Goal: Contribute content: Contribute content

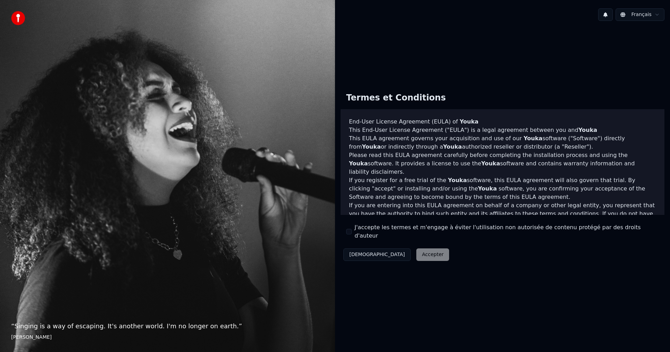
click at [349, 230] on button "J'accepte les termes et m'engage à éviter l'utilisation non autorisée de conten…" at bounding box center [349, 232] width 6 height 6
click at [417, 249] on button "Accepter" at bounding box center [433, 255] width 33 height 13
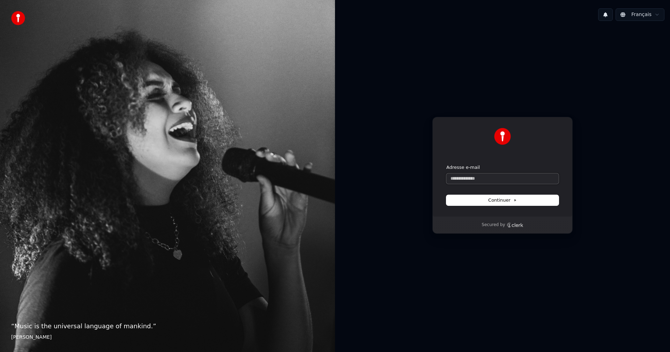
click at [455, 178] on input "Adresse e-mail" at bounding box center [503, 179] width 112 height 10
click at [482, 205] on button "Continuer" at bounding box center [503, 200] width 112 height 10
type input "**********"
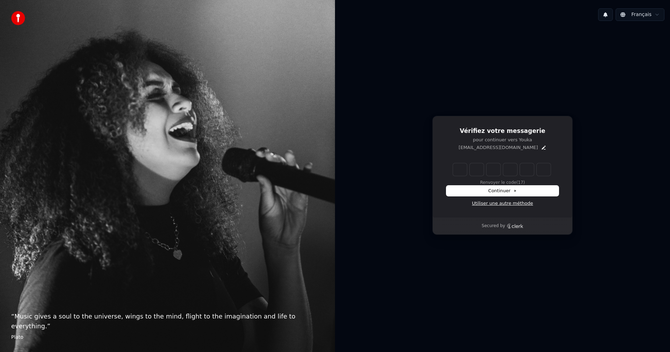
type input "*"
type input "**"
type input "*"
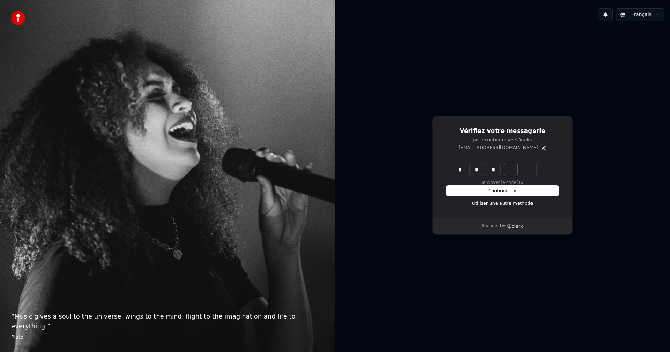
type input "***"
type input "*"
type input "****"
type input "*"
type input "******"
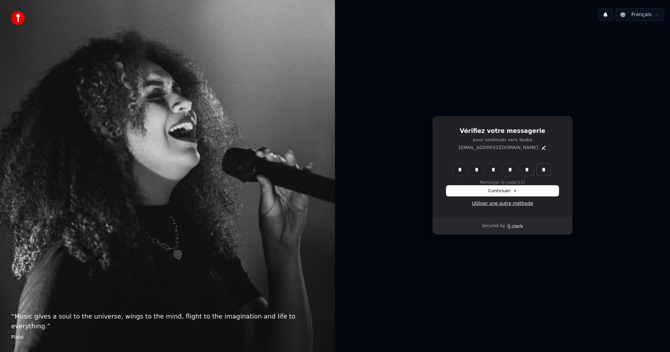
type input "*"
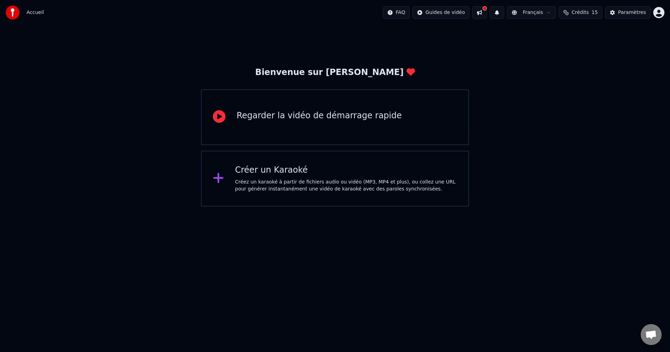
click at [262, 169] on div "Créer un Karaoké" at bounding box center [346, 170] width 222 height 11
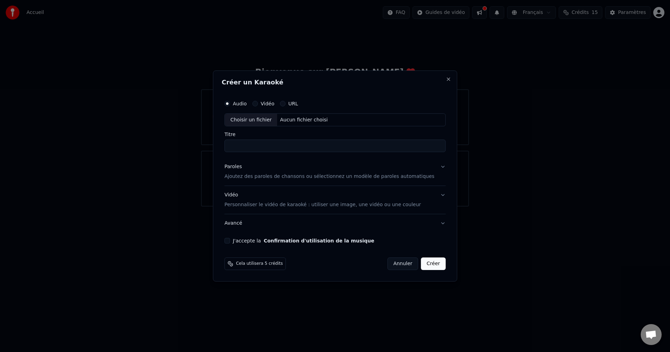
click at [265, 121] on div "Choisir un fichier" at bounding box center [251, 120] width 52 height 13
click at [265, 119] on div "Choisir un fichier" at bounding box center [251, 120] width 52 height 13
click at [259, 120] on div "Choisir un fichier" at bounding box center [251, 120] width 52 height 13
click at [230, 240] on button "J'accepte la Confirmation d'utilisation de la musique" at bounding box center [228, 241] width 6 height 6
click at [286, 101] on button "URL" at bounding box center [283, 104] width 6 height 6
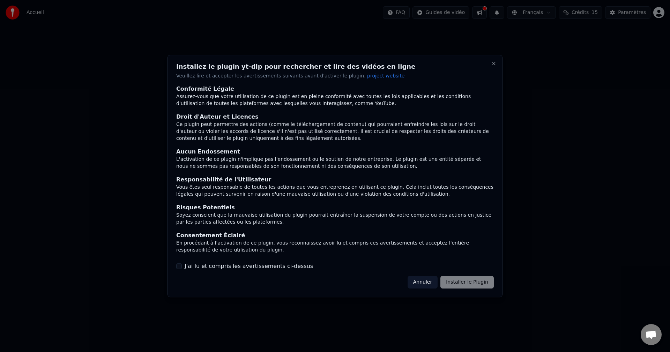
click at [181, 267] on button "J'ai lu et compris les avertissements ci-dessus" at bounding box center [179, 267] width 6 height 6
click at [454, 282] on button "Installer le Plugin" at bounding box center [467, 282] width 53 height 13
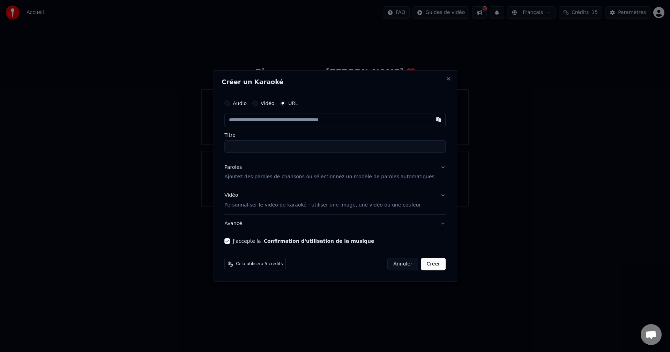
paste input "**********"
type input "**********"
click at [428, 266] on button "Créer" at bounding box center [433, 264] width 24 height 13
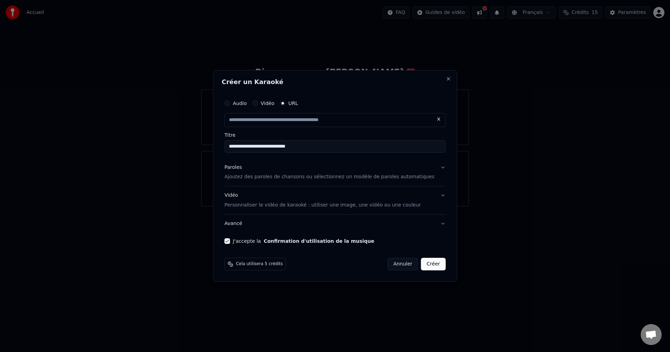
type input "**********"
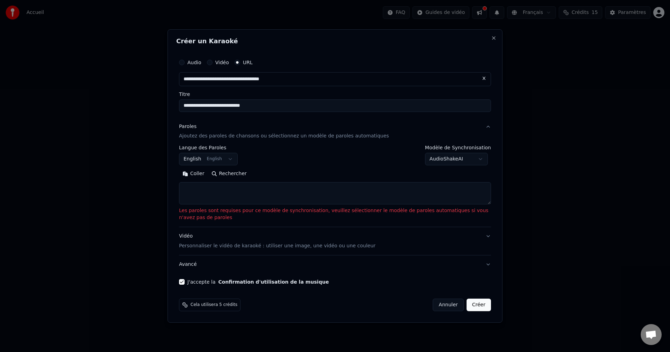
click at [224, 159] on body "**********" at bounding box center [335, 103] width 670 height 207
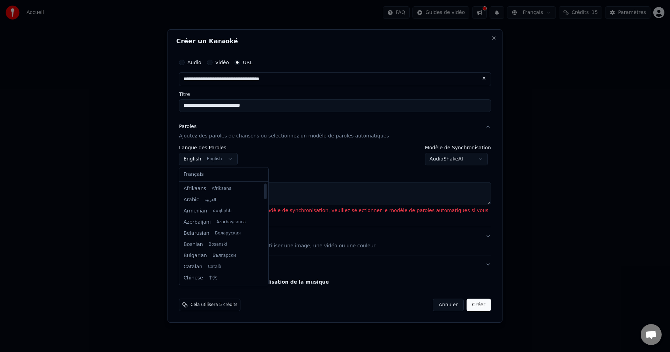
select select "**"
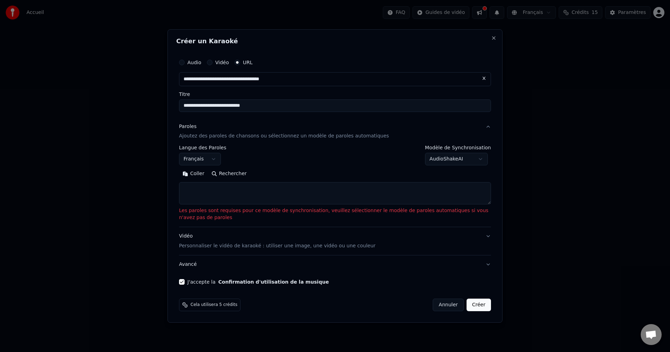
click at [206, 190] on textarea at bounding box center [335, 194] width 312 height 22
click at [194, 174] on button "Coller" at bounding box center [193, 174] width 29 height 11
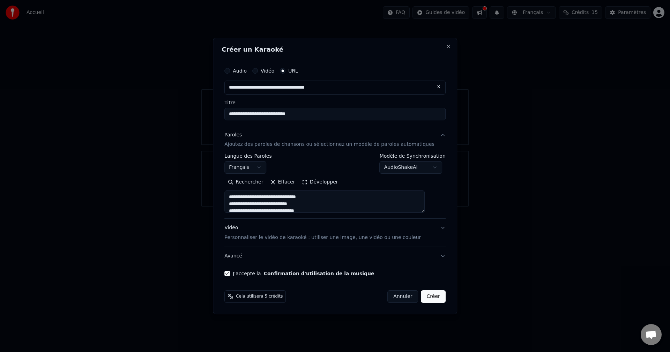
click at [428, 298] on button "Créer" at bounding box center [433, 297] width 24 height 13
type textarea "**********"
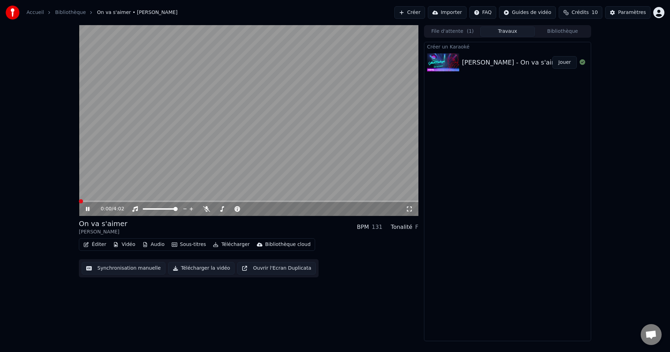
click at [79, 204] on span at bounding box center [81, 201] width 4 height 4
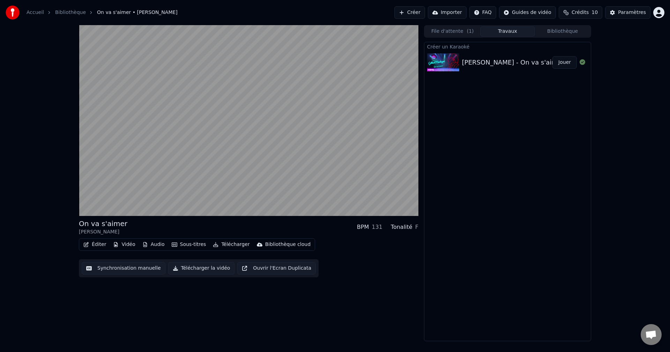
click at [100, 246] on button "Éditer" at bounding box center [95, 245] width 28 height 10
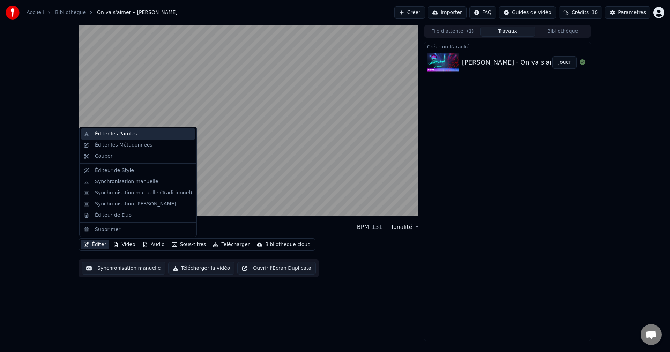
click at [118, 135] on div "Éditer les Paroles" at bounding box center [116, 134] width 42 height 7
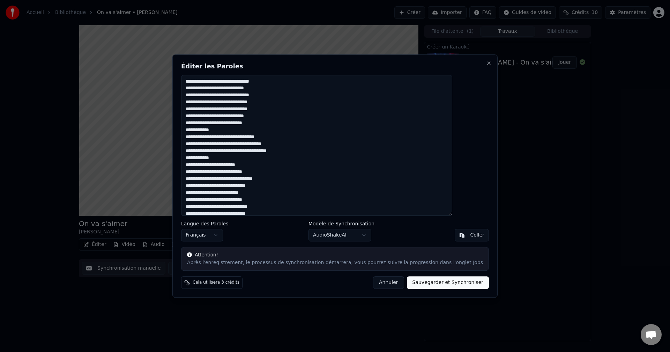
click at [221, 89] on textarea at bounding box center [316, 145] width 271 height 141
click at [230, 96] on textarea at bounding box center [316, 145] width 271 height 141
type textarea "**********"
click at [414, 285] on button "Sauvegarder et Synchroniser" at bounding box center [448, 283] width 82 height 13
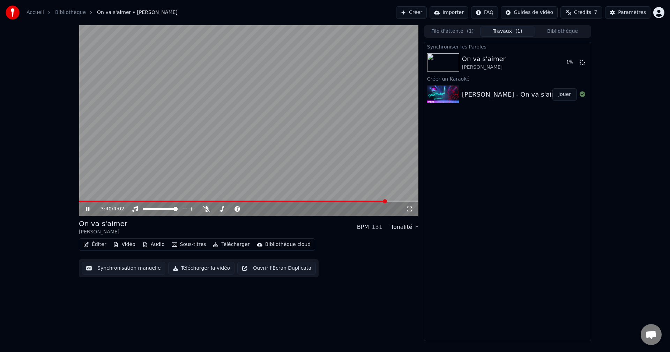
click at [128, 268] on button "Synchronisation manuelle" at bounding box center [124, 268] width 84 height 13
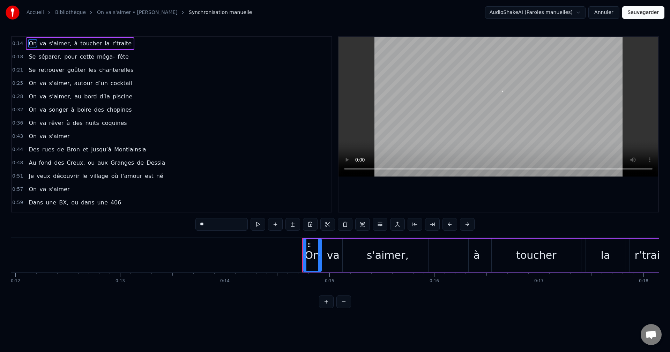
scroll to position [0, 1509]
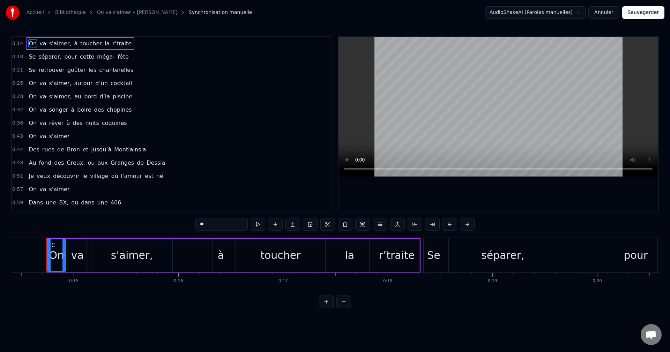
click at [607, 13] on button "Annuler" at bounding box center [604, 12] width 31 height 13
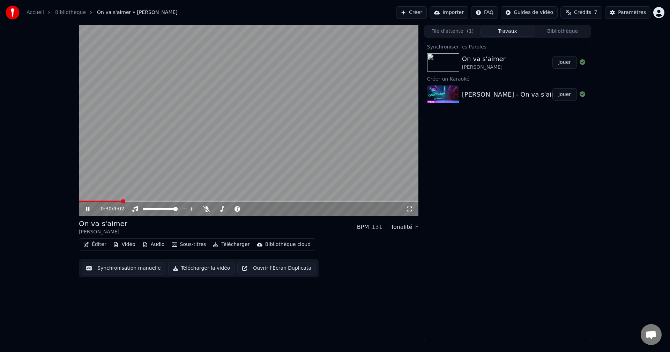
click at [90, 209] on icon at bounding box center [92, 209] width 16 height 6
click at [118, 269] on button "Synchronisation manuelle" at bounding box center [124, 268] width 84 height 13
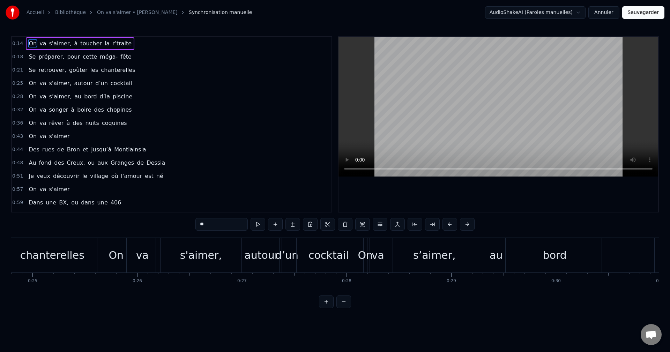
scroll to position [0, 2612]
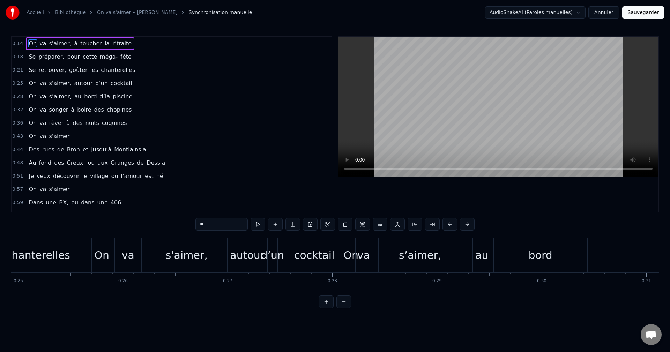
click at [205, 256] on div "s'aimer," at bounding box center [186, 255] width 81 height 35
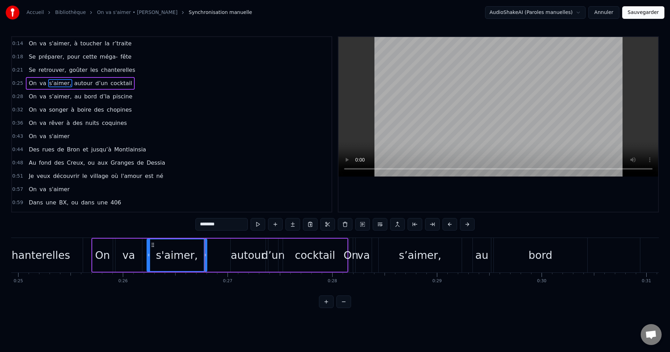
drag, startPoint x: 227, startPoint y: 255, endPoint x: 206, endPoint y: 257, distance: 21.1
click at [206, 257] on icon at bounding box center [205, 255] width 3 height 6
drag, startPoint x: 206, startPoint y: 257, endPoint x: 187, endPoint y: 257, distance: 19.2
click at [187, 257] on icon at bounding box center [186, 255] width 3 height 6
drag, startPoint x: 148, startPoint y: 253, endPoint x: 144, endPoint y: 253, distance: 3.8
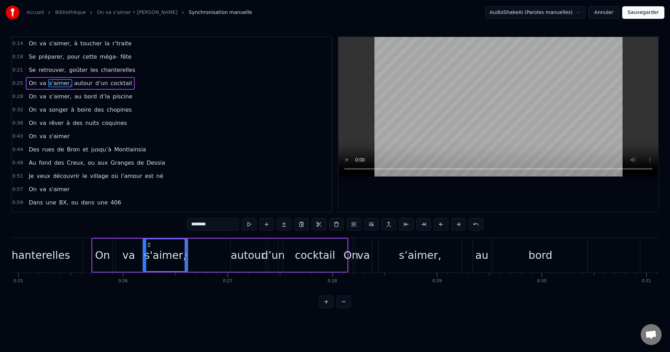
click at [144, 253] on icon at bounding box center [145, 255] width 3 height 6
click at [240, 255] on div "autour" at bounding box center [248, 256] width 35 height 16
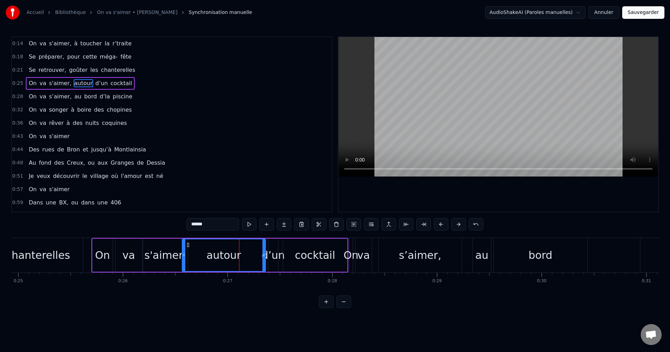
drag, startPoint x: 233, startPoint y: 257, endPoint x: 184, endPoint y: 255, distance: 48.6
click at [184, 255] on icon at bounding box center [184, 255] width 3 height 6
drag, startPoint x: 264, startPoint y: 258, endPoint x: 227, endPoint y: 259, distance: 37.4
click at [227, 259] on div at bounding box center [226, 256] width 3 height 32
click at [270, 258] on div "d’un" at bounding box center [273, 256] width 23 height 16
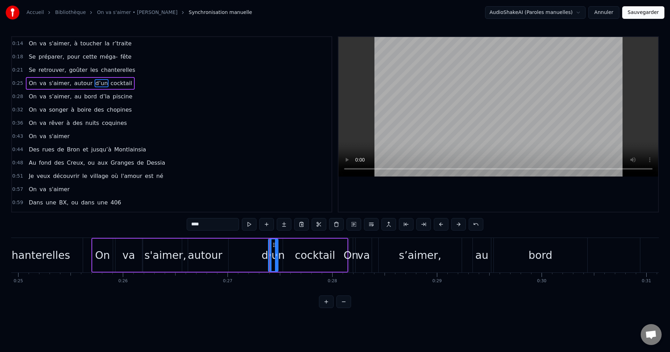
click at [269, 258] on div at bounding box center [270, 256] width 3 height 32
drag, startPoint x: 269, startPoint y: 258, endPoint x: 251, endPoint y: 256, distance: 17.2
click at [252, 256] on div at bounding box center [253, 256] width 3 height 32
click at [276, 256] on circle at bounding box center [276, 256] width 0 height 0
click at [278, 255] on icon at bounding box center [278, 255] width 3 height 6
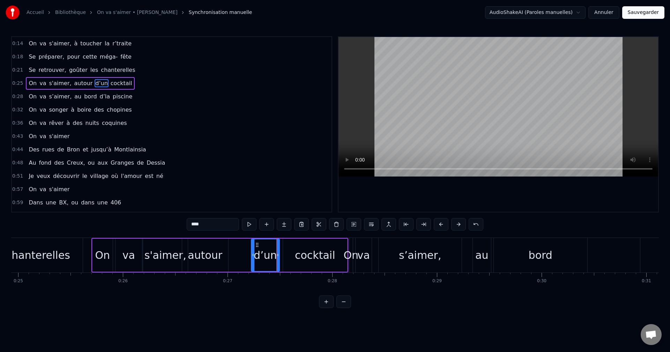
click at [301, 256] on div "cocktail" at bounding box center [315, 256] width 41 height 16
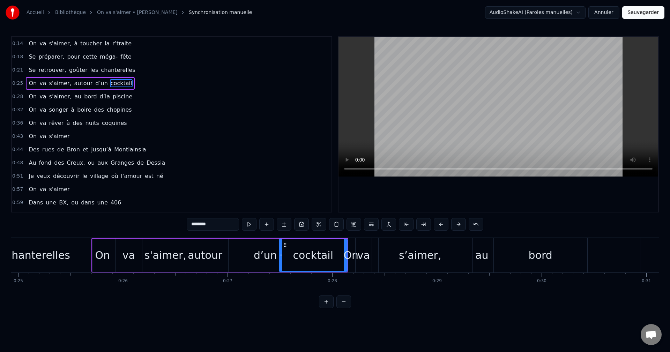
drag, startPoint x: 284, startPoint y: 257, endPoint x: 280, endPoint y: 257, distance: 3.9
click at [280, 257] on icon at bounding box center [281, 255] width 3 height 6
click at [322, 254] on div "cocktail" at bounding box center [313, 256] width 41 height 16
click at [347, 258] on div "On" at bounding box center [351, 256] width 15 height 16
type input "**"
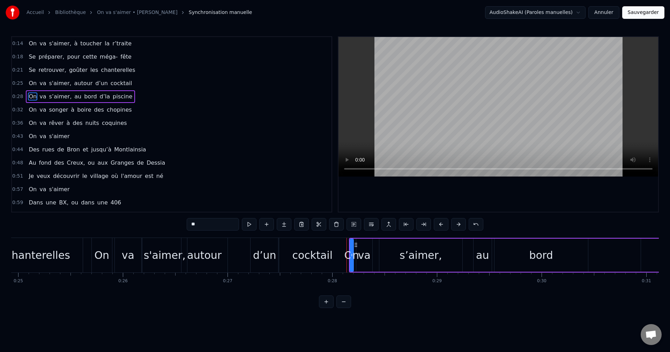
drag, startPoint x: 347, startPoint y: 258, endPoint x: 338, endPoint y: 259, distance: 8.4
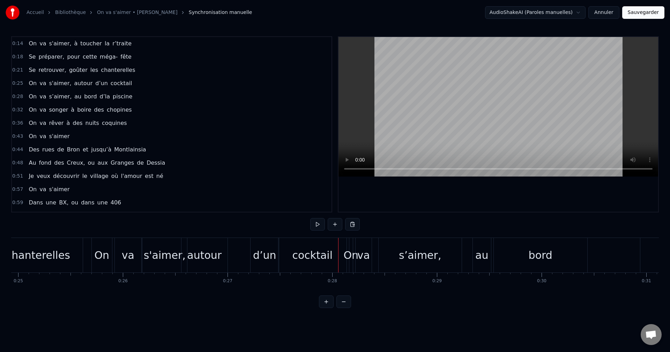
click at [337, 258] on div "cocktail" at bounding box center [313, 255] width 68 height 35
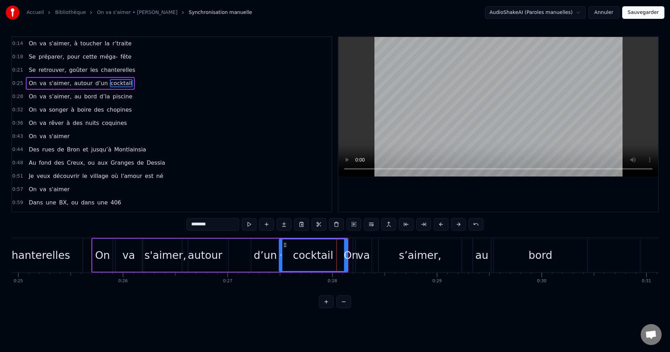
drag, startPoint x: 347, startPoint y: 258, endPoint x: 336, endPoint y: 259, distance: 10.5
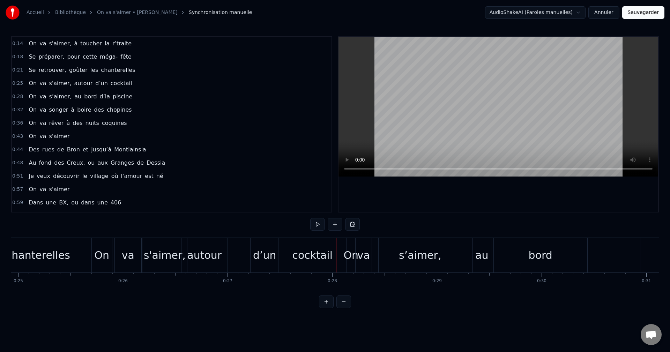
click at [304, 263] on div "cocktail" at bounding box center [313, 256] width 41 height 16
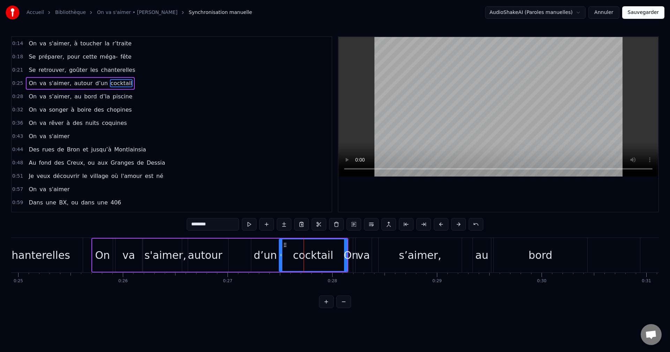
click at [345, 266] on div at bounding box center [345, 256] width 3 height 32
drag, startPoint x: 345, startPoint y: 266, endPoint x: 321, endPoint y: 266, distance: 24.4
click at [321, 266] on div at bounding box center [321, 256] width 3 height 32
click at [360, 258] on div "va" at bounding box center [364, 256] width 13 height 16
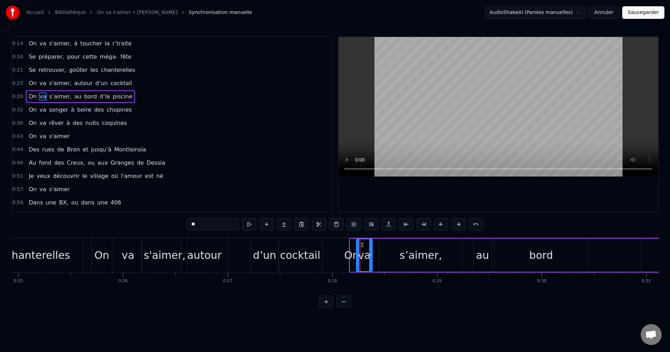
click at [351, 258] on div "On" at bounding box center [351, 256] width 15 height 16
type input "**"
click at [349, 258] on div "On" at bounding box center [351, 256] width 15 height 16
drag, startPoint x: 350, startPoint y: 260, endPoint x: 346, endPoint y: 260, distance: 3.5
click at [346, 260] on div "On" at bounding box center [351, 256] width 15 height 16
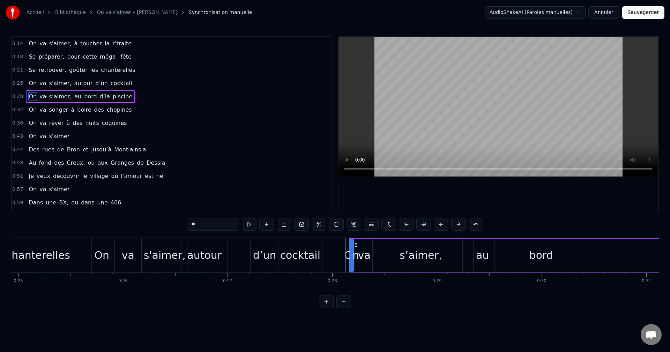
click at [350, 257] on div "On" at bounding box center [351, 256] width 15 height 16
click at [351, 256] on icon at bounding box center [352, 255] width 3 height 6
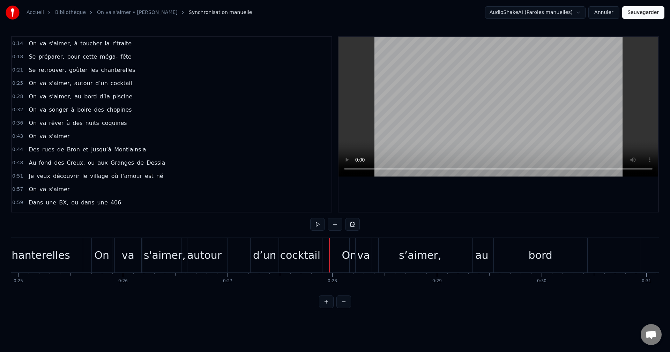
click at [350, 258] on div "On" at bounding box center [349, 256] width 15 height 16
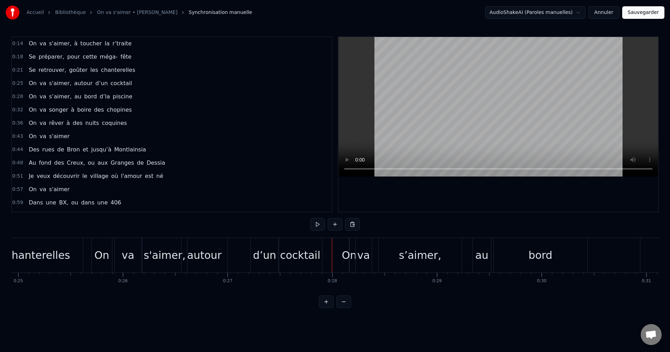
click at [351, 258] on div "On" at bounding box center [349, 256] width 15 height 16
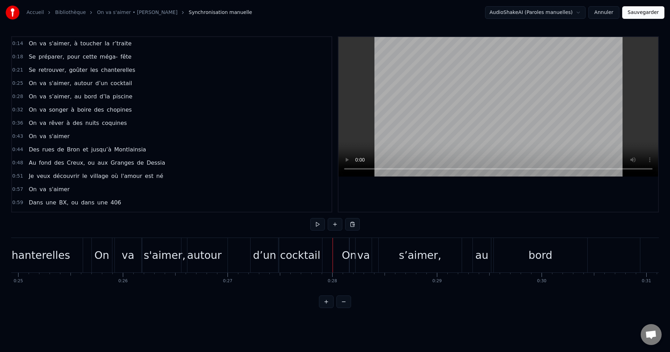
click at [347, 256] on div "On" at bounding box center [349, 256] width 15 height 16
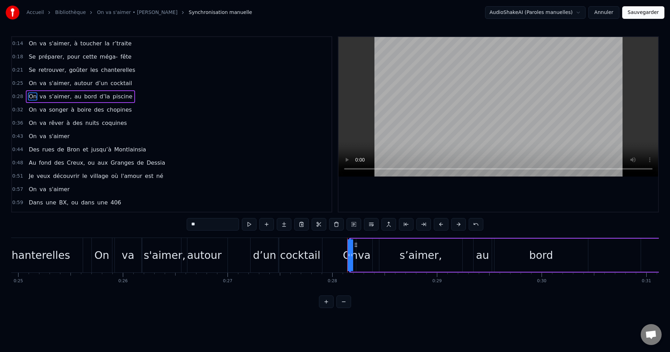
drag, startPoint x: 353, startPoint y: 257, endPoint x: 360, endPoint y: 256, distance: 7.8
click at [360, 256] on div "On va s’aimer, au bord d’la piscine" at bounding box center [599, 255] width 500 height 35
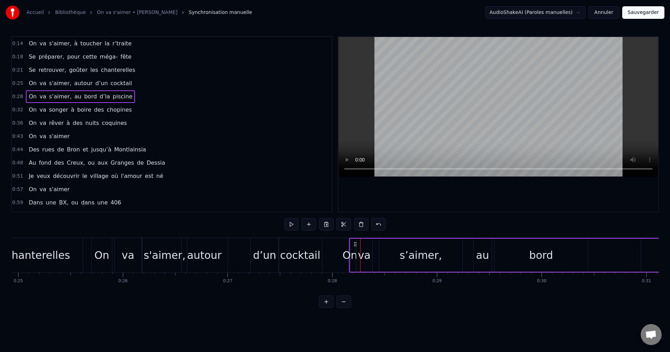
click at [354, 258] on div "On" at bounding box center [350, 256] width 15 height 16
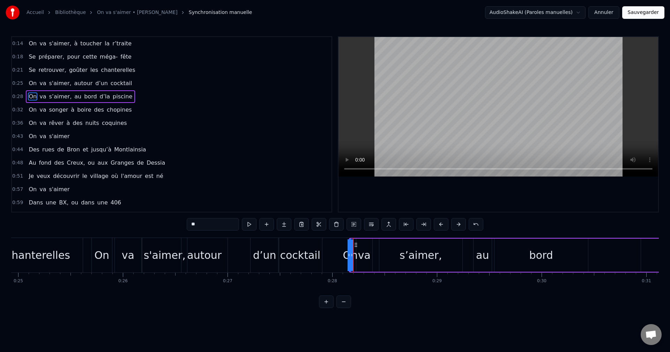
drag, startPoint x: 351, startPoint y: 256, endPoint x: 356, endPoint y: 257, distance: 4.9
click at [351, 257] on div "On" at bounding box center [351, 256] width 0 height 32
drag, startPoint x: 352, startPoint y: 254, endPoint x: 359, endPoint y: 252, distance: 6.9
click at [359, 252] on div "On va s’aimer, au bord d’la piscine" at bounding box center [599, 255] width 500 height 35
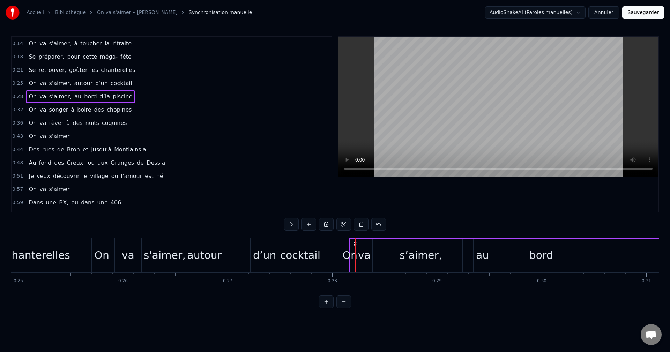
click at [349, 254] on div "On" at bounding box center [350, 256] width 15 height 16
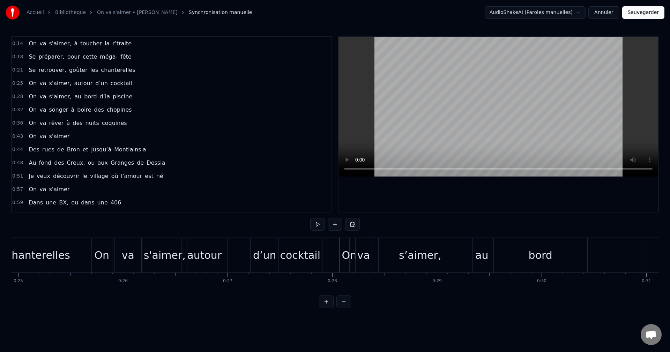
drag, startPoint x: 348, startPoint y: 254, endPoint x: 343, endPoint y: 255, distance: 5.6
click at [348, 257] on div "On" at bounding box center [349, 256] width 15 height 16
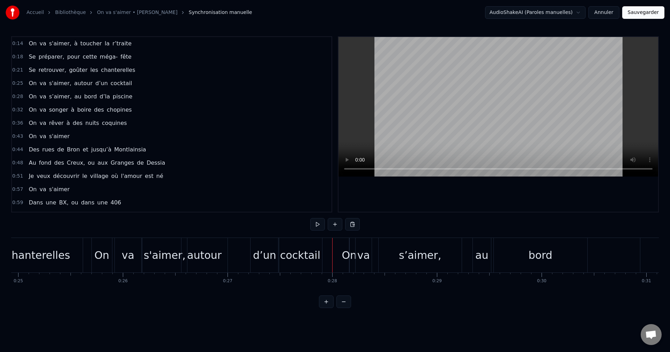
click at [131, 256] on div "va" at bounding box center [128, 256] width 13 height 16
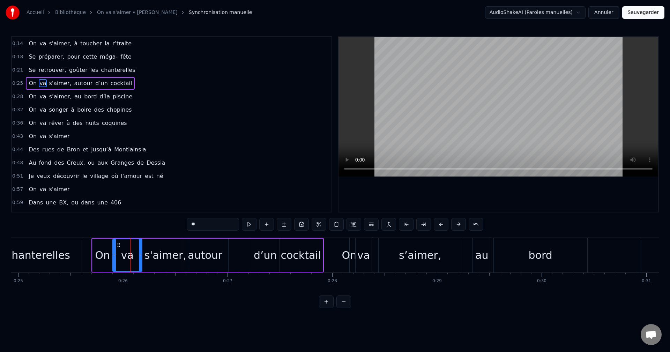
click at [114, 256] on icon at bounding box center [114, 255] width 3 height 6
drag, startPoint x: 140, startPoint y: 255, endPoint x: 135, endPoint y: 255, distance: 4.5
click at [135, 255] on icon at bounding box center [135, 255] width 3 height 6
click at [198, 254] on div "autour" at bounding box center [205, 256] width 35 height 16
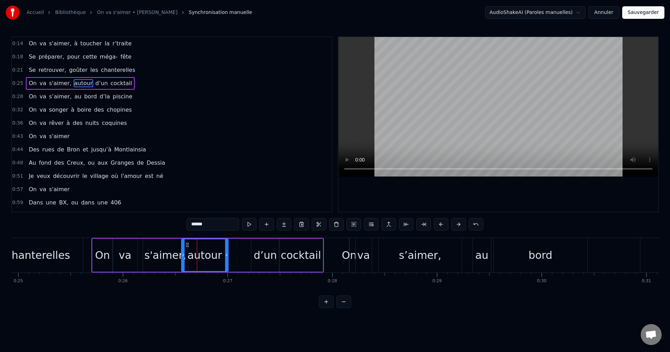
click at [184, 256] on icon at bounding box center [183, 255] width 3 height 6
click at [228, 256] on icon at bounding box center [226, 255] width 3 height 6
click at [226, 255] on icon at bounding box center [225, 255] width 3 height 6
click at [350, 256] on div "On" at bounding box center [349, 256] width 15 height 16
type input "**"
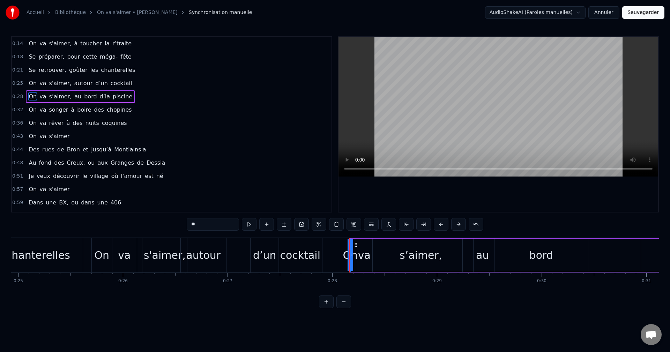
drag, startPoint x: 352, startPoint y: 258, endPoint x: 365, endPoint y: 257, distance: 12.6
click at [364, 257] on div "On va s’aimer, au bord d’la piscine" at bounding box center [599, 255] width 500 height 35
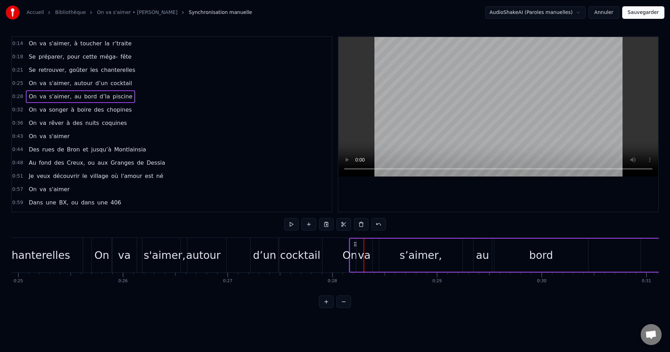
click at [346, 256] on div "On" at bounding box center [350, 256] width 15 height 16
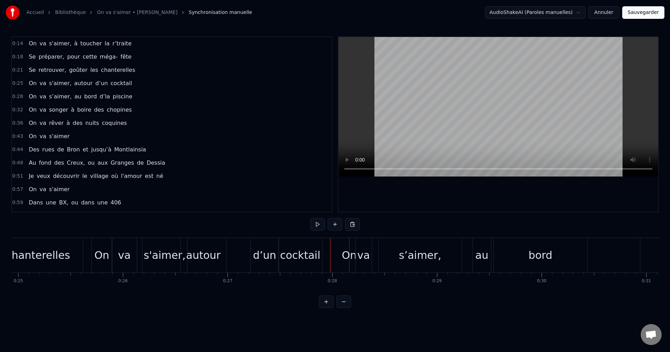
click at [346, 257] on div "On" at bounding box center [349, 256] width 15 height 16
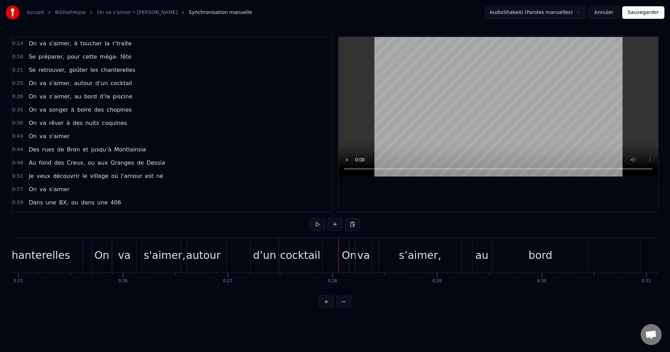
click at [346, 255] on div "On" at bounding box center [349, 256] width 15 height 16
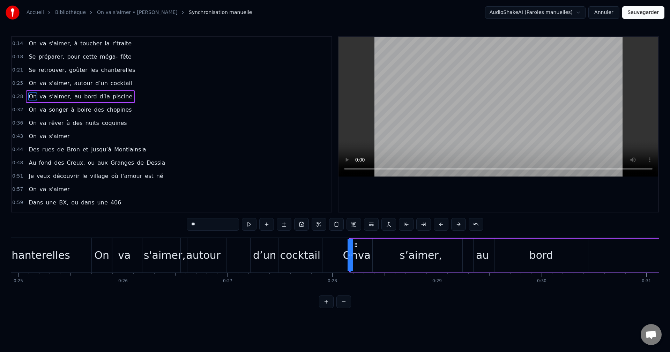
drag, startPoint x: 351, startPoint y: 257, endPoint x: 354, endPoint y: 257, distance: 3.6
click at [351, 257] on div "On" at bounding box center [351, 256] width 0 height 32
click at [352, 256] on icon at bounding box center [352, 255] width 3 height 6
click at [352, 256] on icon at bounding box center [351, 255] width 3 height 6
click at [348, 254] on icon at bounding box center [348, 255] width 3 height 6
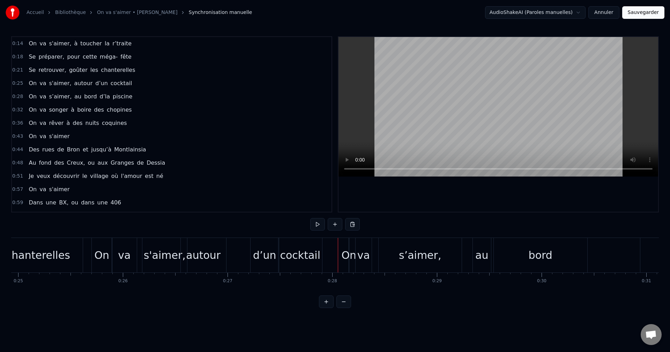
click at [347, 256] on div "On" at bounding box center [348, 256] width 15 height 16
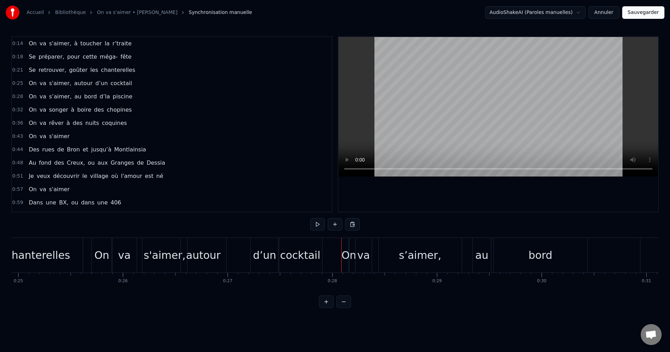
click at [346, 253] on div "On" at bounding box center [348, 256] width 15 height 16
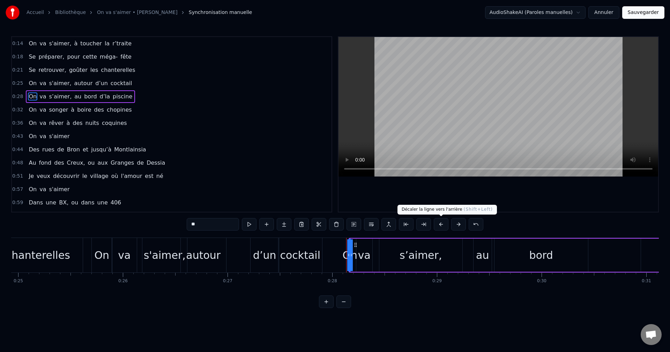
click at [442, 225] on button at bounding box center [441, 224] width 15 height 13
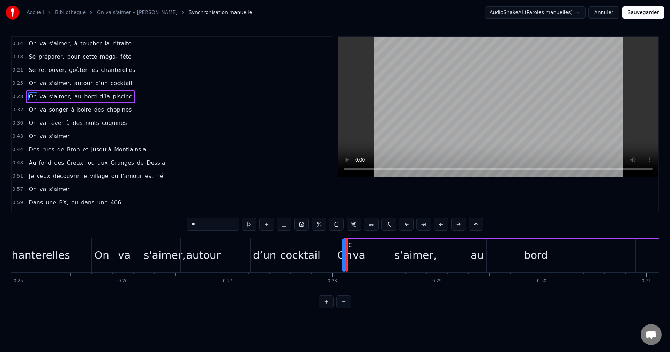
click at [442, 225] on button at bounding box center [441, 224] width 15 height 13
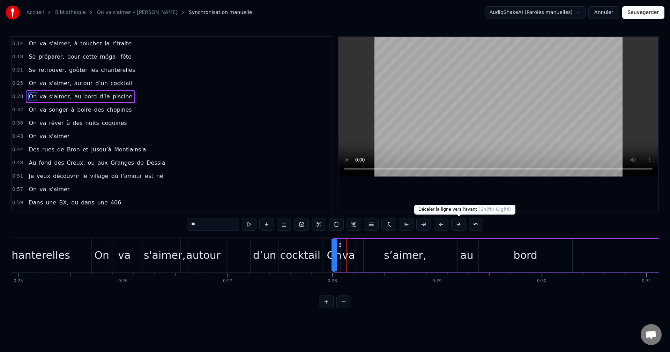
click at [459, 222] on button at bounding box center [458, 224] width 15 height 13
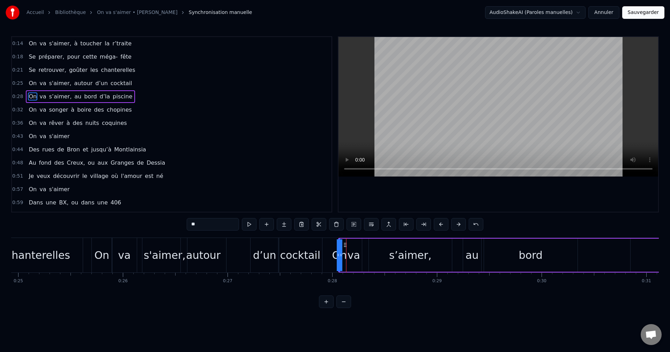
click at [459, 222] on button at bounding box center [458, 224] width 15 height 13
click at [400, 255] on div "s’aimer," at bounding box center [416, 256] width 42 height 16
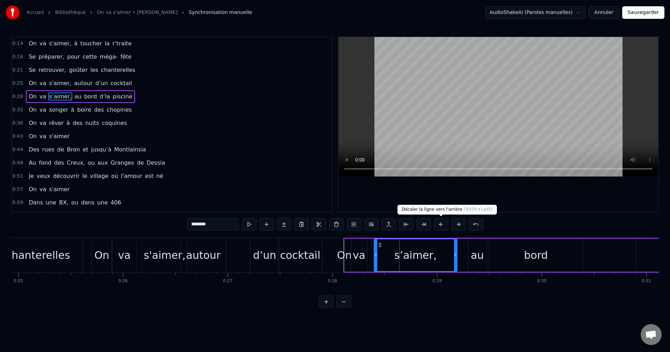
click at [438, 226] on button at bounding box center [441, 224] width 15 height 13
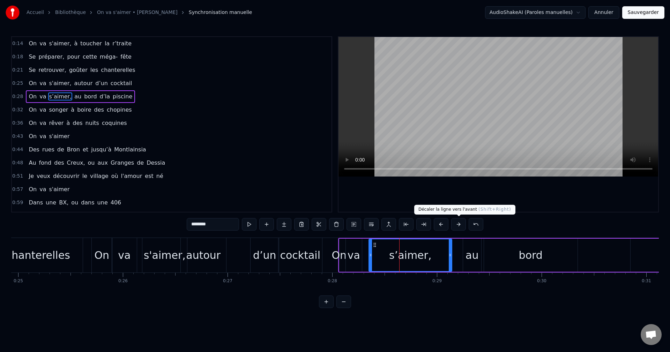
click at [460, 223] on button at bounding box center [458, 224] width 15 height 13
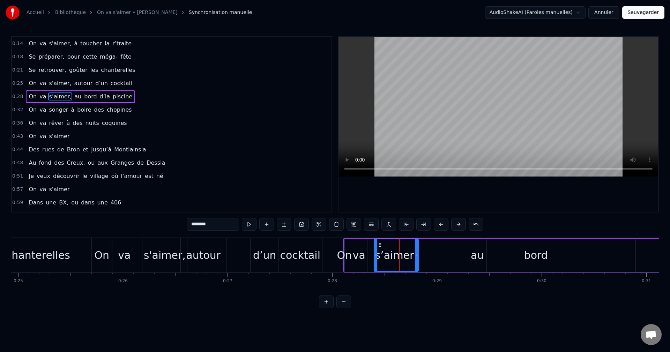
drag, startPoint x: 456, startPoint y: 256, endPoint x: 417, endPoint y: 257, distance: 38.8
click at [417, 257] on icon at bounding box center [417, 255] width 3 height 6
drag, startPoint x: 376, startPoint y: 253, endPoint x: 373, endPoint y: 254, distance: 3.9
click at [373, 254] on icon at bounding box center [372, 255] width 3 height 6
click at [477, 256] on div "au" at bounding box center [477, 256] width 13 height 16
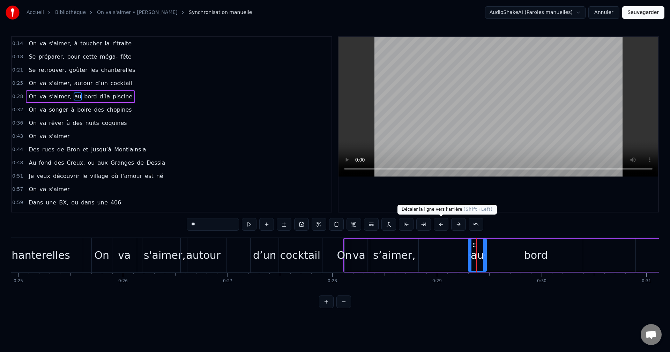
click at [441, 223] on button at bounding box center [441, 224] width 15 height 13
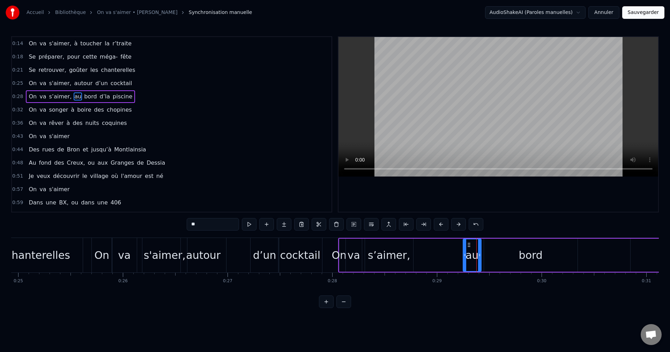
click at [441, 223] on button at bounding box center [441, 224] width 15 height 13
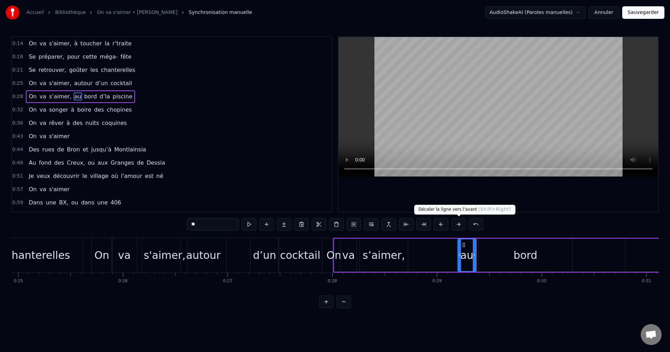
click at [456, 222] on button at bounding box center [458, 224] width 15 height 13
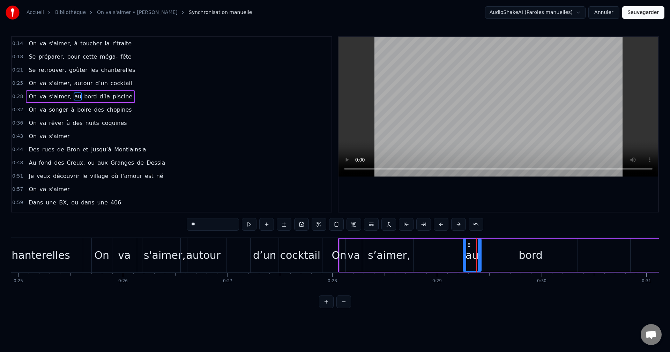
click at [456, 222] on button at bounding box center [458, 224] width 15 height 13
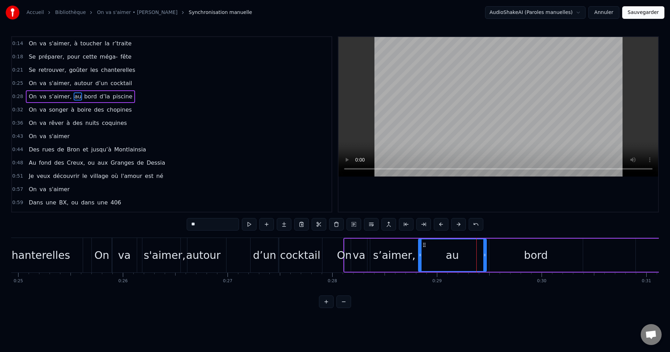
drag, startPoint x: 470, startPoint y: 259, endPoint x: 420, endPoint y: 258, distance: 49.9
click at [420, 258] on div at bounding box center [420, 256] width 3 height 32
drag, startPoint x: 486, startPoint y: 255, endPoint x: 437, endPoint y: 259, distance: 49.4
click at [437, 259] on div at bounding box center [435, 256] width 3 height 32
click at [529, 254] on div "bord" at bounding box center [536, 256] width 24 height 16
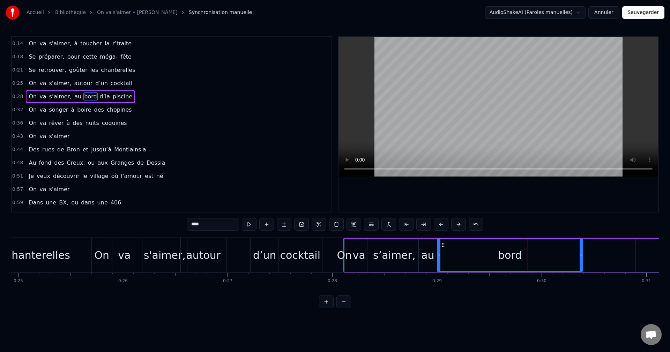
drag, startPoint x: 491, startPoint y: 258, endPoint x: 439, endPoint y: 260, distance: 52.0
click at [439, 260] on div at bounding box center [439, 256] width 3 height 32
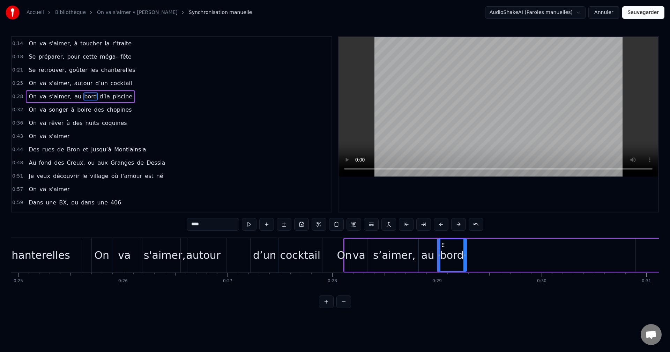
drag, startPoint x: 581, startPoint y: 254, endPoint x: 464, endPoint y: 259, distance: 116.4
click at [464, 259] on div at bounding box center [465, 256] width 3 height 32
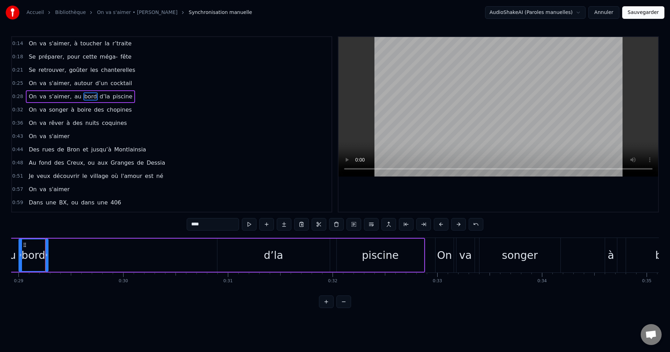
scroll to position [0, 2905]
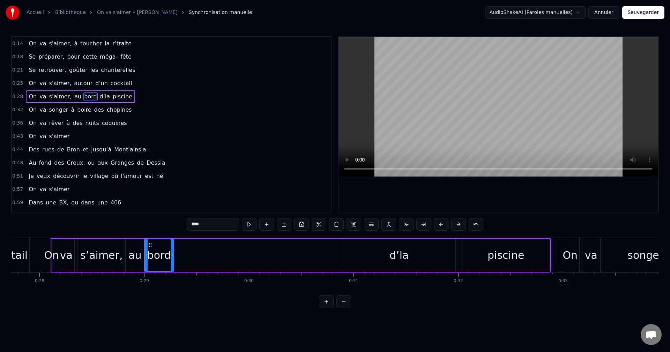
click at [401, 253] on div "d’la" at bounding box center [399, 256] width 19 height 16
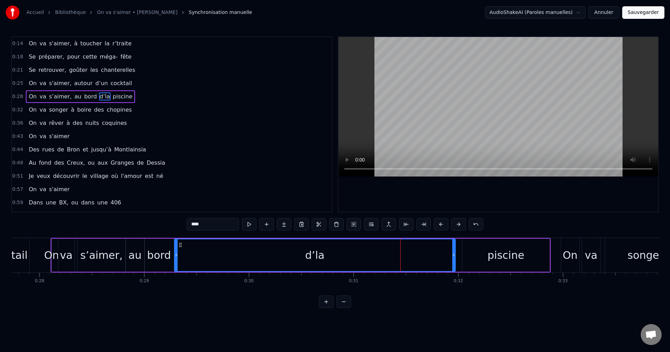
drag, startPoint x: 344, startPoint y: 257, endPoint x: 176, endPoint y: 258, distance: 168.7
click at [176, 258] on icon at bounding box center [176, 255] width 3 height 6
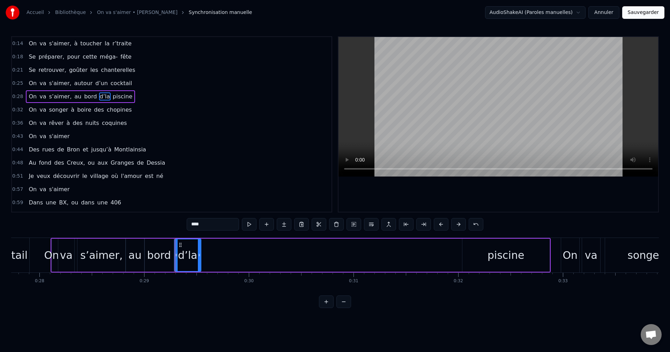
drag, startPoint x: 454, startPoint y: 255, endPoint x: 199, endPoint y: 257, distance: 254.6
click at [199, 257] on icon at bounding box center [199, 255] width 3 height 6
click at [508, 258] on div "piscine" at bounding box center [506, 256] width 37 height 16
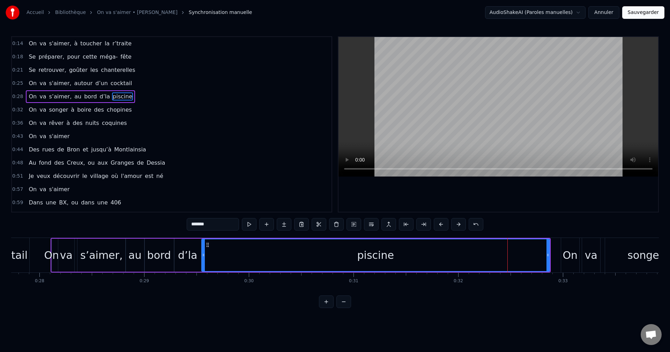
drag, startPoint x: 464, startPoint y: 255, endPoint x: 204, endPoint y: 253, distance: 260.8
click at [204, 253] on icon at bounding box center [203, 255] width 3 height 6
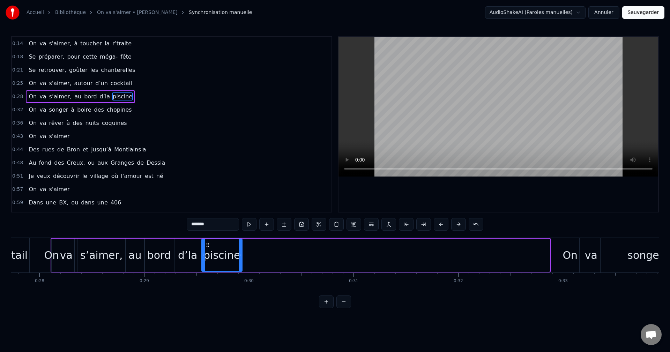
drag, startPoint x: 549, startPoint y: 253, endPoint x: 242, endPoint y: 253, distance: 307.6
click at [242, 253] on icon at bounding box center [240, 255] width 3 height 6
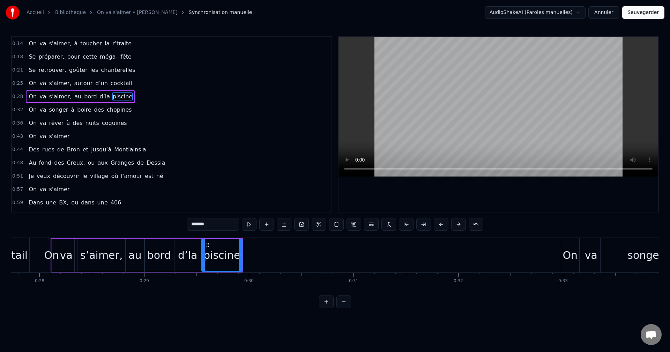
click at [566, 255] on div "On" at bounding box center [570, 256] width 15 height 16
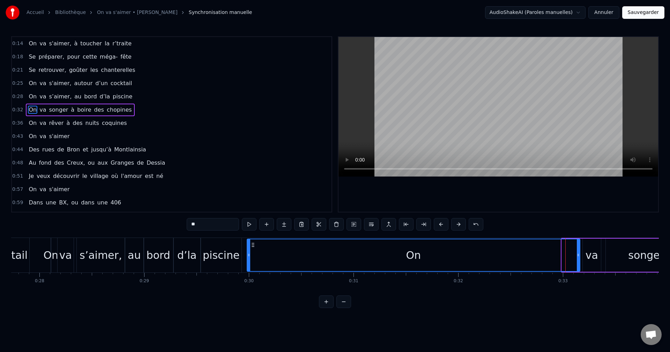
drag, startPoint x: 562, startPoint y: 258, endPoint x: 247, endPoint y: 260, distance: 315.0
click at [248, 260] on div at bounding box center [249, 256] width 3 height 32
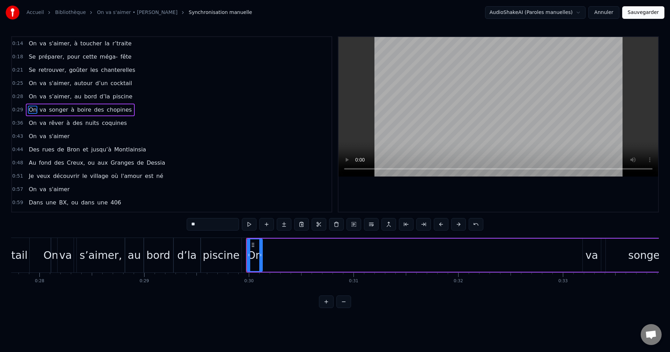
drag, startPoint x: 579, startPoint y: 259, endPoint x: 261, endPoint y: 261, distance: 317.8
click at [261, 261] on div at bounding box center [260, 256] width 3 height 32
click at [593, 258] on div "va" at bounding box center [592, 256] width 13 height 16
type input "**"
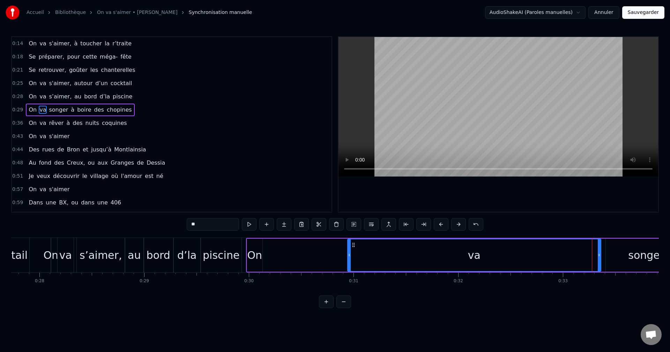
drag, startPoint x: 585, startPoint y: 257, endPoint x: 279, endPoint y: 267, distance: 305.7
click at [286, 266] on div "On va songer à boire des chopines" at bounding box center [592, 255] width 693 height 35
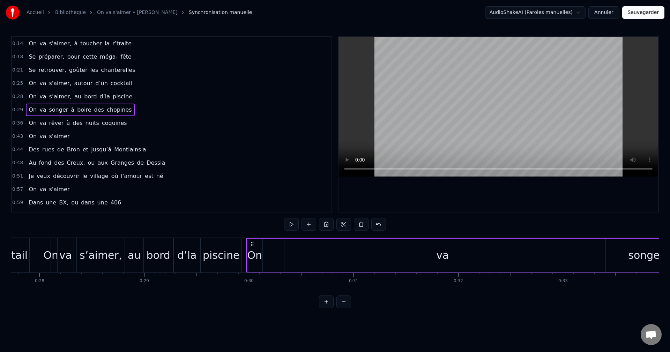
click at [286, 259] on div "va" at bounding box center [443, 255] width 317 height 33
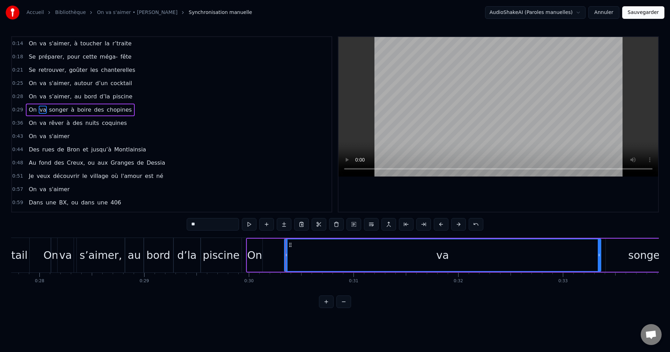
click at [287, 259] on div at bounding box center [286, 256] width 3 height 32
drag, startPoint x: 287, startPoint y: 259, endPoint x: 265, endPoint y: 258, distance: 21.3
click at [265, 258] on div at bounding box center [265, 256] width 3 height 32
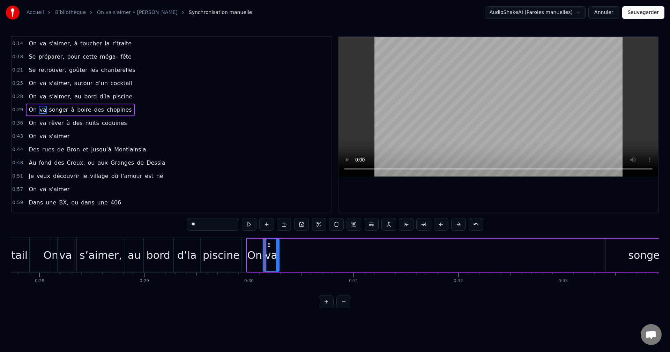
drag, startPoint x: 600, startPoint y: 254, endPoint x: 278, endPoint y: 243, distance: 322.1
click at [278, 243] on div at bounding box center [277, 256] width 3 height 32
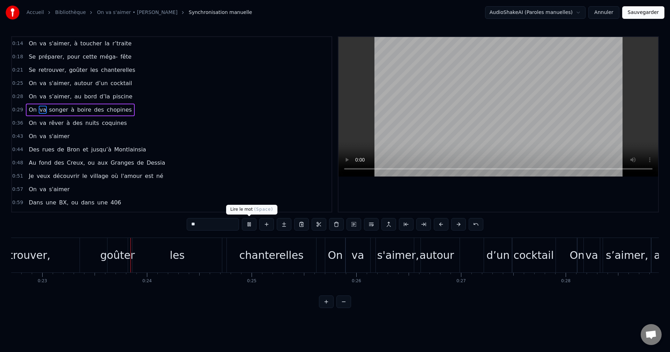
scroll to position [0, 2379]
click at [251, 225] on button at bounding box center [249, 224] width 15 height 13
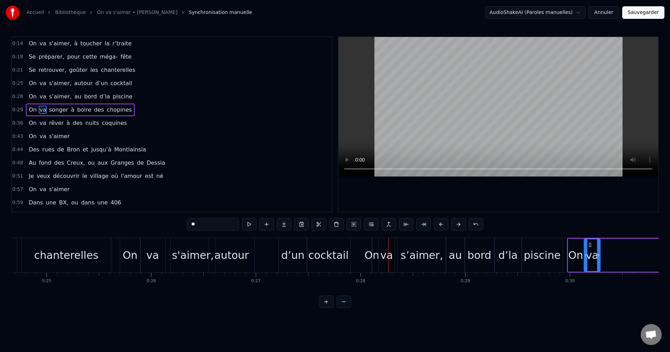
scroll to position [0, 2668]
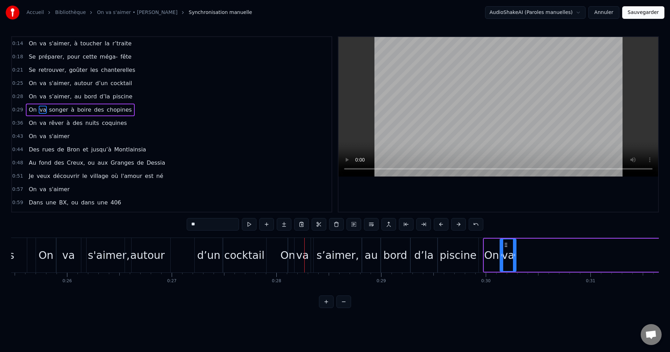
click at [484, 245] on div "On" at bounding box center [492, 255] width 16 height 33
drag, startPoint x: 484, startPoint y: 247, endPoint x: 484, endPoint y: 242, distance: 4.5
click at [485, 242] on div at bounding box center [486, 256] width 3 height 32
click at [502, 250] on div "va" at bounding box center [508, 255] width 16 height 33
type input "**"
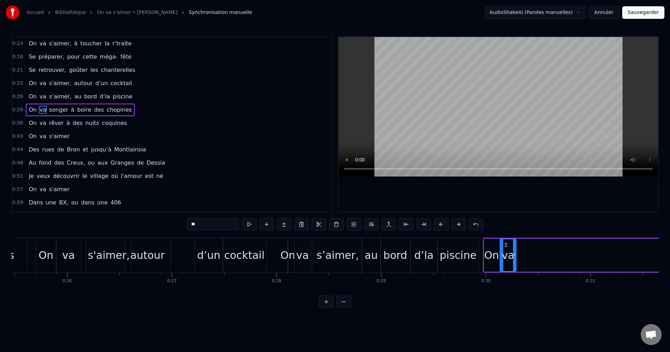
click at [511, 266] on div "va" at bounding box center [508, 256] width 15 height 32
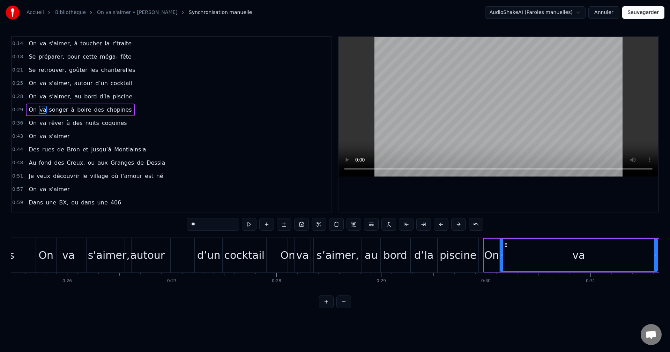
drag, startPoint x: 515, startPoint y: 257, endPoint x: 657, endPoint y: 254, distance: 141.4
click at [657, 254] on icon at bounding box center [656, 255] width 3 height 6
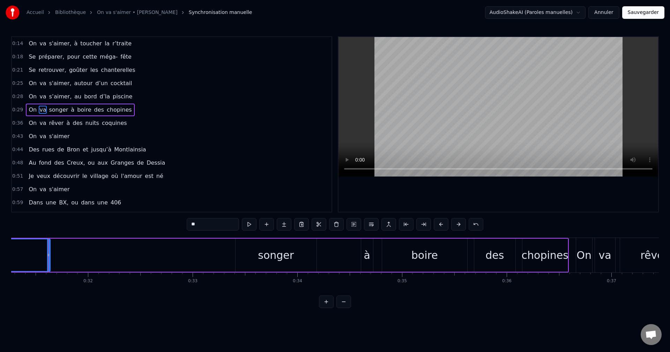
scroll to position [0, 3278]
click at [46, 256] on div at bounding box center [46, 255] width 0 height 35
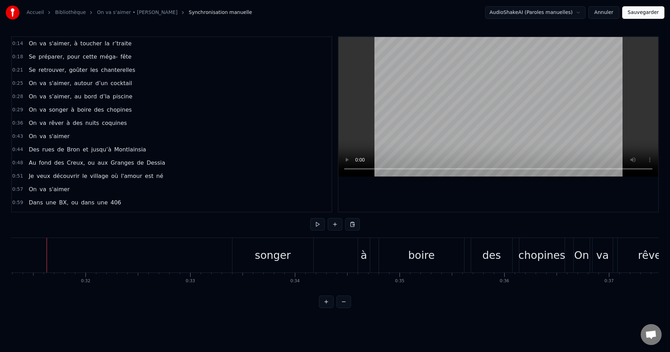
click at [48, 255] on div "On va songer à boire des chopines" at bounding box center [219, 255] width 693 height 35
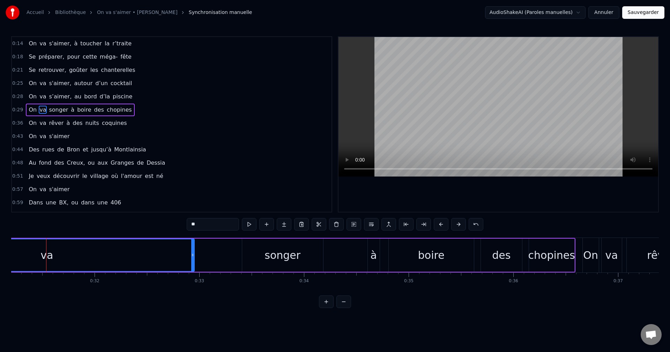
drag, startPoint x: 56, startPoint y: 255, endPoint x: 193, endPoint y: 258, distance: 137.6
click at [193, 258] on div at bounding box center [192, 256] width 3 height 32
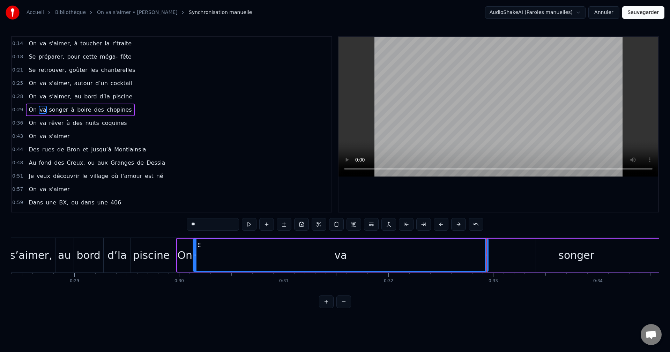
scroll to position [0, 2975]
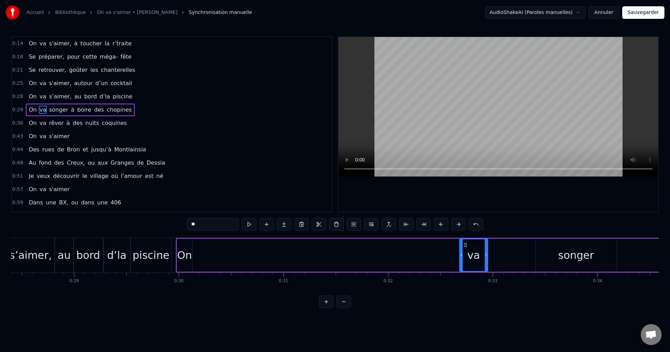
drag, startPoint x: 195, startPoint y: 255, endPoint x: 462, endPoint y: 269, distance: 267.1
click at [462, 269] on div at bounding box center [461, 256] width 3 height 32
click at [180, 256] on div "On" at bounding box center [184, 256] width 15 height 16
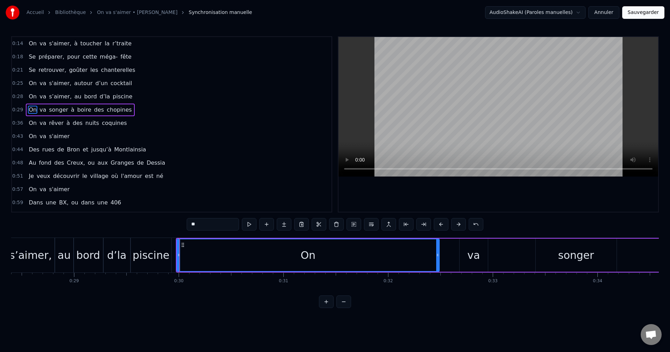
drag, startPoint x: 192, startPoint y: 257, endPoint x: 439, endPoint y: 277, distance: 248.0
click at [439, 277] on div "On va s'aimer, à toucher la r’traite Se préparer, pour cette méga- fête Se retr…" at bounding box center [335, 264] width 648 height 52
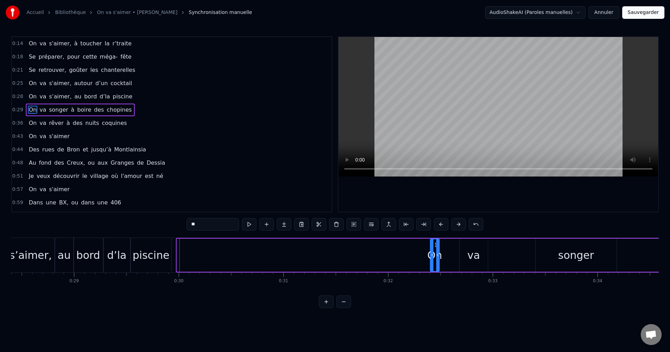
drag, startPoint x: 178, startPoint y: 258, endPoint x: 432, endPoint y: 268, distance: 253.7
click at [432, 268] on div at bounding box center [432, 256] width 3 height 32
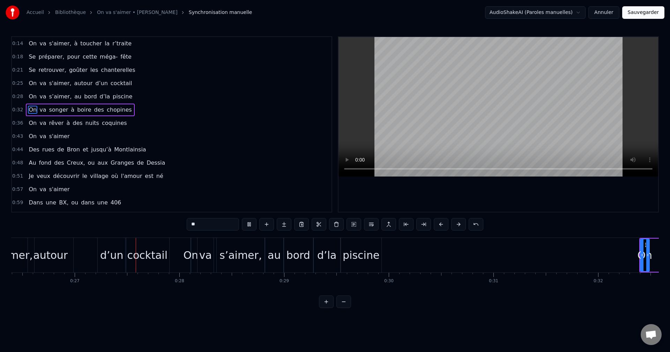
scroll to position [0, 2789]
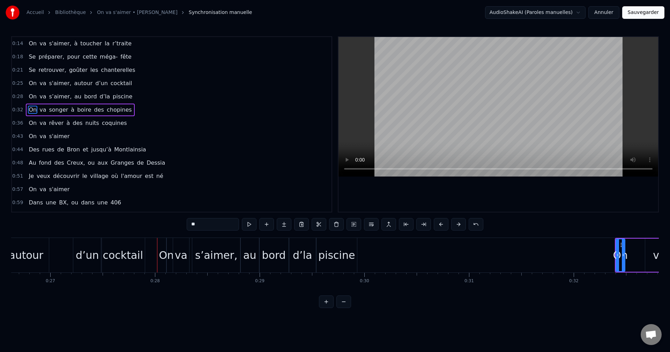
click at [279, 258] on div "bord" at bounding box center [274, 256] width 24 height 16
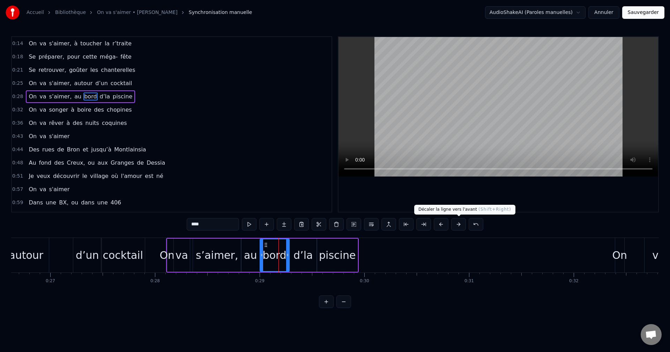
click at [457, 225] on button at bounding box center [458, 224] width 15 height 13
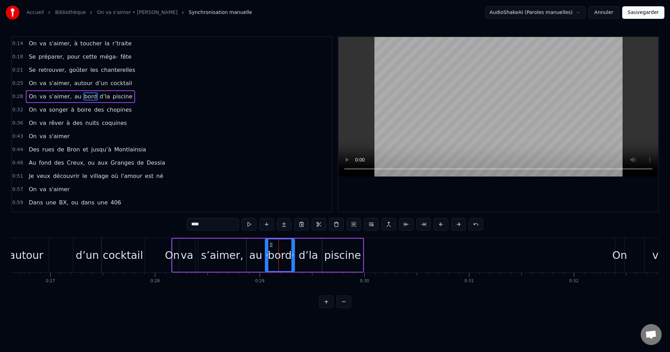
click at [457, 225] on button at bounding box center [458, 224] width 15 height 13
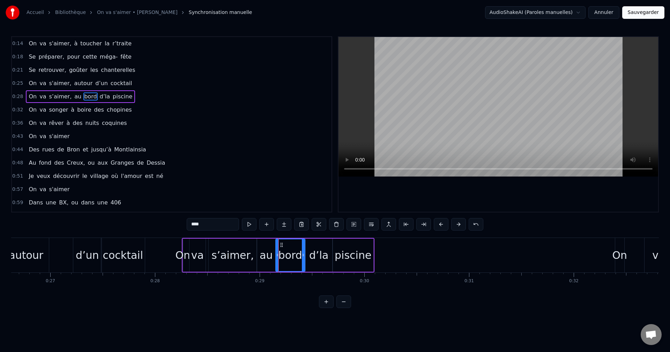
click at [457, 225] on button at bounding box center [458, 224] width 15 height 13
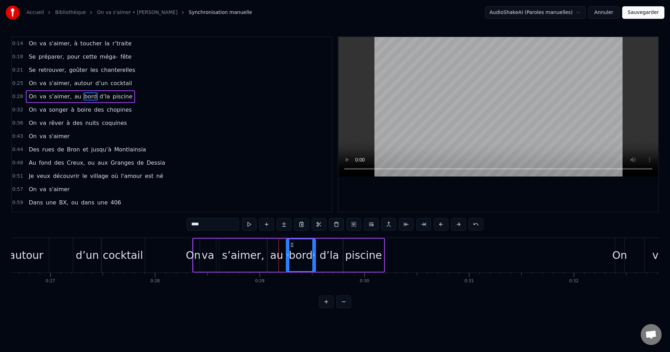
click at [457, 225] on button at bounding box center [458, 224] width 15 height 13
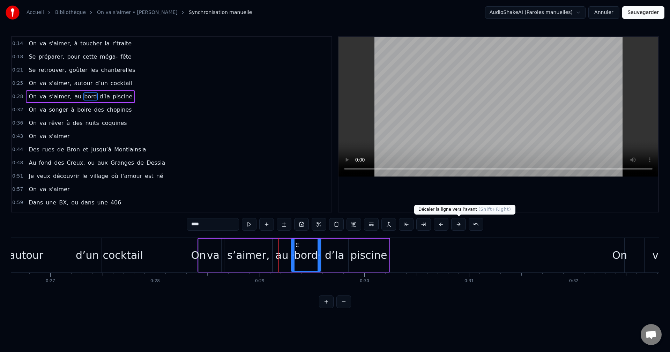
click at [462, 226] on button at bounding box center [458, 224] width 15 height 13
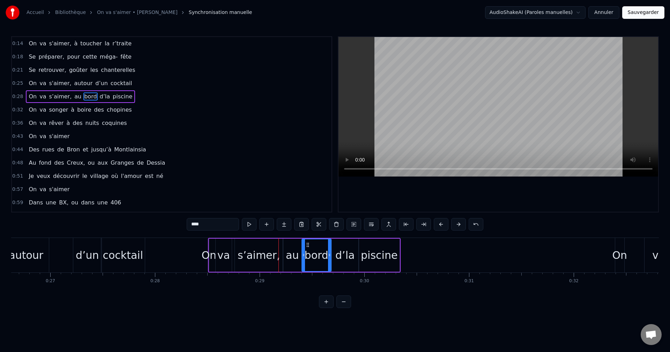
click at [462, 226] on button at bounding box center [458, 224] width 15 height 13
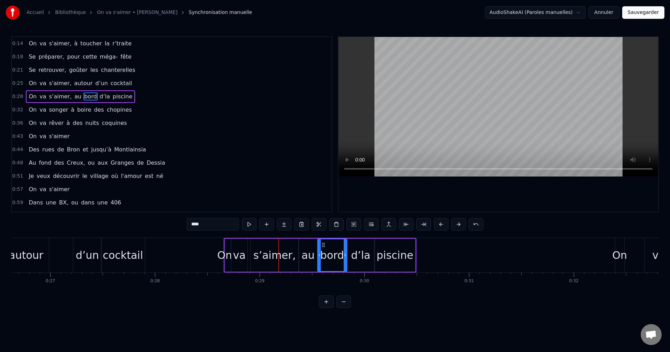
click at [462, 226] on button at bounding box center [458, 224] width 15 height 13
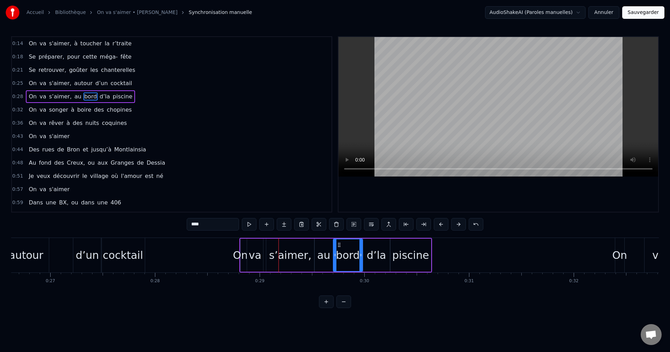
click at [462, 226] on button at bounding box center [458, 224] width 15 height 13
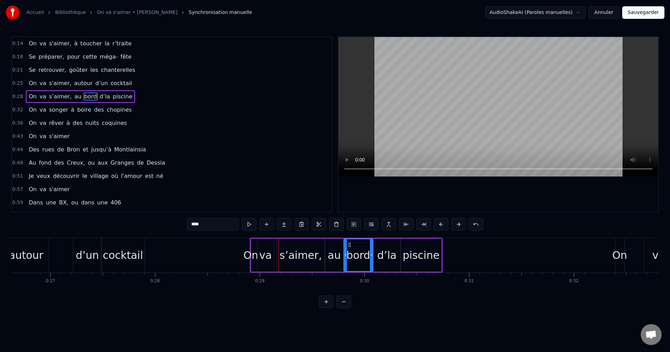
click at [462, 226] on button at bounding box center [458, 224] width 15 height 13
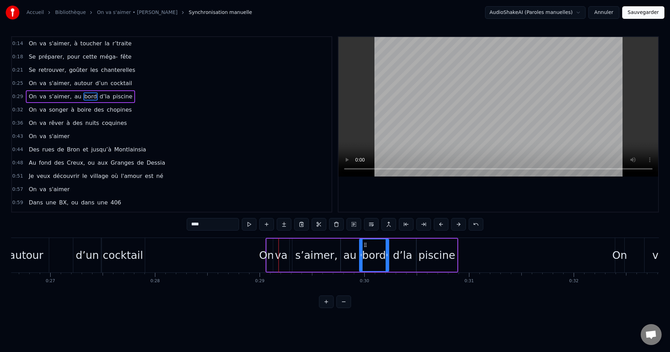
click at [462, 226] on button at bounding box center [458, 224] width 15 height 13
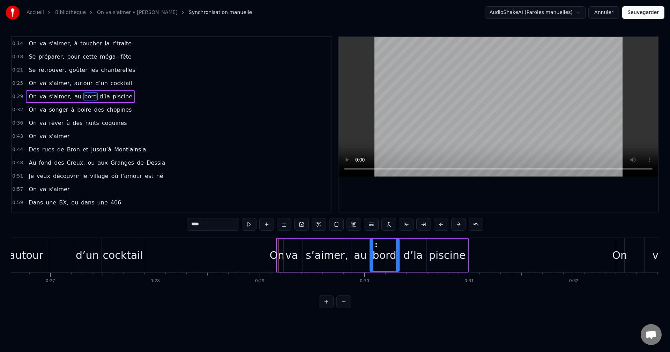
click at [462, 226] on button at bounding box center [458, 224] width 15 height 13
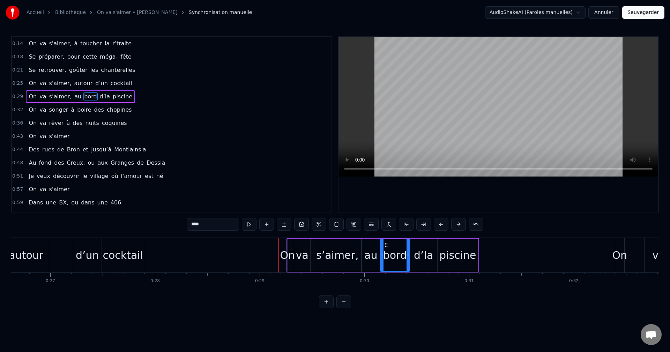
click at [462, 226] on button at bounding box center [458, 224] width 15 height 13
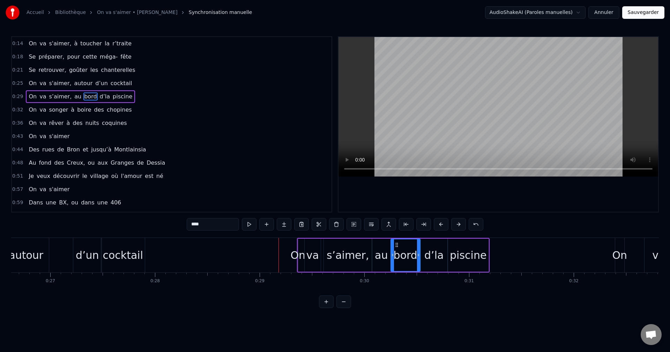
click at [462, 226] on button at bounding box center [458, 224] width 15 height 13
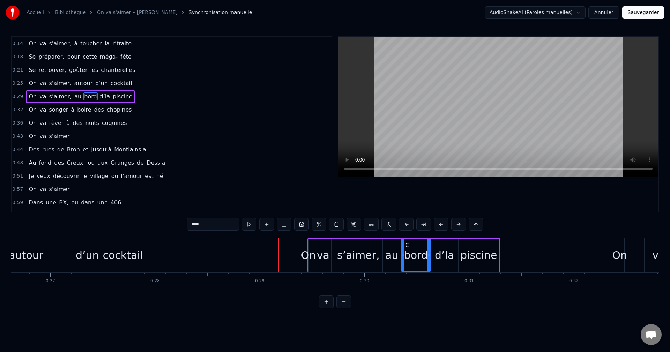
click at [462, 226] on button at bounding box center [458, 224] width 15 height 13
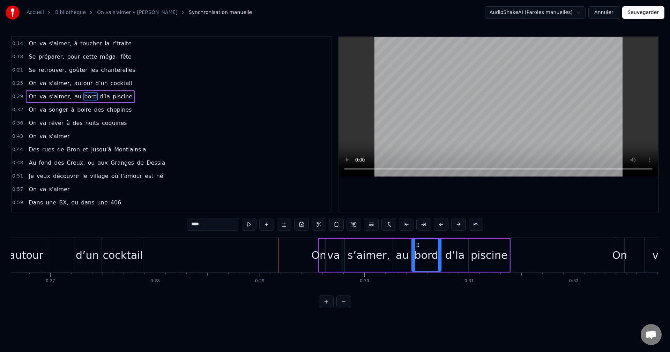
click at [462, 226] on button at bounding box center [458, 224] width 15 height 13
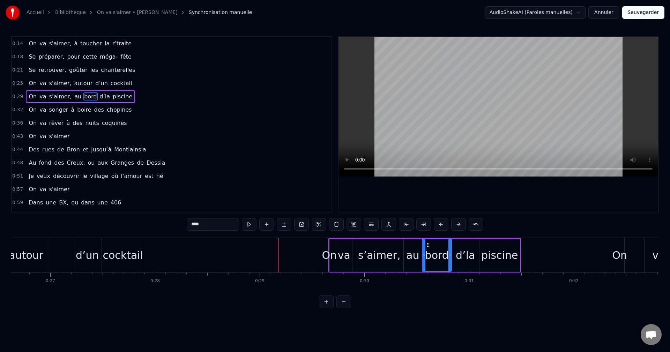
click at [462, 226] on button at bounding box center [458, 224] width 15 height 13
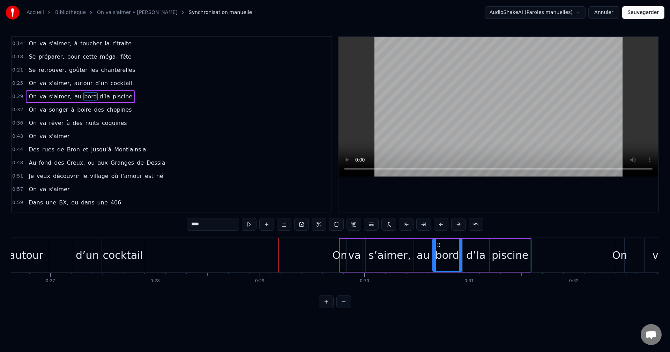
click at [462, 226] on button at bounding box center [458, 224] width 15 height 13
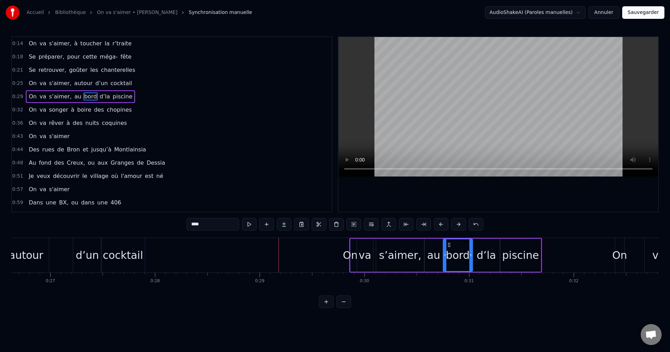
click at [462, 226] on button at bounding box center [458, 224] width 15 height 13
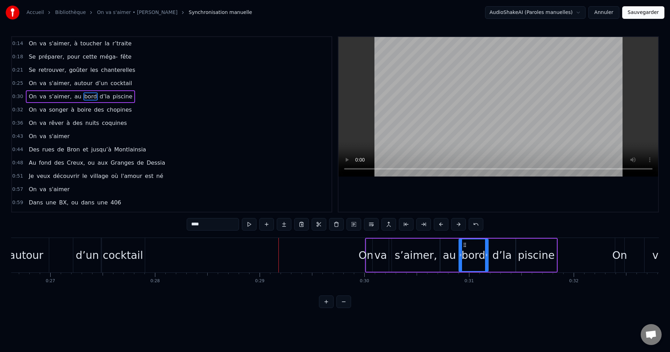
click at [462, 226] on button at bounding box center [458, 224] width 15 height 13
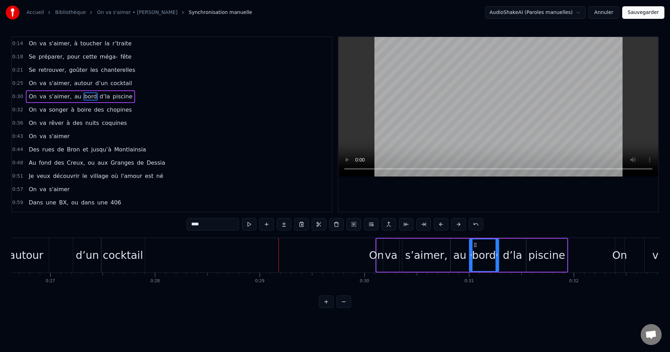
click at [462, 226] on button at bounding box center [458, 224] width 15 height 13
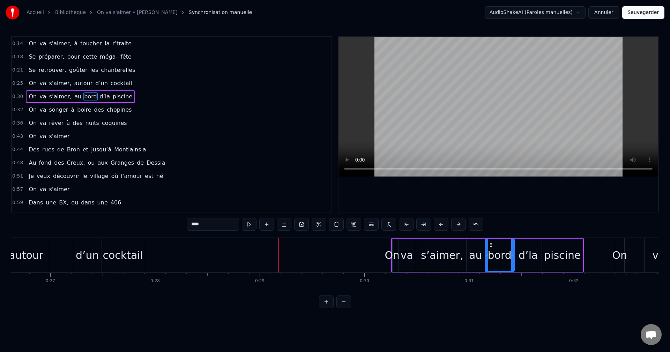
click at [462, 226] on button at bounding box center [458, 224] width 15 height 13
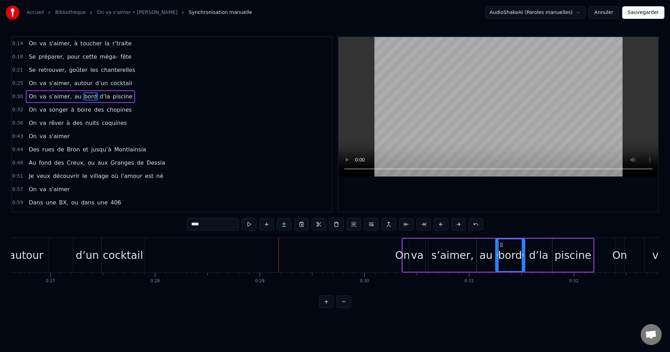
click at [462, 226] on button at bounding box center [458, 224] width 15 height 13
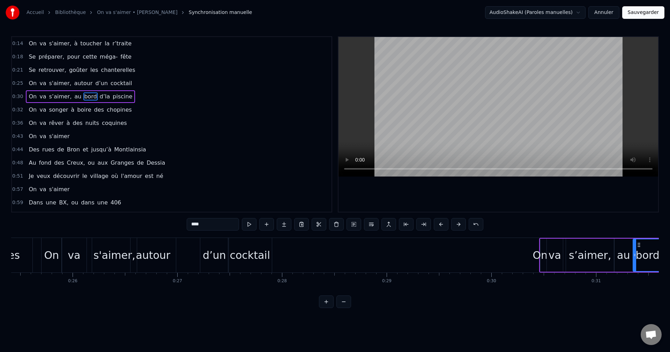
scroll to position [0, 2592]
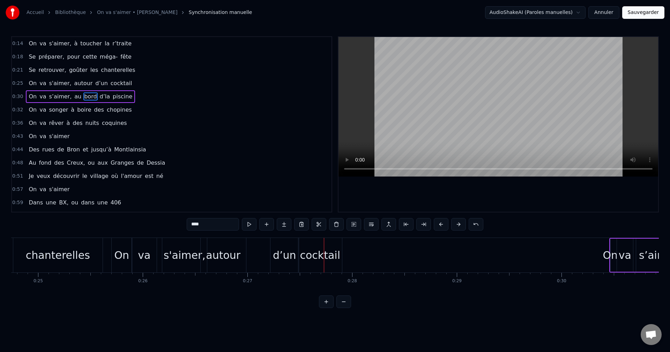
click at [337, 250] on div "cocktail" at bounding box center [320, 256] width 41 height 16
type input "********"
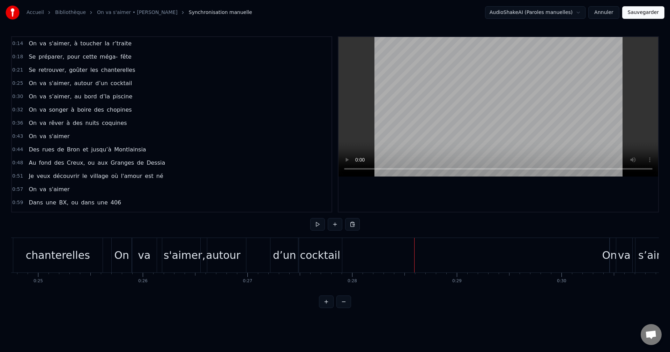
click at [322, 259] on div "cocktail" at bounding box center [320, 256] width 41 height 16
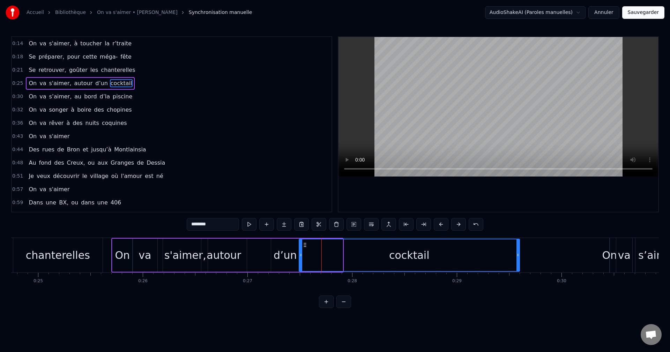
click at [520, 252] on div at bounding box center [518, 256] width 3 height 32
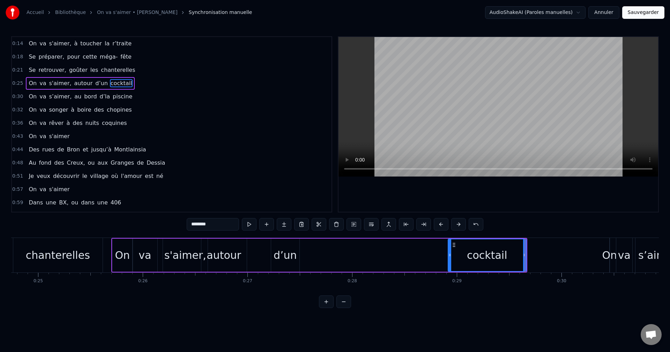
drag, startPoint x: 301, startPoint y: 253, endPoint x: 450, endPoint y: 251, distance: 149.1
click at [450, 251] on div at bounding box center [450, 256] width 3 height 32
click at [283, 256] on div "d’un" at bounding box center [285, 256] width 23 height 16
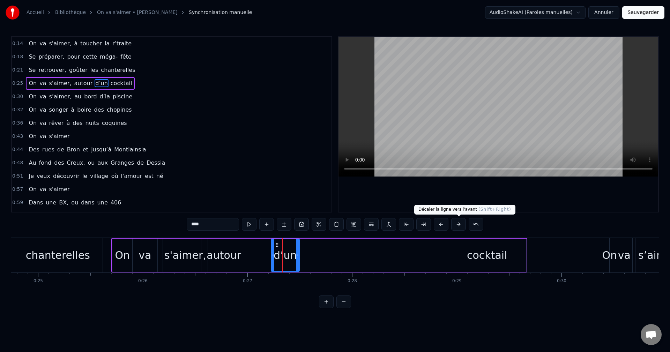
click at [461, 227] on button at bounding box center [458, 224] width 15 height 13
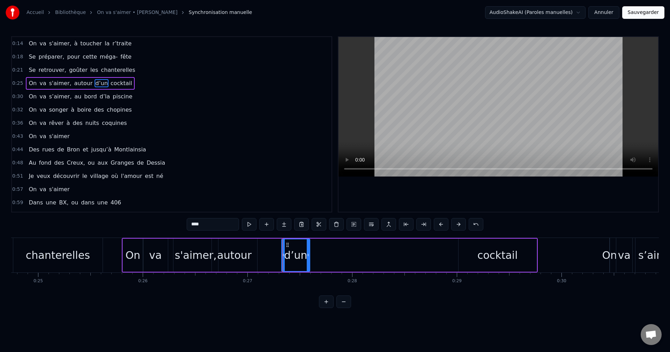
click at [461, 227] on button at bounding box center [458, 224] width 15 height 13
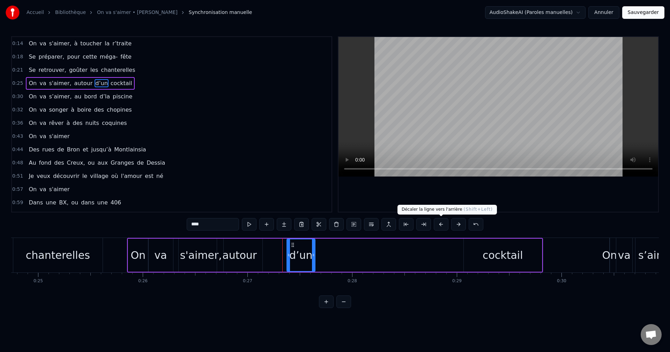
click at [443, 228] on button at bounding box center [441, 224] width 15 height 13
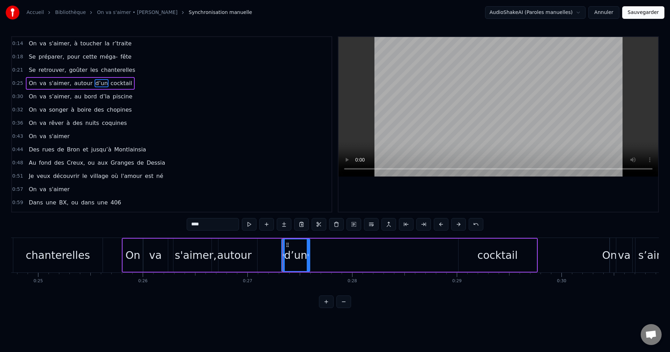
click at [443, 228] on button at bounding box center [441, 224] width 15 height 13
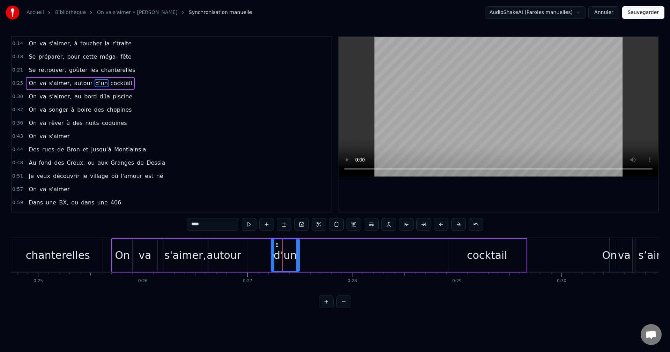
click at [443, 228] on button at bounding box center [441, 224] width 15 height 13
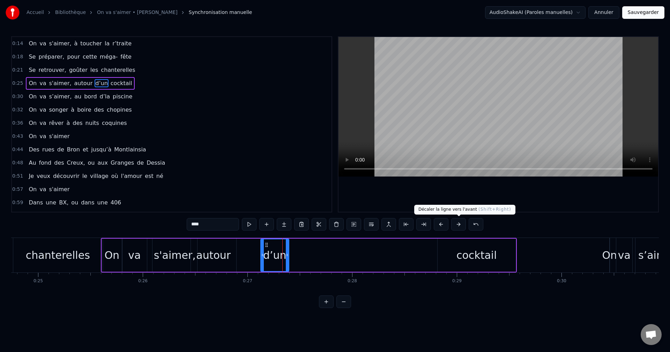
click at [459, 222] on button at bounding box center [458, 224] width 15 height 13
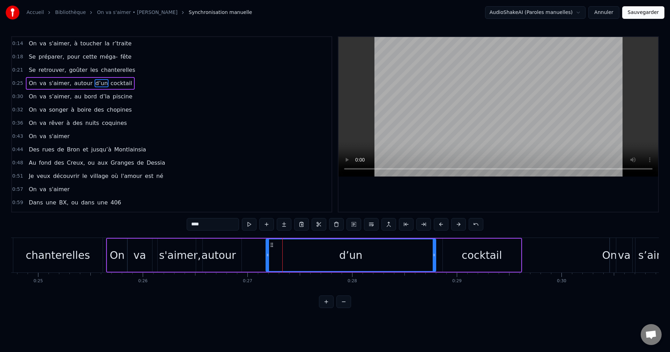
drag, startPoint x: 293, startPoint y: 255, endPoint x: 434, endPoint y: 254, distance: 141.8
click at [434, 254] on icon at bounding box center [434, 255] width 3 height 6
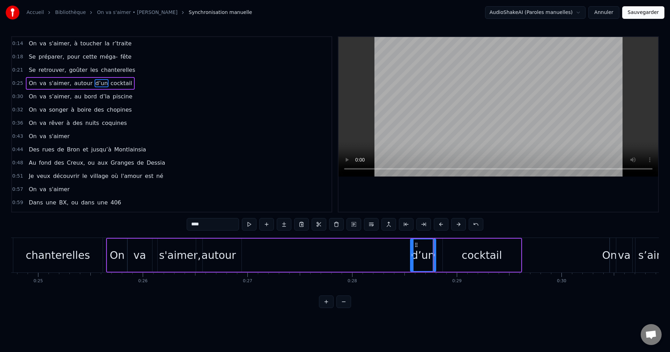
drag, startPoint x: 269, startPoint y: 256, endPoint x: 413, endPoint y: 256, distance: 144.6
click at [413, 256] on icon at bounding box center [412, 255] width 3 height 6
click at [222, 255] on div "autour" at bounding box center [218, 256] width 35 height 16
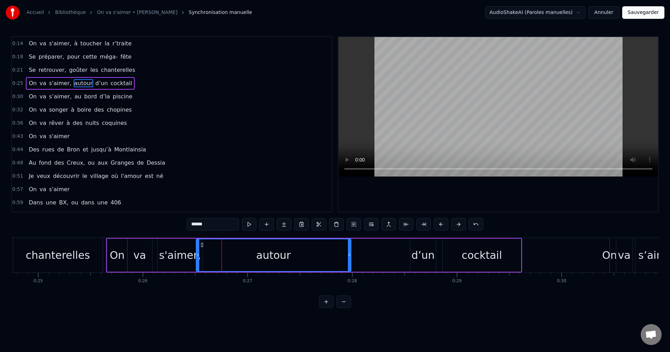
drag, startPoint x: 241, startPoint y: 259, endPoint x: 351, endPoint y: 263, distance: 109.7
click at [351, 263] on div at bounding box center [349, 256] width 3 height 32
drag, startPoint x: 197, startPoint y: 255, endPoint x: 271, endPoint y: 256, distance: 74.4
click at [271, 256] on icon at bounding box center [272, 255] width 3 height 6
click at [170, 254] on div "s'aimer," at bounding box center [180, 256] width 42 height 16
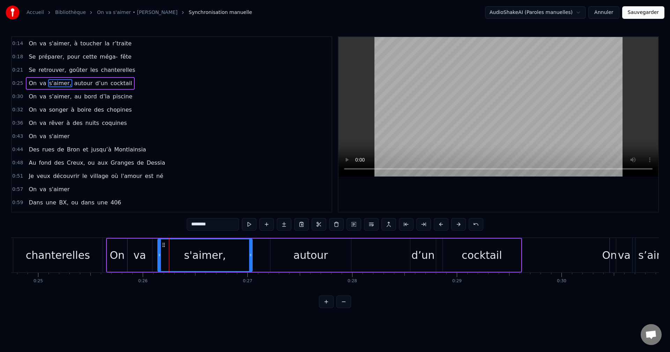
drag, startPoint x: 201, startPoint y: 256, endPoint x: 251, endPoint y: 252, distance: 50.1
click at [251, 252] on div at bounding box center [250, 256] width 3 height 32
drag, startPoint x: 160, startPoint y: 256, endPoint x: 167, endPoint y: 254, distance: 7.8
click at [167, 254] on icon at bounding box center [167, 255] width 3 height 6
click at [150, 257] on div "va" at bounding box center [139, 255] width 25 height 33
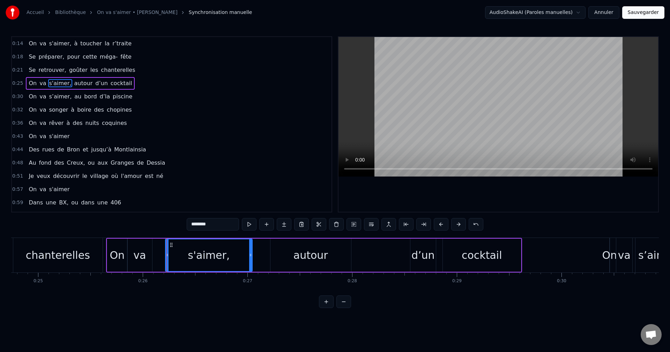
type input "**"
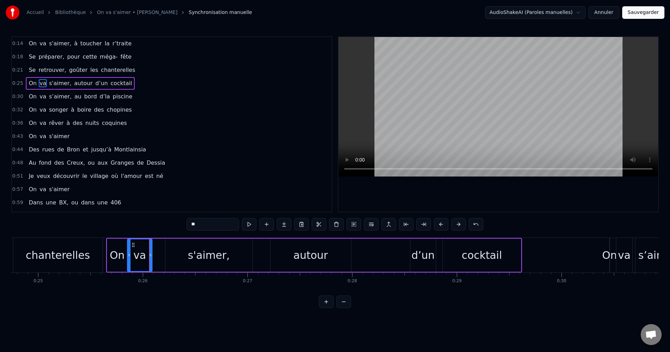
drag, startPoint x: 152, startPoint y: 256, endPoint x: 158, endPoint y: 256, distance: 6.0
click at [158, 256] on div "On va s'aimer, autour d’un cocktail" at bounding box center [314, 255] width 416 height 35
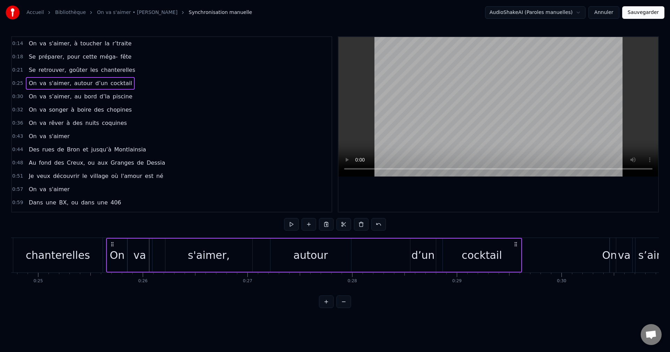
click at [144, 256] on div "va" at bounding box center [139, 256] width 13 height 16
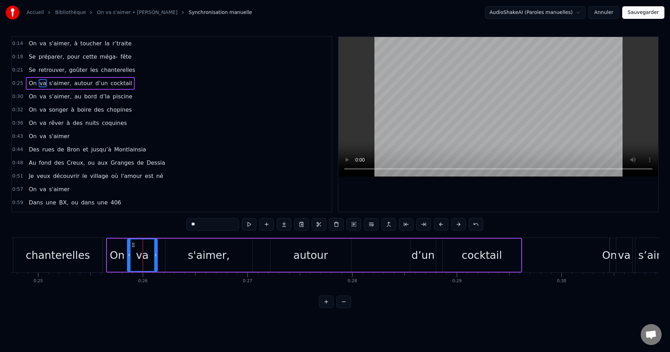
drag, startPoint x: 150, startPoint y: 257, endPoint x: 155, endPoint y: 256, distance: 5.3
click at [155, 256] on icon at bounding box center [155, 255] width 3 height 6
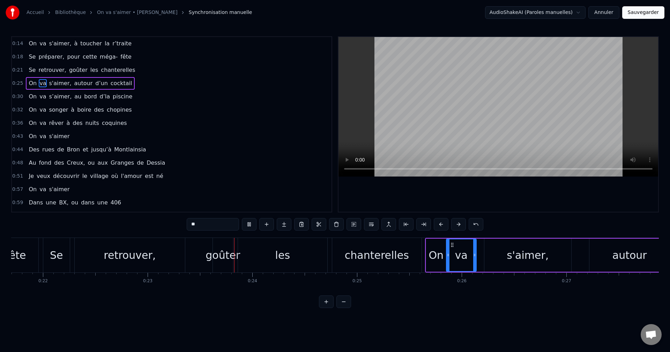
scroll to position [0, 2407]
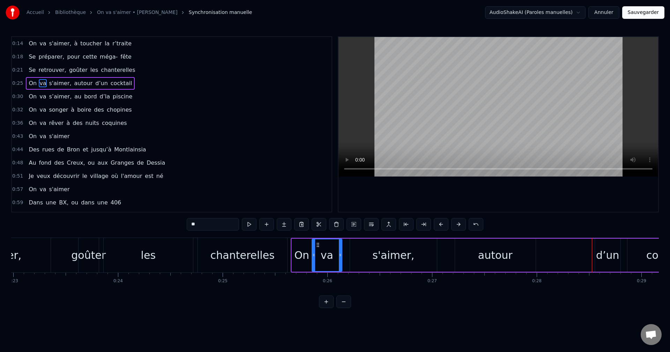
click at [617, 255] on div "d’un" at bounding box center [607, 256] width 23 height 16
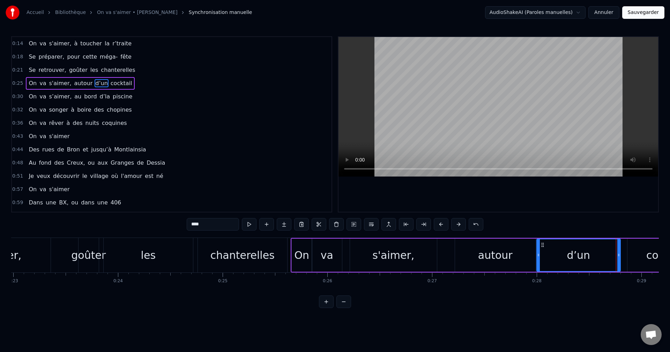
drag, startPoint x: 597, startPoint y: 260, endPoint x: 538, endPoint y: 263, distance: 58.4
click at [538, 263] on div at bounding box center [538, 256] width 3 height 32
drag, startPoint x: 619, startPoint y: 256, endPoint x: 579, endPoint y: 262, distance: 40.5
click at [579, 262] on div at bounding box center [579, 256] width 3 height 32
click at [652, 257] on div "cocktail" at bounding box center [667, 256] width 41 height 16
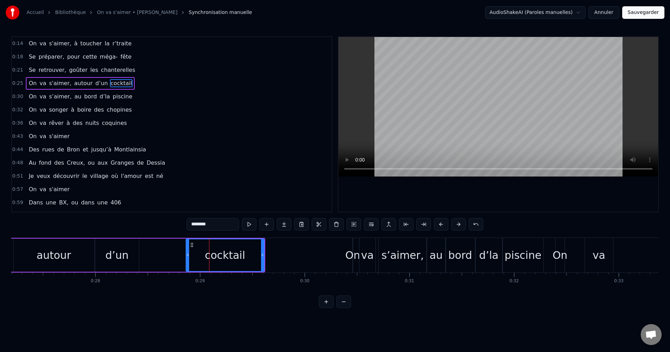
scroll to position [0, 2863]
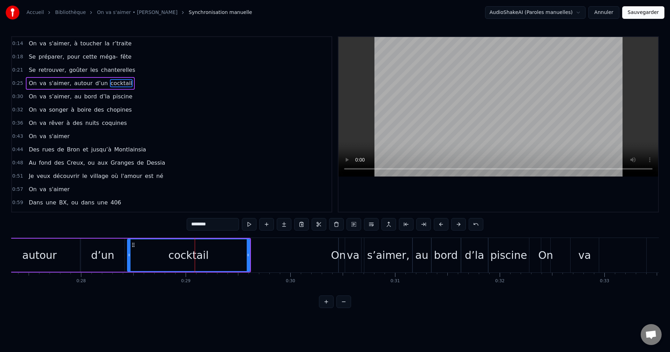
drag, startPoint x: 173, startPoint y: 257, endPoint x: 129, endPoint y: 254, distance: 44.4
click at [129, 254] on icon at bounding box center [129, 255] width 3 height 6
click at [120, 256] on div "d’un" at bounding box center [103, 255] width 44 height 33
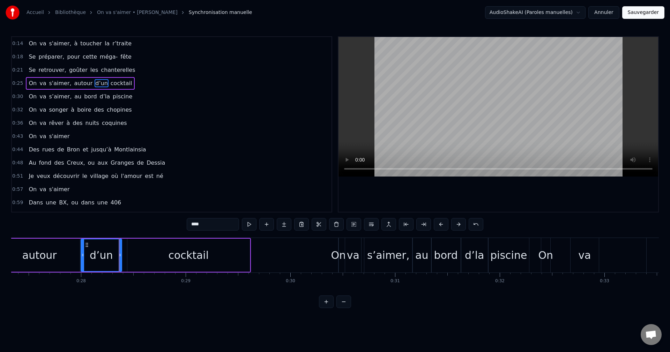
click at [120, 256] on icon at bounding box center [120, 255] width 3 height 6
click at [133, 256] on div "cocktail" at bounding box center [188, 255] width 123 height 33
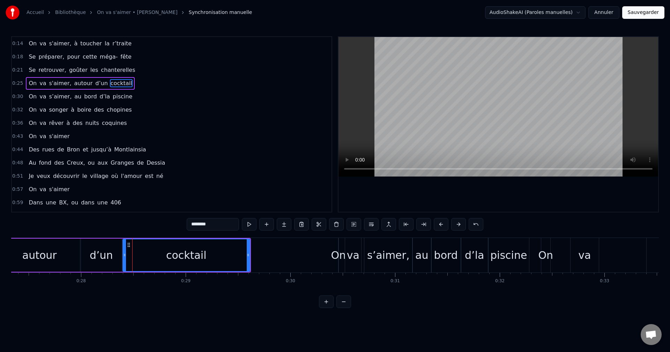
drag, startPoint x: 130, startPoint y: 255, endPoint x: 125, endPoint y: 255, distance: 4.6
click at [125, 255] on icon at bounding box center [124, 255] width 3 height 6
click at [181, 257] on div "cocktail" at bounding box center [186, 256] width 41 height 16
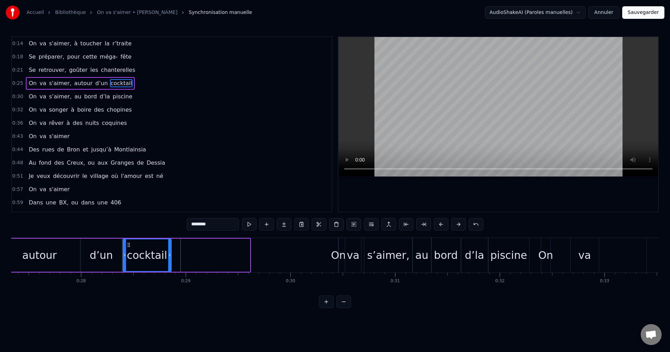
drag, startPoint x: 248, startPoint y: 256, endPoint x: 170, endPoint y: 258, distance: 78.6
click at [170, 258] on icon at bounding box center [169, 255] width 3 height 6
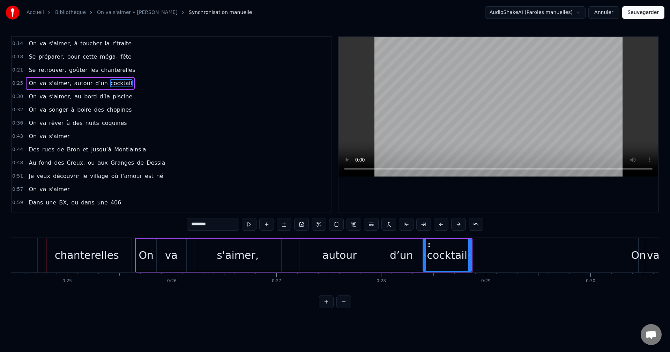
scroll to position [0, 2563]
click at [471, 255] on icon at bounding box center [470, 255] width 3 height 6
drag, startPoint x: 471, startPoint y: 256, endPoint x: 515, endPoint y: 253, distance: 44.1
click at [515, 253] on icon at bounding box center [514, 255] width 3 height 6
click at [641, 256] on div "On" at bounding box center [639, 256] width 15 height 16
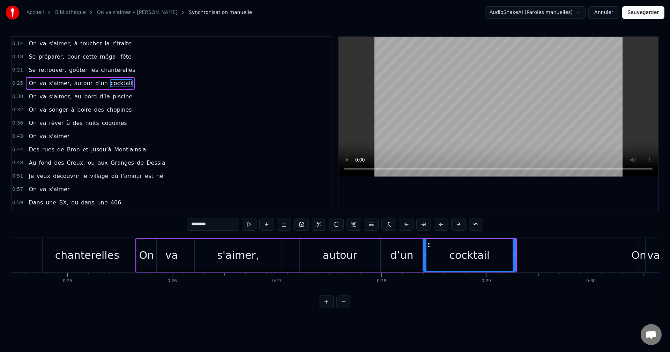
type input "**"
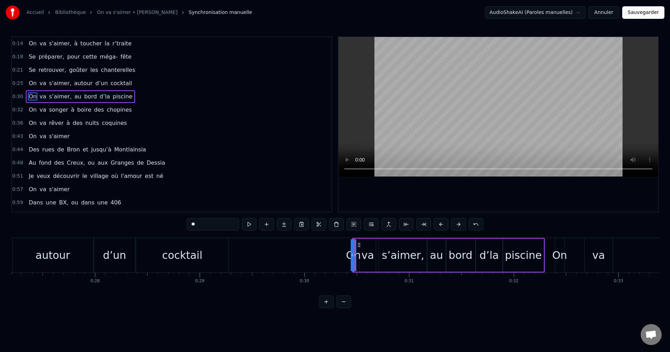
scroll to position [0, 2681]
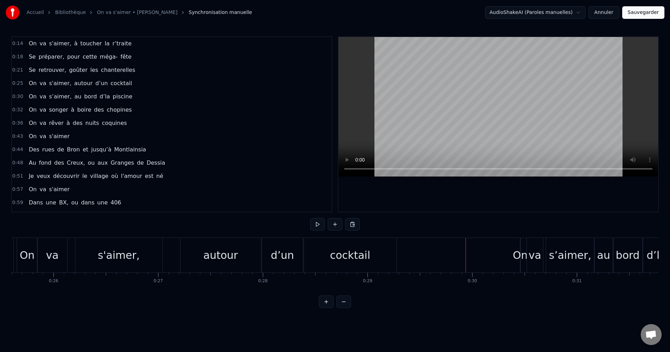
click at [521, 256] on div "On" at bounding box center [520, 256] width 15 height 16
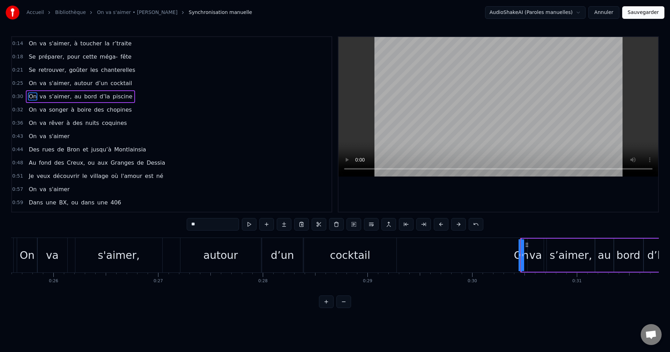
click at [523, 257] on icon at bounding box center [523, 255] width 3 height 6
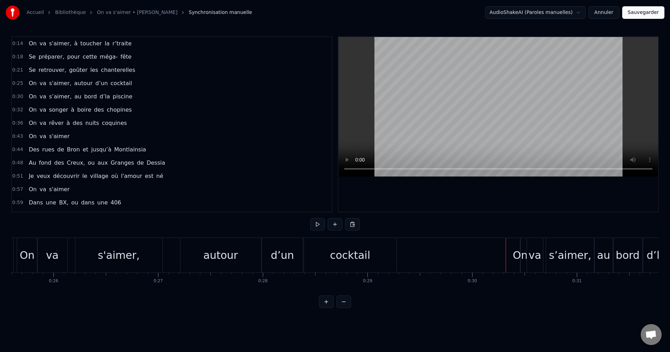
click at [517, 252] on div "On" at bounding box center [520, 256] width 15 height 16
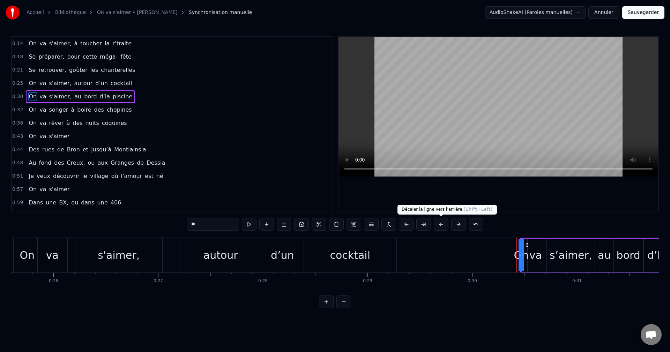
click at [440, 227] on button at bounding box center [441, 224] width 15 height 13
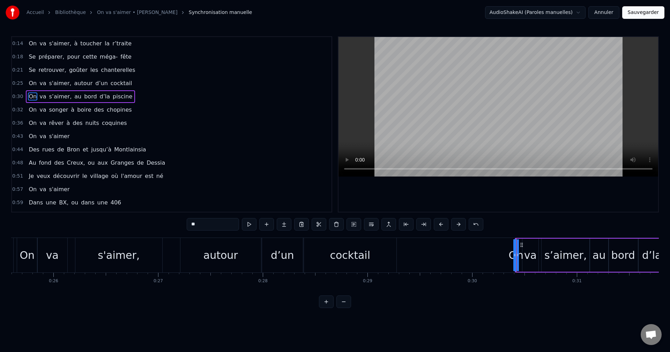
click at [440, 227] on button at bounding box center [441, 224] width 15 height 13
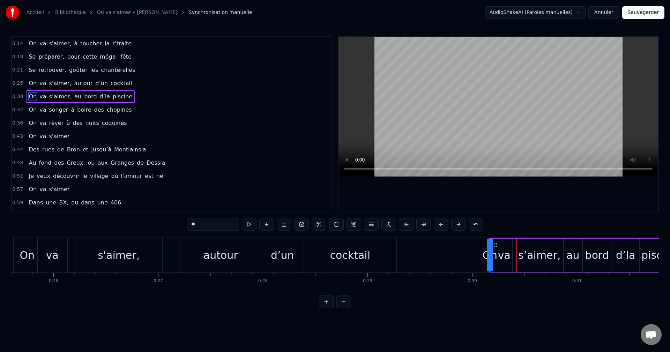
click at [440, 227] on button at bounding box center [441, 224] width 15 height 13
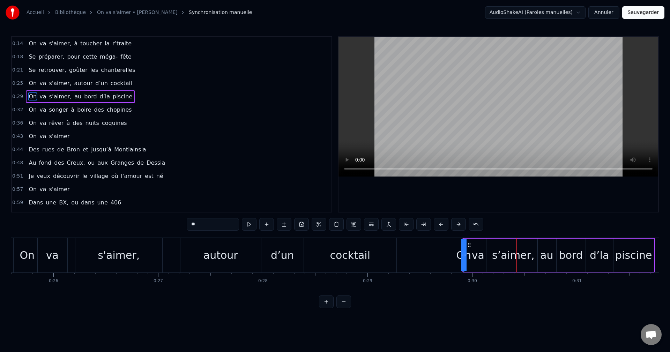
click at [440, 227] on button at bounding box center [441, 224] width 15 height 13
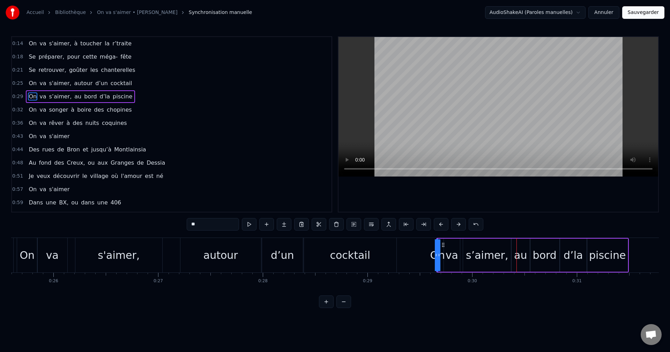
click at [440, 227] on button at bounding box center [441, 224] width 15 height 13
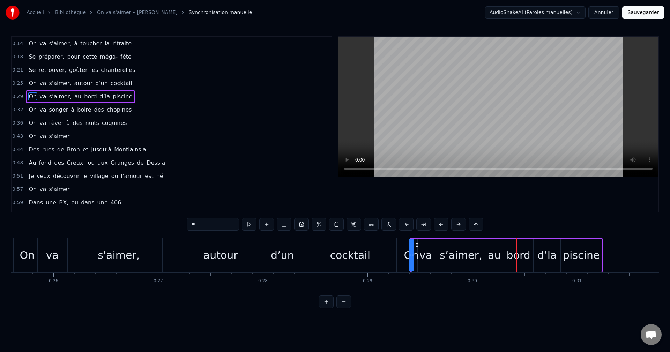
click at [440, 227] on button at bounding box center [441, 224] width 15 height 13
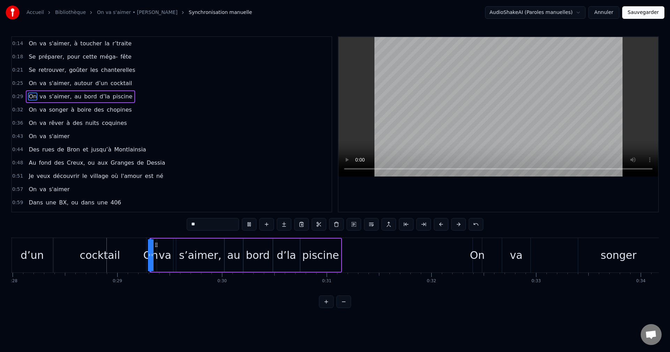
scroll to position [0, 2933]
drag, startPoint x: 151, startPoint y: 257, endPoint x: 156, endPoint y: 256, distance: 5.4
click at [156, 256] on div "On va s’aimer, au bord d’la piscine" at bounding box center [244, 255] width 193 height 35
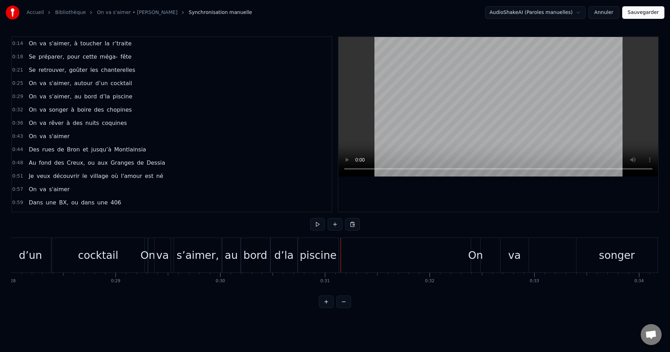
click at [329, 256] on div "piscine" at bounding box center [318, 256] width 37 height 16
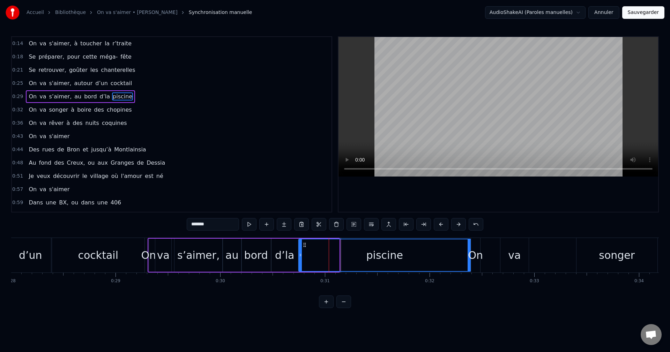
drag, startPoint x: 338, startPoint y: 259, endPoint x: 470, endPoint y: 259, distance: 131.6
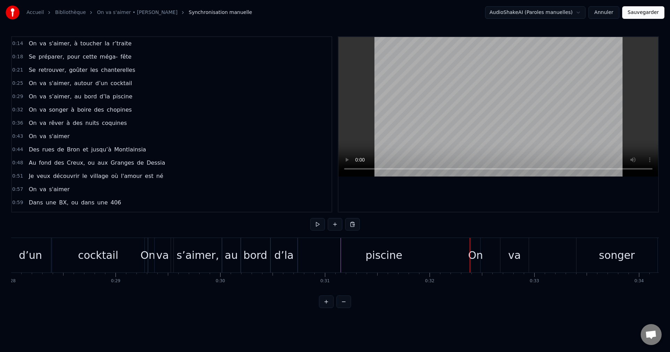
click at [289, 258] on div "d’la" at bounding box center [283, 256] width 19 height 16
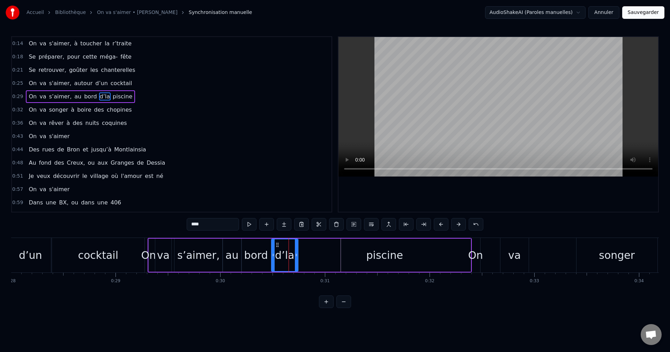
click at [350, 257] on div "piscine" at bounding box center [385, 255] width 172 height 33
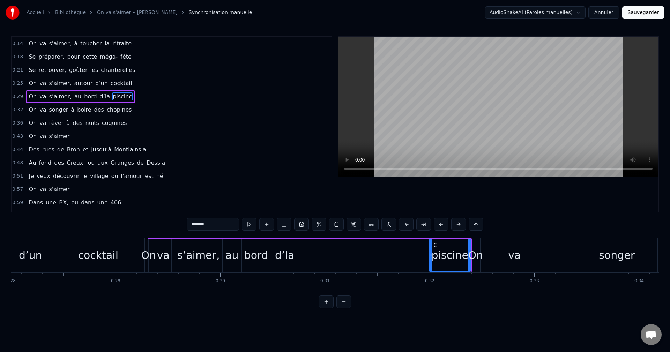
drag, startPoint x: 300, startPoint y: 257, endPoint x: 431, endPoint y: 251, distance: 130.7
click at [431, 251] on div at bounding box center [431, 256] width 3 height 32
click at [275, 257] on div "d’la" at bounding box center [285, 255] width 27 height 33
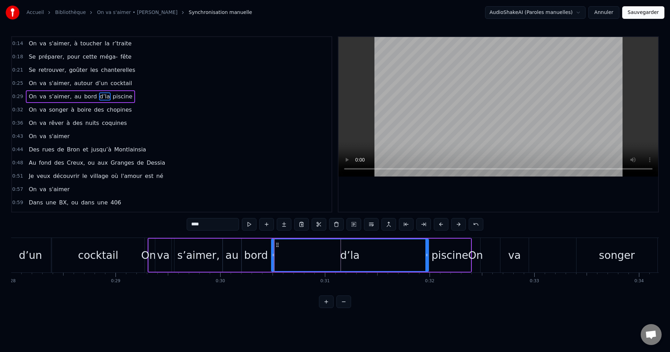
drag, startPoint x: 296, startPoint y: 256, endPoint x: 427, endPoint y: 251, distance: 131.0
click at [427, 251] on div at bounding box center [427, 256] width 3 height 32
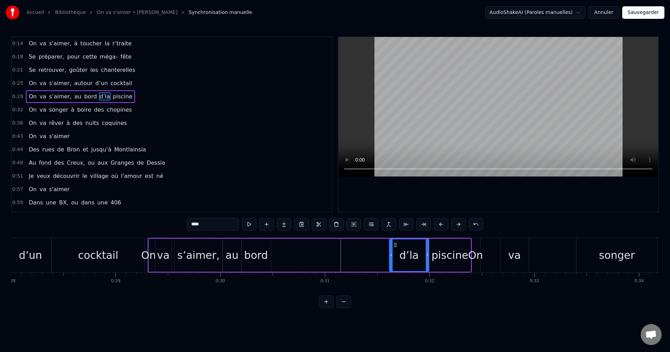
drag, startPoint x: 273, startPoint y: 256, endPoint x: 390, endPoint y: 257, distance: 117.7
click at [390, 257] on icon at bounding box center [391, 255] width 3 height 6
click at [256, 253] on div "bord" at bounding box center [256, 256] width 24 height 16
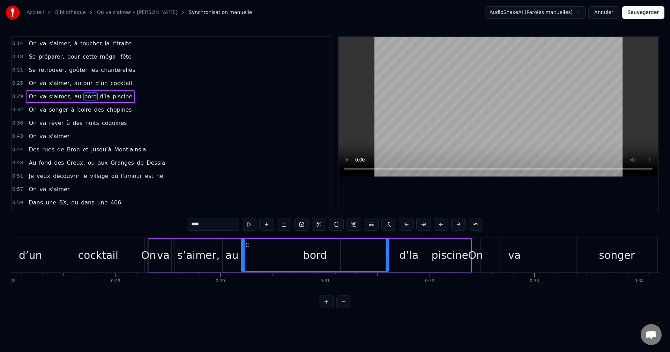
drag, startPoint x: 270, startPoint y: 255, endPoint x: 388, endPoint y: 258, distance: 118.1
click at [388, 258] on div at bounding box center [387, 256] width 3 height 32
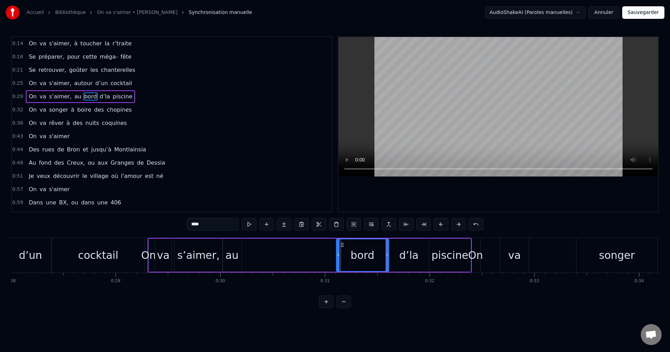
drag, startPoint x: 242, startPoint y: 258, endPoint x: 337, endPoint y: 262, distance: 95.0
click at [337, 262] on div at bounding box center [338, 256] width 3 height 32
click at [234, 259] on div "au" at bounding box center [232, 256] width 13 height 16
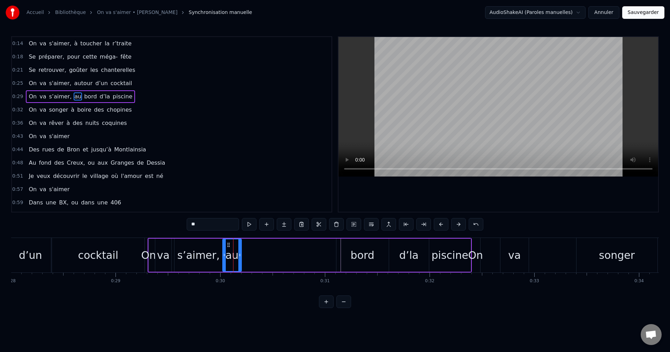
click at [239, 257] on icon at bounding box center [239, 255] width 3 height 6
drag, startPoint x: 240, startPoint y: 257, endPoint x: 339, endPoint y: 261, distance: 98.5
click at [339, 261] on div at bounding box center [338, 256] width 3 height 32
drag, startPoint x: 225, startPoint y: 255, endPoint x: 315, endPoint y: 261, distance: 90.0
click at [315, 261] on div at bounding box center [314, 256] width 3 height 32
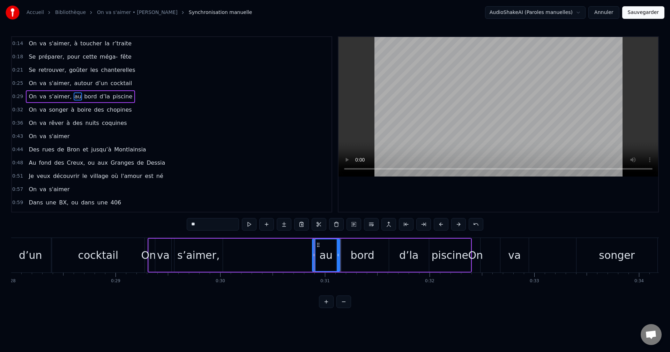
click at [214, 256] on div "s’aimer," at bounding box center [198, 256] width 42 height 16
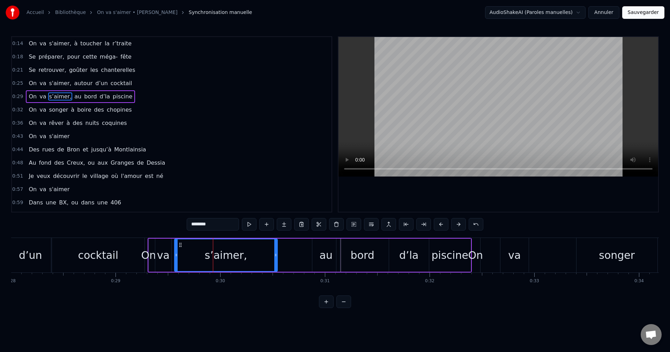
drag, startPoint x: 222, startPoint y: 256, endPoint x: 277, endPoint y: 258, distance: 54.8
click at [277, 258] on div at bounding box center [275, 256] width 3 height 32
drag, startPoint x: 176, startPoint y: 254, endPoint x: 219, endPoint y: 251, distance: 42.4
click at [219, 251] on div at bounding box center [218, 256] width 3 height 32
click at [160, 256] on div "va" at bounding box center [163, 256] width 13 height 16
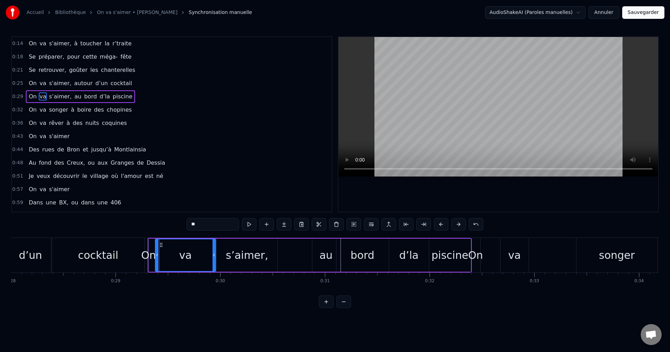
drag, startPoint x: 170, startPoint y: 257, endPoint x: 215, endPoint y: 257, distance: 44.4
click at [215, 257] on icon at bounding box center [214, 255] width 3 height 6
drag, startPoint x: 156, startPoint y: 255, endPoint x: 175, endPoint y: 257, distance: 19.0
click at [175, 257] on icon at bounding box center [176, 255] width 3 height 6
click at [154, 257] on div "On" at bounding box center [148, 256] width 15 height 16
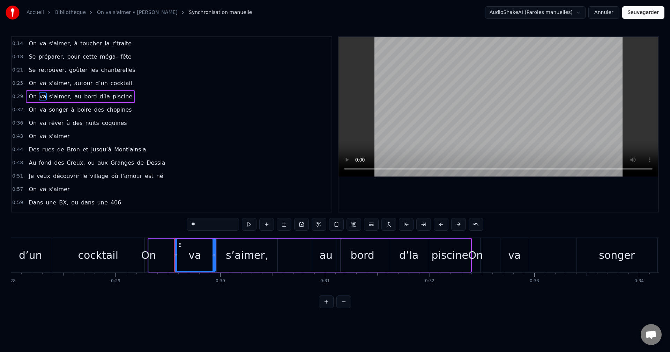
type input "**"
drag, startPoint x: 150, startPoint y: 258, endPoint x: 157, endPoint y: 257, distance: 7.1
click at [157, 257] on div "On va s’aimer, au bord d’la piscine" at bounding box center [310, 255] width 324 height 35
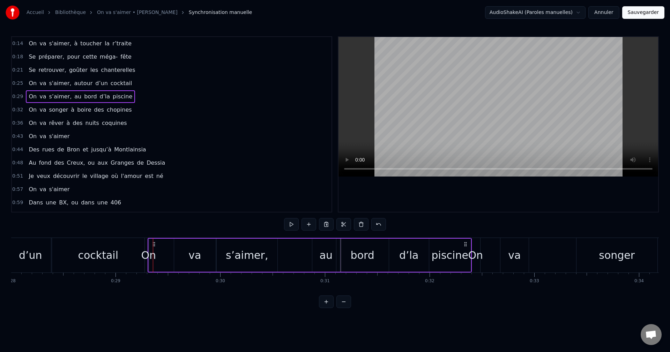
click at [152, 256] on div "On" at bounding box center [148, 256] width 15 height 16
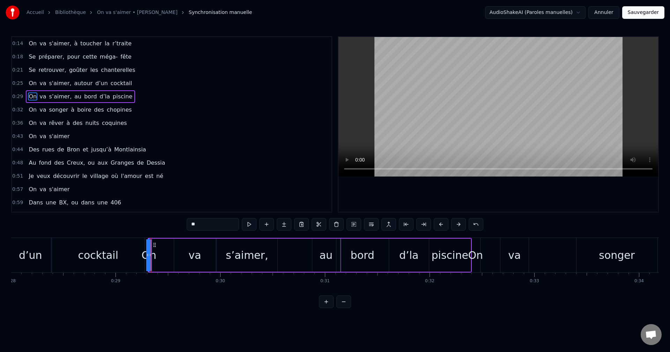
click at [150, 256] on icon at bounding box center [150, 255] width 3 height 6
drag, startPoint x: 150, startPoint y: 256, endPoint x: 155, endPoint y: 255, distance: 5.3
click at [149, 255] on div "On" at bounding box center [149, 256] width 0 height 32
click at [155, 246] on icon at bounding box center [155, 245] width 6 height 6
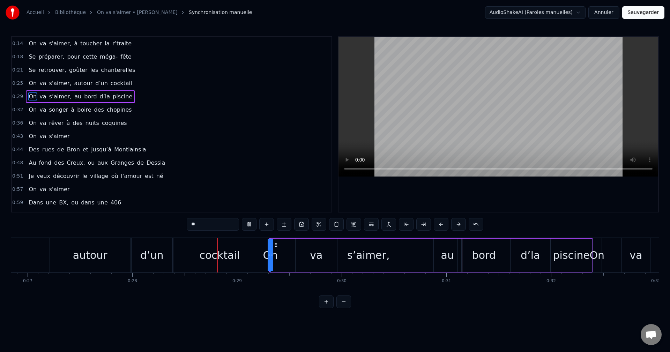
scroll to position [0, 2930]
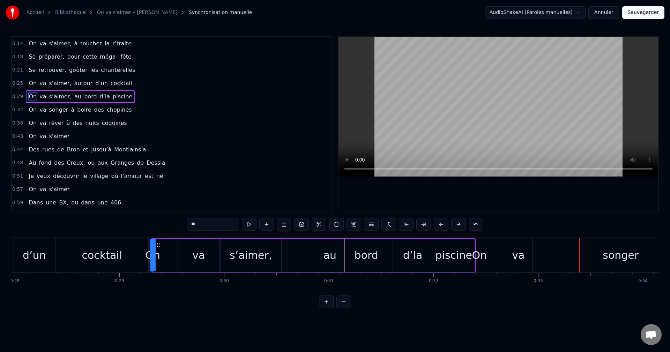
click at [485, 255] on div "On" at bounding box center [479, 256] width 15 height 16
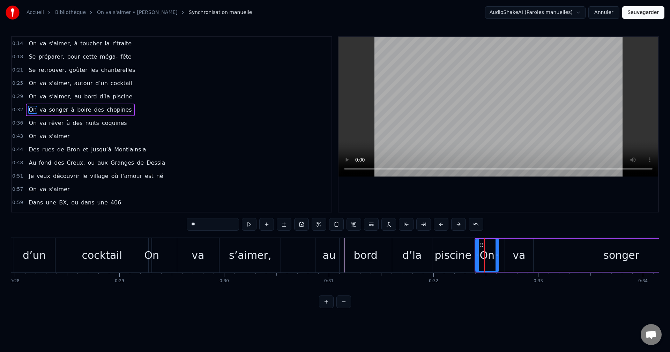
drag, startPoint x: 486, startPoint y: 256, endPoint x: 498, endPoint y: 254, distance: 12.1
click at [498, 254] on icon at bounding box center [497, 255] width 3 height 6
click at [458, 224] on button at bounding box center [458, 224] width 15 height 13
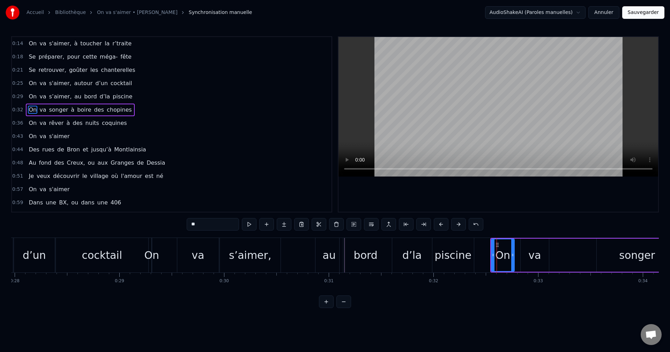
click at [458, 224] on button at bounding box center [458, 224] width 15 height 13
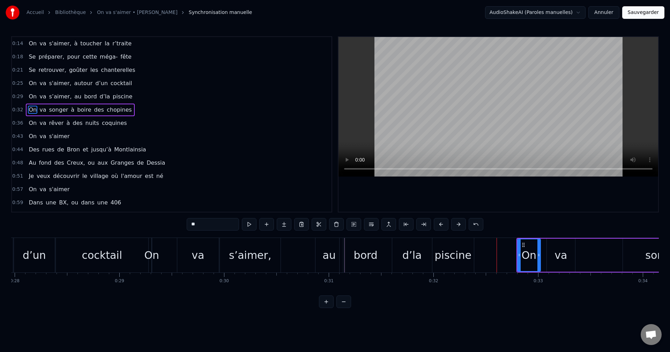
click at [458, 224] on button at bounding box center [458, 224] width 15 height 13
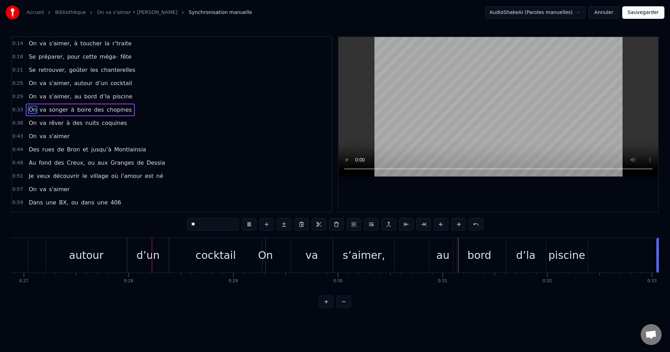
scroll to position [0, 2846]
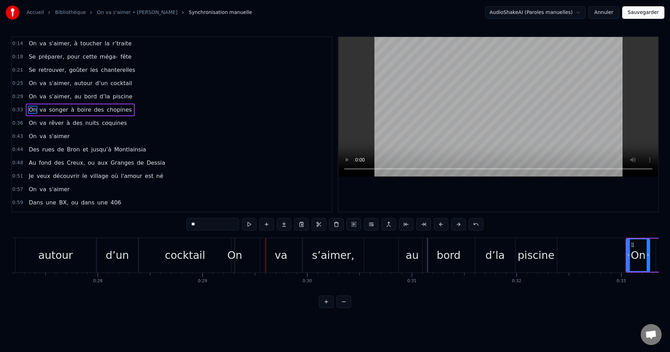
click at [243, 256] on div "On va s’aimer, au bord d’la piscine" at bounding box center [397, 255] width 324 height 35
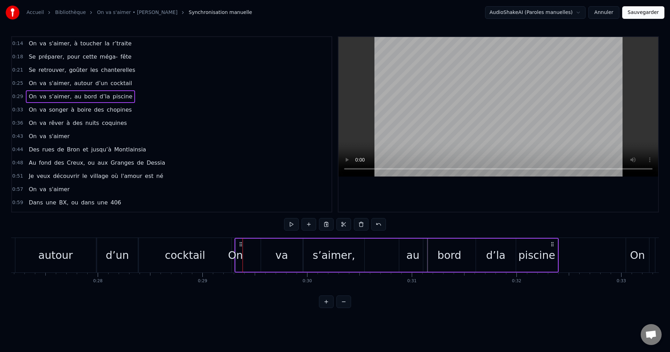
click at [236, 255] on div "On" at bounding box center [235, 256] width 15 height 16
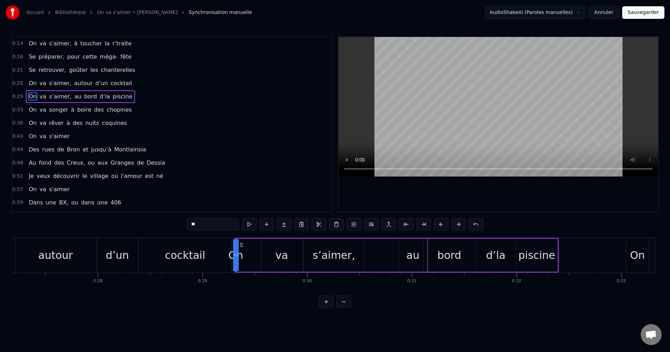
drag, startPoint x: 233, startPoint y: 255, endPoint x: 216, endPoint y: 255, distance: 17.5
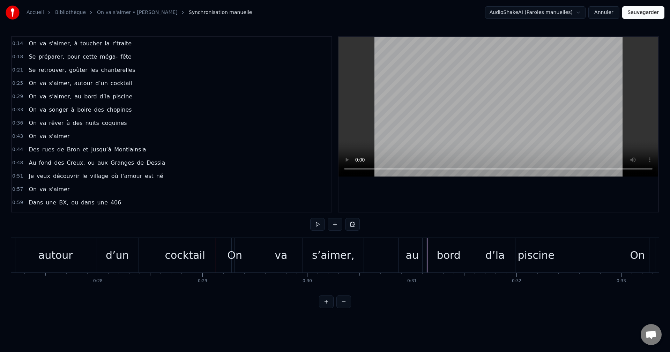
click at [235, 257] on div "On" at bounding box center [234, 256] width 15 height 16
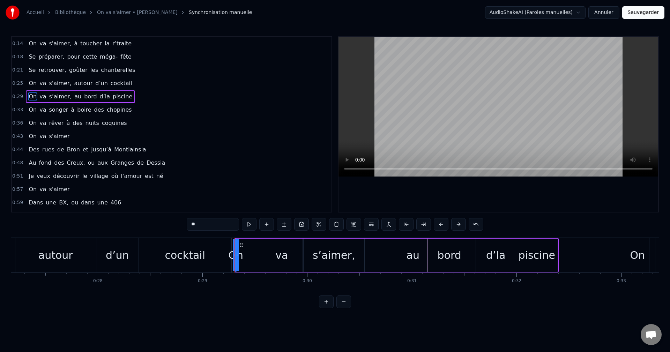
drag, startPoint x: 238, startPoint y: 257, endPoint x: 243, endPoint y: 256, distance: 4.7
click at [243, 256] on div "On va s’aimer, au bord d’la piscine" at bounding box center [397, 255] width 324 height 35
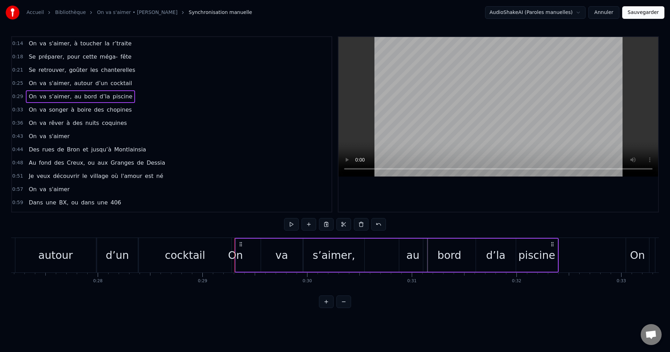
click at [236, 255] on div "On" at bounding box center [235, 256] width 15 height 16
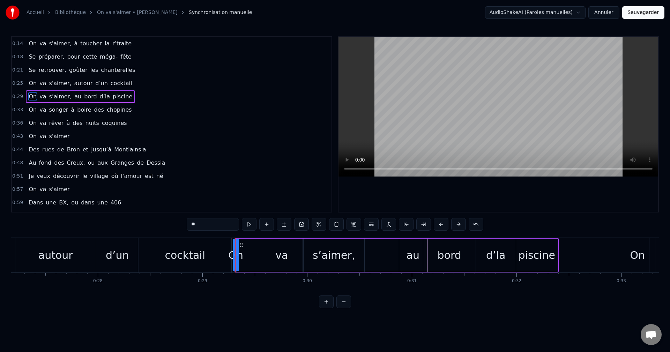
click at [238, 255] on circle at bounding box center [237, 254] width 0 height 0
drag, startPoint x: 238, startPoint y: 255, endPoint x: 243, endPoint y: 253, distance: 5.1
click at [236, 253] on div "On" at bounding box center [236, 256] width 0 height 32
click at [457, 226] on button at bounding box center [458, 224] width 15 height 13
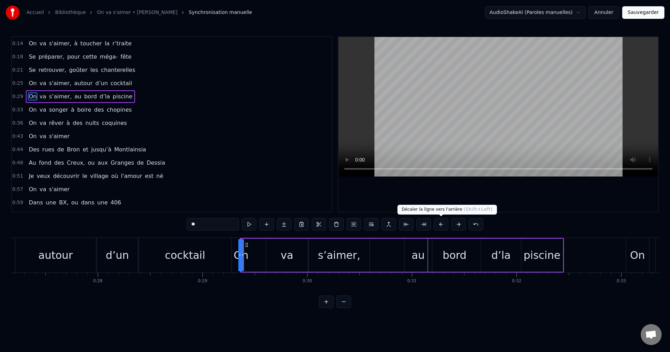
click at [440, 225] on button at bounding box center [441, 224] width 15 height 13
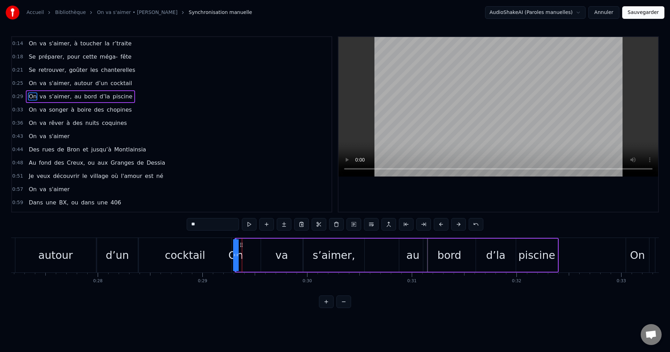
click at [440, 225] on button at bounding box center [441, 224] width 15 height 13
click at [232, 253] on icon at bounding box center [232, 255] width 3 height 6
drag, startPoint x: 232, startPoint y: 253, endPoint x: 237, endPoint y: 252, distance: 5.3
click at [231, 252] on div "On" at bounding box center [231, 256] width 0 height 32
click at [231, 256] on icon at bounding box center [232, 255] width 3 height 6
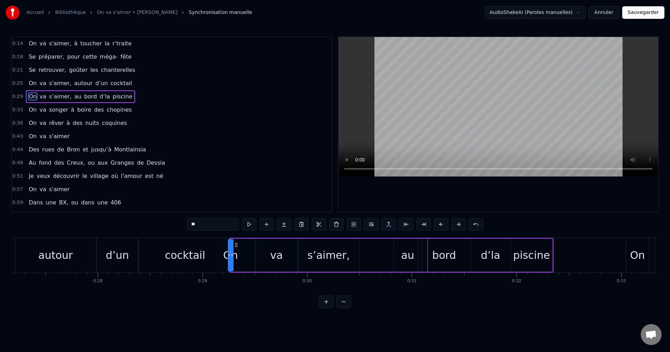
click at [231, 256] on icon at bounding box center [232, 255] width 3 height 6
drag, startPoint x: 233, startPoint y: 255, endPoint x: 237, endPoint y: 254, distance: 4.0
click at [231, 254] on div "On" at bounding box center [231, 256] width 0 height 32
click at [229, 252] on icon at bounding box center [229, 255] width 3 height 6
click at [232, 244] on div at bounding box center [232, 256] width 3 height 32
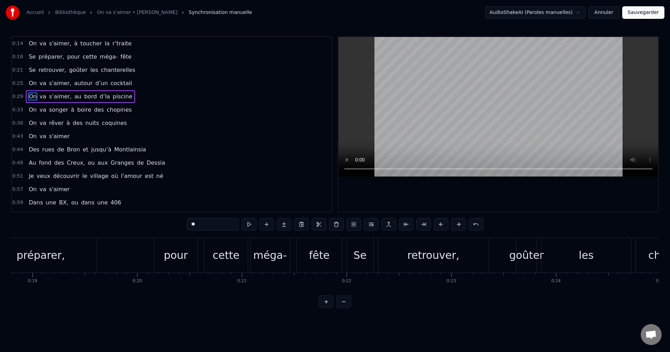
scroll to position [0, 1983]
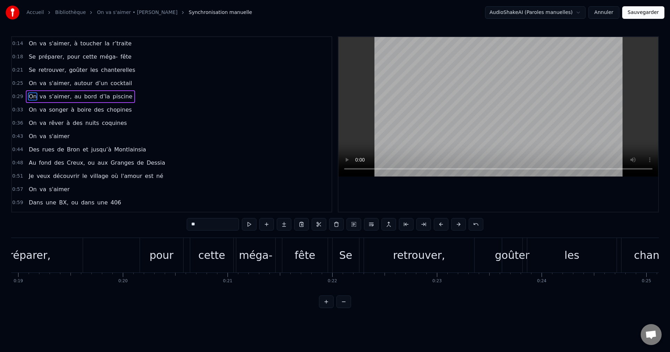
click at [218, 255] on div "cette" at bounding box center [211, 256] width 27 height 16
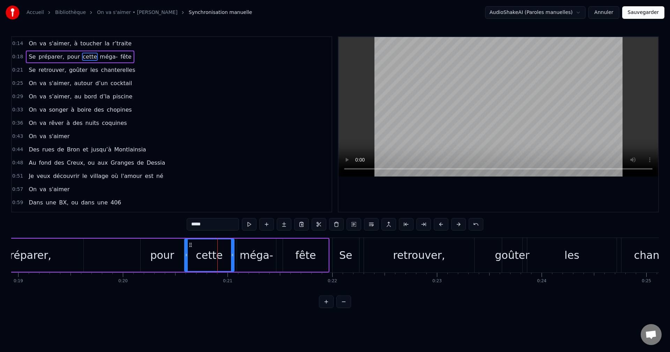
drag, startPoint x: 192, startPoint y: 256, endPoint x: 186, endPoint y: 257, distance: 6.4
click at [186, 257] on icon at bounding box center [186, 255] width 3 height 6
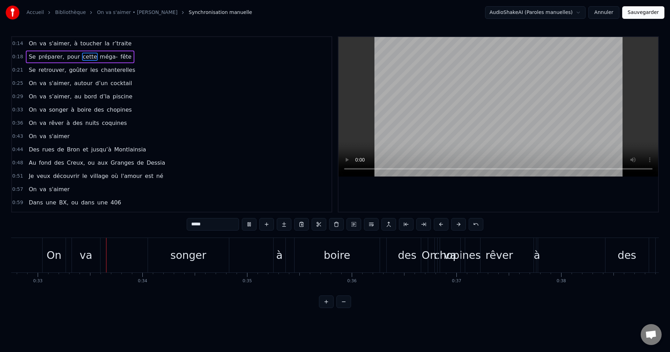
scroll to position [0, 3431]
click at [182, 251] on div "songer" at bounding box center [188, 256] width 36 height 16
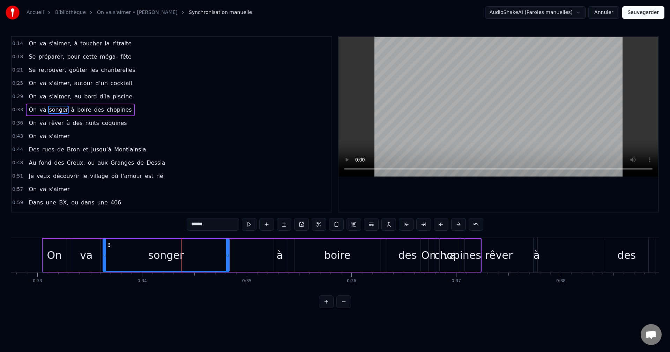
drag, startPoint x: 150, startPoint y: 255, endPoint x: 104, endPoint y: 256, distance: 45.4
click at [104, 256] on icon at bounding box center [104, 255] width 3 height 6
drag, startPoint x: 227, startPoint y: 255, endPoint x: 162, endPoint y: 255, distance: 64.2
click at [162, 255] on icon at bounding box center [163, 255] width 3 height 6
click at [279, 253] on div "à" at bounding box center [280, 256] width 6 height 16
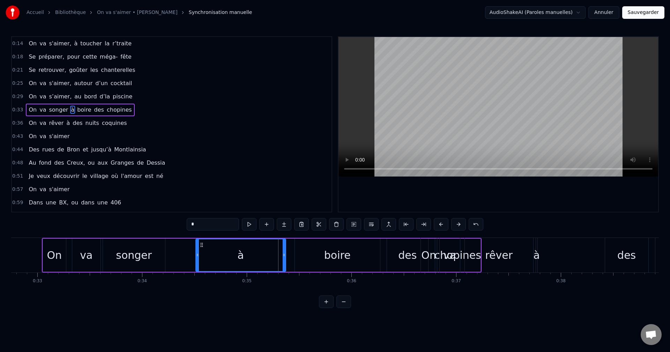
drag, startPoint x: 275, startPoint y: 255, endPoint x: 197, endPoint y: 256, distance: 78.2
click at [197, 256] on icon at bounding box center [197, 255] width 3 height 6
drag, startPoint x: 285, startPoint y: 255, endPoint x: 218, endPoint y: 254, distance: 67.0
click at [218, 254] on icon at bounding box center [217, 255] width 3 height 6
click at [331, 259] on div "boire" at bounding box center [337, 256] width 27 height 16
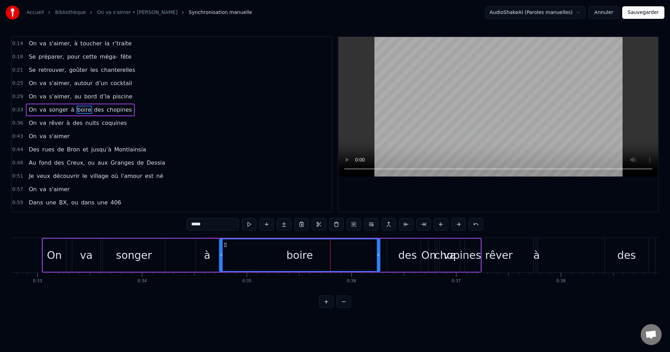
drag, startPoint x: 296, startPoint y: 256, endPoint x: 221, endPoint y: 255, distance: 75.4
click at [221, 255] on icon at bounding box center [221, 255] width 3 height 6
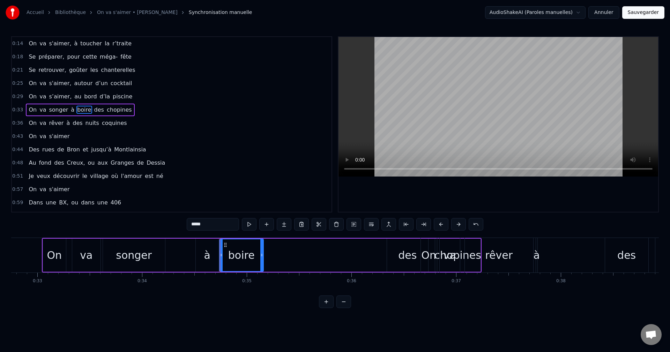
drag, startPoint x: 378, startPoint y: 255, endPoint x: 262, endPoint y: 254, distance: 116.6
click at [262, 254] on icon at bounding box center [261, 255] width 3 height 6
click at [399, 252] on div "des" at bounding box center [407, 256] width 19 height 16
type input "***"
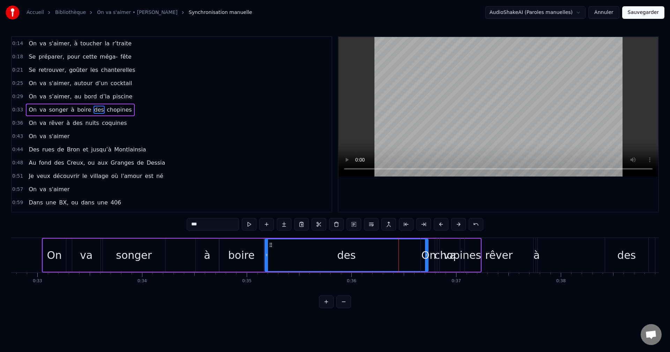
drag, startPoint x: 389, startPoint y: 253, endPoint x: 266, endPoint y: 259, distance: 122.3
click at [266, 259] on div at bounding box center [266, 256] width 3 height 32
drag, startPoint x: 427, startPoint y: 245, endPoint x: 411, endPoint y: 245, distance: 15.4
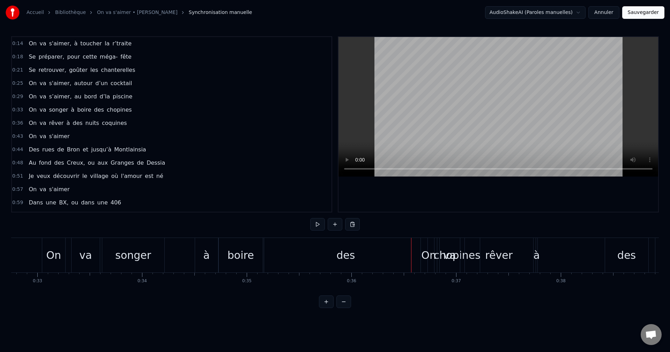
click at [385, 253] on div "des" at bounding box center [345, 255] width 163 height 35
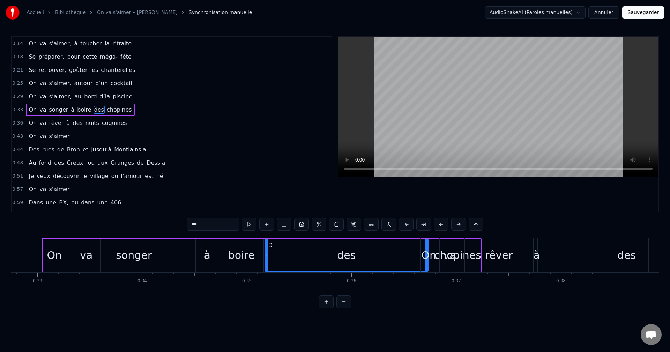
drag, startPoint x: 427, startPoint y: 266, endPoint x: 395, endPoint y: 265, distance: 32.5
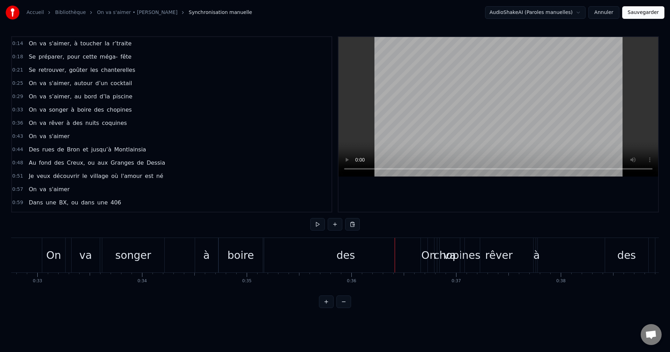
click at [397, 259] on div "des" at bounding box center [345, 255] width 163 height 35
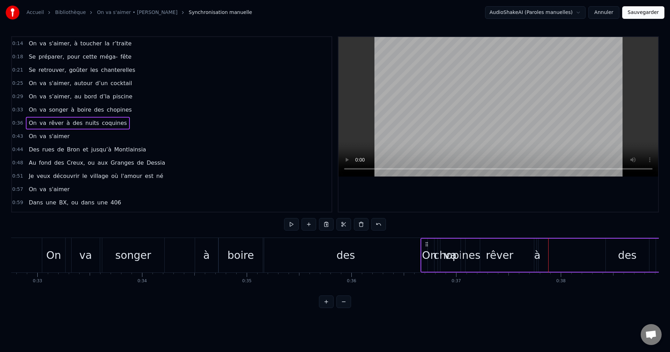
click at [457, 219] on div "0:14 On va s'aimer, à toucher la r’traite 0:18 Se préparer, pour cette méga- fê…" at bounding box center [335, 172] width 648 height 272
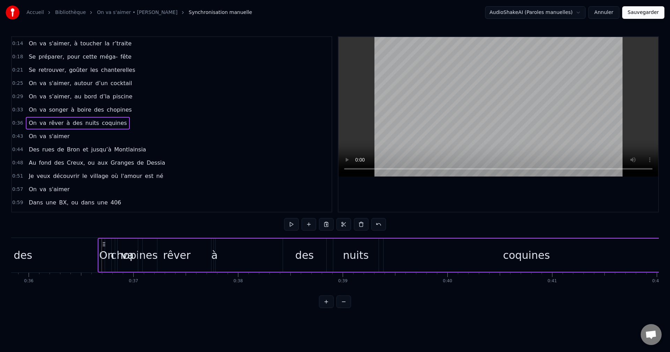
scroll to position [0, 3754]
click at [438, 251] on div "coquines" at bounding box center [526, 255] width 286 height 33
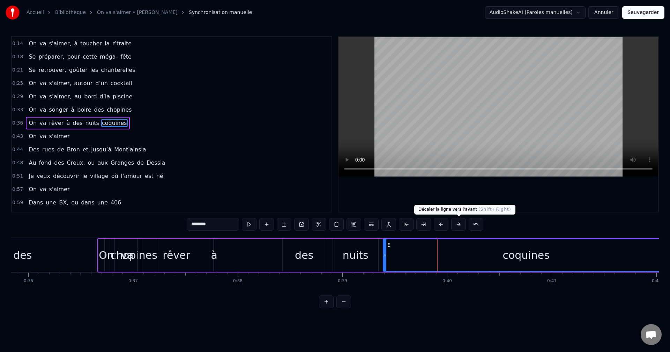
click at [459, 226] on button at bounding box center [458, 224] width 15 height 13
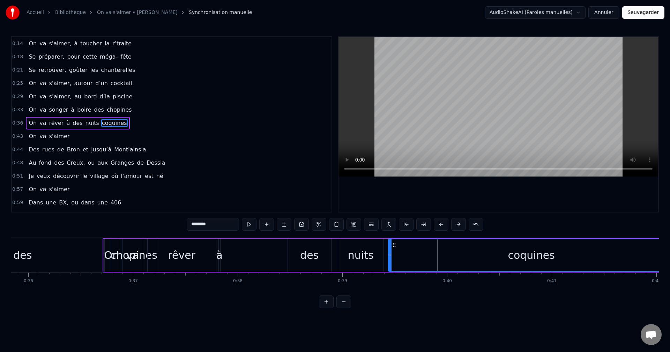
click at [459, 226] on button at bounding box center [458, 224] width 15 height 13
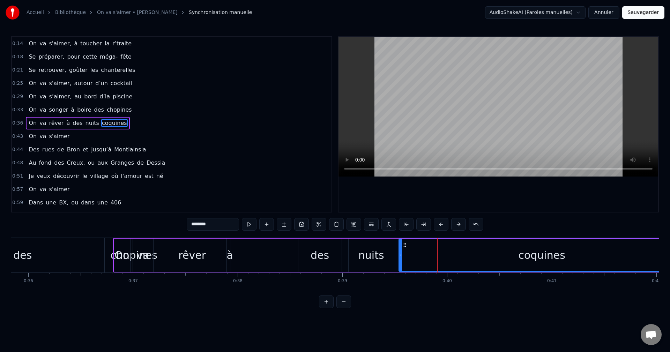
click at [459, 226] on button at bounding box center [458, 224] width 15 height 13
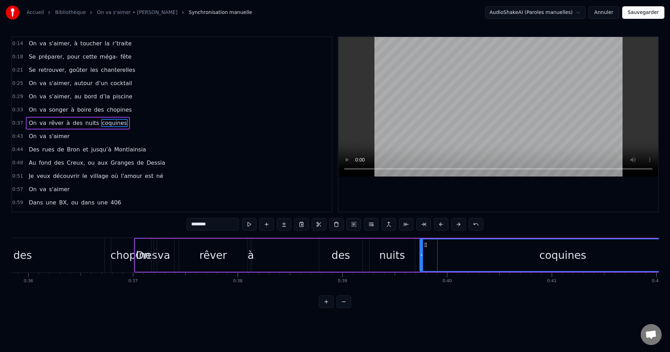
click at [459, 226] on button at bounding box center [458, 224] width 15 height 13
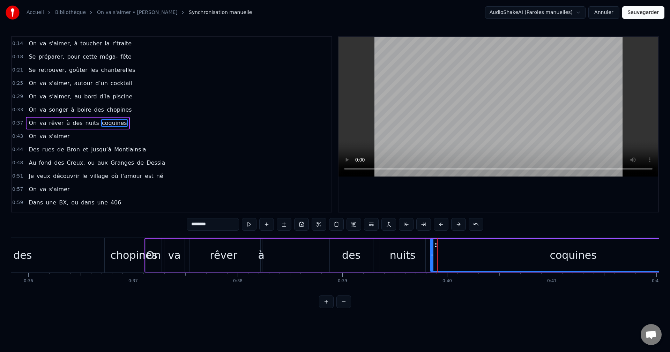
click at [459, 226] on button at bounding box center [458, 224] width 15 height 13
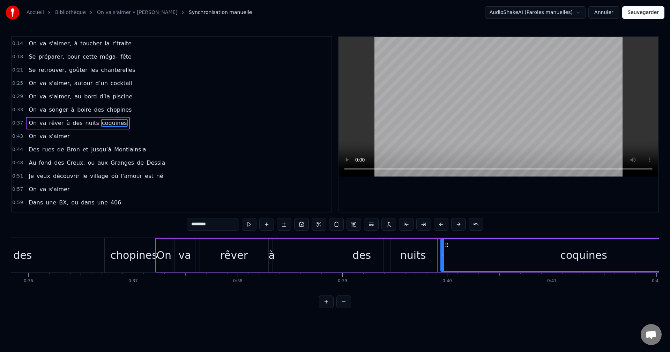
click at [459, 226] on button at bounding box center [458, 224] width 15 height 13
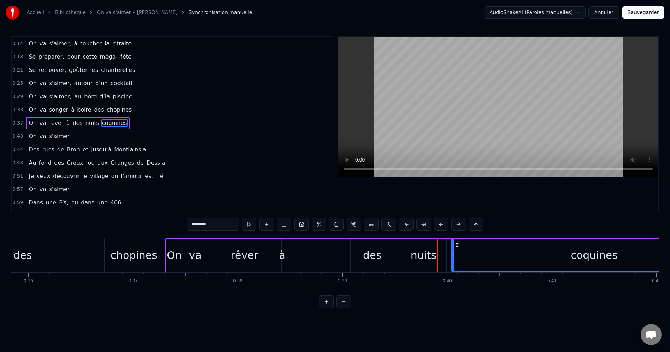
click at [459, 226] on button at bounding box center [458, 224] width 15 height 13
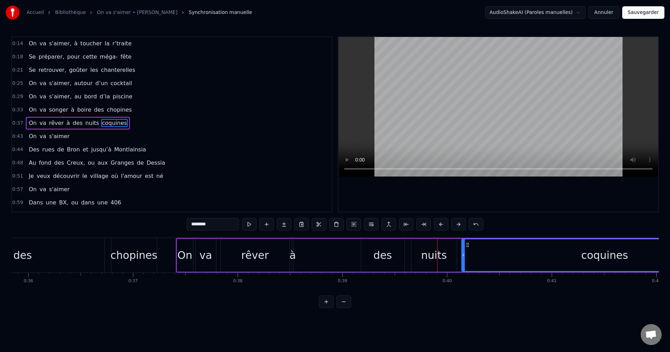
click at [459, 226] on button at bounding box center [458, 224] width 15 height 13
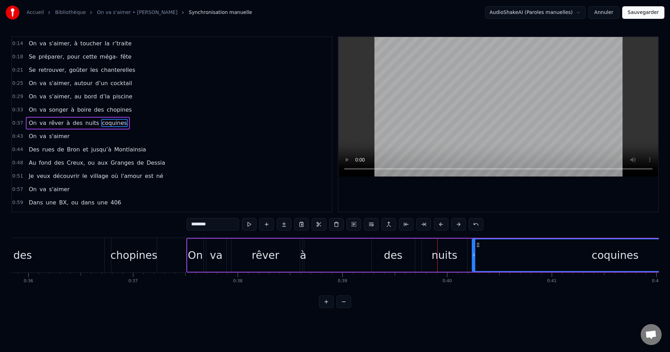
click at [136, 260] on div "chopines" at bounding box center [134, 256] width 47 height 16
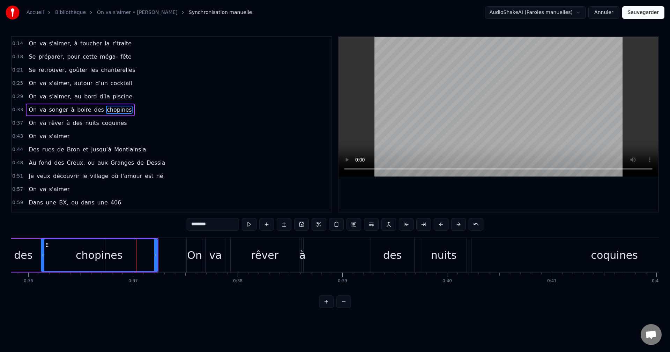
drag, startPoint x: 113, startPoint y: 258, endPoint x: 43, endPoint y: 256, distance: 70.9
click at [43, 256] on icon at bounding box center [43, 255] width 3 height 6
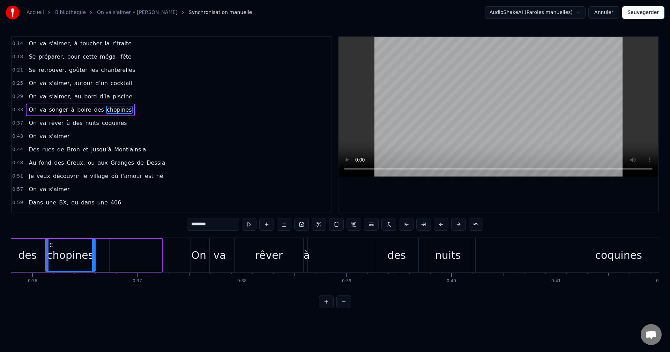
drag, startPoint x: 160, startPoint y: 254, endPoint x: 94, endPoint y: 251, distance: 66.4
click at [94, 251] on div at bounding box center [93, 256] width 3 height 32
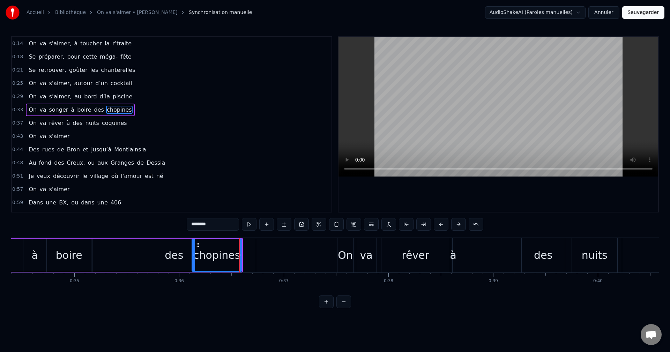
scroll to position [0, 3561]
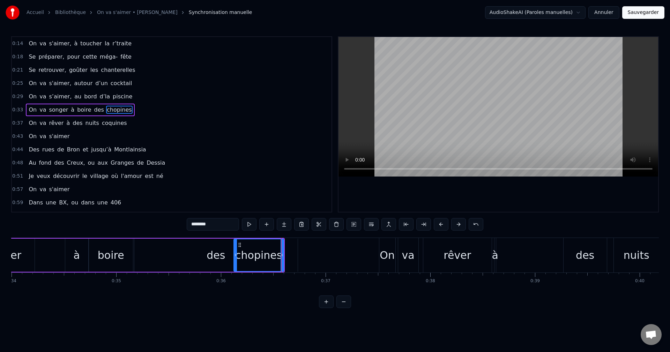
click at [219, 257] on div "des" at bounding box center [216, 256] width 19 height 16
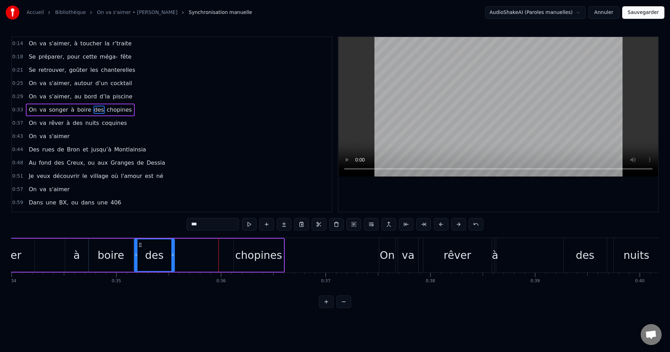
drag, startPoint x: 296, startPoint y: 255, endPoint x: 173, endPoint y: 258, distance: 123.3
click at [173, 258] on div at bounding box center [172, 256] width 3 height 32
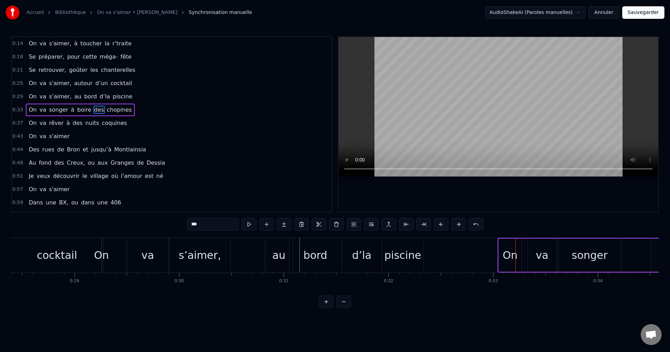
scroll to position [0, 2989]
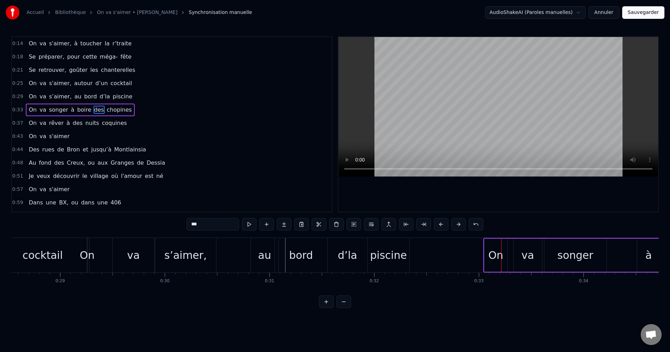
click at [387, 258] on div "piscine" at bounding box center [388, 256] width 37 height 16
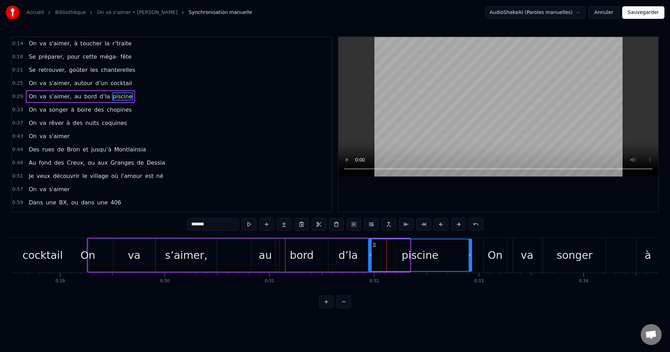
drag, startPoint x: 410, startPoint y: 257, endPoint x: 471, endPoint y: 256, distance: 61.1
click at [471, 256] on icon at bounding box center [470, 255] width 3 height 6
drag, startPoint x: 372, startPoint y: 262, endPoint x: 382, endPoint y: 259, distance: 11.2
click at [382, 259] on div at bounding box center [381, 256] width 3 height 32
click at [366, 259] on div "d’la" at bounding box center [349, 255] width 40 height 33
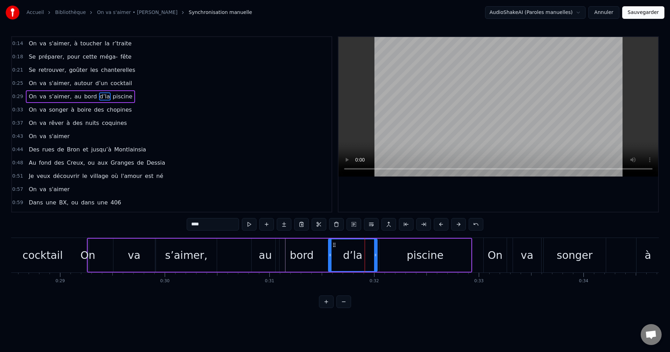
drag, startPoint x: 366, startPoint y: 259, endPoint x: 376, endPoint y: 258, distance: 10.8
click at [376, 258] on div at bounding box center [375, 256] width 3 height 32
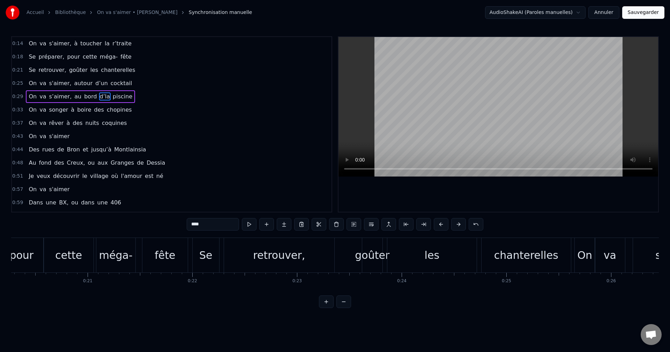
scroll to position [0, 2066]
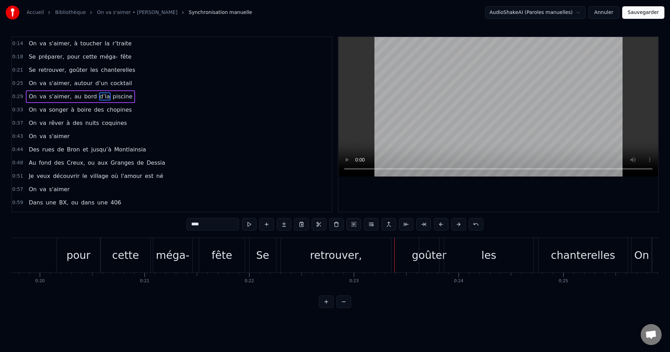
click at [311, 253] on div "retrouver," at bounding box center [336, 255] width 110 height 35
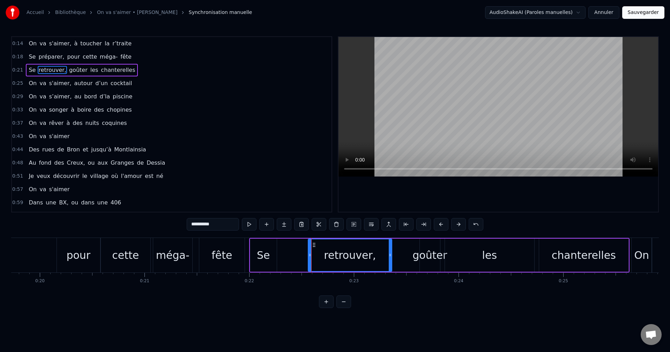
drag, startPoint x: 284, startPoint y: 256, endPoint x: 310, endPoint y: 253, distance: 26.7
click at [310, 253] on icon at bounding box center [310, 255] width 3 height 6
click at [269, 257] on div "Se" at bounding box center [263, 255] width 27 height 33
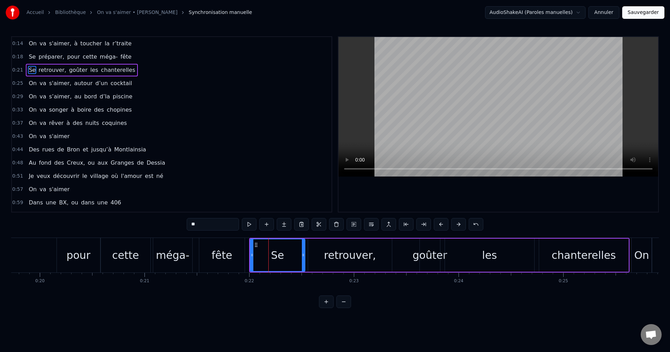
drag, startPoint x: 275, startPoint y: 255, endPoint x: 304, endPoint y: 257, distance: 28.3
click at [304, 257] on icon at bounding box center [303, 255] width 3 height 6
drag, startPoint x: 252, startPoint y: 254, endPoint x: 283, endPoint y: 256, distance: 30.8
click at [283, 256] on icon at bounding box center [282, 255] width 3 height 6
click at [433, 255] on div "goûter" at bounding box center [430, 256] width 35 height 16
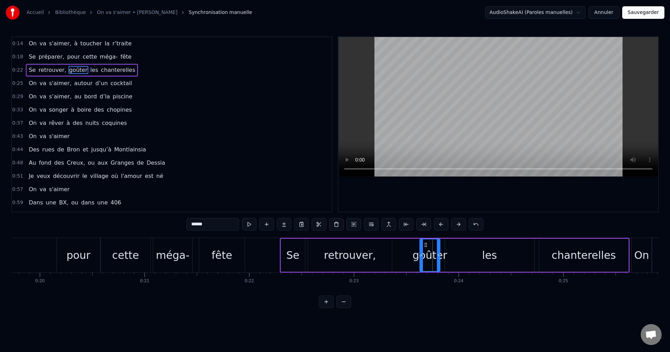
click at [517, 256] on div "les" at bounding box center [489, 255] width 89 height 33
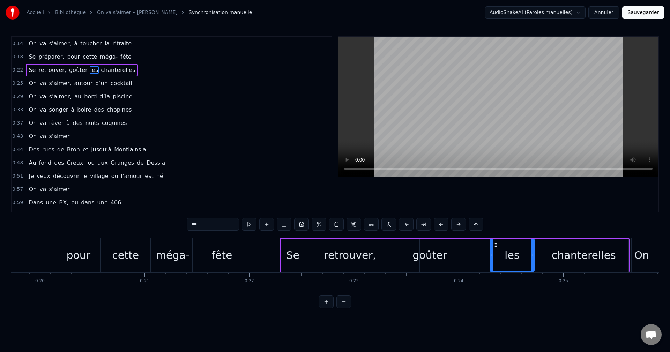
drag, startPoint x: 447, startPoint y: 256, endPoint x: 492, endPoint y: 257, distance: 45.0
click at [492, 257] on icon at bounding box center [492, 255] width 3 height 6
click at [427, 257] on div "goûter" at bounding box center [430, 256] width 35 height 16
type input "******"
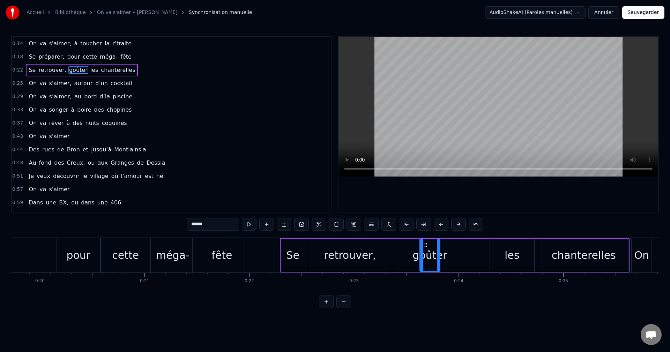
drag, startPoint x: 440, startPoint y: 257, endPoint x: 483, endPoint y: 257, distance: 42.9
click at [483, 257] on div "Se retrouver, goûter les chanterelles" at bounding box center [455, 255] width 350 height 35
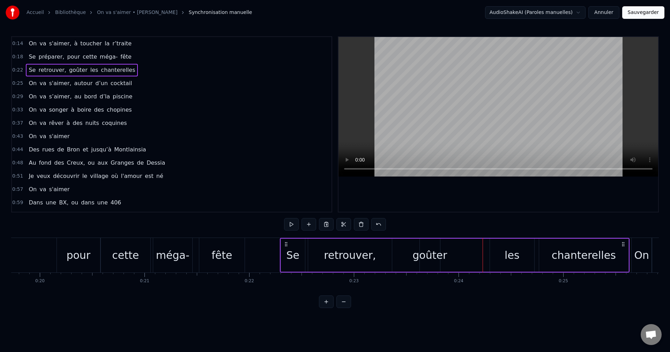
click at [425, 257] on div "goûter" at bounding box center [430, 256] width 35 height 16
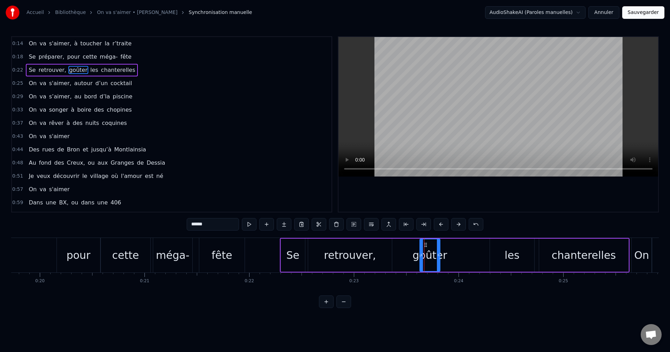
drag, startPoint x: 441, startPoint y: 256, endPoint x: 477, endPoint y: 256, distance: 36.7
click at [477, 256] on div "Se retrouver, goûter les chanterelles" at bounding box center [455, 255] width 350 height 35
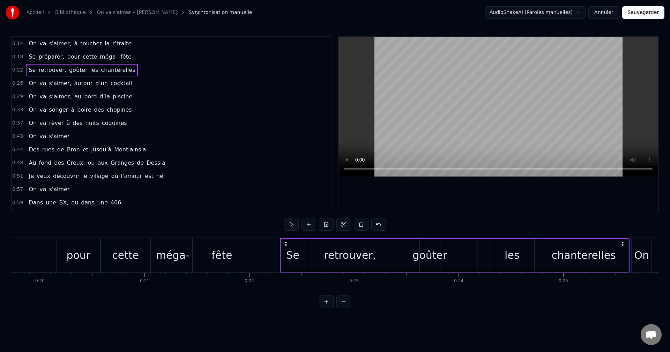
click at [435, 256] on div "goûter" at bounding box center [430, 256] width 35 height 16
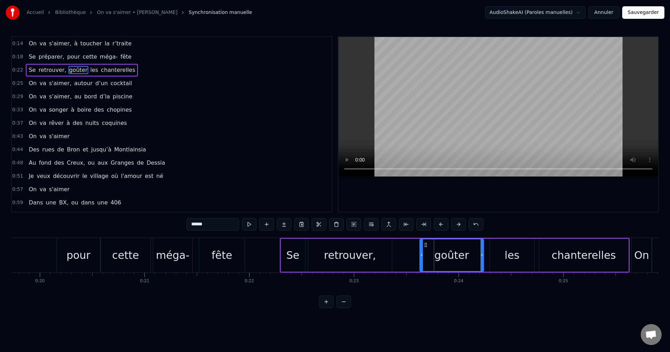
drag, startPoint x: 439, startPoint y: 256, endPoint x: 483, endPoint y: 257, distance: 43.7
click at [483, 257] on icon at bounding box center [482, 255] width 3 height 6
drag, startPoint x: 422, startPoint y: 256, endPoint x: 418, endPoint y: 256, distance: 3.5
click at [418, 256] on icon at bounding box center [418, 255] width 3 height 6
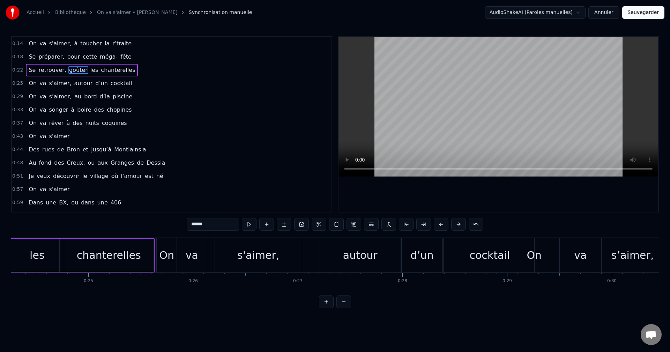
scroll to position [0, 2584]
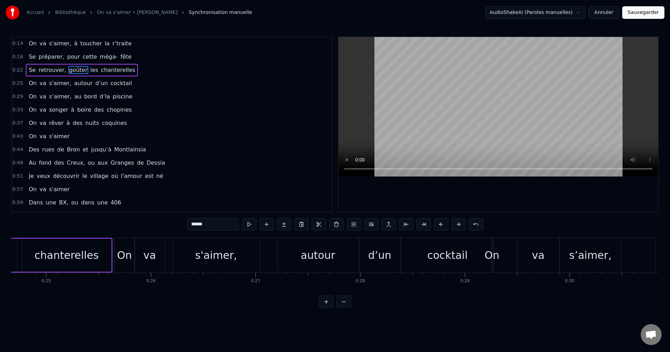
click at [451, 255] on div "cocktail" at bounding box center [448, 256] width 41 height 16
type input "********"
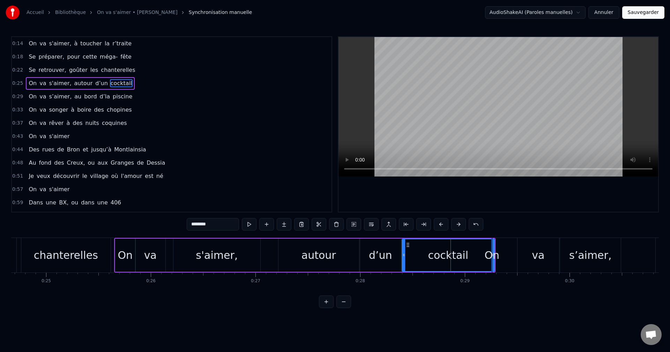
drag, startPoint x: 493, startPoint y: 258, endPoint x: 469, endPoint y: 259, distance: 24.5
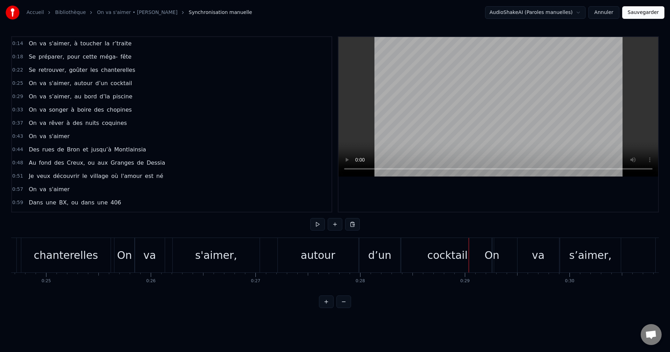
click at [475, 260] on div "cocktail" at bounding box center [448, 255] width 93 height 35
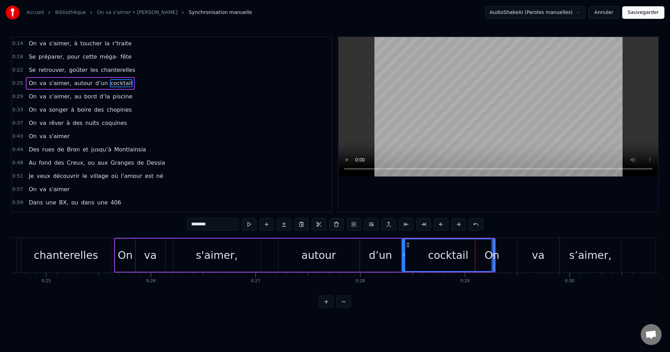
click at [494, 254] on div "On" at bounding box center [492, 256] width 15 height 16
type input "**"
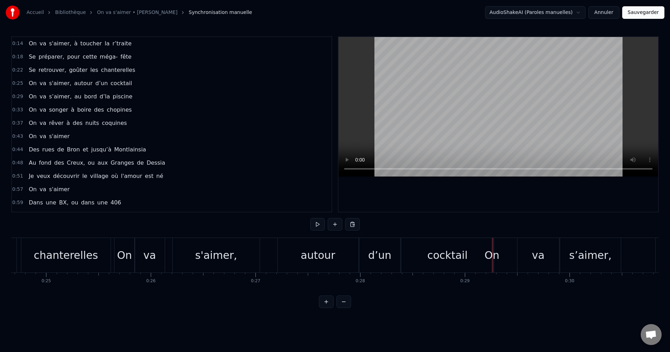
click at [494, 255] on div "On" at bounding box center [492, 256] width 15 height 16
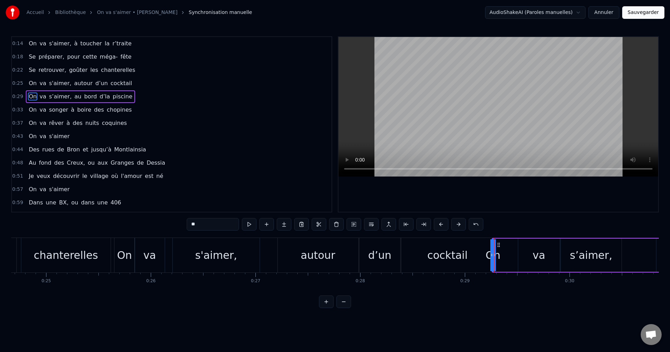
drag, startPoint x: 493, startPoint y: 255, endPoint x: 482, endPoint y: 256, distance: 11.2
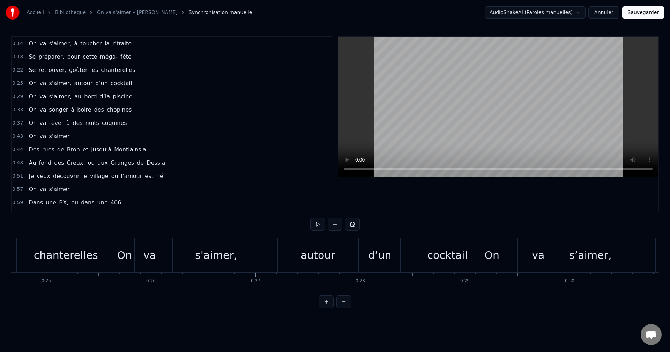
click at [478, 257] on div "cocktail" at bounding box center [448, 255] width 93 height 35
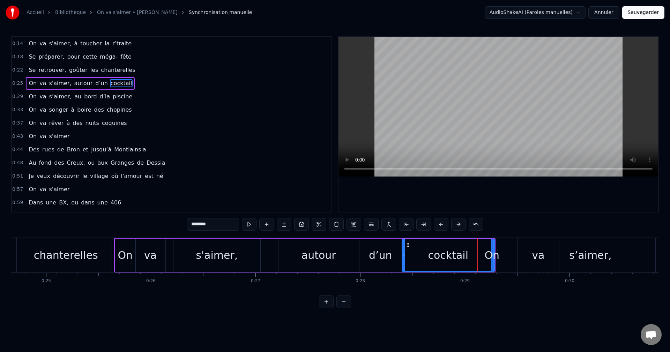
click at [432, 261] on div "cocktail" at bounding box center [448, 256] width 41 height 16
click at [440, 224] on button at bounding box center [441, 224] width 15 height 13
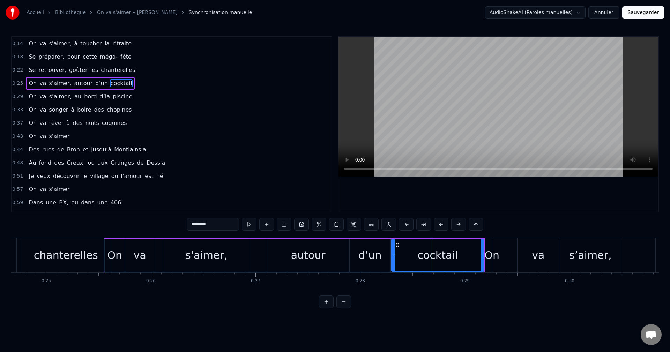
click at [440, 224] on button at bounding box center [441, 224] width 15 height 13
drag, startPoint x: 478, startPoint y: 256, endPoint x: 471, endPoint y: 256, distance: 7.0
click at [471, 256] on circle at bounding box center [470, 256] width 0 height 0
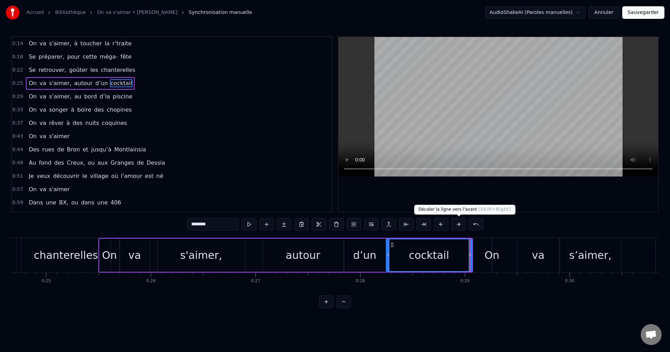
click at [455, 224] on button at bounding box center [458, 224] width 15 height 13
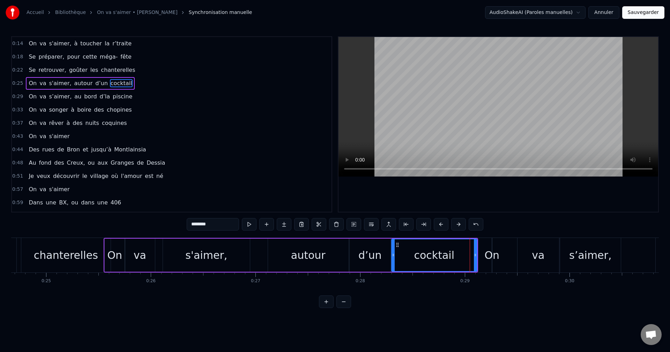
click at [455, 224] on button at bounding box center [458, 224] width 15 height 13
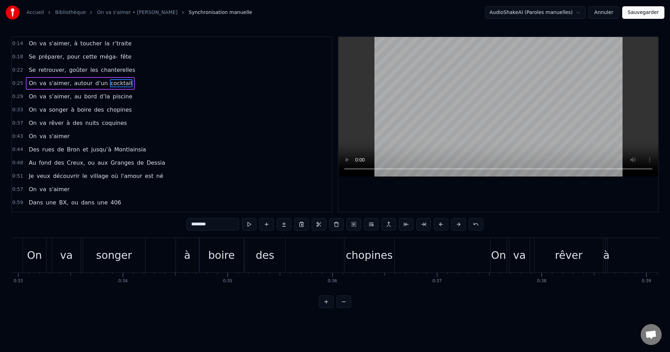
scroll to position [0, 3464]
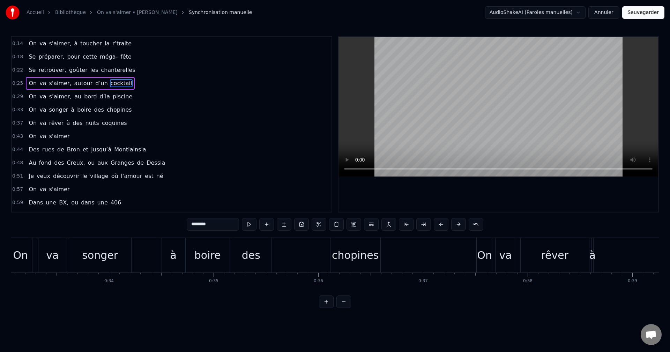
click at [279, 257] on div "On va songer à boire des chopines" at bounding box center [196, 255] width 374 height 35
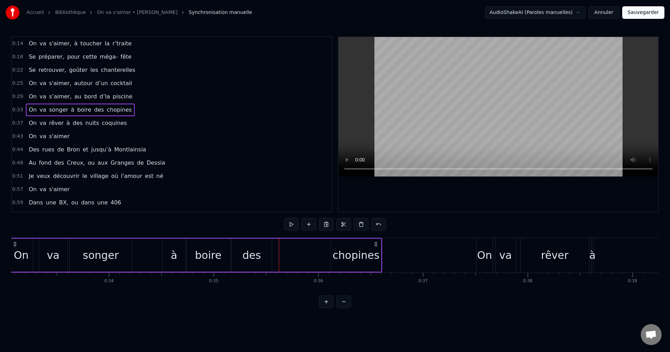
click at [377, 256] on div "chopines" at bounding box center [356, 256] width 47 height 16
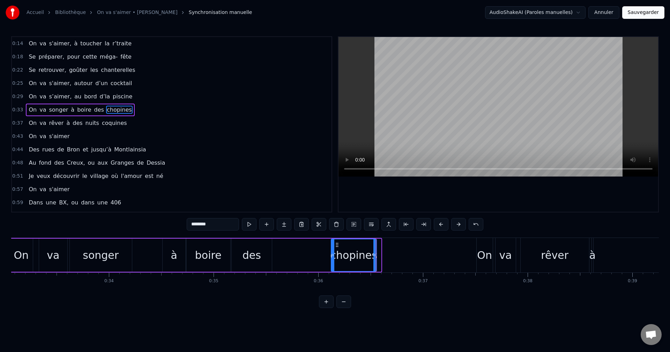
drag, startPoint x: 380, startPoint y: 257, endPoint x: 375, endPoint y: 257, distance: 4.9
click at [375, 257] on icon at bounding box center [375, 255] width 3 height 6
drag, startPoint x: 333, startPoint y: 255, endPoint x: 292, endPoint y: 256, distance: 40.9
click at [292, 256] on icon at bounding box center [292, 255] width 3 height 6
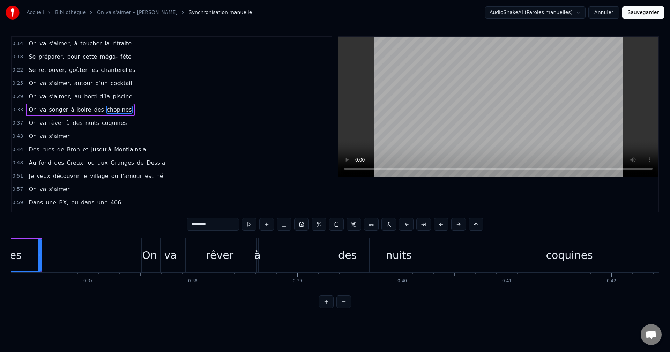
scroll to position [0, 3785]
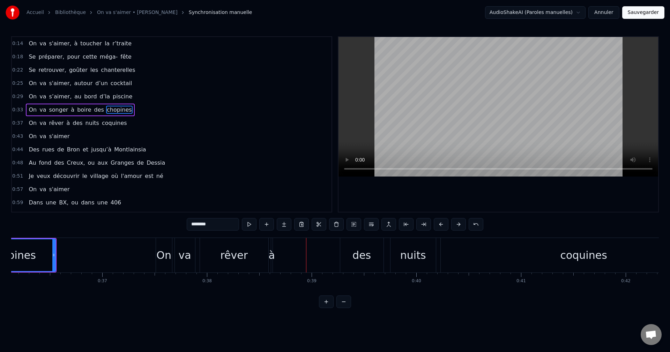
click at [167, 257] on div "On" at bounding box center [163, 256] width 15 height 16
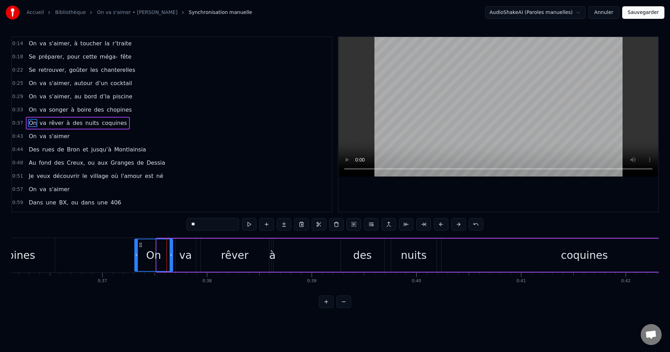
drag, startPoint x: 157, startPoint y: 255, endPoint x: 135, endPoint y: 255, distance: 22.0
click at [135, 255] on icon at bounding box center [136, 255] width 3 height 6
drag, startPoint x: 135, startPoint y: 256, endPoint x: 132, endPoint y: 256, distance: 3.5
click at [132, 256] on icon at bounding box center [133, 255] width 3 height 6
drag, startPoint x: 172, startPoint y: 253, endPoint x: 154, endPoint y: 255, distance: 17.9
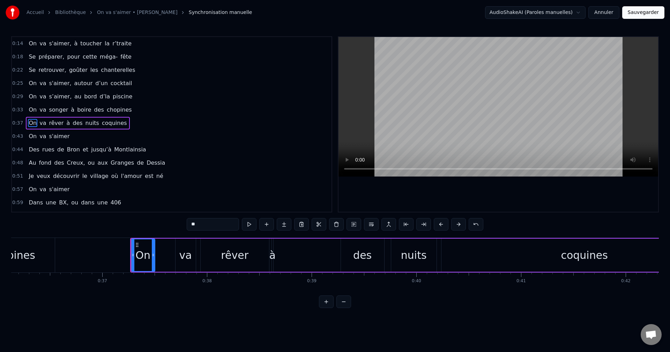
click at [154, 255] on icon at bounding box center [153, 255] width 3 height 6
click at [181, 256] on div "va" at bounding box center [185, 256] width 13 height 16
drag, startPoint x: 178, startPoint y: 256, endPoint x: 160, endPoint y: 256, distance: 18.5
click at [160, 256] on icon at bounding box center [158, 255] width 3 height 6
drag, startPoint x: 193, startPoint y: 256, endPoint x: 180, endPoint y: 256, distance: 12.9
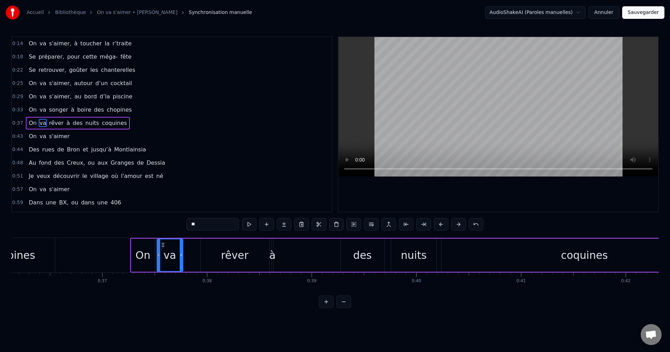
click at [180, 256] on icon at bounding box center [181, 255] width 3 height 6
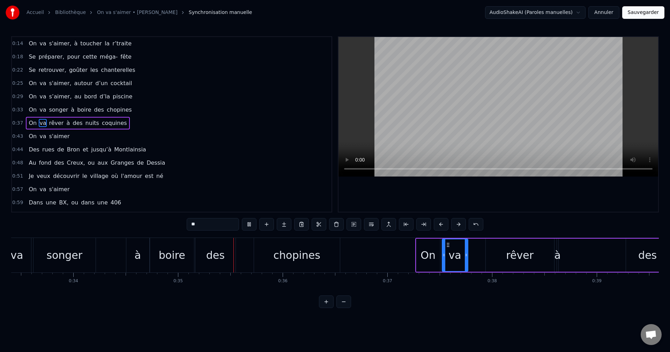
scroll to position [0, 3635]
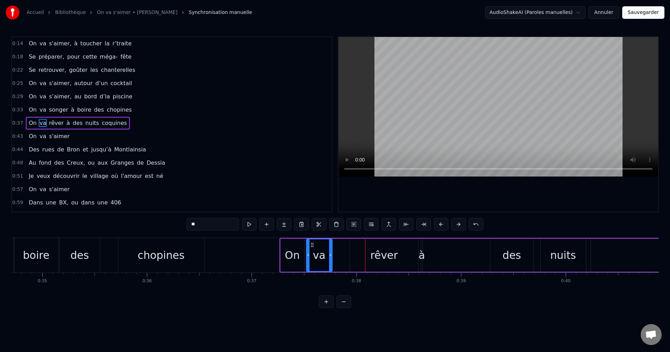
click at [296, 255] on div "On" at bounding box center [292, 256] width 15 height 16
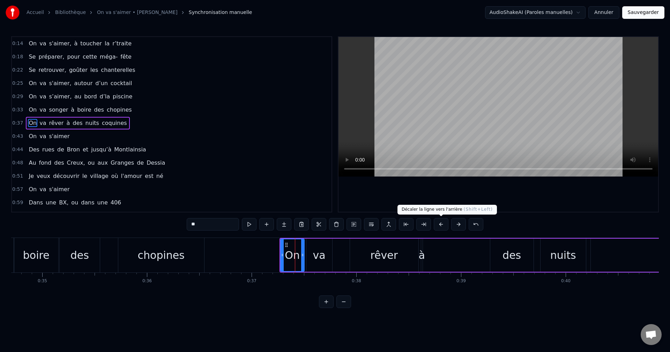
click at [442, 227] on button at bounding box center [441, 224] width 15 height 13
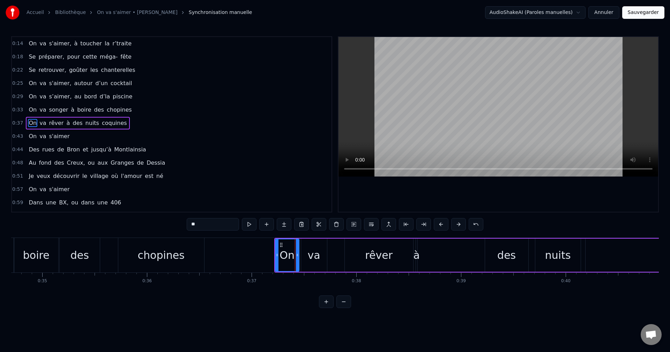
click at [442, 227] on button at bounding box center [441, 224] width 15 height 13
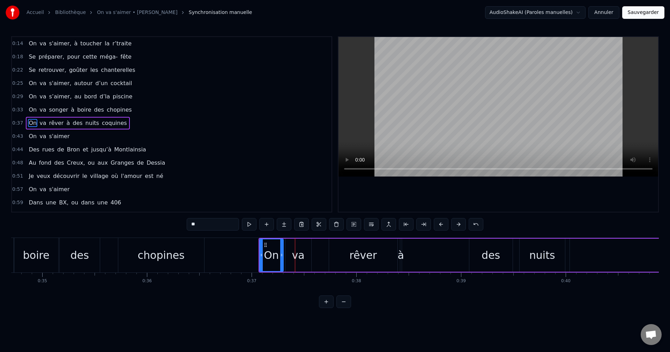
click at [442, 227] on button at bounding box center [441, 224] width 15 height 13
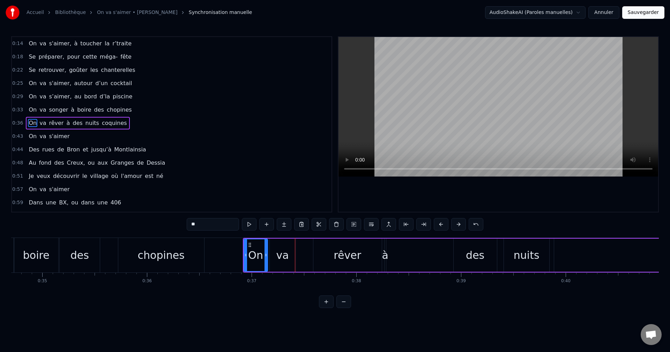
click at [442, 227] on button at bounding box center [441, 224] width 15 height 13
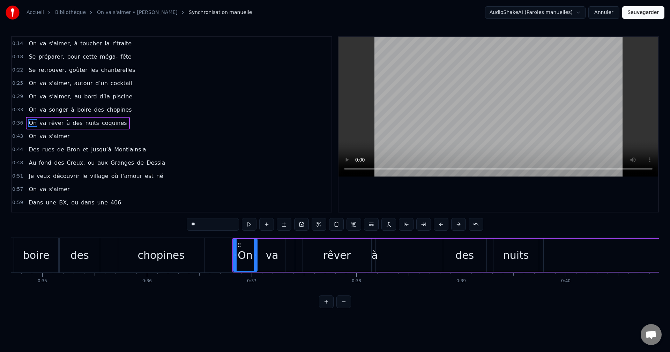
click at [442, 227] on button at bounding box center [441, 224] width 15 height 13
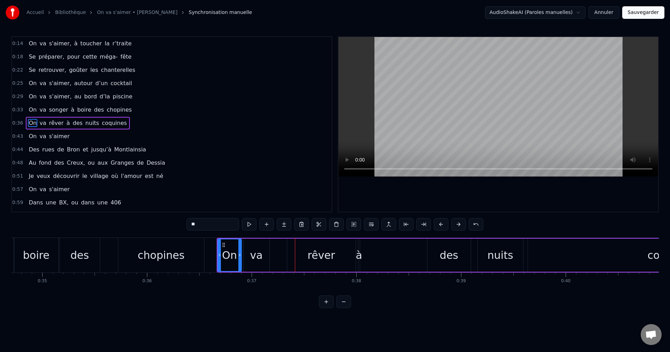
click at [442, 227] on button at bounding box center [441, 224] width 15 height 13
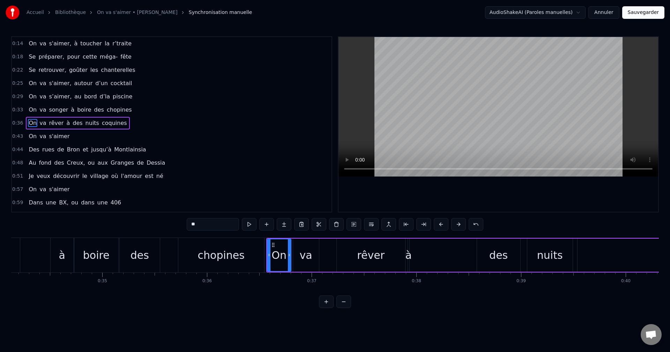
scroll to position [0, 3617]
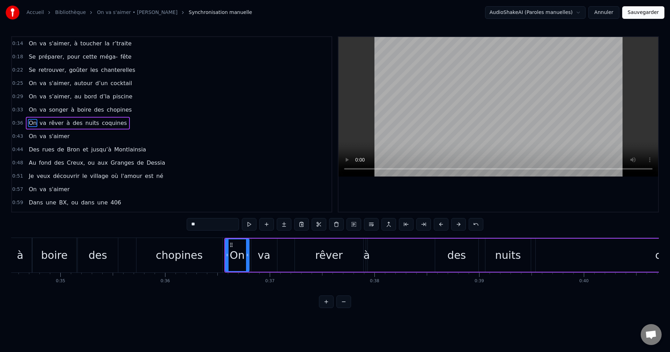
click at [367, 253] on div "à" at bounding box center [366, 256] width 6 height 16
type input "*"
drag, startPoint x: 369, startPoint y: 253, endPoint x: 382, endPoint y: 251, distance: 13.1
click at [382, 251] on div "On va rêver à des nuits coquines" at bounding box center [524, 255] width 599 height 35
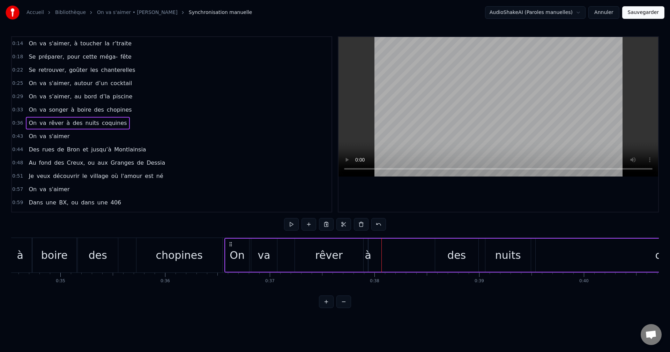
click at [368, 253] on div "à" at bounding box center [368, 256] width 6 height 16
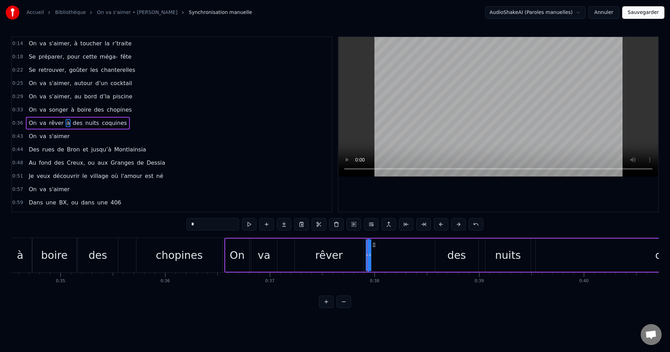
drag, startPoint x: 369, startPoint y: 256, endPoint x: 377, endPoint y: 255, distance: 7.8
click at [377, 255] on div "On va rêver à des nuits coquines" at bounding box center [524, 255] width 599 height 35
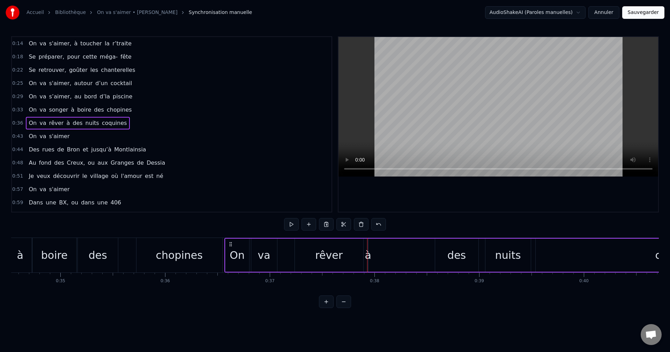
click at [368, 258] on div "à" at bounding box center [368, 256] width 6 height 16
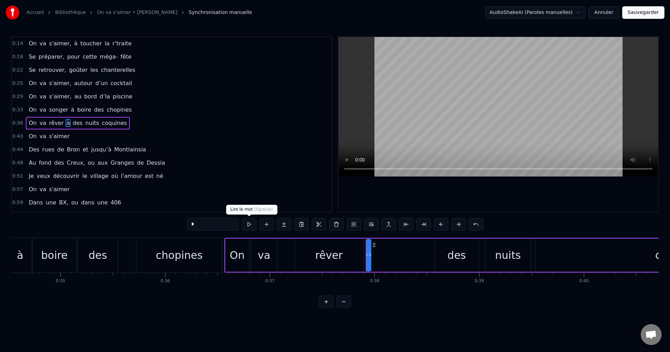
click at [253, 226] on button at bounding box center [249, 224] width 15 height 13
click at [371, 254] on icon at bounding box center [370, 255] width 3 height 6
drag, startPoint x: 371, startPoint y: 254, endPoint x: 379, endPoint y: 254, distance: 7.7
click at [379, 254] on div "On va rêver à des nuits coquines" at bounding box center [524, 255] width 599 height 35
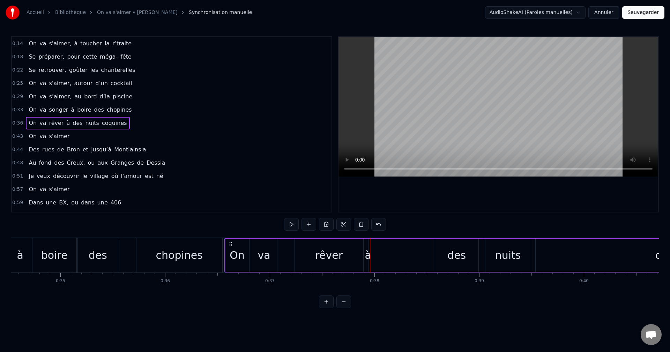
click at [367, 253] on div "à" at bounding box center [368, 256] width 6 height 16
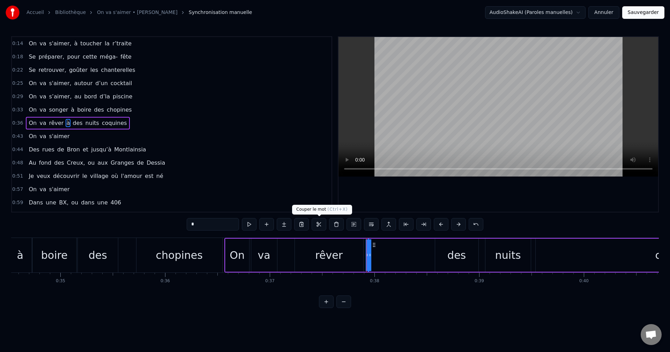
click at [318, 223] on button at bounding box center [319, 224] width 15 height 13
click at [409, 256] on div "On va rêver à des nuits coquines" at bounding box center [524, 255] width 599 height 35
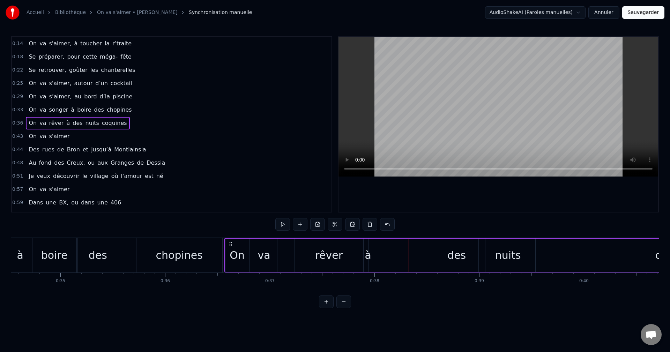
click at [367, 255] on div "à" at bounding box center [368, 256] width 6 height 16
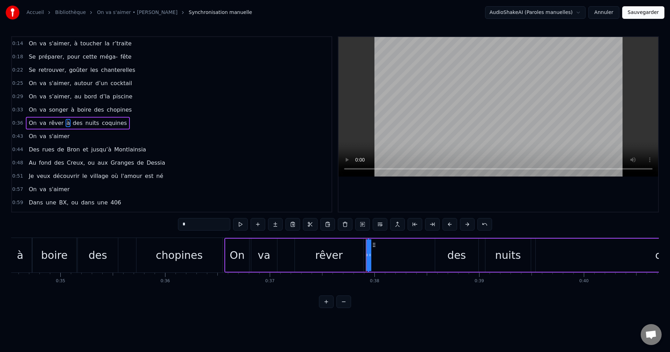
click at [368, 257] on icon at bounding box center [367, 255] width 3 height 6
drag, startPoint x: 371, startPoint y: 257, endPoint x: 375, endPoint y: 257, distance: 4.6
click at [375, 257] on div "On va rêver à des nuits coquines" at bounding box center [524, 255] width 599 height 35
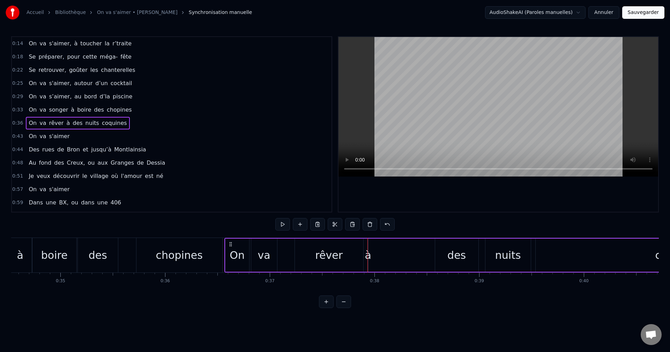
click at [368, 257] on div "à" at bounding box center [368, 256] width 6 height 16
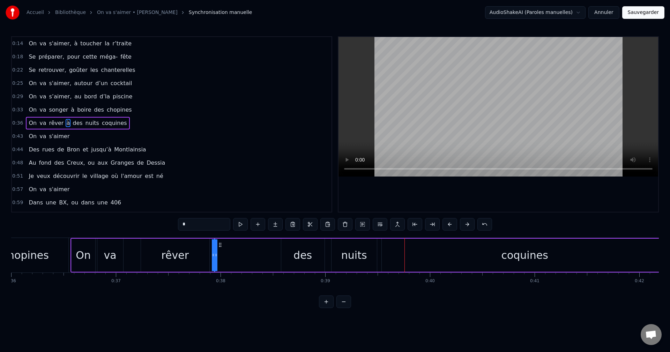
scroll to position [0, 3757]
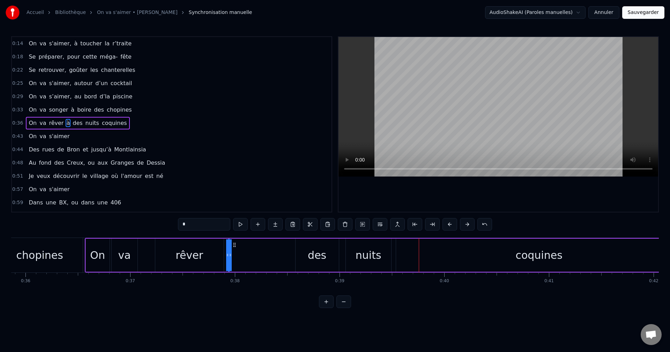
click at [228, 259] on div at bounding box center [227, 256] width 3 height 32
click at [225, 259] on div "On va rêver à des nuits coquines" at bounding box center [384, 255] width 599 height 35
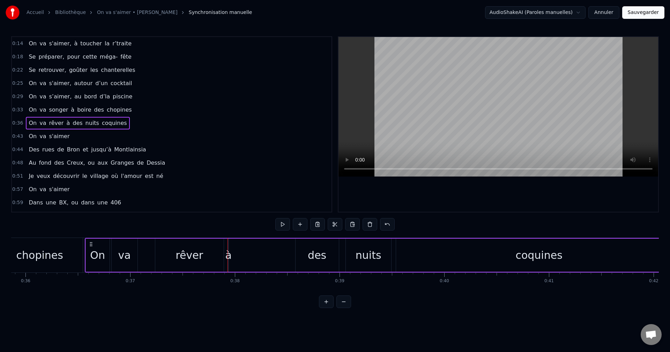
drag, startPoint x: 229, startPoint y: 258, endPoint x: 239, endPoint y: 256, distance: 9.9
click at [239, 256] on div "On va rêver à des nuits coquines" at bounding box center [384, 255] width 599 height 35
click at [229, 254] on div "à" at bounding box center [228, 256] width 6 height 16
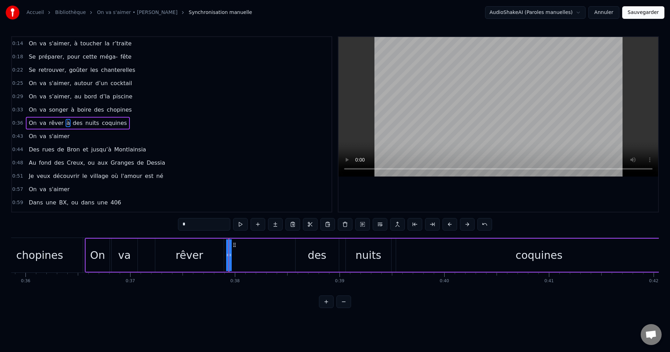
drag, startPoint x: 229, startPoint y: 254, endPoint x: 234, endPoint y: 253, distance: 4.4
click at [234, 253] on div "On va rêver à des nuits coquines" at bounding box center [384, 255] width 599 height 35
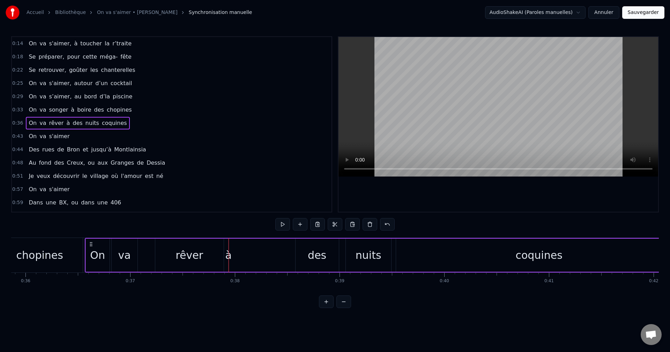
click at [227, 257] on div "à" at bounding box center [228, 256] width 6 height 16
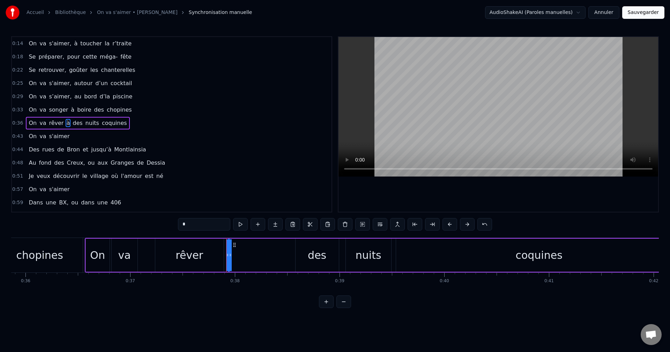
drag, startPoint x: 232, startPoint y: 262, endPoint x: 238, endPoint y: 260, distance: 7.2
click at [238, 260] on div "On va rêver à des nuits coquines" at bounding box center [384, 255] width 599 height 35
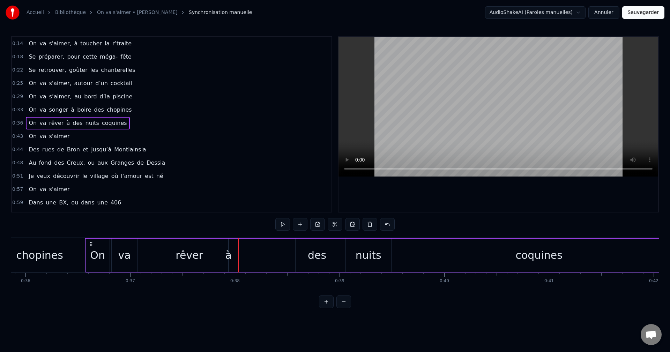
click at [238, 256] on div "On va rêver à des nuits coquines" at bounding box center [384, 255] width 599 height 35
click at [238, 259] on div "On va rêver à des nuits coquines" at bounding box center [384, 255] width 599 height 35
click at [245, 249] on div "On va rêver à des nuits coquines" at bounding box center [384, 255] width 599 height 35
click at [248, 250] on div "On va rêver à des nuits coquines" at bounding box center [384, 255] width 599 height 35
click at [239, 255] on div "On va rêver à des nuits coquines" at bounding box center [384, 255] width 599 height 35
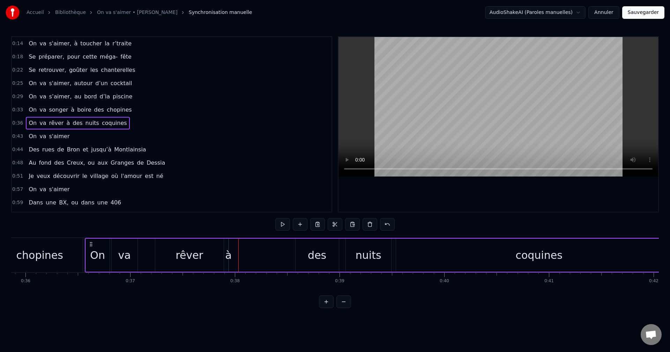
drag, startPoint x: 239, startPoint y: 255, endPoint x: 235, endPoint y: 255, distance: 4.2
click at [235, 255] on div "On va rêver à des nuits coquines" at bounding box center [384, 255] width 599 height 35
click at [229, 255] on div "à" at bounding box center [228, 256] width 6 height 16
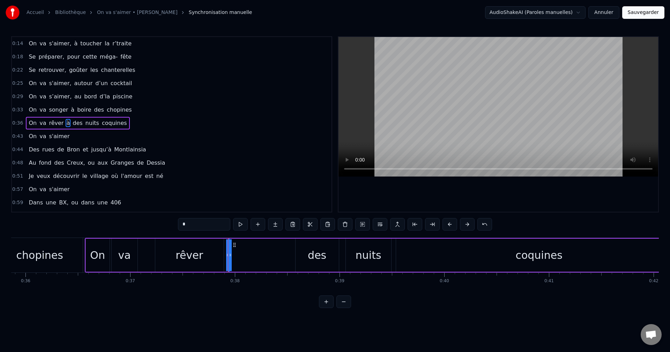
click at [226, 252] on div "On va rêver à des nuits coquines" at bounding box center [384, 255] width 599 height 35
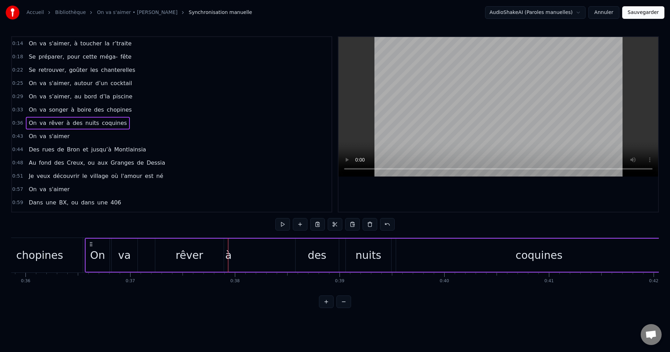
click at [229, 254] on div "à" at bounding box center [228, 256] width 6 height 16
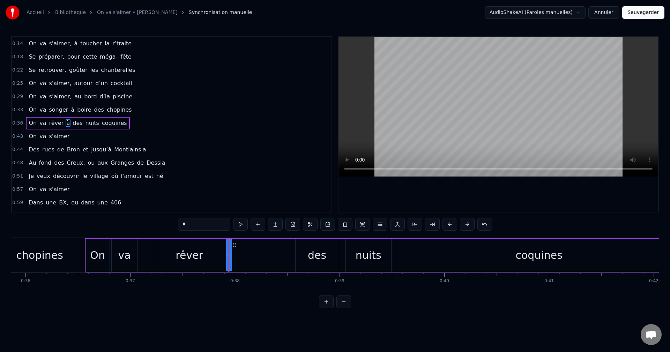
click at [234, 255] on div "On va rêver à des nuits coquines" at bounding box center [384, 255] width 599 height 35
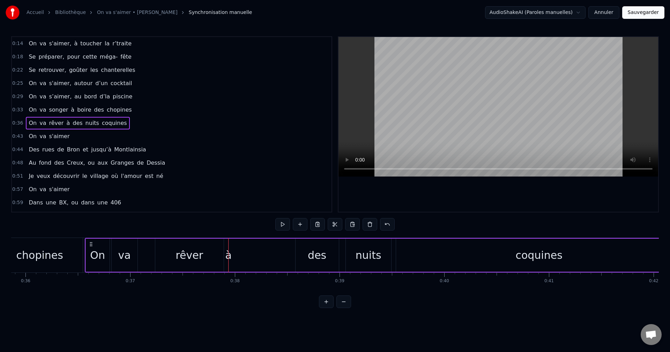
click at [229, 258] on div "à" at bounding box center [228, 256] width 6 height 16
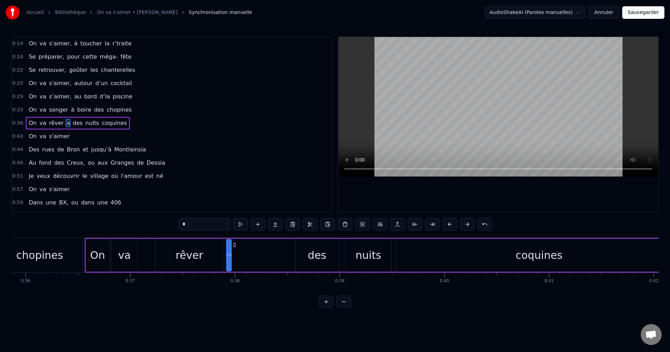
click at [234, 245] on circle at bounding box center [234, 245] width 0 height 0
click at [236, 245] on icon at bounding box center [235, 245] width 6 height 6
click at [313, 254] on div "des" at bounding box center [317, 256] width 19 height 16
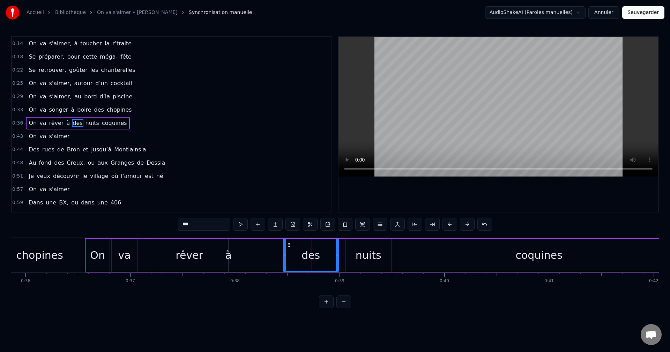
drag, startPoint x: 296, startPoint y: 255, endPoint x: 284, endPoint y: 255, distance: 12.6
click at [284, 255] on icon at bounding box center [285, 255] width 3 height 6
drag, startPoint x: 338, startPoint y: 258, endPoint x: 321, endPoint y: 258, distance: 16.8
click at [321, 258] on div at bounding box center [320, 256] width 3 height 32
click at [368, 257] on div "nuits" at bounding box center [369, 256] width 26 height 16
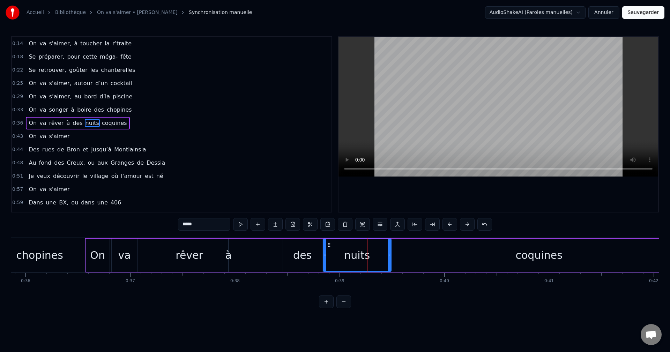
drag, startPoint x: 347, startPoint y: 256, endPoint x: 324, endPoint y: 258, distance: 22.8
click at [324, 258] on icon at bounding box center [325, 255] width 3 height 6
drag, startPoint x: 389, startPoint y: 256, endPoint x: 372, endPoint y: 259, distance: 17.1
click at [372, 259] on div at bounding box center [373, 256] width 3 height 32
click at [403, 257] on div "coquines" at bounding box center [539, 255] width 286 height 33
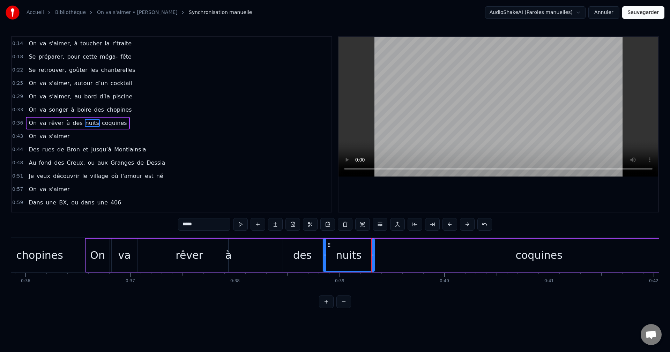
type input "********"
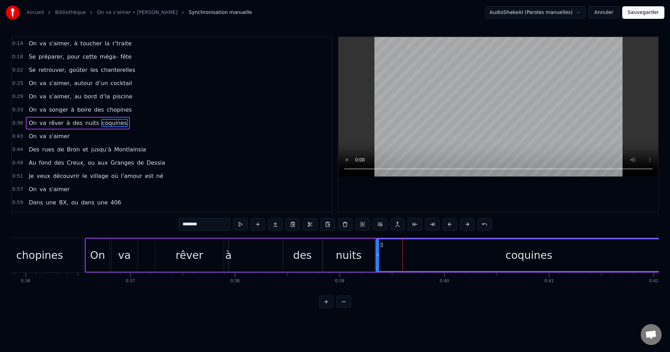
drag, startPoint x: 397, startPoint y: 256, endPoint x: 377, endPoint y: 256, distance: 20.3
click at [377, 256] on icon at bounding box center [377, 255] width 3 height 6
drag, startPoint x: 226, startPoint y: 247, endPoint x: 227, endPoint y: 251, distance: 4.2
click at [226, 249] on div "On va rêver à des nuits coquines" at bounding box center [384, 255] width 599 height 35
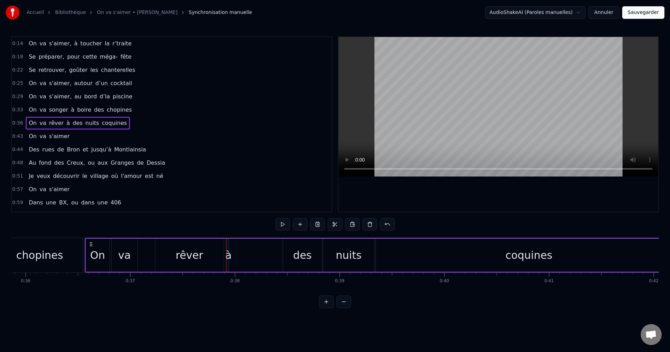
click at [227, 255] on div "à" at bounding box center [228, 256] width 6 height 16
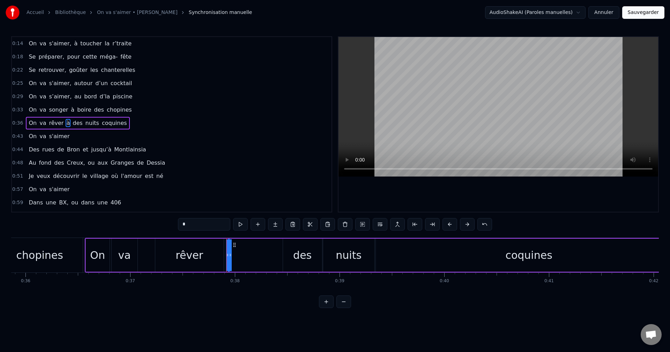
drag, startPoint x: 232, startPoint y: 266, endPoint x: 235, endPoint y: 266, distance: 3.6
click at [238, 265] on div "On va rêver à des nuits coquines" at bounding box center [384, 255] width 599 height 35
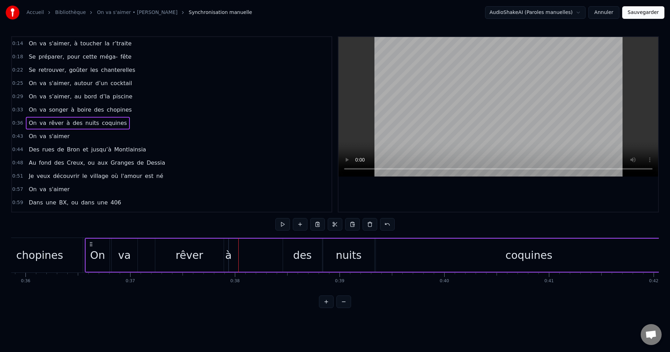
click at [230, 255] on div "à" at bounding box center [228, 256] width 6 height 16
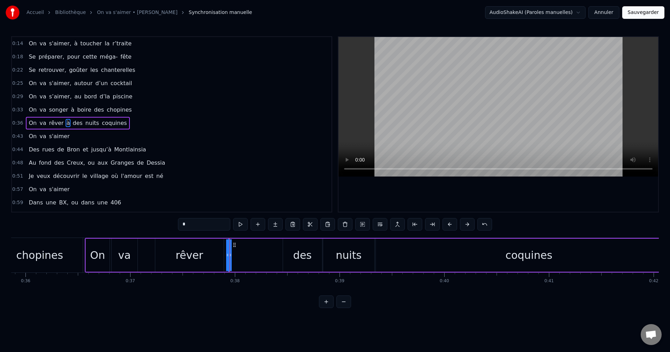
click at [309, 224] on button at bounding box center [310, 224] width 15 height 13
click at [268, 255] on div "On va rêver à des nuits coquines" at bounding box center [384, 255] width 599 height 35
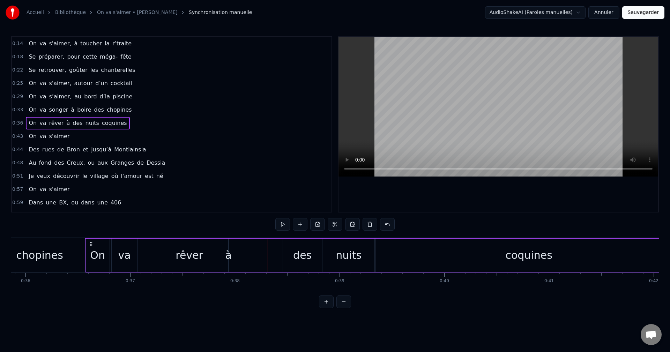
click at [270, 255] on div "On va rêver à des nuits coquines" at bounding box center [384, 255] width 599 height 35
click at [296, 227] on button at bounding box center [300, 224] width 15 height 13
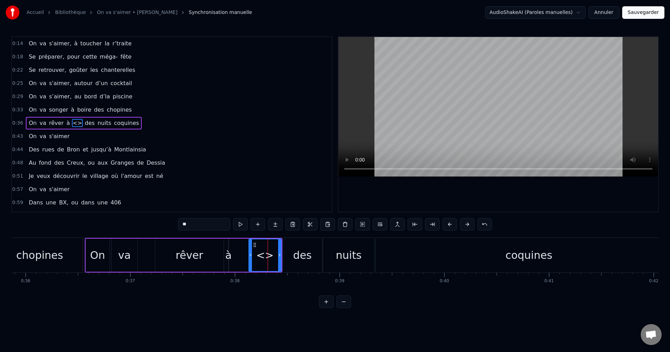
drag, startPoint x: 272, startPoint y: 257, endPoint x: 247, endPoint y: 258, distance: 25.2
click at [249, 258] on icon at bounding box center [250, 255] width 3 height 6
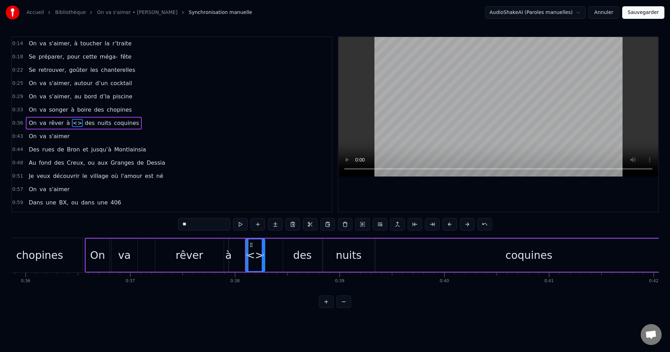
drag, startPoint x: 281, startPoint y: 256, endPoint x: 264, endPoint y: 257, distance: 16.5
click at [264, 257] on icon at bounding box center [263, 255] width 3 height 6
click at [230, 258] on div "à" at bounding box center [228, 256] width 6 height 16
type input "*"
click at [343, 224] on button at bounding box center [345, 224] width 15 height 13
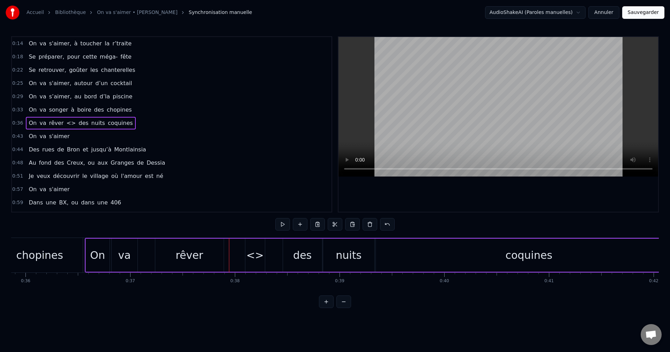
click at [254, 256] on div "<>" at bounding box center [255, 256] width 17 height 16
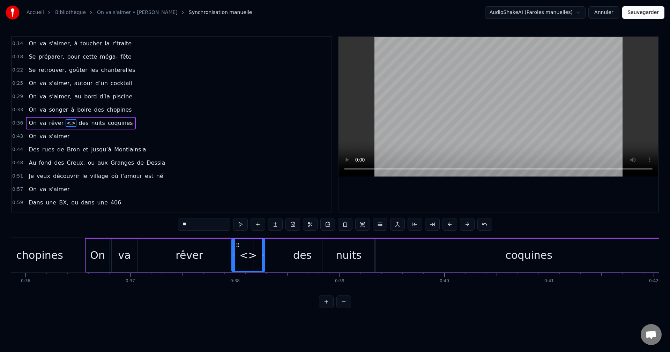
drag, startPoint x: 247, startPoint y: 256, endPoint x: 233, endPoint y: 256, distance: 13.6
click at [233, 256] on icon at bounding box center [233, 255] width 3 height 6
click at [249, 255] on div "<>" at bounding box center [248, 256] width 17 height 16
click at [296, 226] on html "Accueil Bibliothèque On va s'aimer • [PERSON_NAME] Synchronisation manuelle Aud…" at bounding box center [335, 159] width 670 height 319
click at [248, 255] on div at bounding box center [248, 255] width 0 height 35
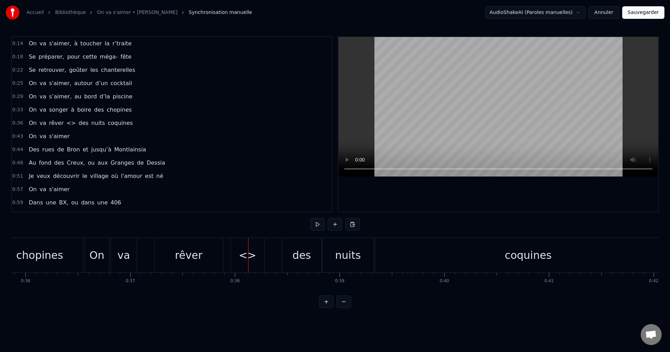
click at [250, 259] on div "<>" at bounding box center [247, 256] width 17 height 16
click at [249, 259] on div at bounding box center [248, 255] width 0 height 35
click at [250, 259] on div at bounding box center [250, 255] width 0 height 35
click at [338, 228] on button at bounding box center [335, 224] width 15 height 13
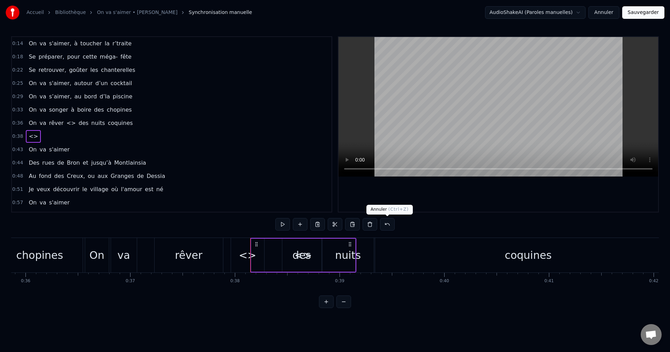
click at [387, 225] on button at bounding box center [387, 224] width 15 height 13
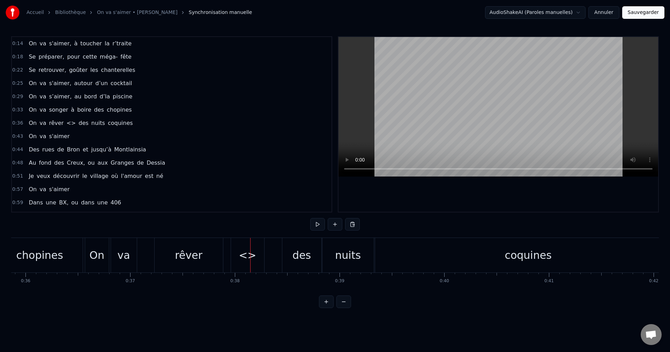
click at [249, 256] on div "<>" at bounding box center [247, 256] width 17 height 16
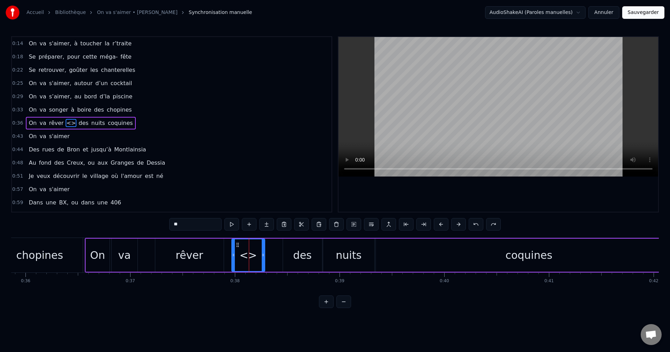
click at [66, 124] on span "<>" at bounding box center [71, 123] width 11 height 8
click at [78, 121] on span "des" at bounding box center [83, 123] width 11 height 8
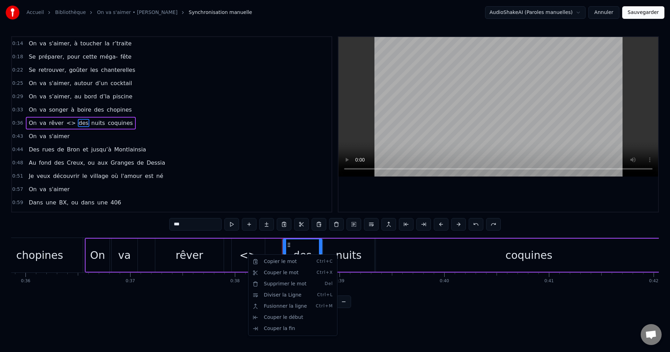
click at [242, 257] on html "Accueil Bibliothèque On va s'aimer • [PERSON_NAME] Synchronisation manuelle Aud…" at bounding box center [335, 159] width 670 height 319
click at [258, 255] on div "<>" at bounding box center [248, 255] width 33 height 33
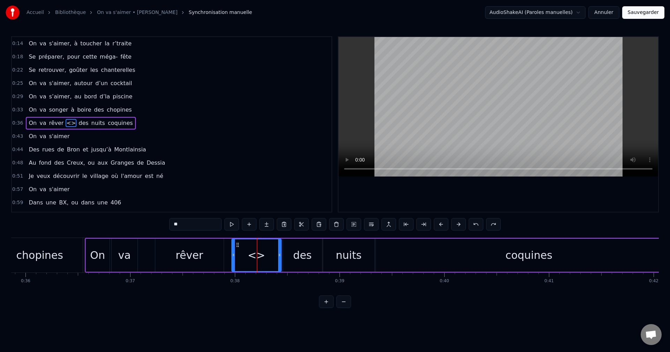
drag, startPoint x: 264, startPoint y: 256, endPoint x: 280, endPoint y: 255, distance: 15.7
click at [280, 255] on icon at bounding box center [279, 255] width 3 height 6
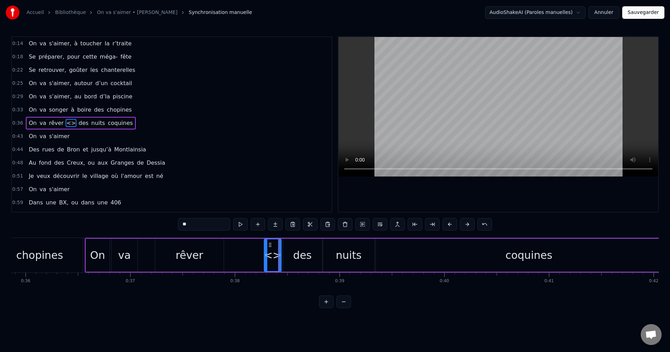
drag, startPoint x: 234, startPoint y: 256, endPoint x: 266, endPoint y: 260, distance: 32.7
click at [266, 260] on div at bounding box center [266, 256] width 3 height 32
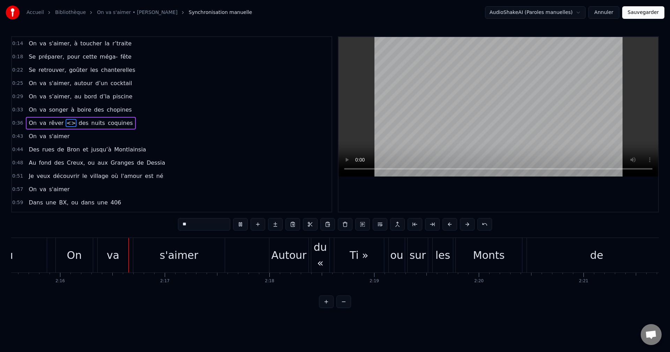
scroll to position [0, 14199]
click at [467, 257] on div "Monts" at bounding box center [487, 255] width 66 height 35
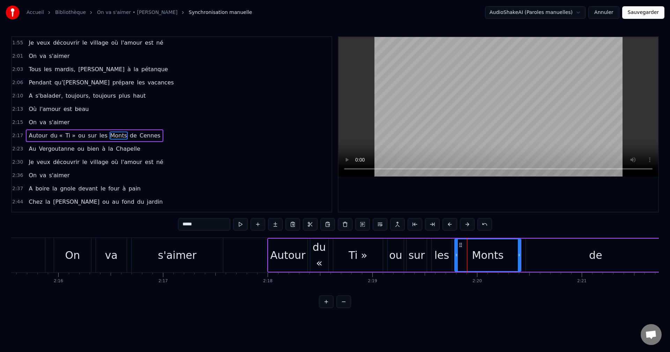
scroll to position [357, 0]
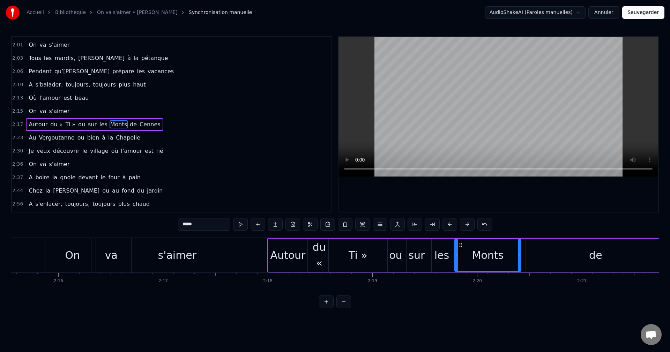
click at [441, 256] on div "les" at bounding box center [442, 256] width 15 height 16
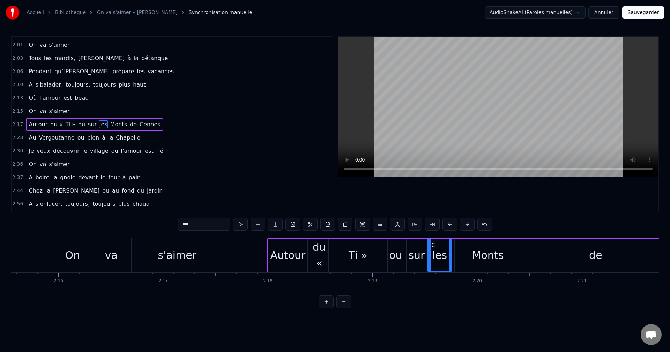
drag, startPoint x: 434, startPoint y: 256, endPoint x: 430, endPoint y: 256, distance: 3.9
click at [430, 256] on icon at bounding box center [429, 255] width 3 height 6
click at [447, 257] on icon at bounding box center [447, 255] width 3 height 6
click at [471, 257] on div "Monts" at bounding box center [488, 255] width 66 height 33
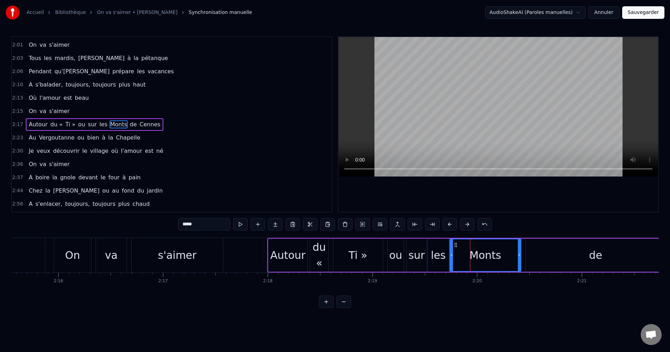
drag, startPoint x: 456, startPoint y: 255, endPoint x: 451, endPoint y: 256, distance: 4.9
click at [451, 256] on icon at bounding box center [451, 255] width 3 height 6
drag, startPoint x: 520, startPoint y: 257, endPoint x: 477, endPoint y: 258, distance: 42.9
click at [477, 258] on icon at bounding box center [476, 255] width 3 height 6
click at [591, 255] on div "de" at bounding box center [595, 256] width 13 height 16
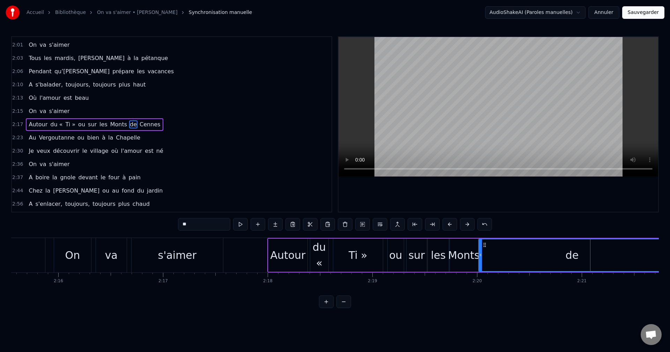
drag, startPoint x: 527, startPoint y: 257, endPoint x: 480, endPoint y: 257, distance: 47.1
click at [480, 257] on icon at bounding box center [480, 255] width 3 height 6
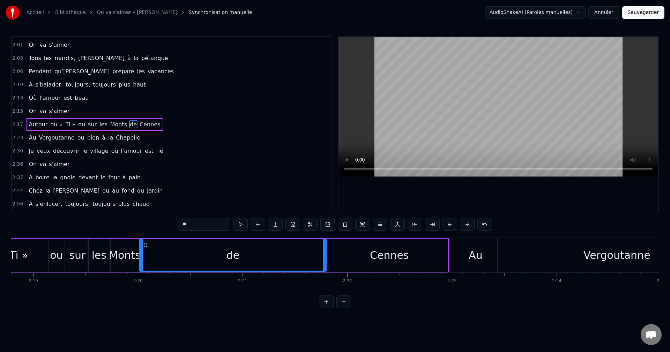
click at [439, 256] on div "Cennes" at bounding box center [389, 255] width 117 height 33
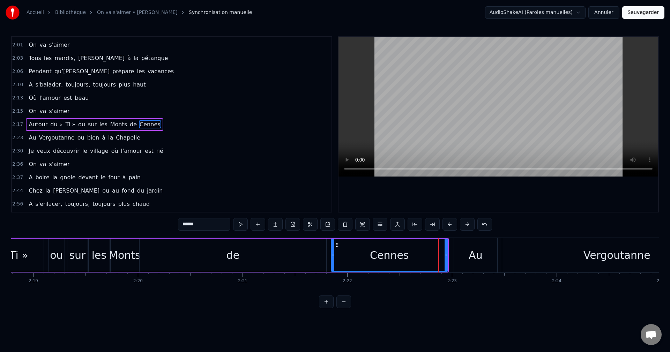
click at [267, 262] on div "de" at bounding box center [233, 255] width 187 height 33
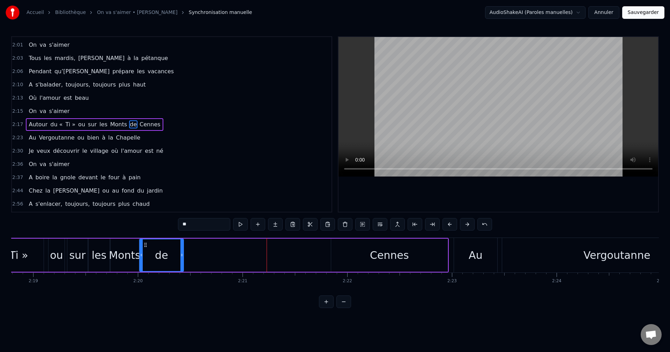
drag, startPoint x: 325, startPoint y: 255, endPoint x: 183, endPoint y: 255, distance: 142.8
click at [183, 255] on icon at bounding box center [182, 255] width 3 height 6
click at [379, 254] on div "Cennes" at bounding box center [389, 256] width 39 height 16
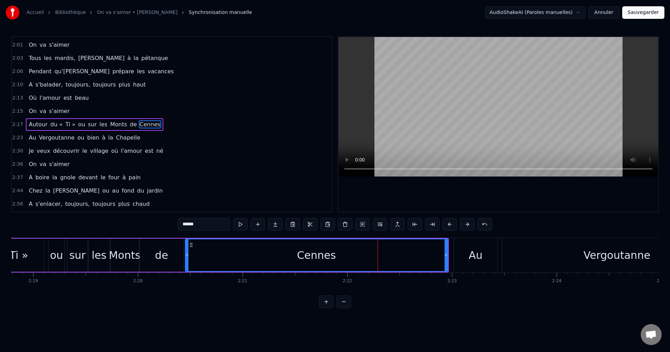
drag, startPoint x: 333, startPoint y: 255, endPoint x: 187, endPoint y: 256, distance: 146.0
click at [187, 256] on icon at bounding box center [187, 255] width 3 height 6
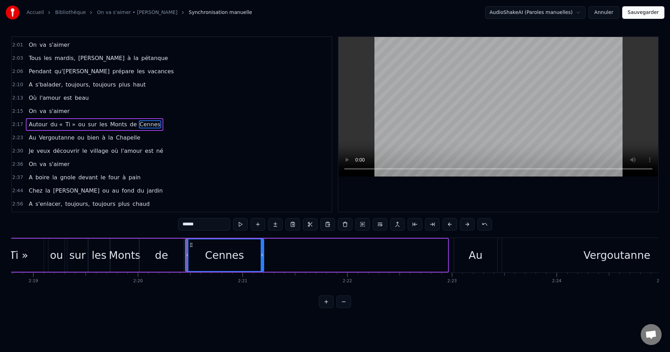
drag, startPoint x: 446, startPoint y: 255, endPoint x: 262, endPoint y: 257, distance: 184.0
click at [262, 257] on icon at bounding box center [262, 255] width 3 height 6
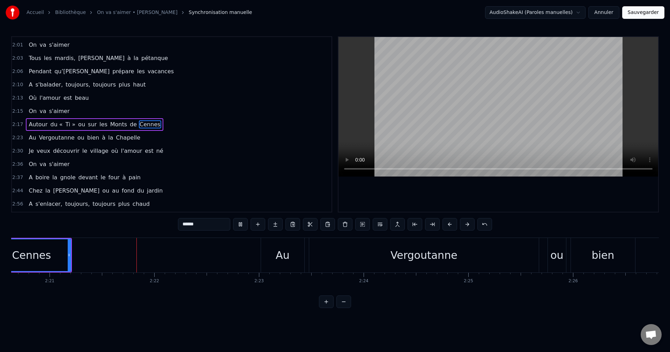
scroll to position [0, 14756]
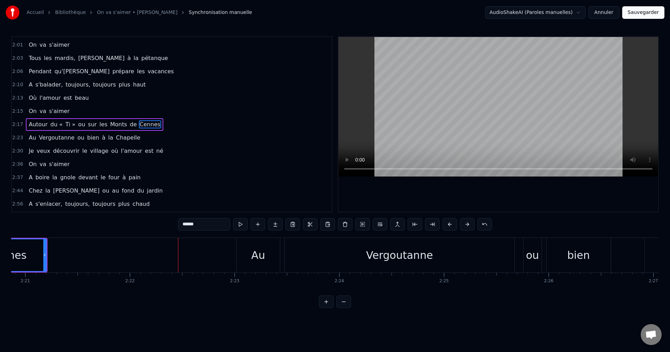
click at [263, 254] on div "Au" at bounding box center [258, 256] width 14 height 16
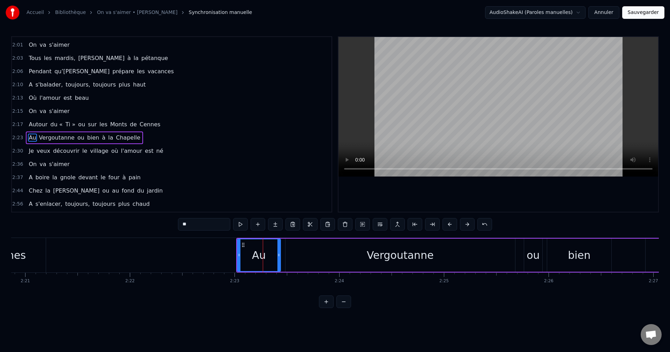
scroll to position [370, 0]
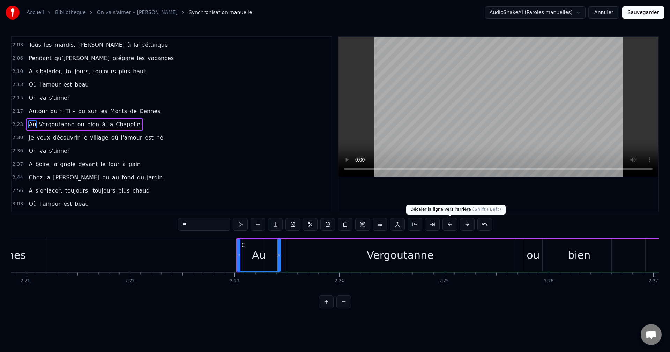
click at [447, 224] on button at bounding box center [450, 224] width 15 height 13
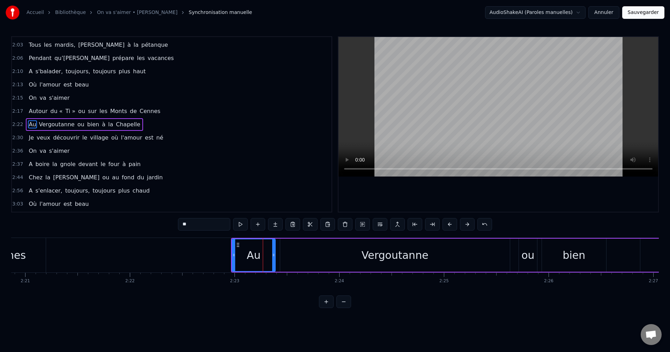
click at [447, 224] on button at bounding box center [450, 224] width 15 height 13
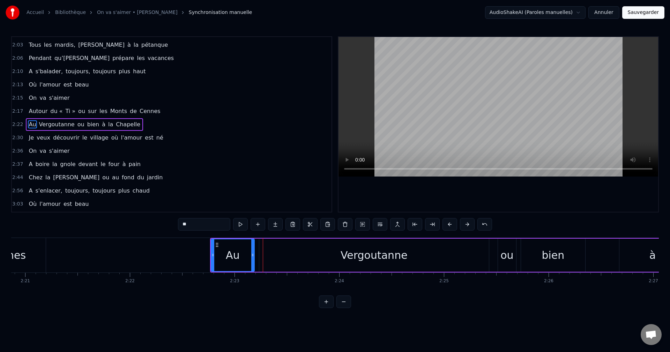
click at [447, 224] on button at bounding box center [450, 224] width 15 height 13
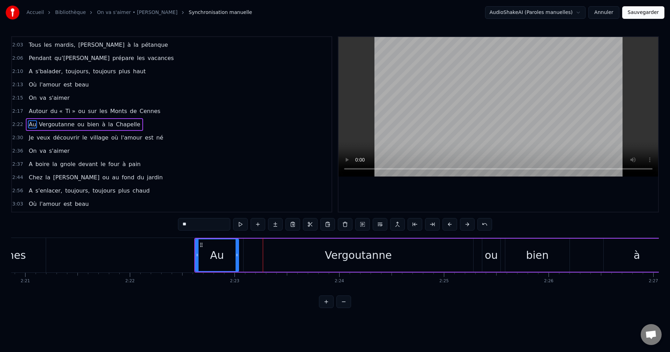
click at [447, 224] on button at bounding box center [450, 224] width 15 height 13
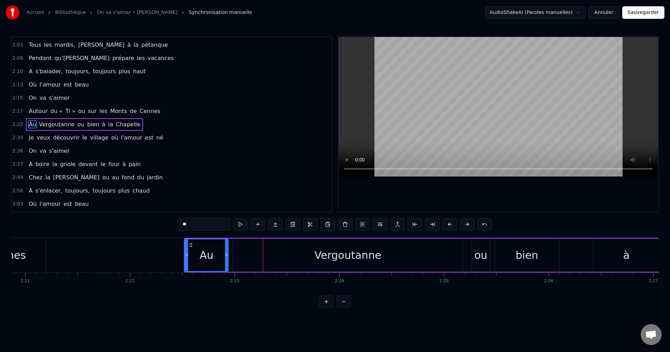
click at [447, 224] on button at bounding box center [450, 224] width 15 height 13
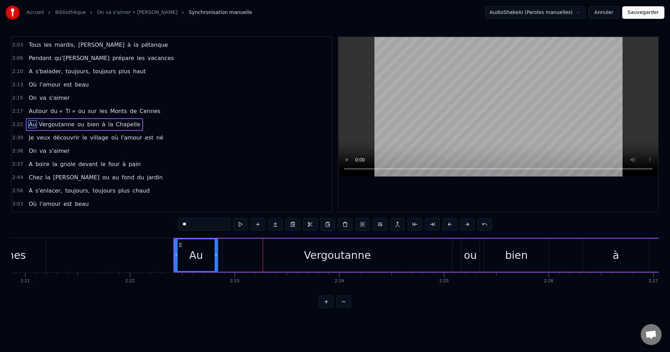
click at [447, 224] on button at bounding box center [450, 224] width 15 height 13
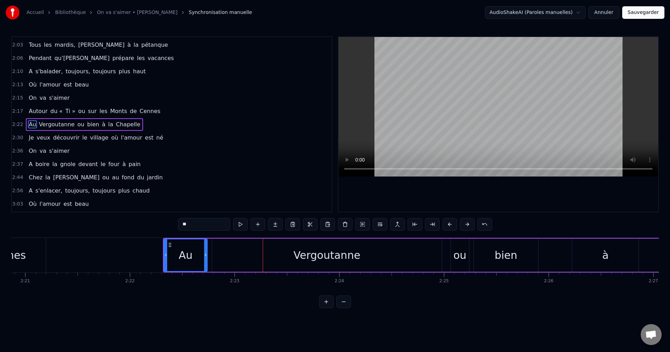
click at [447, 224] on button at bounding box center [450, 224] width 15 height 13
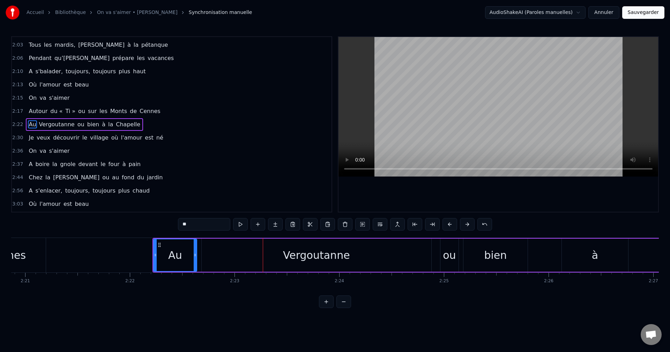
click at [447, 224] on button at bounding box center [450, 224] width 15 height 13
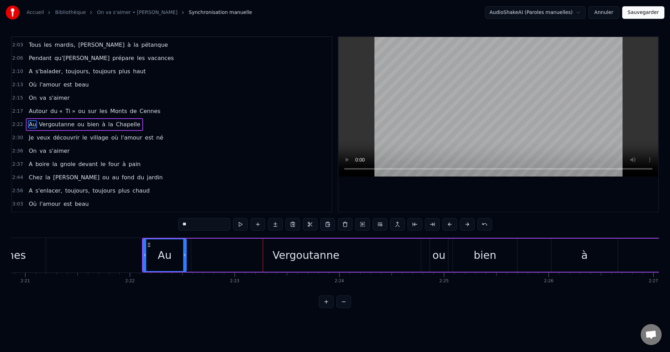
click at [446, 224] on button at bounding box center [450, 224] width 15 height 13
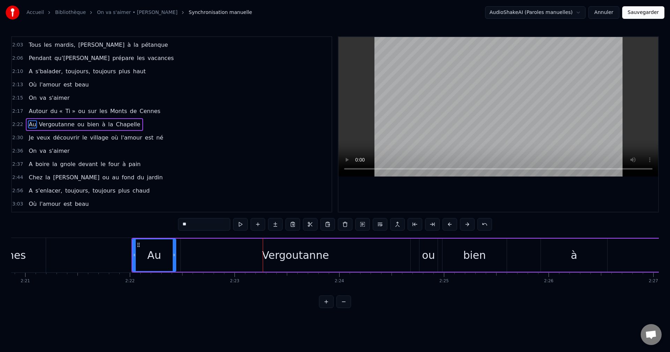
click at [446, 224] on button at bounding box center [450, 224] width 15 height 13
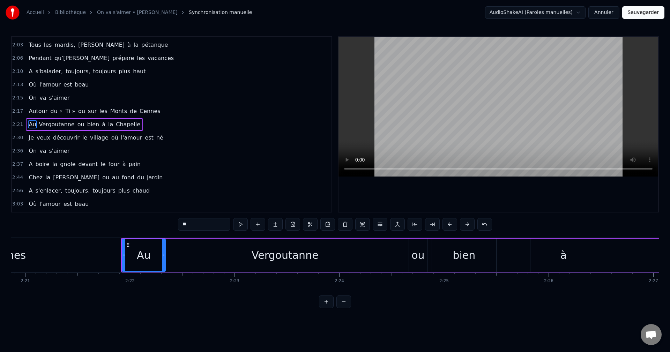
click at [446, 224] on button at bounding box center [450, 224] width 15 height 13
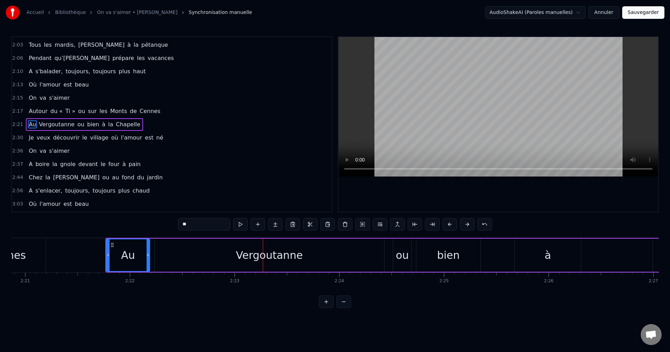
click at [446, 224] on button at bounding box center [450, 224] width 15 height 13
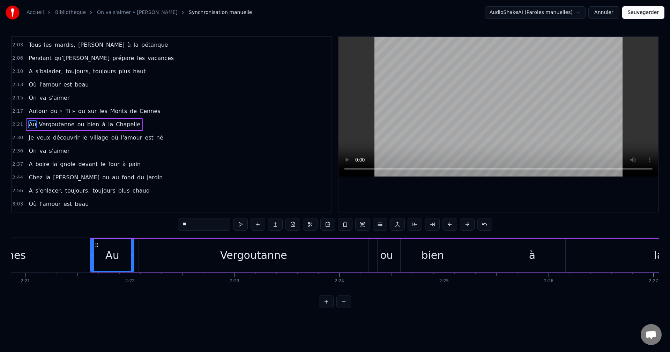
click at [446, 224] on button at bounding box center [450, 224] width 15 height 13
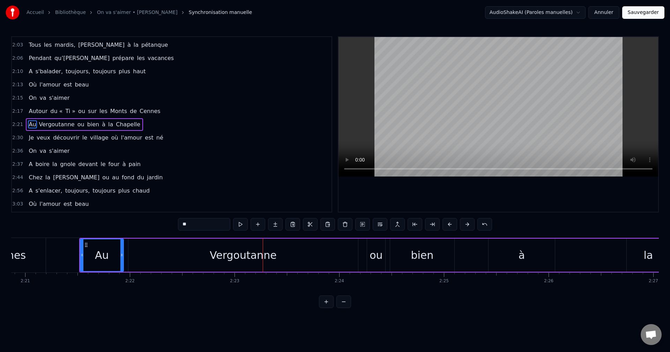
click at [446, 224] on button at bounding box center [450, 224] width 15 height 13
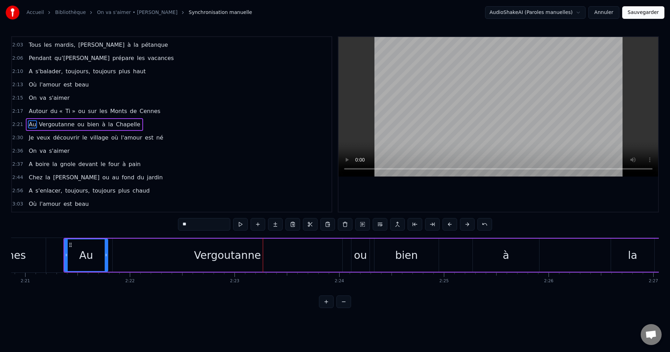
click at [446, 224] on button at bounding box center [450, 224] width 15 height 13
click at [73, 258] on div "Au" at bounding box center [81, 256] width 43 height 32
click at [171, 254] on div "Vergoutanne" at bounding box center [223, 255] width 230 height 33
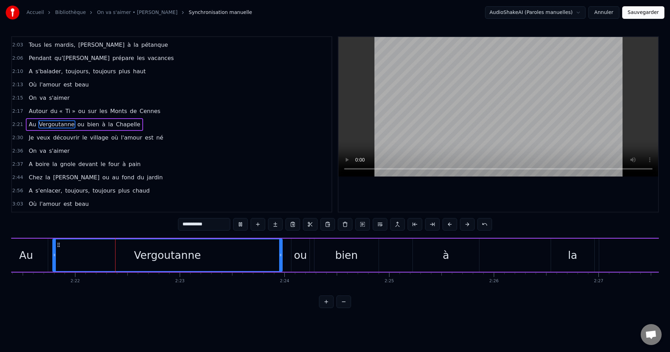
scroll to position [0, 14813]
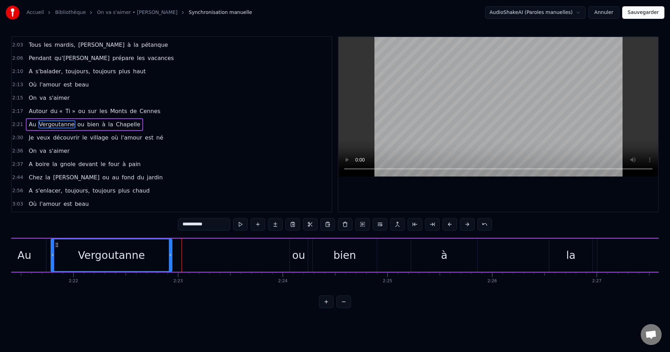
drag, startPoint x: 279, startPoint y: 254, endPoint x: 170, endPoint y: 255, distance: 108.6
click at [170, 255] on icon at bounding box center [170, 255] width 3 height 6
click at [300, 257] on div "ou" at bounding box center [298, 256] width 13 height 16
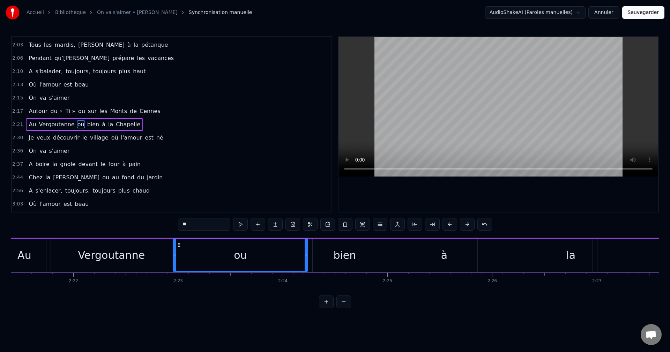
drag, startPoint x: 292, startPoint y: 256, endPoint x: 175, endPoint y: 258, distance: 116.6
click at [175, 258] on icon at bounding box center [175, 255] width 3 height 6
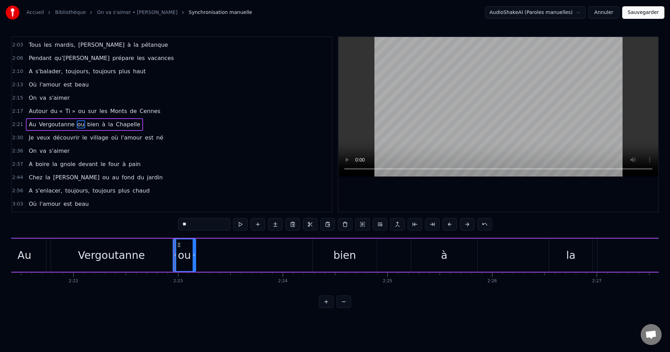
drag, startPoint x: 307, startPoint y: 255, endPoint x: 194, endPoint y: 257, distance: 112.1
click at [194, 257] on icon at bounding box center [194, 255] width 3 height 6
click at [338, 256] on div "bien" at bounding box center [344, 256] width 23 height 16
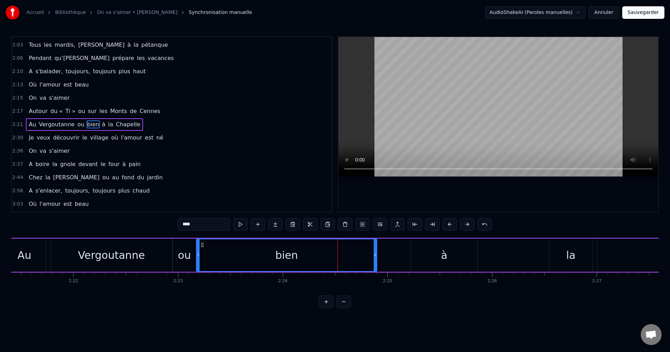
drag, startPoint x: 314, startPoint y: 256, endPoint x: 197, endPoint y: 258, distance: 116.3
click at [197, 258] on div at bounding box center [198, 256] width 3 height 32
click at [375, 254] on icon at bounding box center [375, 255] width 3 height 6
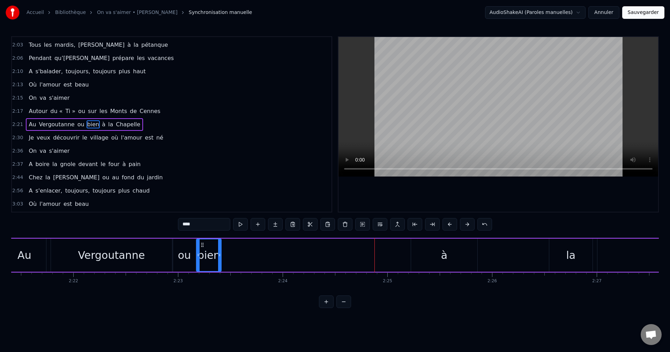
drag, startPoint x: 376, startPoint y: 254, endPoint x: 220, endPoint y: 254, distance: 155.7
click at [220, 254] on icon at bounding box center [219, 255] width 3 height 6
click at [440, 258] on div "à" at bounding box center [444, 255] width 66 height 33
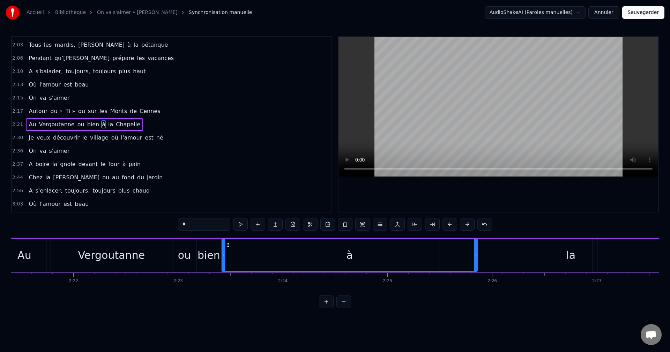
drag, startPoint x: 413, startPoint y: 257, endPoint x: 224, endPoint y: 249, distance: 189.4
click at [224, 249] on div at bounding box center [223, 256] width 3 height 32
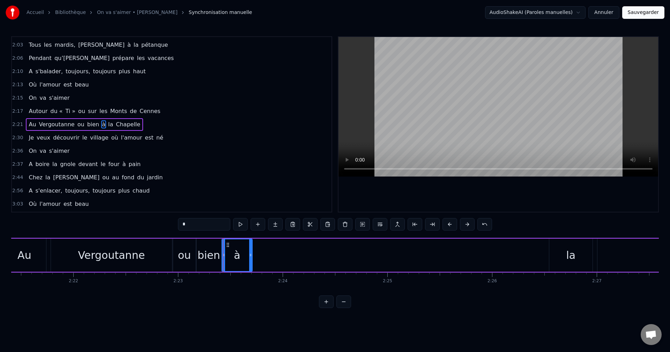
drag, startPoint x: 476, startPoint y: 255, endPoint x: 251, endPoint y: 255, distance: 225.2
click at [251, 255] on icon at bounding box center [250, 255] width 3 height 6
click at [578, 254] on div "la" at bounding box center [571, 255] width 43 height 33
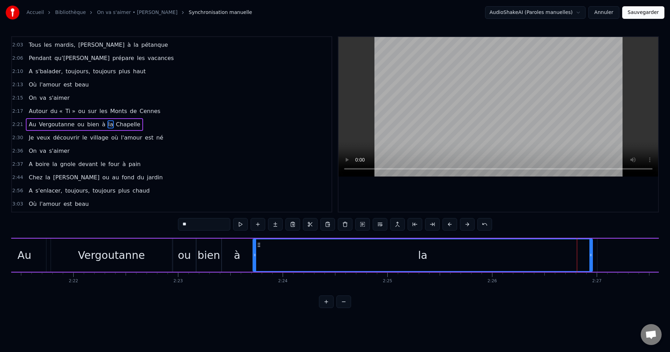
drag, startPoint x: 551, startPoint y: 255, endPoint x: 255, endPoint y: 250, distance: 296.5
click at [255, 250] on div at bounding box center [254, 256] width 3 height 32
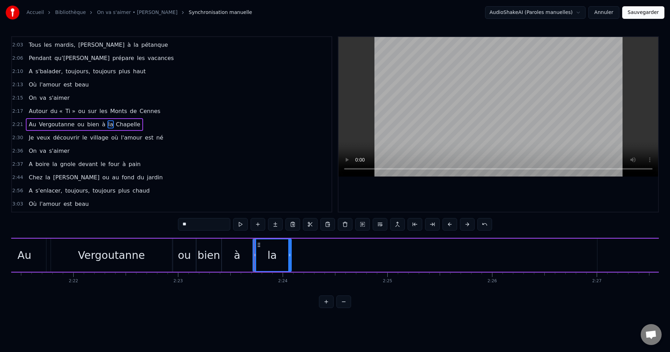
drag, startPoint x: 591, startPoint y: 256, endPoint x: 290, endPoint y: 258, distance: 301.3
click at [290, 258] on div at bounding box center [289, 256] width 3 height 32
type input "********"
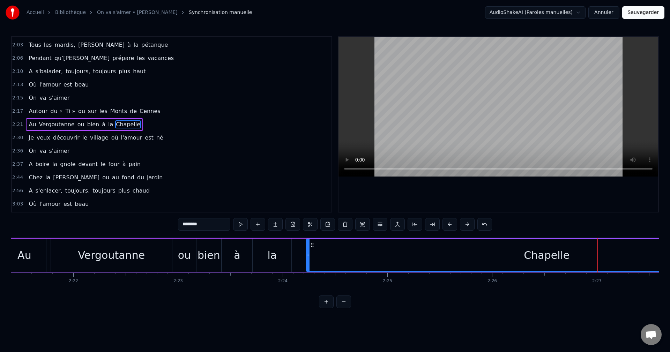
drag, startPoint x: 598, startPoint y: 255, endPoint x: 291, endPoint y: 256, distance: 307.3
click at [298, 256] on div "Au Vergoutanne ou bien à la Chapelle" at bounding box center [395, 255] width 787 height 35
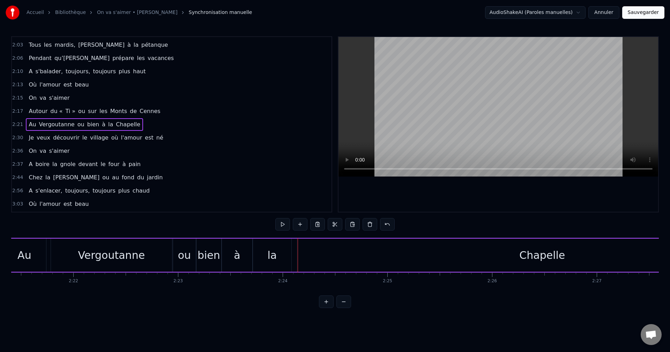
click at [332, 258] on div "Chapelle" at bounding box center [542, 255] width 490 height 33
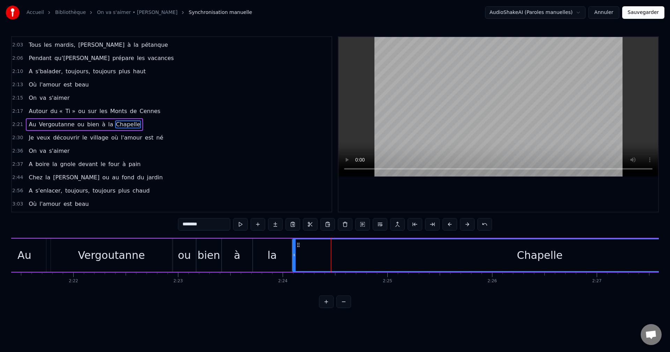
drag, startPoint x: 300, startPoint y: 256, endPoint x: 295, endPoint y: 256, distance: 4.9
click at [295, 256] on icon at bounding box center [294, 255] width 3 height 6
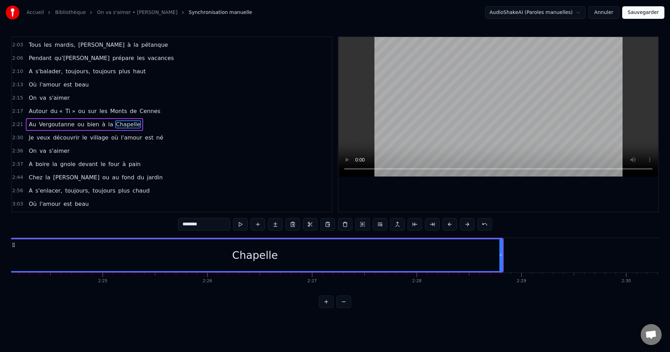
scroll to position [0, 14944]
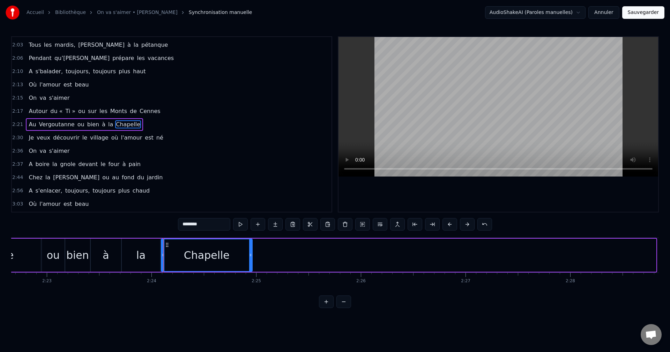
drag, startPoint x: 655, startPoint y: 256, endPoint x: 251, endPoint y: 261, distance: 404.0
click at [251, 261] on div at bounding box center [250, 256] width 3 height 32
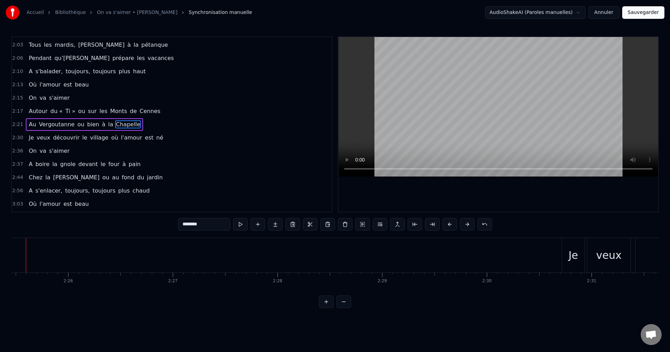
scroll to position [0, 15265]
click at [541, 259] on div "Je" at bounding box center [545, 256] width 9 height 16
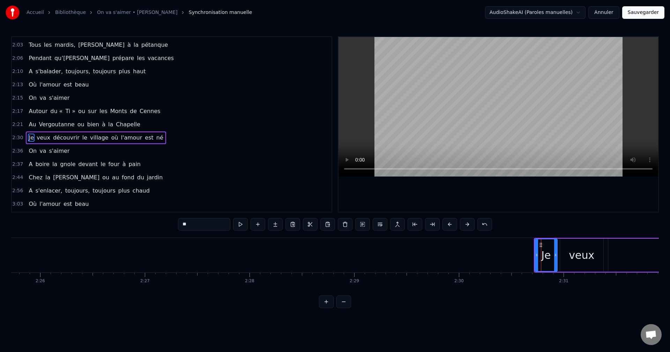
scroll to position [383, 0]
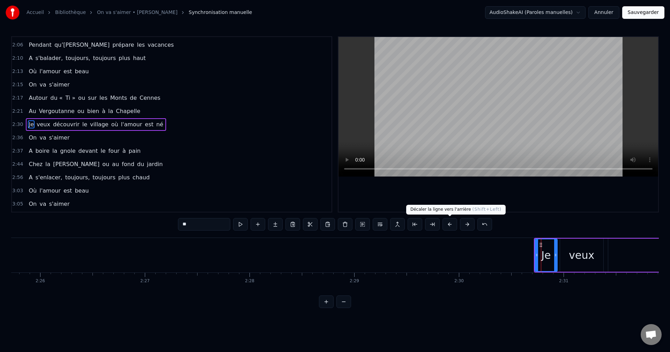
click at [448, 222] on button at bounding box center [450, 224] width 15 height 13
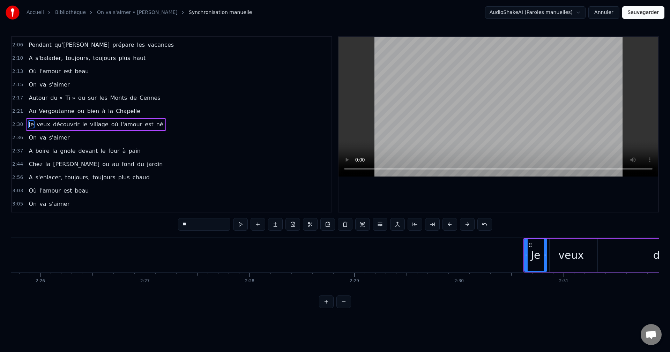
click at [448, 222] on button at bounding box center [450, 224] width 15 height 13
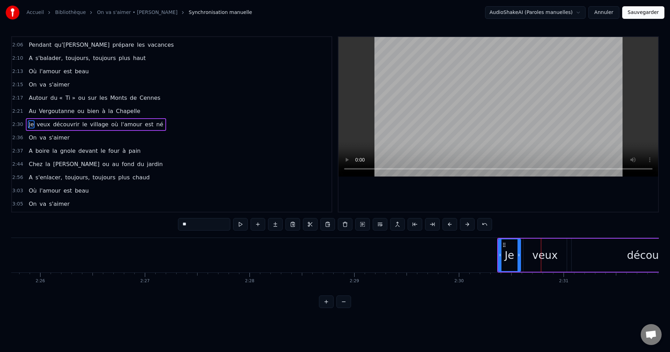
click at [448, 222] on button at bounding box center [450, 224] width 15 height 13
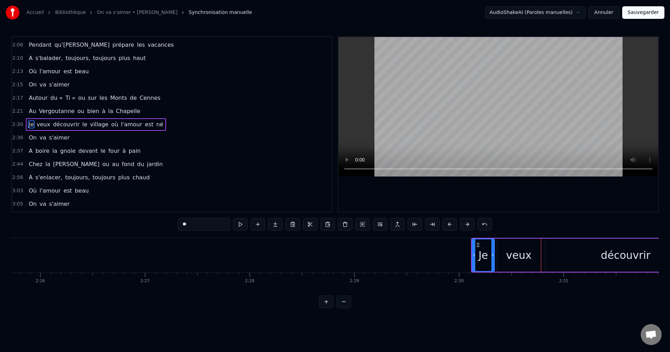
click at [448, 222] on button at bounding box center [450, 224] width 15 height 13
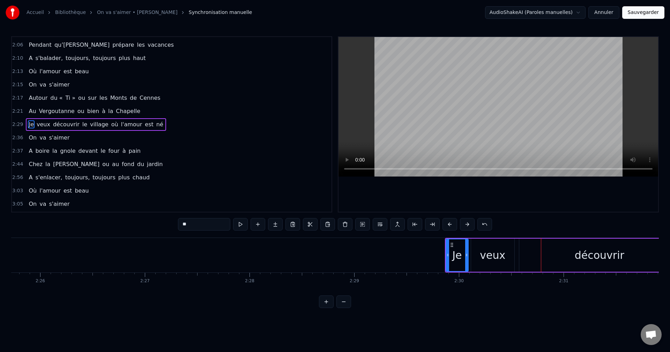
click at [448, 222] on button at bounding box center [450, 224] width 15 height 13
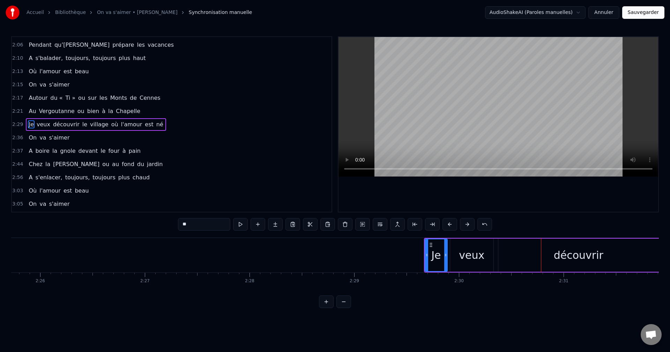
click at [448, 222] on button at bounding box center [450, 224] width 15 height 13
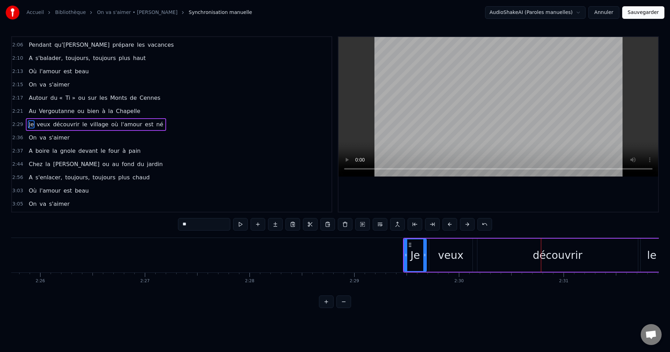
click at [448, 222] on button at bounding box center [450, 224] width 15 height 13
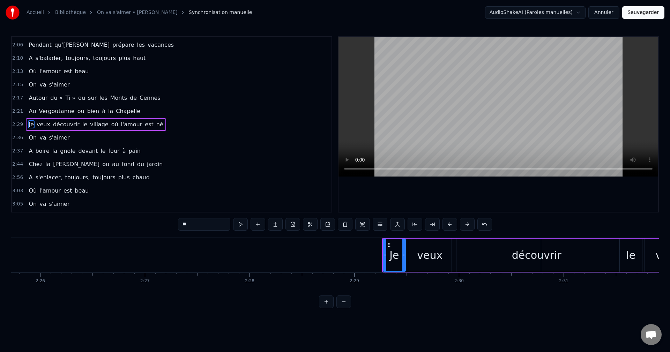
click at [448, 222] on button at bounding box center [450, 224] width 15 height 13
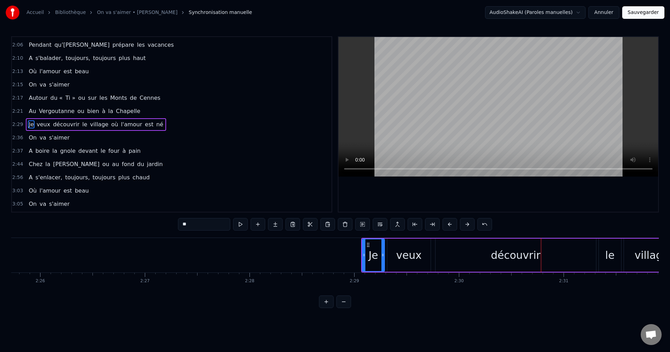
click at [448, 222] on button at bounding box center [450, 224] width 15 height 13
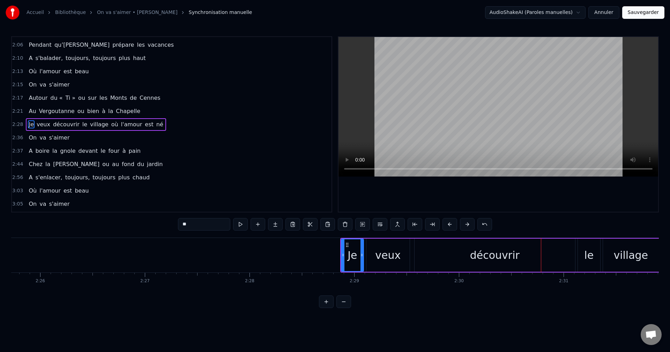
click at [448, 222] on button at bounding box center [450, 224] width 15 height 13
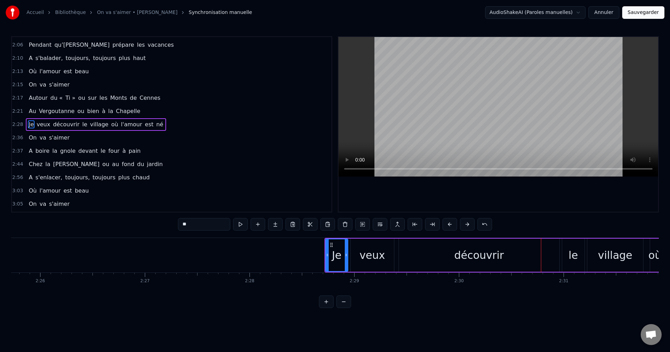
click at [448, 222] on button at bounding box center [450, 224] width 15 height 13
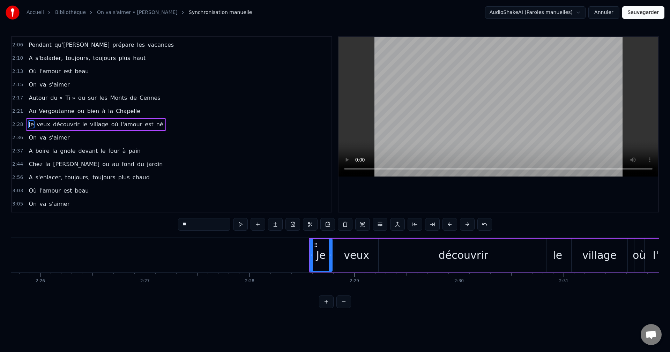
click at [448, 222] on button at bounding box center [450, 224] width 15 height 13
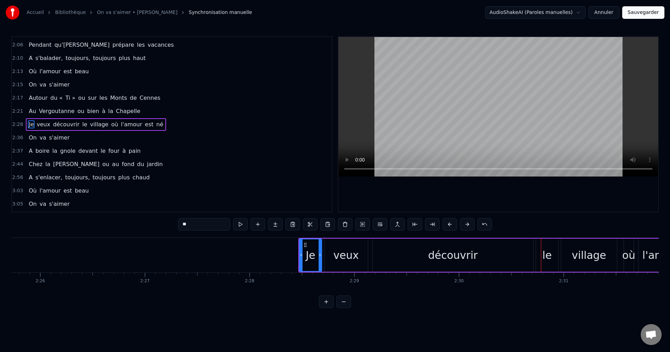
click at [448, 222] on button at bounding box center [450, 224] width 15 height 13
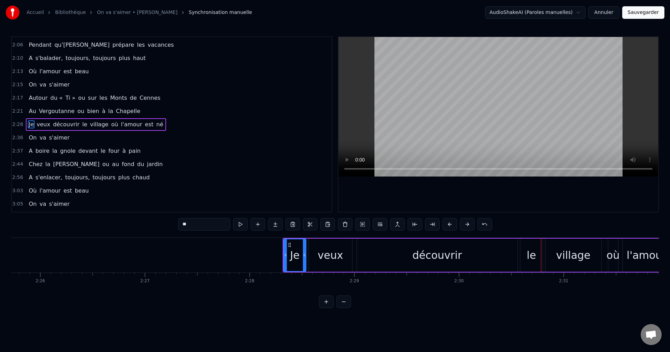
click at [448, 222] on button at bounding box center [450, 224] width 15 height 13
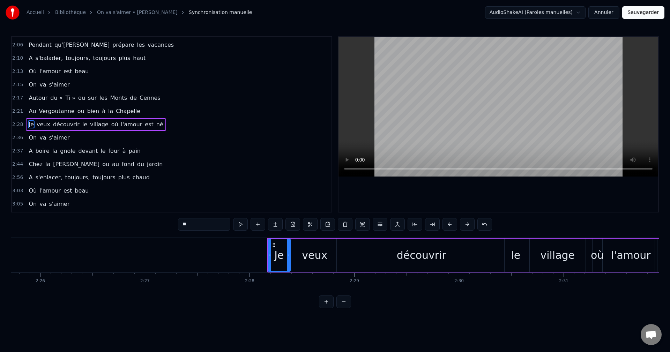
click at [448, 222] on button at bounding box center [450, 224] width 15 height 13
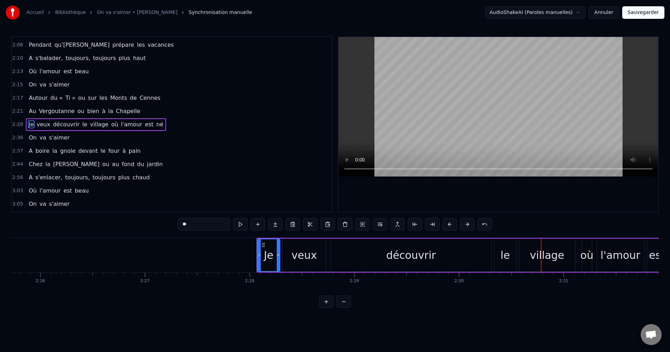
click at [448, 222] on button at bounding box center [450, 224] width 15 height 13
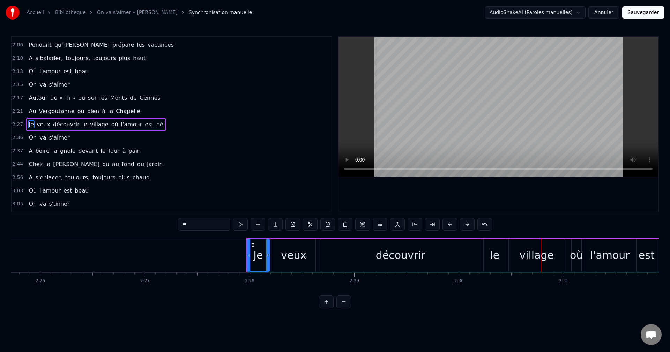
click at [448, 222] on button at bounding box center [450, 224] width 15 height 13
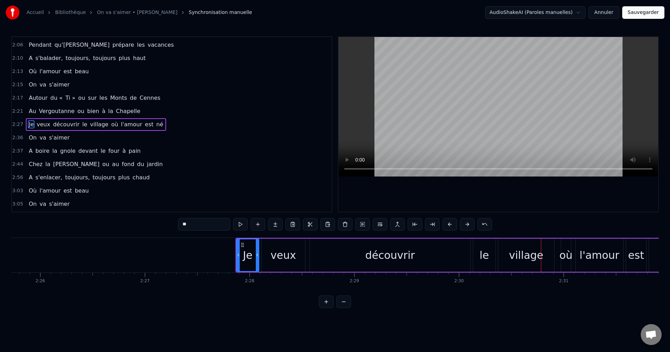
click at [448, 222] on button at bounding box center [450, 224] width 15 height 13
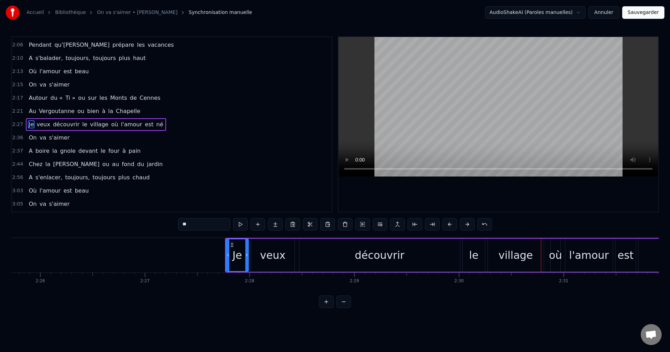
click at [448, 222] on button at bounding box center [450, 224] width 15 height 13
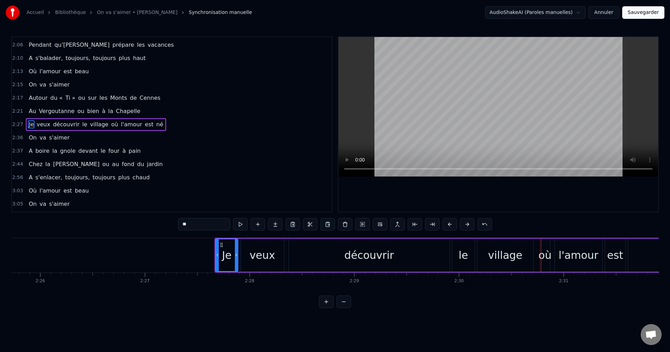
click at [448, 222] on button at bounding box center [450, 224] width 15 height 13
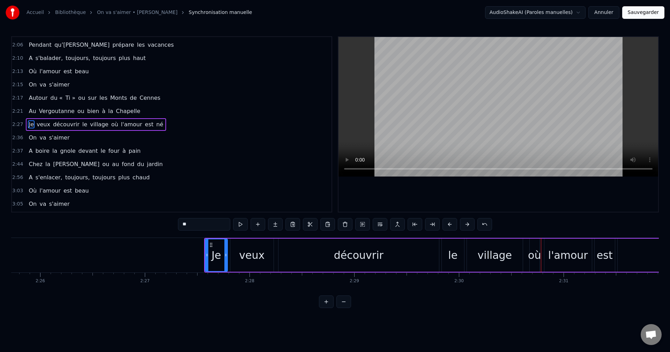
click at [448, 222] on button at bounding box center [450, 224] width 15 height 13
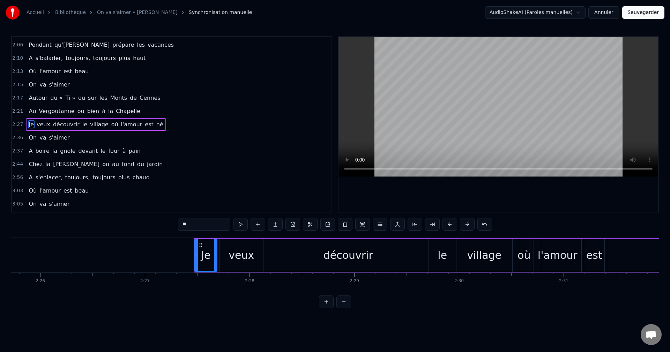
click at [448, 222] on button at bounding box center [450, 224] width 15 height 13
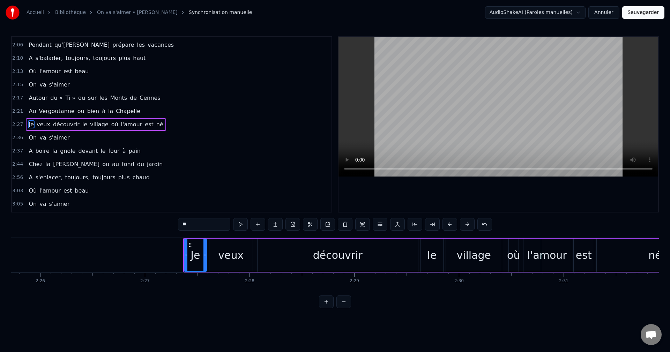
click at [448, 222] on button at bounding box center [450, 224] width 15 height 13
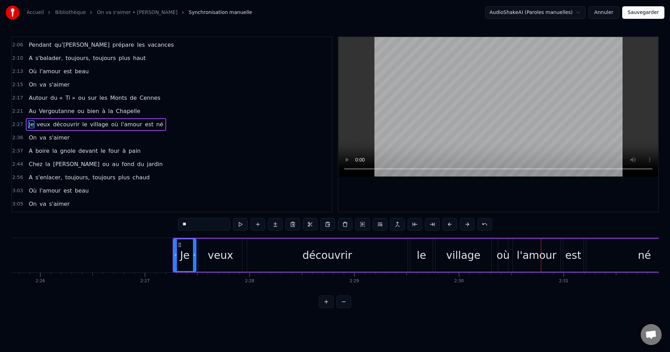
click at [448, 222] on button at bounding box center [450, 224] width 15 height 13
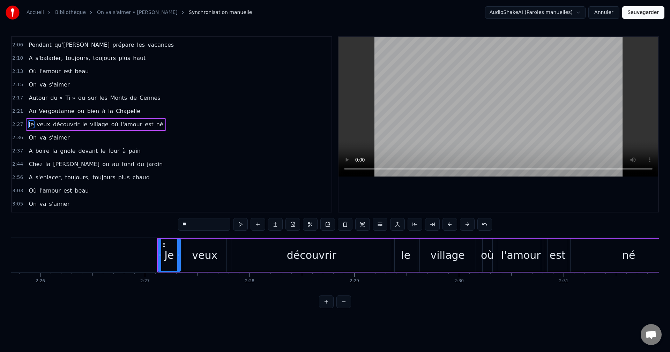
click at [448, 222] on button at bounding box center [450, 224] width 15 height 13
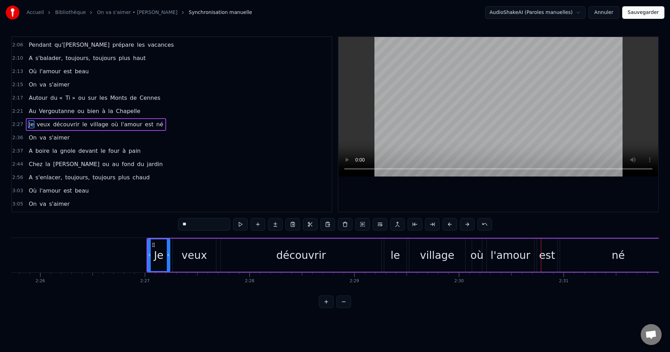
click at [448, 222] on button at bounding box center [450, 224] width 15 height 13
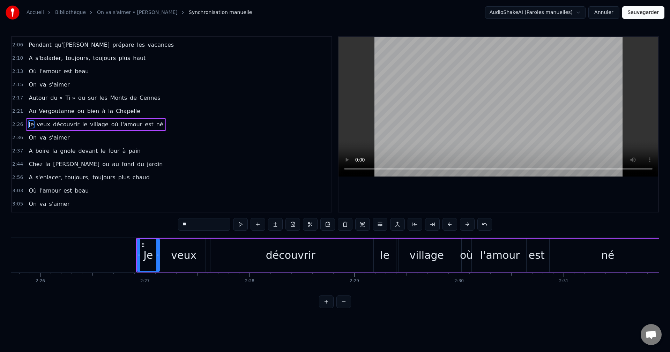
click at [448, 222] on button at bounding box center [450, 224] width 15 height 13
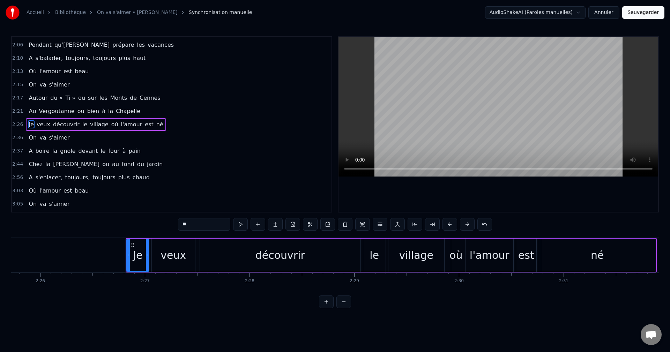
click at [448, 222] on button at bounding box center [450, 224] width 15 height 13
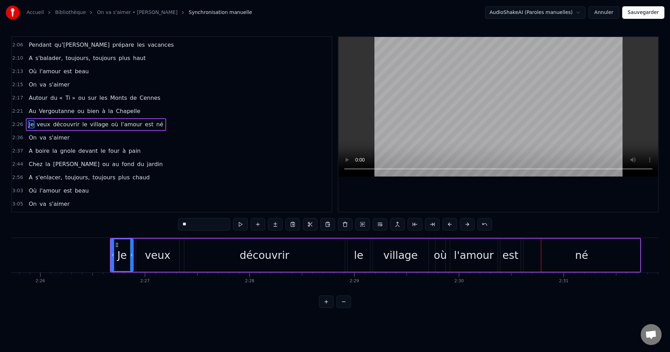
click at [448, 222] on button at bounding box center [450, 224] width 15 height 13
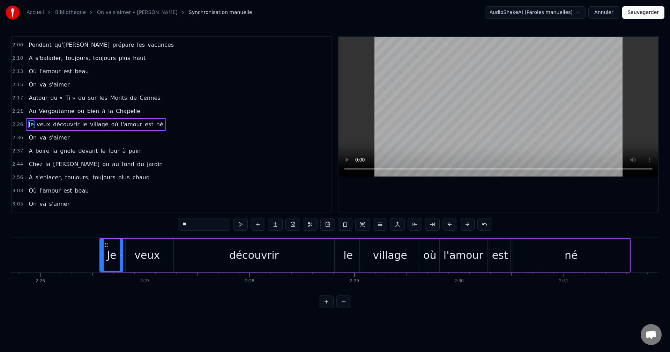
click at [448, 222] on button at bounding box center [450, 224] width 15 height 13
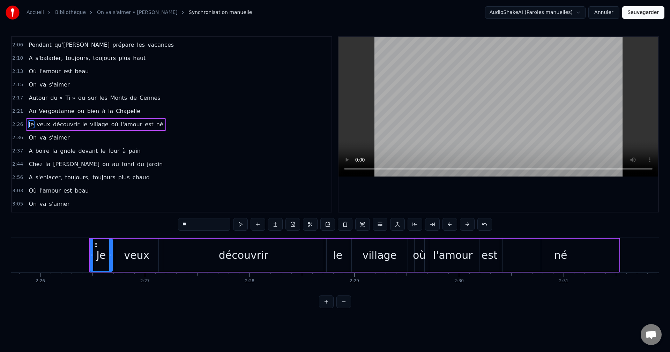
click at [448, 222] on button at bounding box center [450, 224] width 15 height 13
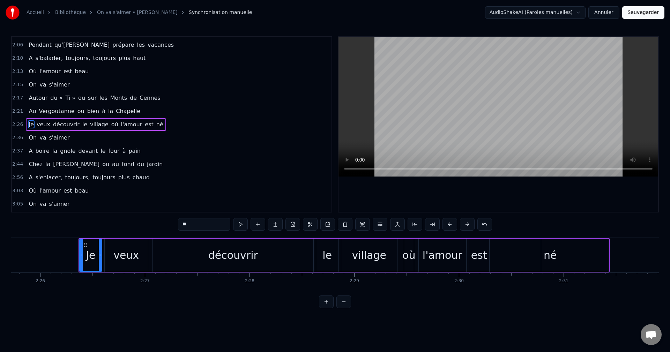
click at [448, 222] on button at bounding box center [450, 224] width 15 height 13
click at [447, 220] on button at bounding box center [450, 224] width 15 height 13
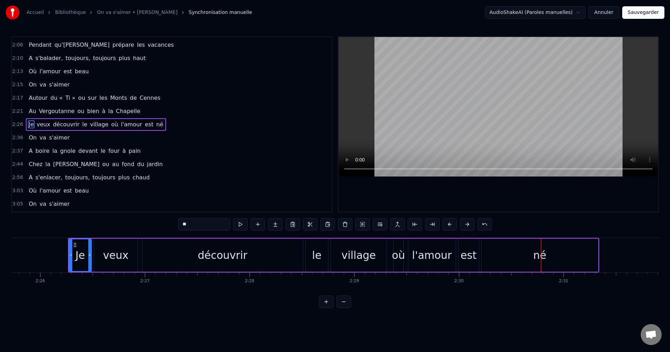
click at [447, 220] on button at bounding box center [450, 224] width 15 height 13
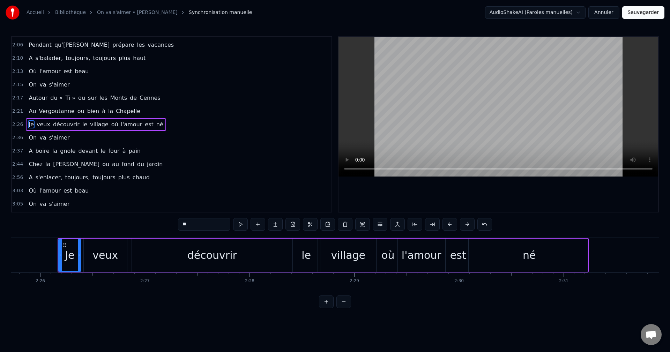
click at [447, 220] on button at bounding box center [450, 224] width 15 height 13
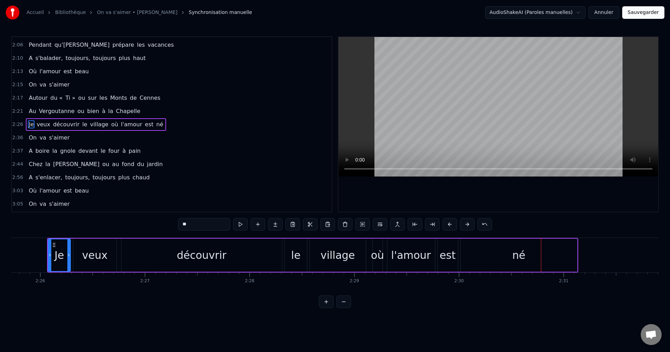
click at [447, 220] on button at bounding box center [450, 224] width 15 height 13
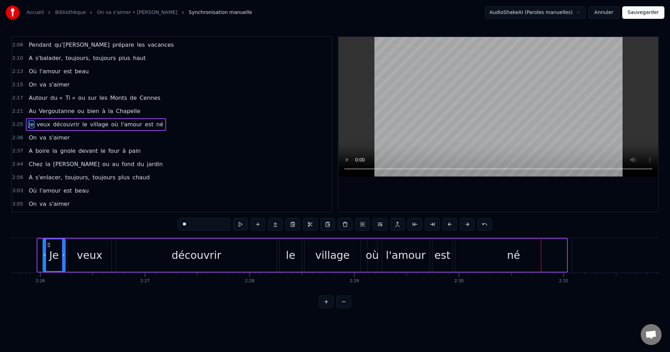
click at [447, 220] on button at bounding box center [450, 224] width 15 height 13
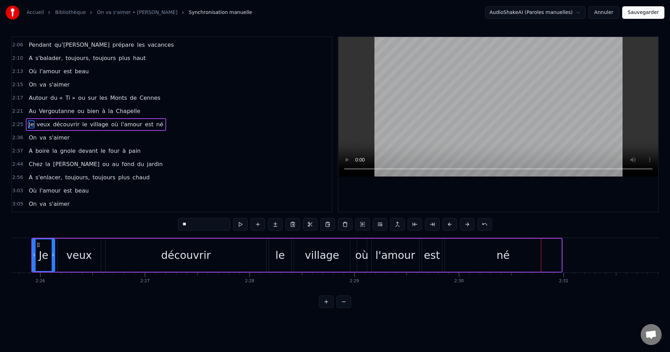
click at [447, 220] on button at bounding box center [450, 224] width 15 height 13
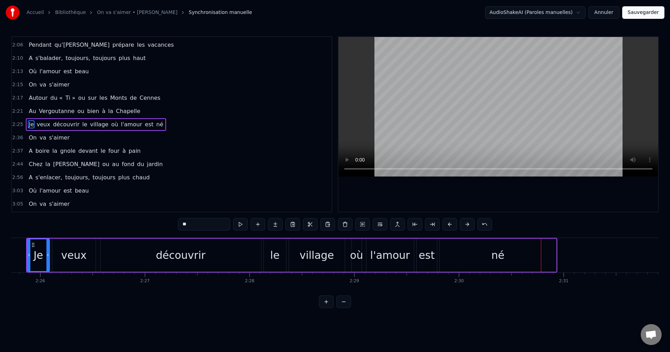
click at [447, 220] on button at bounding box center [450, 224] width 15 height 13
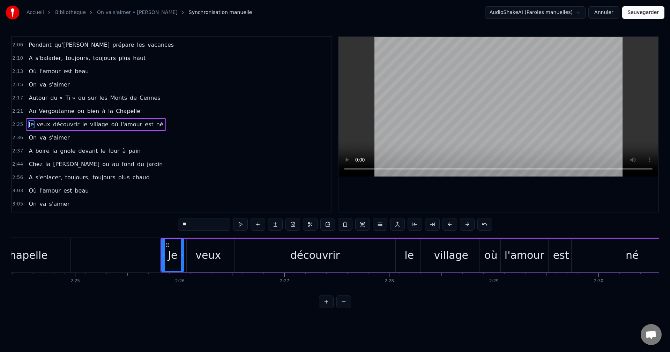
scroll to position [0, 15042]
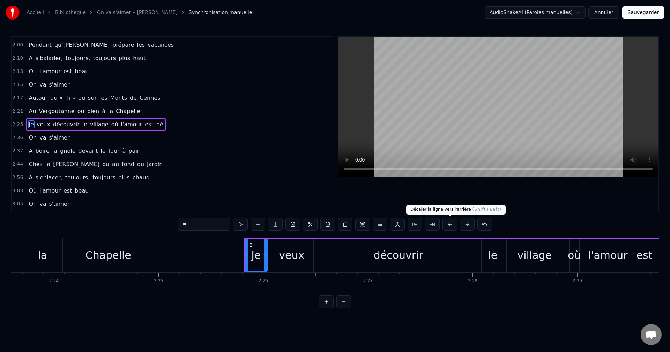
click at [449, 224] on button at bounding box center [450, 224] width 15 height 13
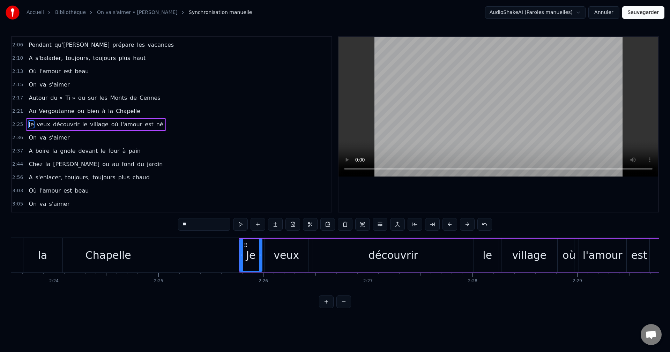
click at [449, 224] on button at bounding box center [450, 224] width 15 height 13
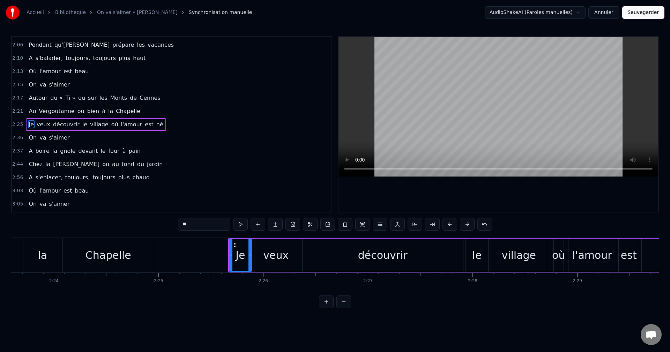
click at [449, 224] on button at bounding box center [450, 224] width 15 height 13
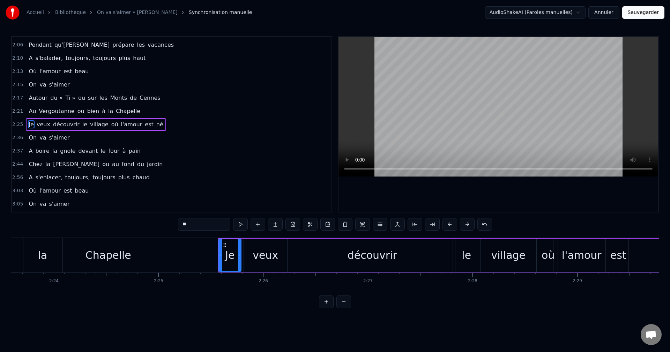
click at [449, 224] on button at bounding box center [450, 224] width 15 height 13
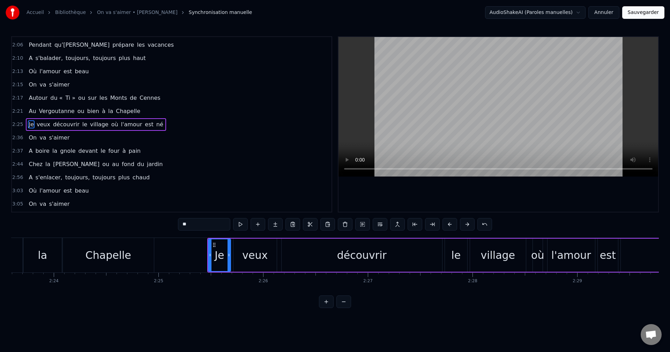
click at [449, 224] on button at bounding box center [450, 224] width 15 height 13
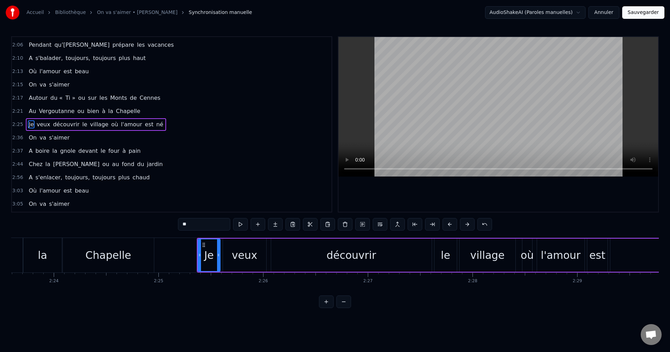
click at [449, 224] on button at bounding box center [450, 224] width 15 height 13
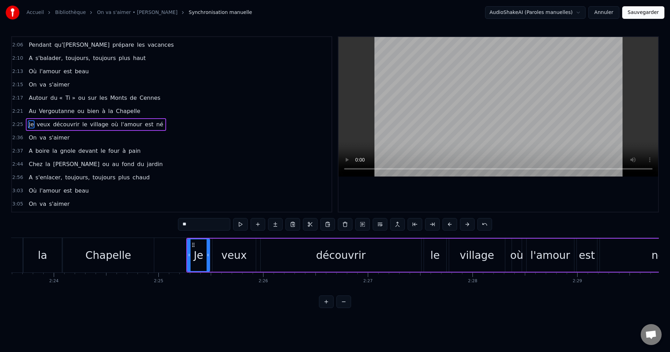
click at [449, 224] on button at bounding box center [450, 224] width 15 height 13
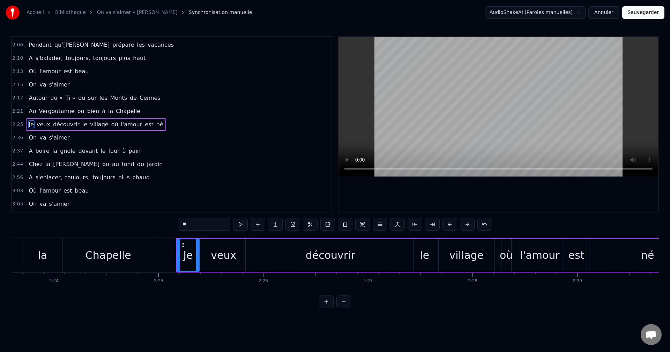
click at [449, 224] on button at bounding box center [450, 224] width 15 height 13
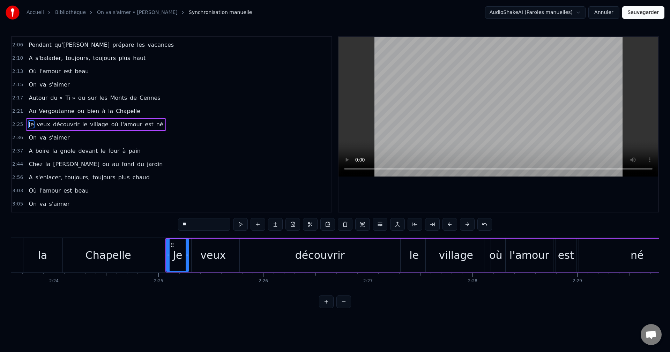
click at [449, 224] on button at bounding box center [450, 224] width 15 height 13
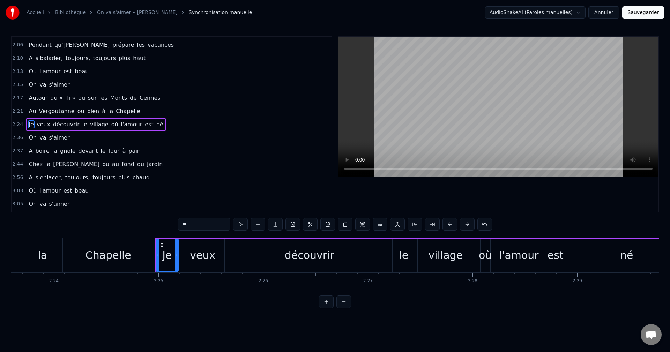
click at [360, 256] on div "découvrir" at bounding box center [309, 255] width 161 height 33
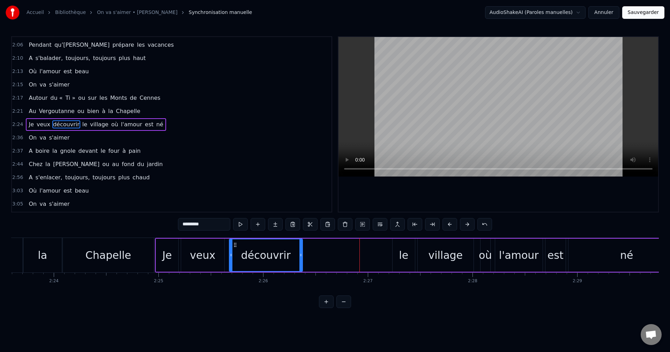
drag, startPoint x: 387, startPoint y: 254, endPoint x: 301, endPoint y: 264, distance: 86.8
click at [301, 264] on div at bounding box center [301, 256] width 3 height 32
click at [197, 254] on div "veux" at bounding box center [202, 256] width 25 height 16
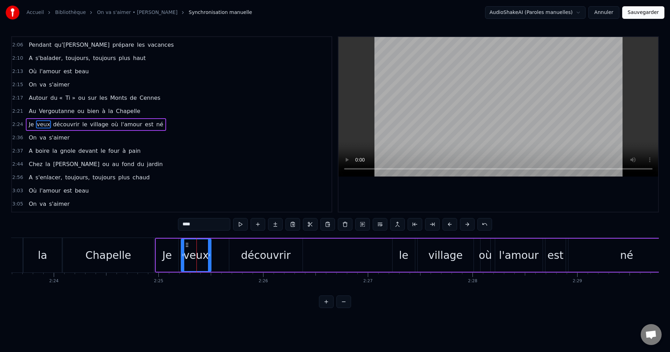
drag, startPoint x: 222, startPoint y: 254, endPoint x: 209, endPoint y: 256, distance: 13.4
click at [209, 256] on icon at bounding box center [209, 255] width 3 height 6
click at [235, 255] on div "découvrir" at bounding box center [265, 255] width 73 height 33
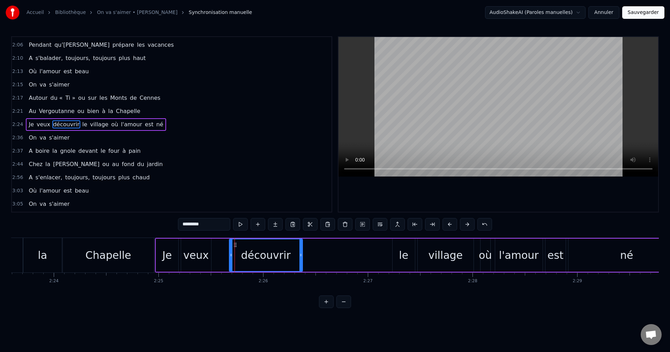
click at [207, 256] on div "veux" at bounding box center [196, 255] width 30 height 33
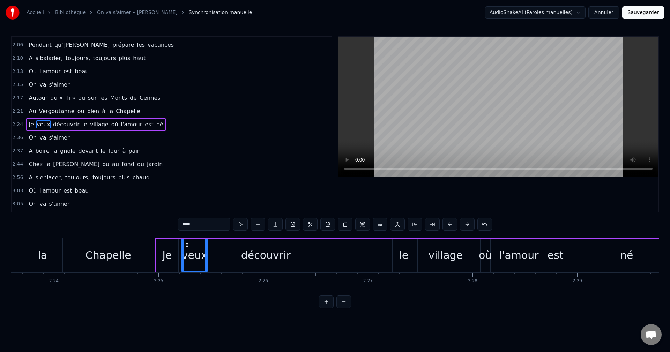
click at [206, 257] on icon at bounding box center [206, 255] width 3 height 6
click at [250, 256] on div "découvrir" at bounding box center [266, 256] width 50 height 16
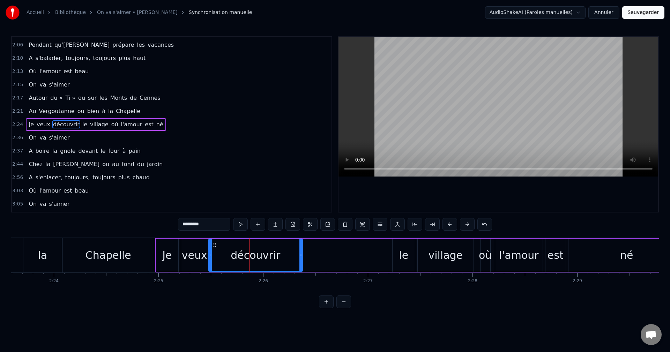
drag, startPoint x: 230, startPoint y: 255, endPoint x: 209, endPoint y: 257, distance: 20.6
click at [209, 257] on icon at bounding box center [210, 255] width 3 height 6
click at [299, 258] on div at bounding box center [298, 256] width 3 height 32
click at [405, 259] on div "le" at bounding box center [403, 256] width 9 height 16
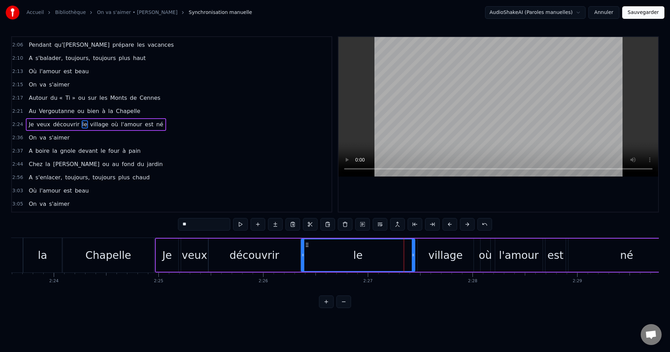
drag, startPoint x: 395, startPoint y: 258, endPoint x: 303, endPoint y: 260, distance: 91.5
click at [303, 260] on div at bounding box center [303, 256] width 3 height 32
drag, startPoint x: 414, startPoint y: 257, endPoint x: 325, endPoint y: 258, distance: 89.4
click at [325, 258] on icon at bounding box center [324, 255] width 3 height 6
click at [442, 257] on div "village" at bounding box center [445, 256] width 35 height 16
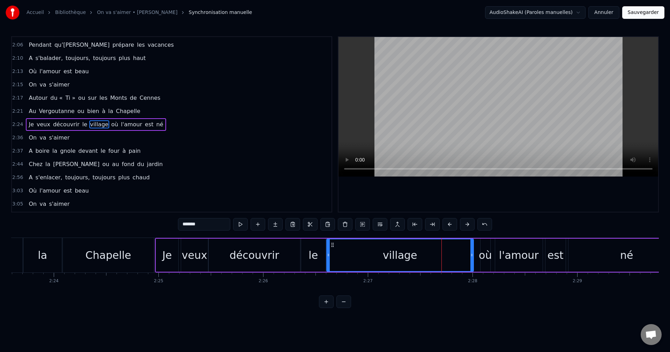
drag, startPoint x: 419, startPoint y: 256, endPoint x: 328, endPoint y: 258, distance: 91.2
click at [328, 258] on div at bounding box center [328, 256] width 3 height 32
drag, startPoint x: 473, startPoint y: 255, endPoint x: 399, endPoint y: 254, distance: 73.7
click at [399, 254] on icon at bounding box center [398, 255] width 3 height 6
click at [483, 256] on div "où" at bounding box center [485, 256] width 13 height 16
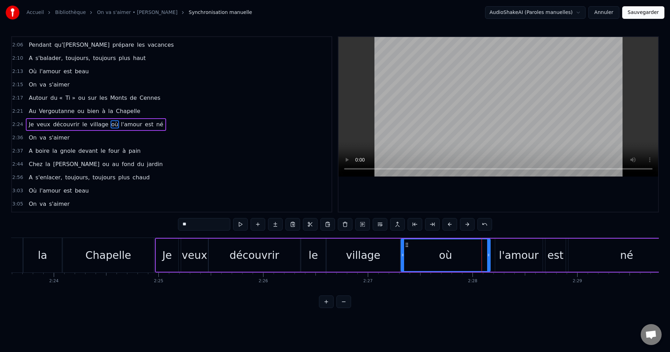
drag, startPoint x: 483, startPoint y: 258, endPoint x: 403, endPoint y: 257, distance: 79.6
click at [403, 257] on div at bounding box center [403, 256] width 3 height 32
drag, startPoint x: 490, startPoint y: 257, endPoint x: 422, endPoint y: 257, distance: 67.4
click at [422, 257] on icon at bounding box center [421, 255] width 3 height 6
click at [522, 256] on div "l'amour" at bounding box center [519, 256] width 40 height 16
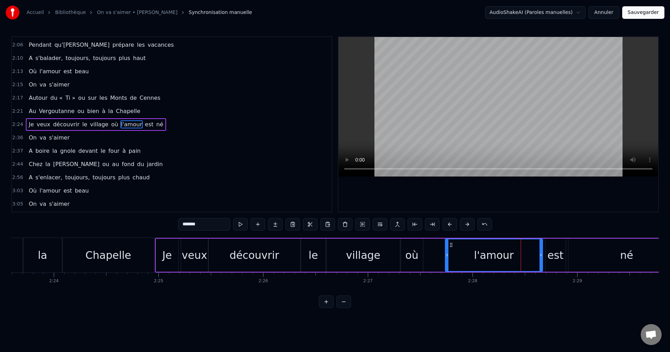
drag, startPoint x: 496, startPoint y: 256, endPoint x: 446, endPoint y: 258, distance: 50.0
click at [446, 258] on div at bounding box center [447, 256] width 3 height 32
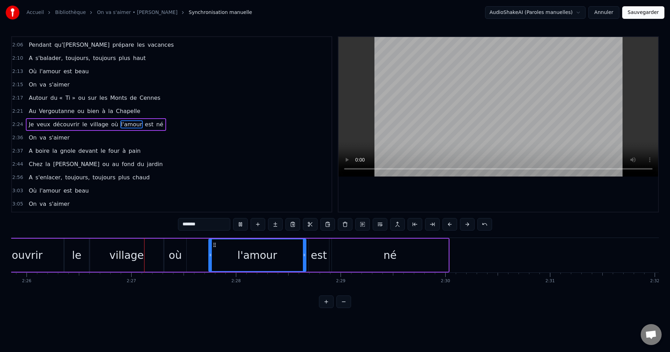
scroll to position [0, 15309]
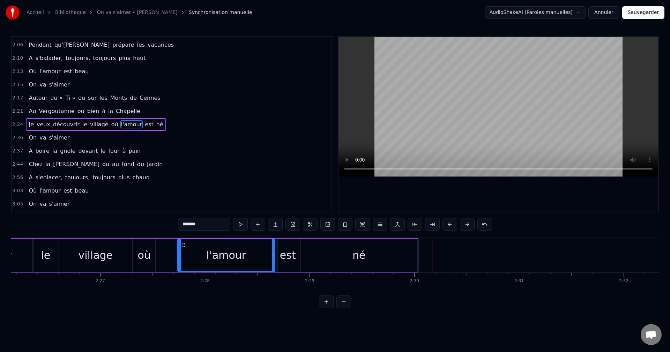
click at [396, 266] on div "né" at bounding box center [359, 255] width 117 height 33
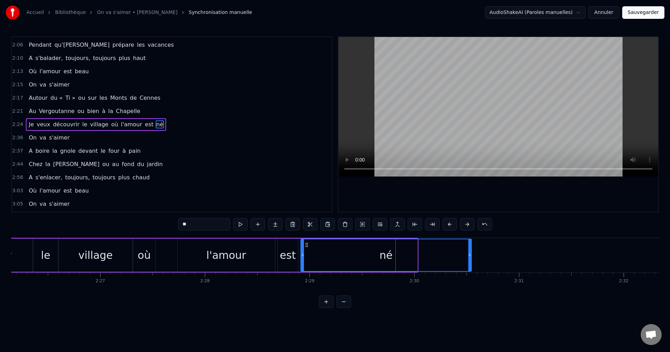
drag, startPoint x: 417, startPoint y: 255, endPoint x: 471, endPoint y: 250, distance: 54.4
click at [471, 250] on div at bounding box center [470, 256] width 3 height 32
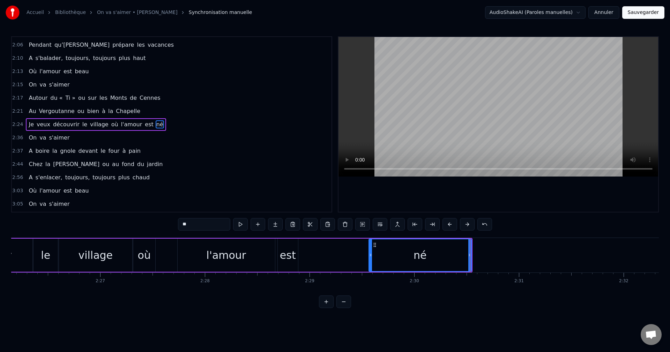
drag, startPoint x: 304, startPoint y: 256, endPoint x: 372, endPoint y: 252, distance: 68.2
click at [372, 252] on div at bounding box center [370, 256] width 3 height 32
click at [289, 257] on div "est" at bounding box center [288, 256] width 16 height 16
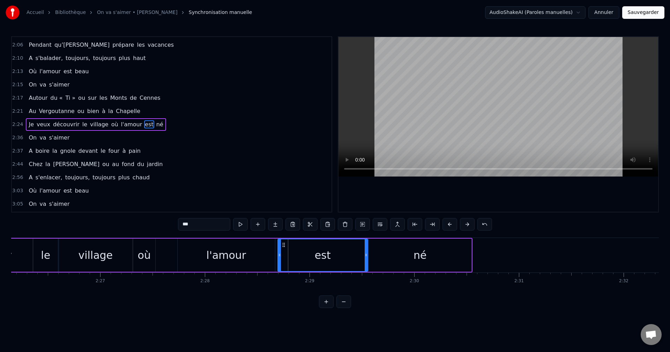
drag, startPoint x: 296, startPoint y: 257, endPoint x: 366, endPoint y: 257, distance: 69.8
click at [366, 257] on icon at bounding box center [366, 255] width 3 height 6
drag, startPoint x: 281, startPoint y: 255, endPoint x: 321, endPoint y: 256, distance: 39.8
click at [325, 256] on div "est" at bounding box center [322, 256] width 89 height 32
drag, startPoint x: 279, startPoint y: 256, endPoint x: 326, endPoint y: 255, distance: 47.1
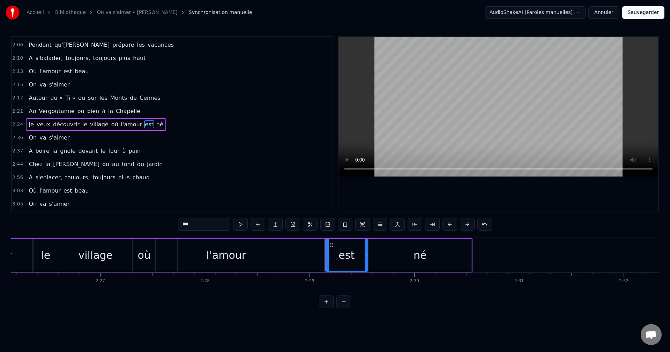
click at [326, 255] on icon at bounding box center [327, 255] width 3 height 6
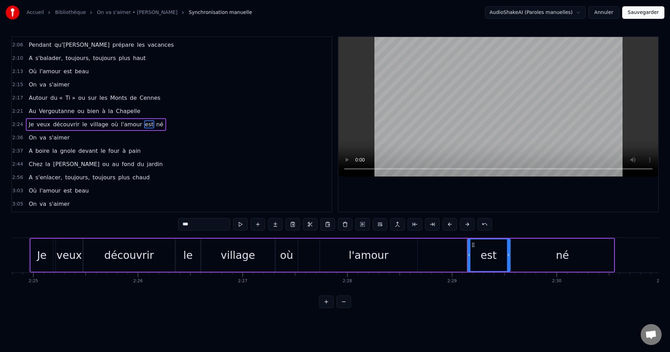
click at [405, 257] on div "l'amour" at bounding box center [368, 255] width 97 height 33
type input "*******"
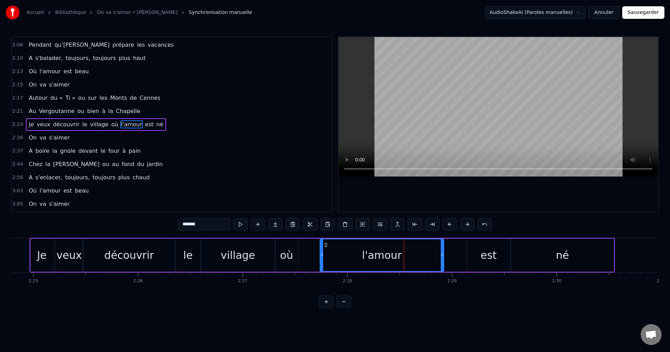
drag, startPoint x: 417, startPoint y: 254, endPoint x: 456, endPoint y: 257, distance: 39.2
click at [444, 257] on div "l'amour" at bounding box center [382, 255] width 125 height 33
click at [458, 257] on div "Je veux découvrir le village où l'amour est né" at bounding box center [323, 255] width 586 height 35
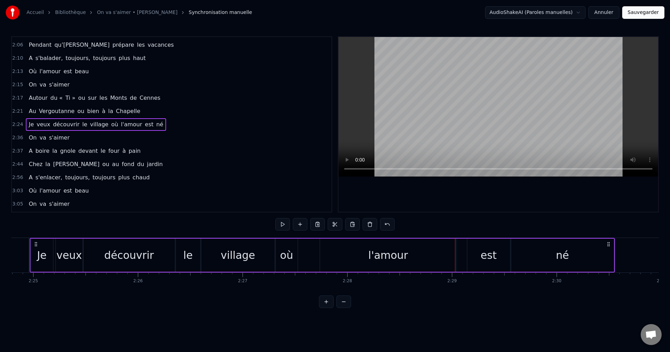
click at [399, 256] on div "l'amour" at bounding box center [388, 256] width 40 height 16
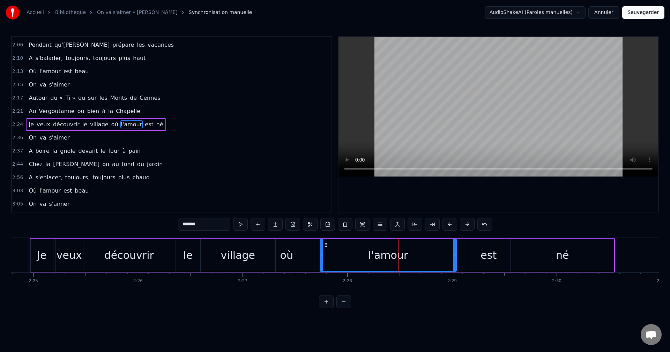
drag, startPoint x: 456, startPoint y: 257, endPoint x: 467, endPoint y: 258, distance: 10.5
click at [467, 258] on div "Je veux découvrir le village où l'amour est né" at bounding box center [323, 255] width 586 height 35
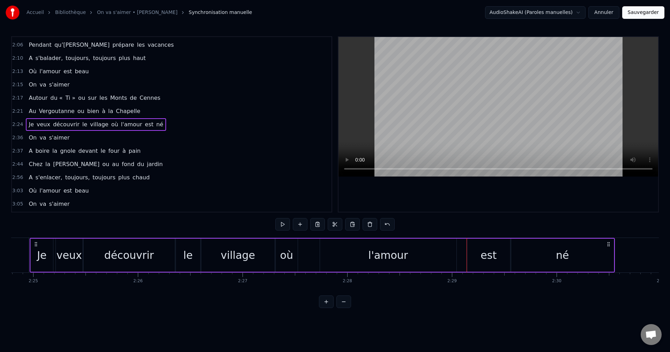
click at [398, 252] on div "l'amour" at bounding box center [388, 256] width 40 height 16
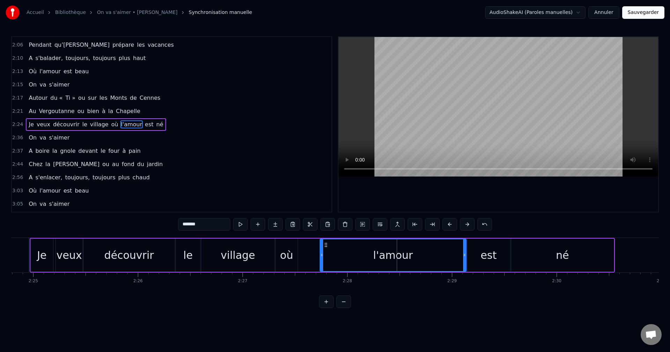
drag, startPoint x: 455, startPoint y: 256, endPoint x: 465, endPoint y: 257, distance: 9.8
click at [465, 257] on icon at bounding box center [464, 255] width 3 height 6
drag, startPoint x: 323, startPoint y: 257, endPoint x: 370, endPoint y: 256, distance: 46.8
click at [370, 256] on div "l'amour" at bounding box center [394, 256] width 146 height 32
drag, startPoint x: 322, startPoint y: 256, endPoint x: 369, endPoint y: 257, distance: 47.5
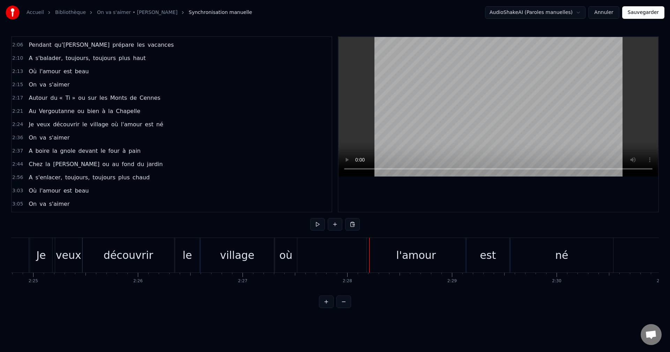
click at [327, 265] on div "Je veux découvrir le village où l'amour est né" at bounding box center [323, 255] width 586 height 35
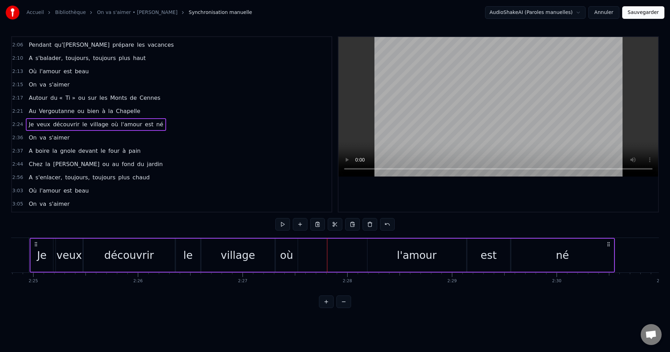
click at [288, 256] on div "où" at bounding box center [286, 256] width 13 height 16
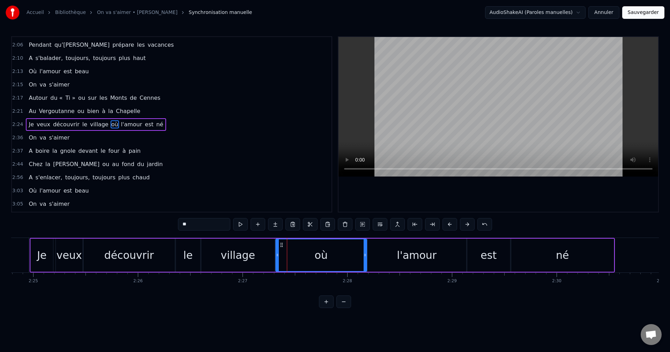
drag, startPoint x: 297, startPoint y: 255, endPoint x: 366, endPoint y: 256, distance: 69.1
click at [366, 256] on icon at bounding box center [365, 255] width 3 height 6
drag, startPoint x: 277, startPoint y: 252, endPoint x: 319, endPoint y: 255, distance: 41.6
click at [319, 255] on div at bounding box center [319, 256] width 3 height 32
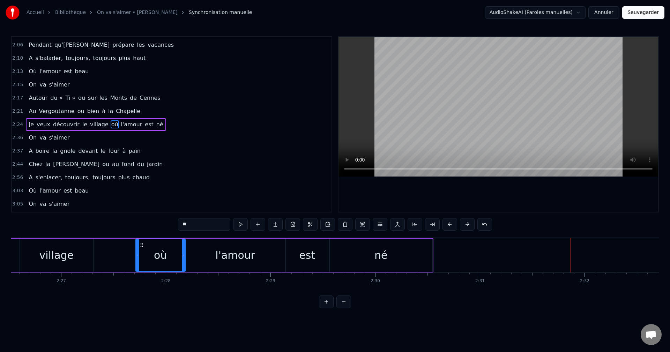
scroll to position [0, 15307]
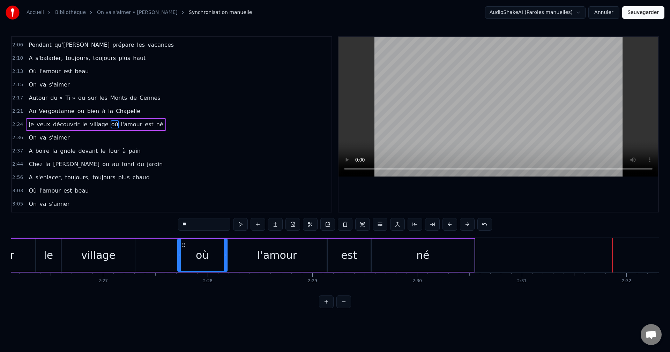
click at [127, 260] on div "village" at bounding box center [98, 255] width 73 height 33
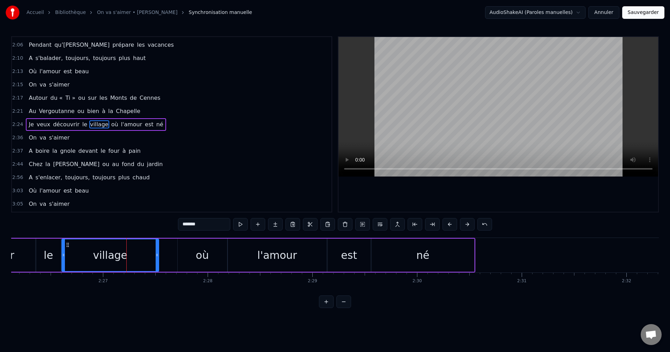
drag, startPoint x: 134, startPoint y: 261, endPoint x: 157, endPoint y: 262, distance: 23.4
click at [157, 262] on div at bounding box center [157, 256] width 3 height 32
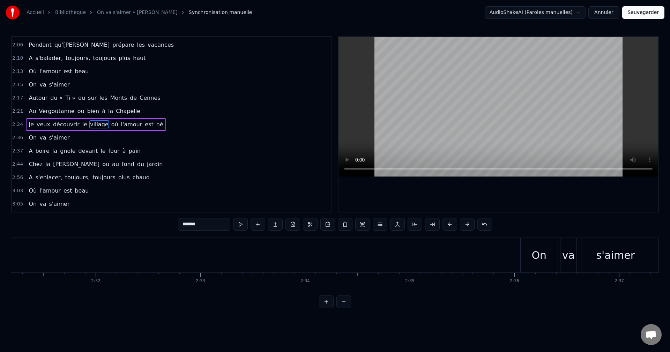
scroll to position [0, 15866]
click at [497, 256] on div "On" at bounding box center [511, 255] width 37 height 35
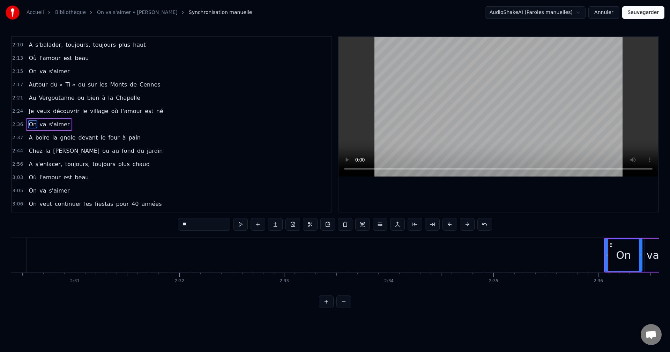
scroll to position [0, 15740]
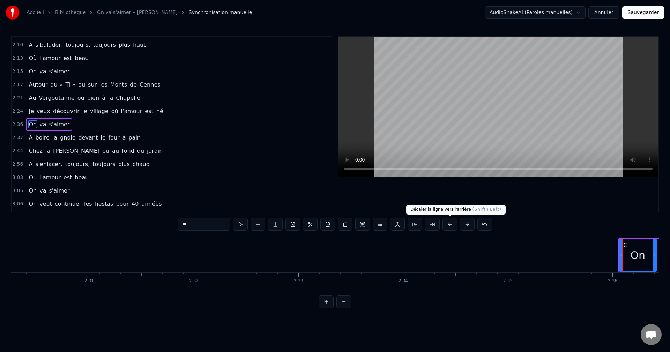
click at [450, 226] on button at bounding box center [450, 224] width 15 height 13
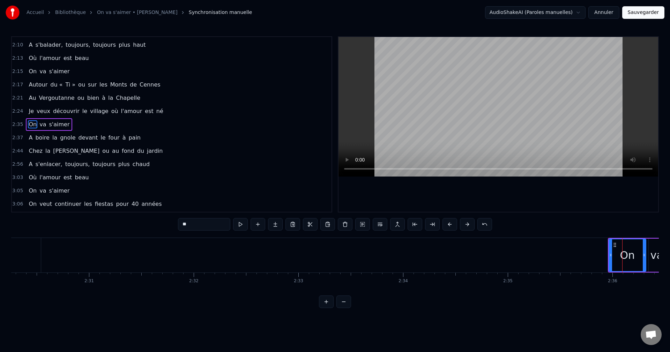
click at [450, 226] on button at bounding box center [450, 224] width 15 height 13
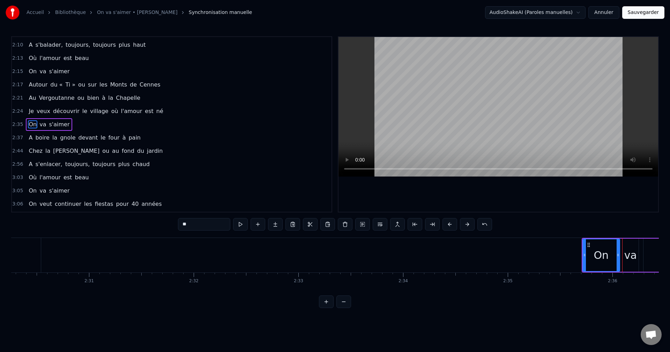
click at [450, 226] on button at bounding box center [450, 224] width 15 height 13
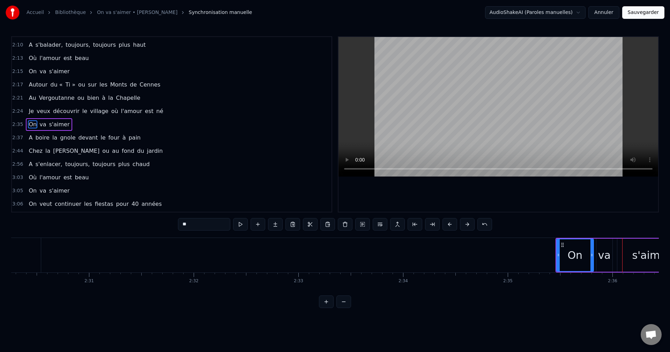
click at [450, 226] on button at bounding box center [450, 224] width 15 height 13
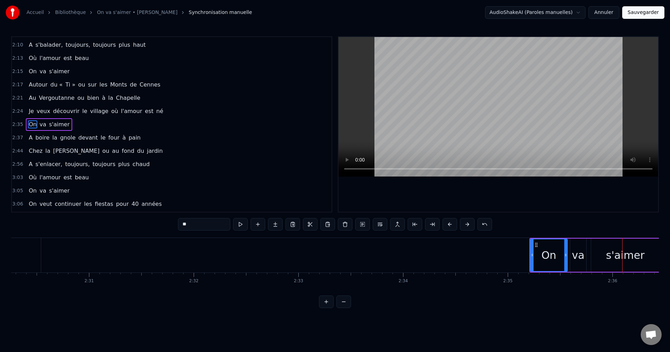
click at [450, 226] on button at bounding box center [450, 224] width 15 height 13
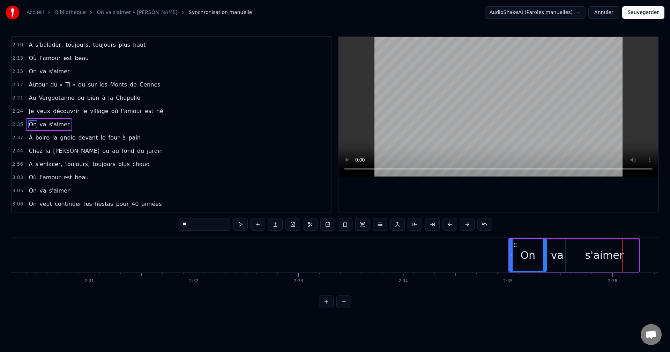
click at [450, 226] on button at bounding box center [450, 224] width 15 height 13
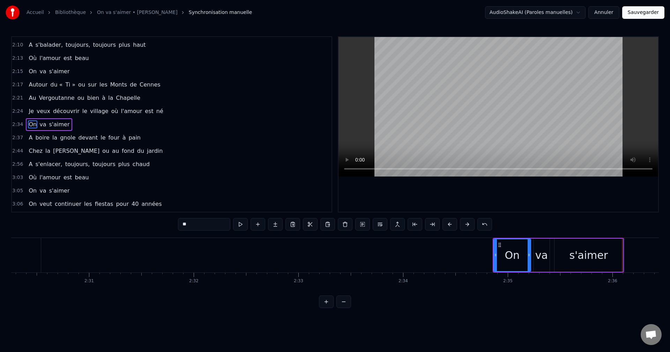
click at [450, 226] on button at bounding box center [450, 224] width 15 height 13
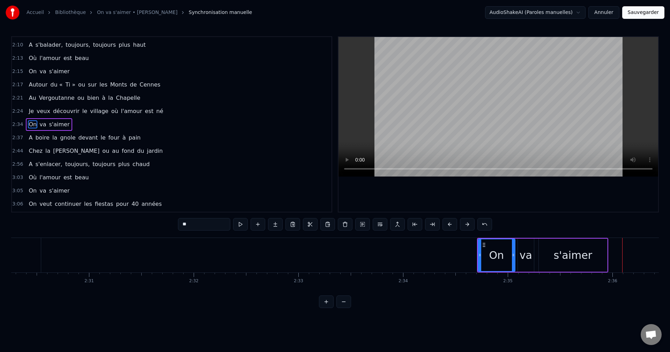
click at [450, 226] on button at bounding box center [450, 224] width 15 height 13
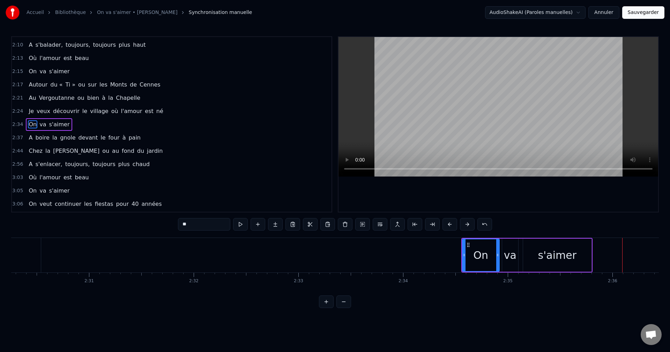
click at [450, 226] on button at bounding box center [450, 224] width 15 height 13
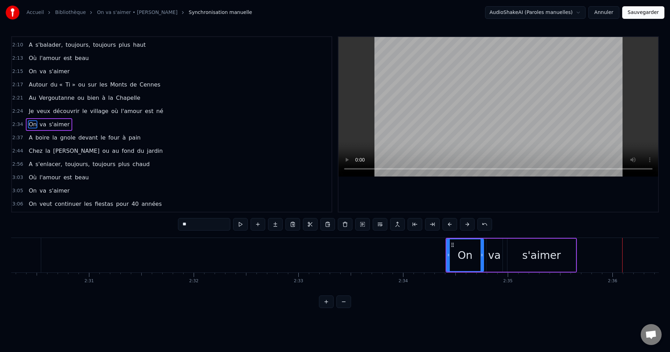
click at [450, 226] on button at bounding box center [450, 224] width 15 height 13
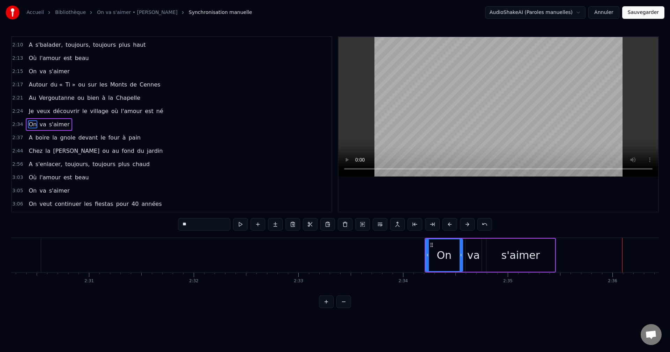
click at [450, 226] on button at bounding box center [450, 224] width 15 height 13
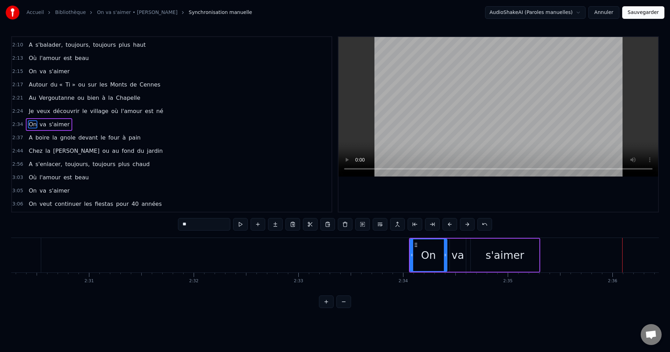
click at [450, 226] on button at bounding box center [450, 224] width 15 height 13
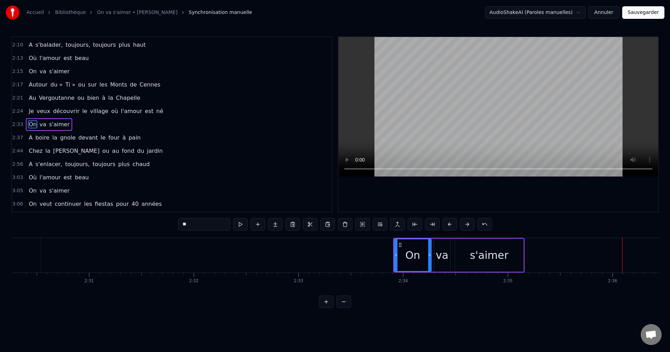
click at [450, 226] on button at bounding box center [450, 224] width 15 height 13
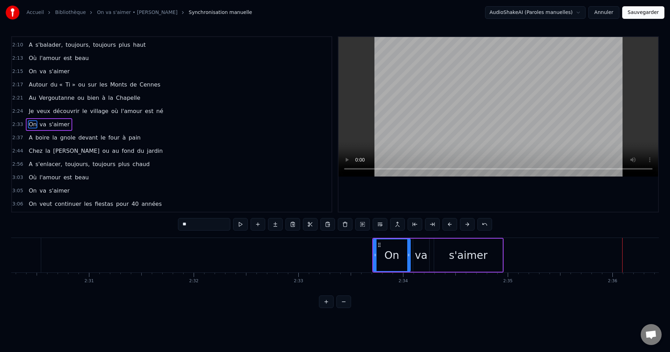
click at [450, 226] on button at bounding box center [450, 224] width 15 height 13
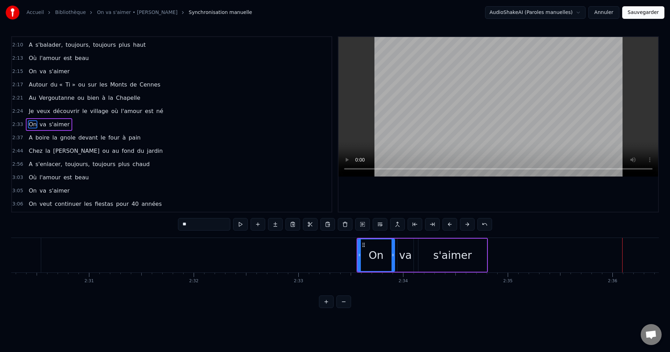
click at [450, 226] on button at bounding box center [450, 224] width 15 height 13
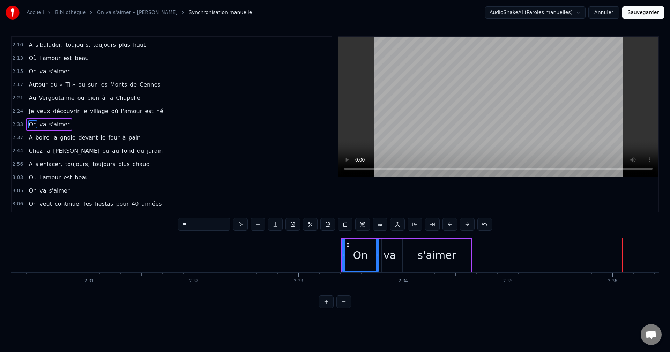
click at [450, 226] on button at bounding box center [450, 224] width 15 height 13
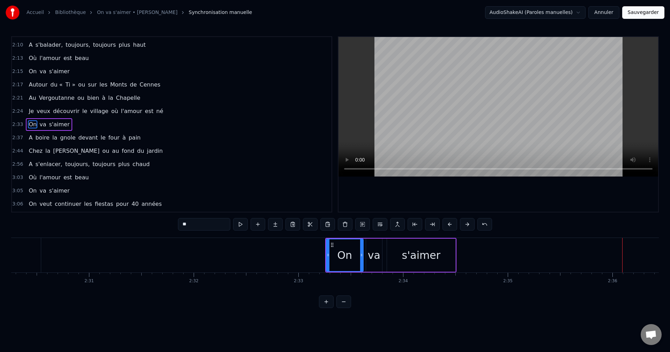
click at [450, 226] on button at bounding box center [450, 224] width 15 height 13
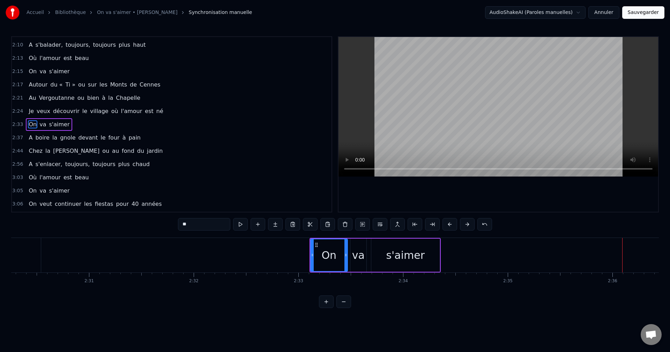
click at [450, 226] on button at bounding box center [450, 224] width 15 height 13
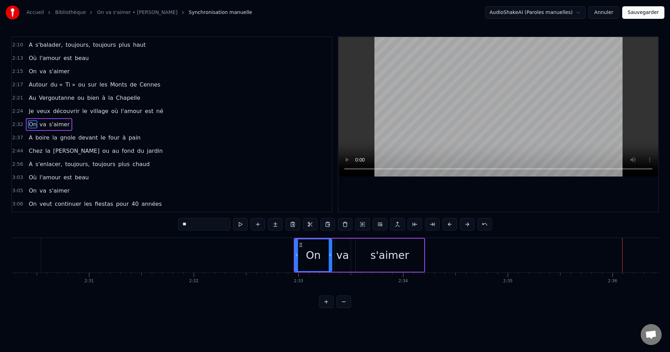
click at [450, 226] on button at bounding box center [450, 224] width 15 height 13
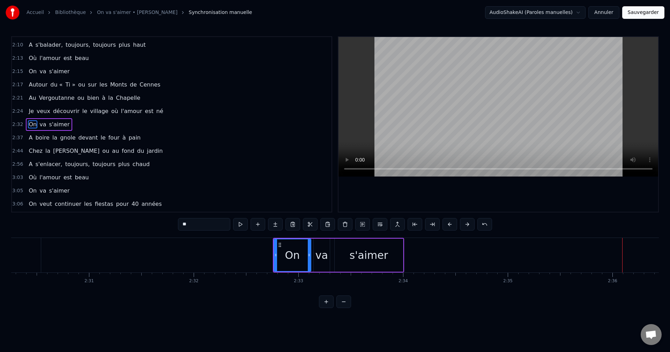
click at [450, 226] on button at bounding box center [450, 224] width 15 height 13
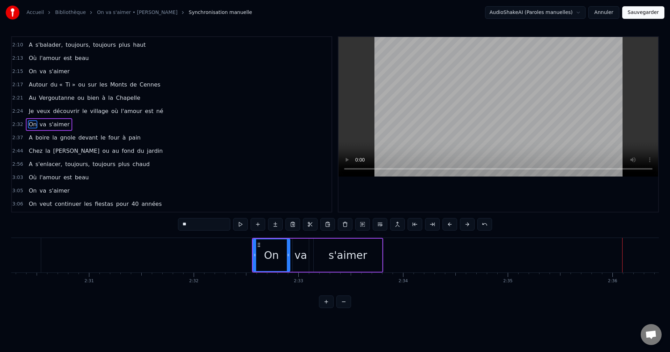
click at [450, 226] on button at bounding box center [450, 224] width 15 height 13
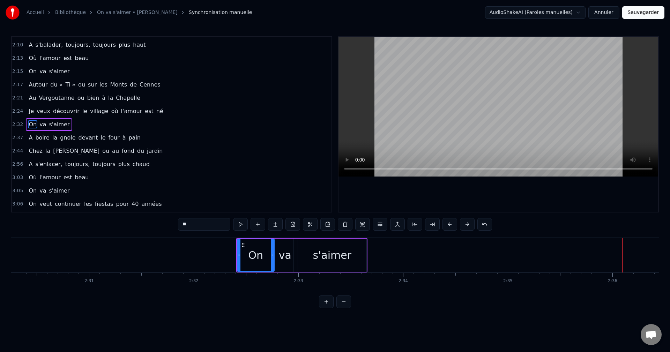
click at [450, 226] on button at bounding box center [450, 224] width 15 height 13
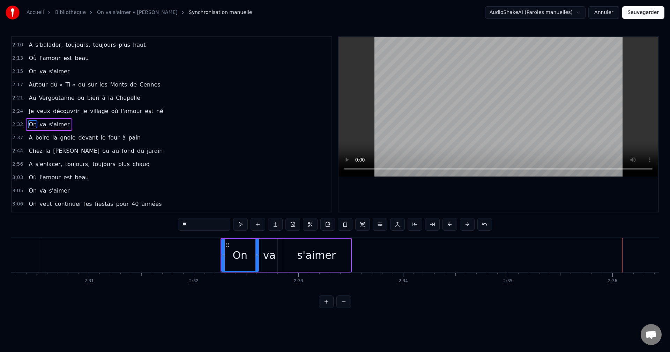
click at [450, 226] on button at bounding box center [450, 224] width 15 height 13
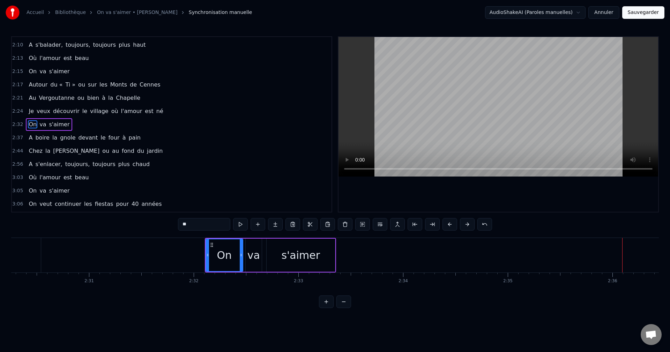
click at [450, 226] on button at bounding box center [450, 224] width 15 height 13
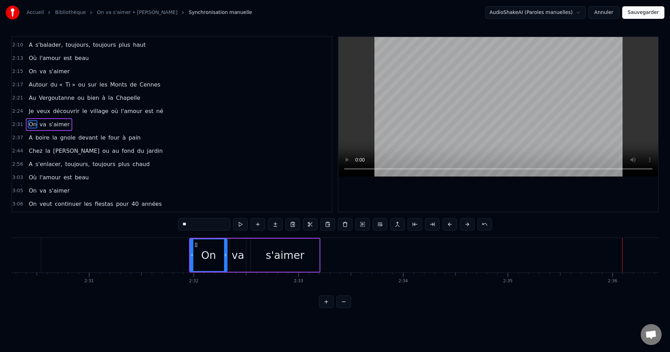
click at [450, 226] on button at bounding box center [450, 224] width 15 height 13
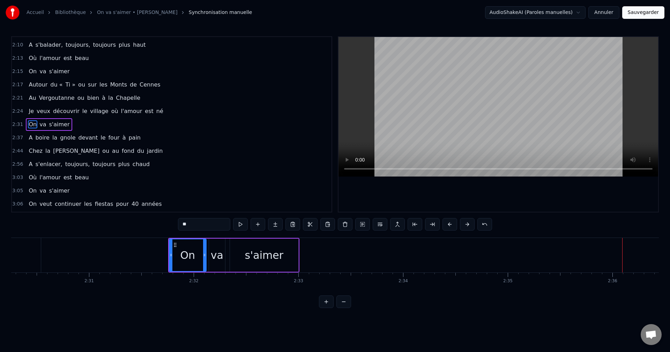
click at [450, 226] on button at bounding box center [450, 224] width 15 height 13
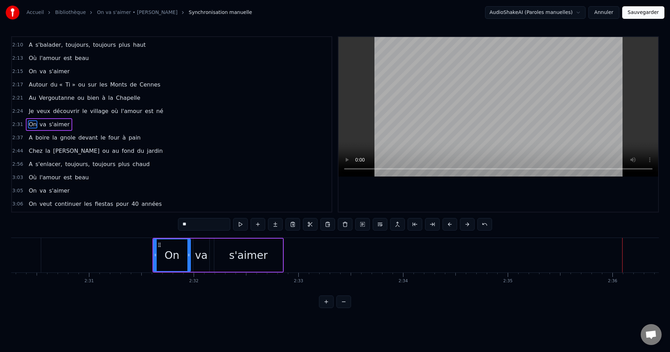
click at [450, 226] on button at bounding box center [450, 224] width 15 height 13
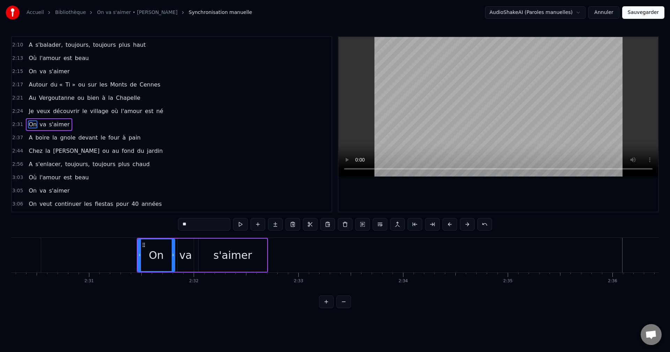
click at [450, 226] on button at bounding box center [450, 224] width 15 height 13
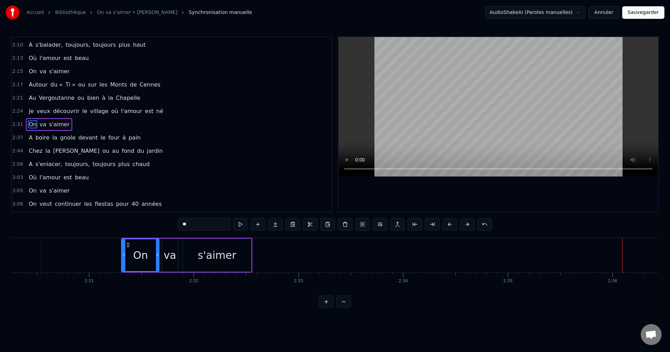
click at [450, 226] on button at bounding box center [450, 224] width 15 height 13
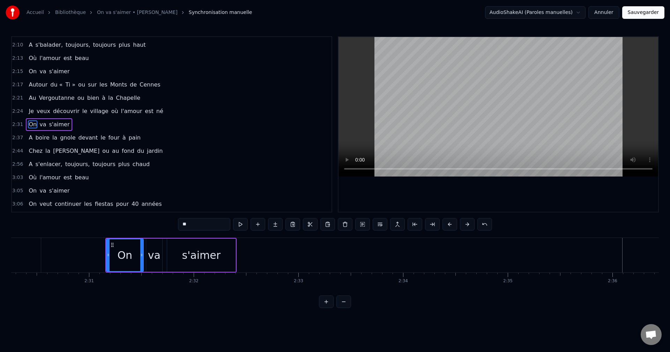
click at [450, 226] on button at bounding box center [450, 224] width 15 height 13
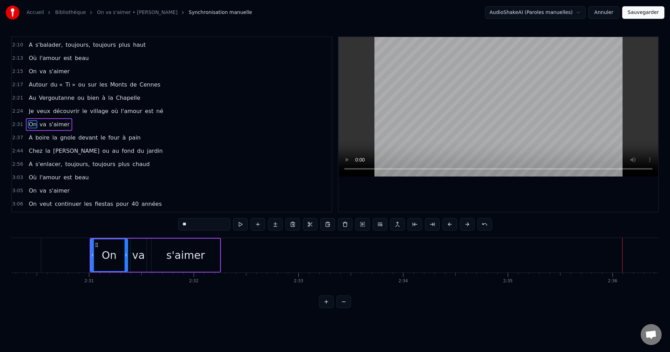
click at [450, 226] on button at bounding box center [450, 224] width 15 height 13
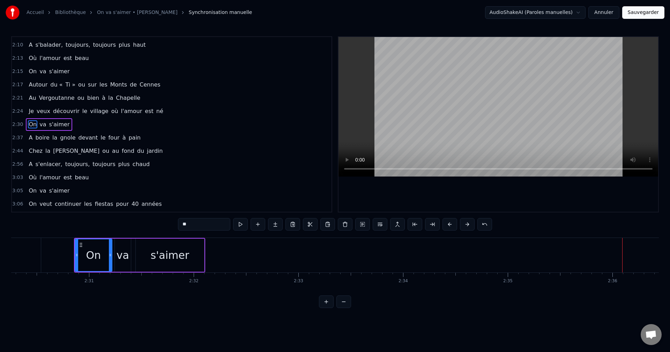
click at [450, 226] on button at bounding box center [450, 224] width 15 height 13
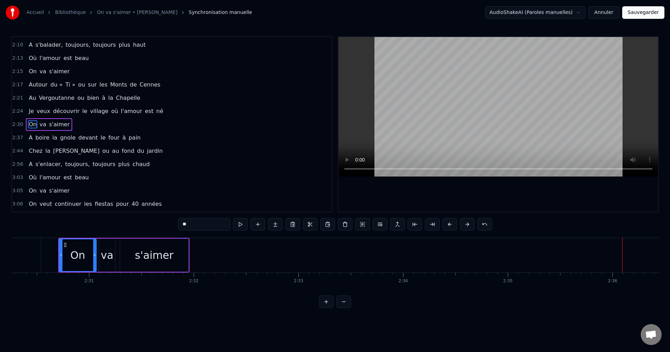
click at [450, 226] on button at bounding box center [450, 224] width 15 height 13
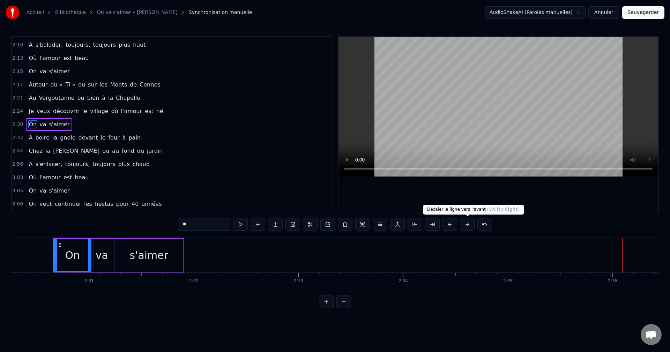
click at [467, 225] on button at bounding box center [467, 224] width 15 height 13
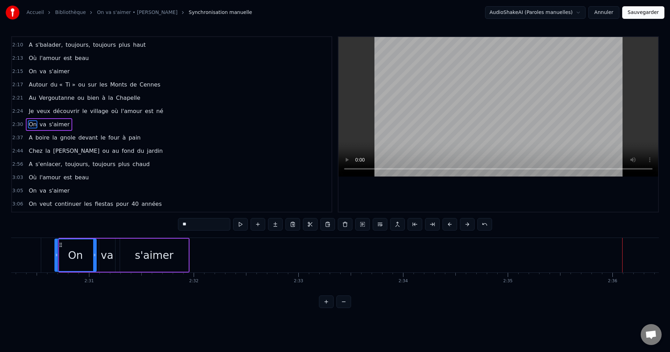
drag, startPoint x: 61, startPoint y: 255, endPoint x: 57, endPoint y: 256, distance: 4.7
click at [57, 256] on icon at bounding box center [56, 255] width 3 height 6
click at [57, 259] on div at bounding box center [58, 256] width 3 height 32
drag, startPoint x: 94, startPoint y: 257, endPoint x: 80, endPoint y: 258, distance: 14.0
click at [80, 258] on icon at bounding box center [80, 255] width 3 height 6
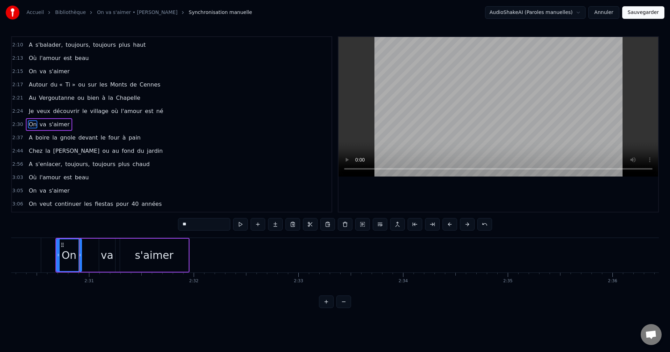
click at [80, 255] on circle at bounding box center [80, 255] width 0 height 0
click at [110, 258] on div "va" at bounding box center [107, 256] width 13 height 16
drag, startPoint x: 101, startPoint y: 258, endPoint x: 85, endPoint y: 257, distance: 16.1
click at [85, 257] on icon at bounding box center [84, 255] width 3 height 6
drag, startPoint x: 113, startPoint y: 255, endPoint x: 100, endPoint y: 255, distance: 14.0
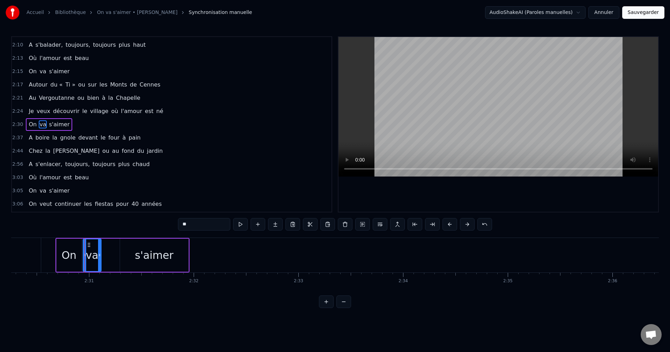
click at [100, 255] on icon at bounding box center [99, 255] width 3 height 6
click at [147, 258] on div "s'aimer" at bounding box center [154, 256] width 39 height 16
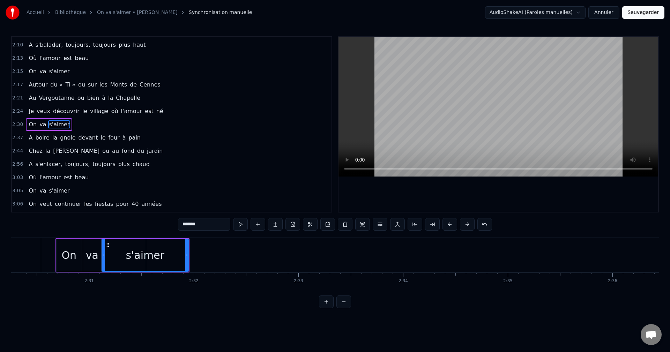
drag, startPoint x: 122, startPoint y: 255, endPoint x: 104, endPoint y: 256, distance: 18.2
click at [104, 256] on icon at bounding box center [103, 255] width 3 height 6
drag, startPoint x: 187, startPoint y: 256, endPoint x: 211, endPoint y: 255, distance: 24.1
click at [211, 255] on icon at bounding box center [212, 255] width 3 height 6
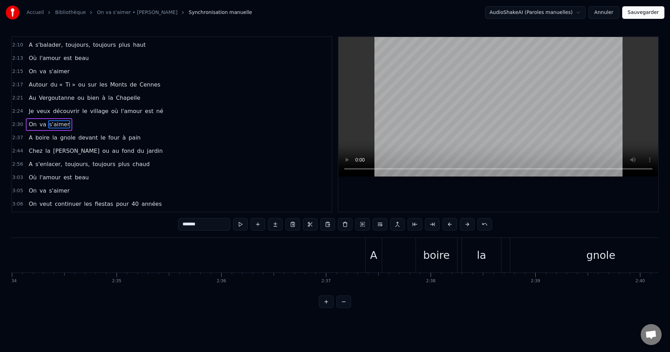
scroll to position [0, 16215]
click at [290, 257] on div "A" at bounding box center [290, 256] width 7 height 16
type input "*"
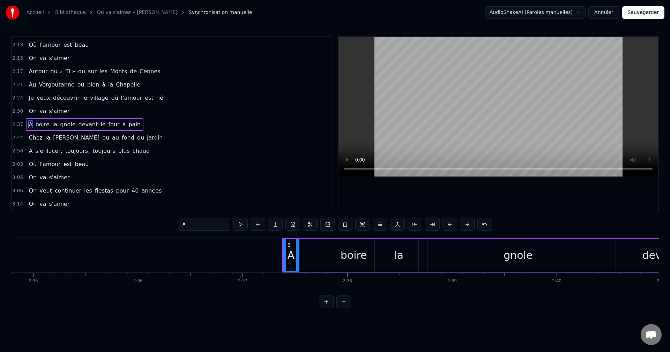
click at [324, 250] on div "A boire la gnole devant le four à pain" at bounding box center [635, 255] width 707 height 35
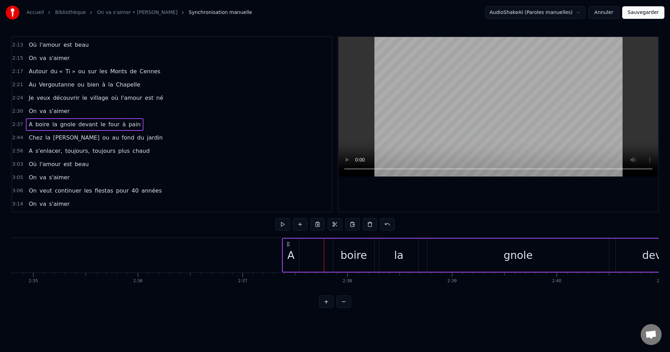
click at [291, 258] on div "A" at bounding box center [291, 256] width 7 height 16
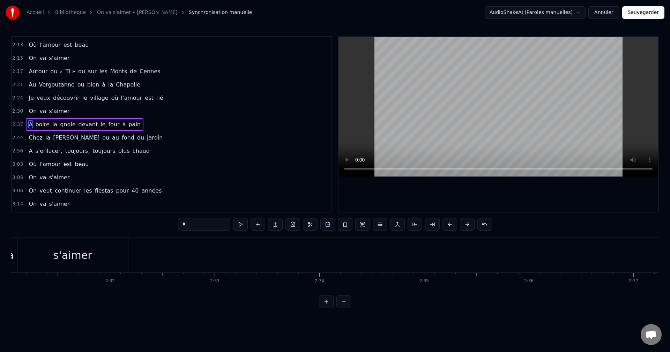
scroll to position [0, 15851]
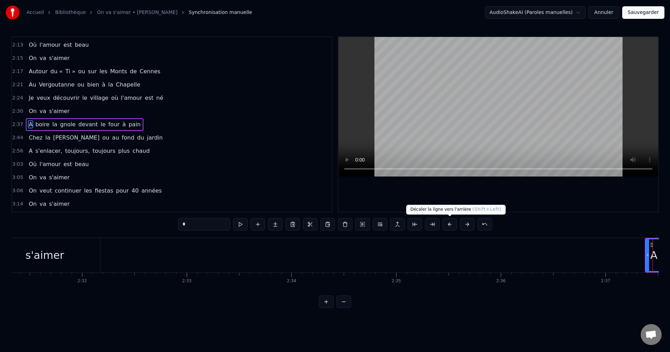
click at [452, 223] on button at bounding box center [450, 224] width 15 height 13
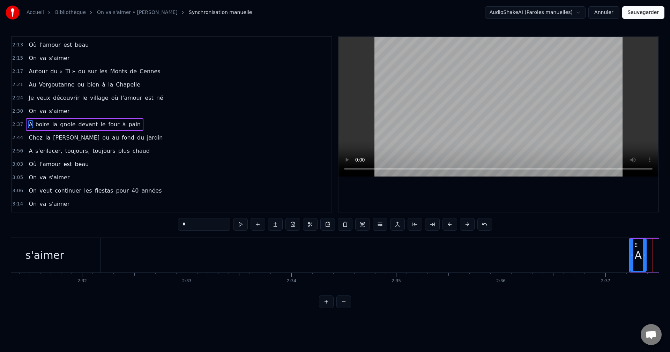
click at [452, 223] on button at bounding box center [450, 224] width 15 height 13
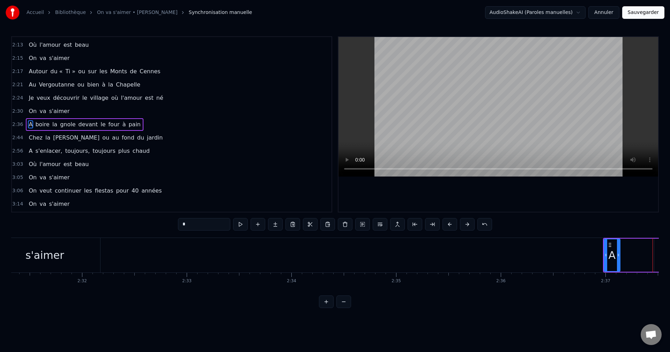
click at [452, 223] on button at bounding box center [450, 224] width 15 height 13
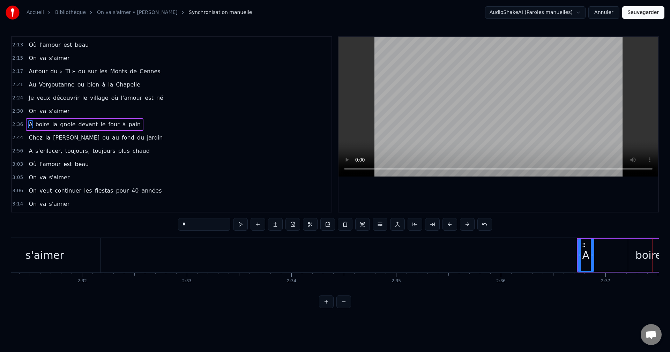
click at [452, 223] on button at bounding box center [450, 224] width 15 height 13
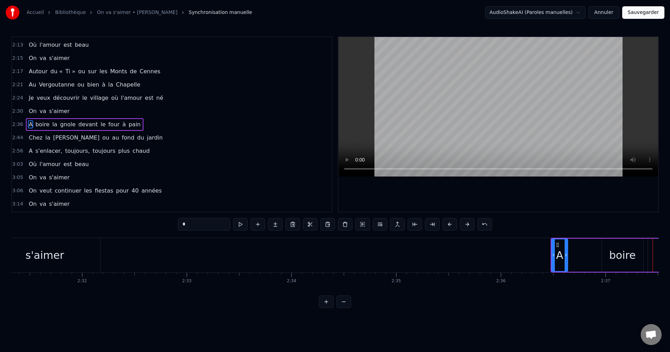
click at [452, 223] on button at bounding box center [450, 224] width 15 height 13
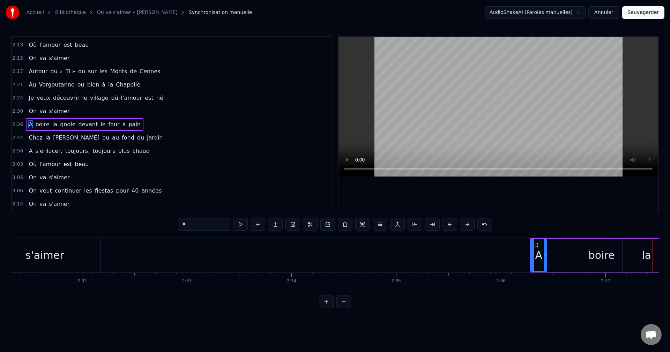
click at [452, 223] on button at bounding box center [450, 224] width 15 height 13
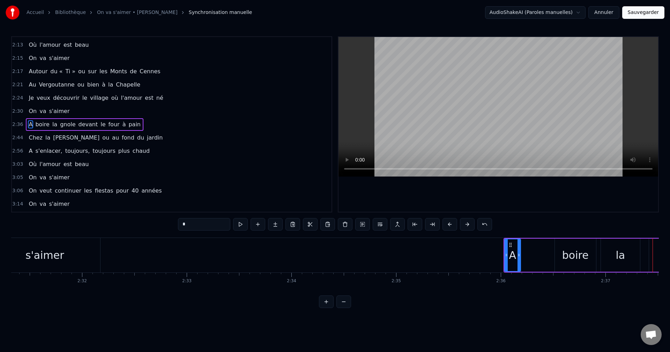
click at [452, 223] on button at bounding box center [450, 224] width 15 height 13
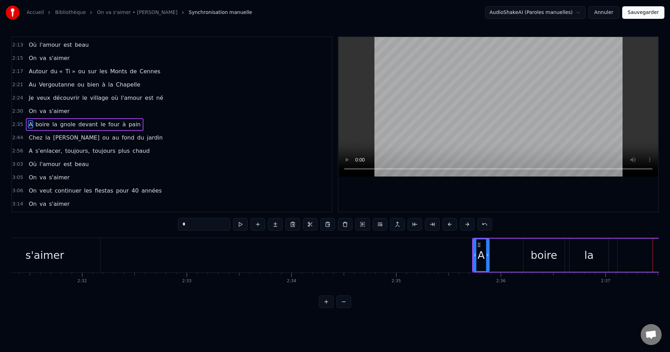
click at [452, 223] on button at bounding box center [450, 224] width 15 height 13
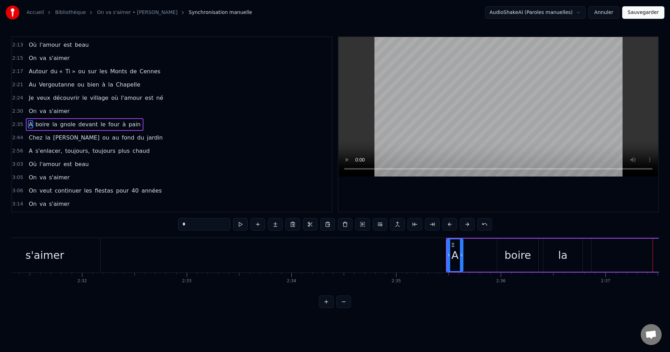
click at [452, 223] on button at bounding box center [450, 224] width 15 height 13
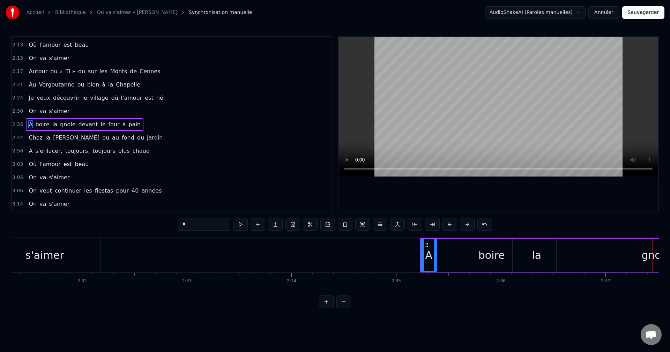
click at [452, 223] on button at bounding box center [450, 224] width 15 height 13
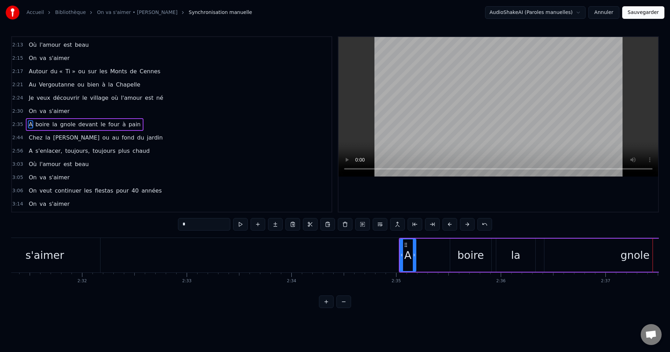
click at [452, 223] on button at bounding box center [450, 224] width 15 height 13
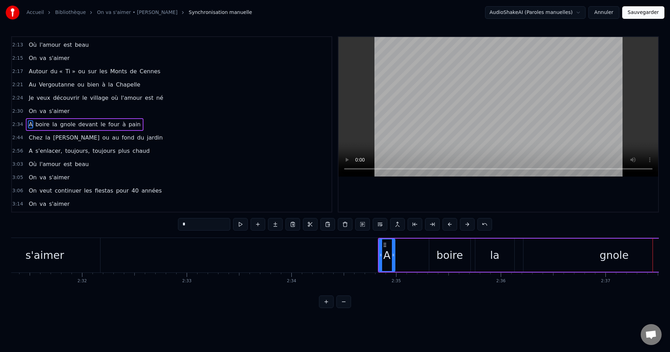
click at [452, 223] on button at bounding box center [450, 224] width 15 height 13
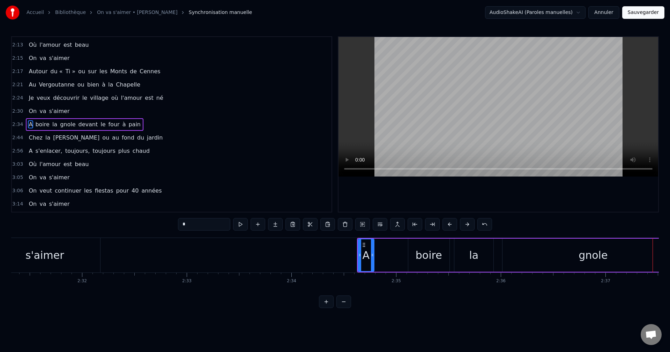
click at [452, 223] on button at bounding box center [450, 224] width 15 height 13
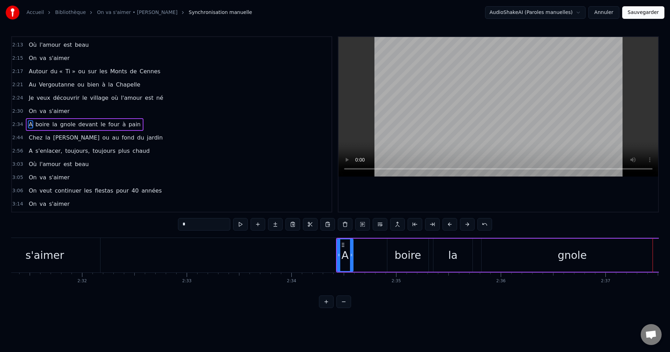
click at [452, 223] on button at bounding box center [450, 224] width 15 height 13
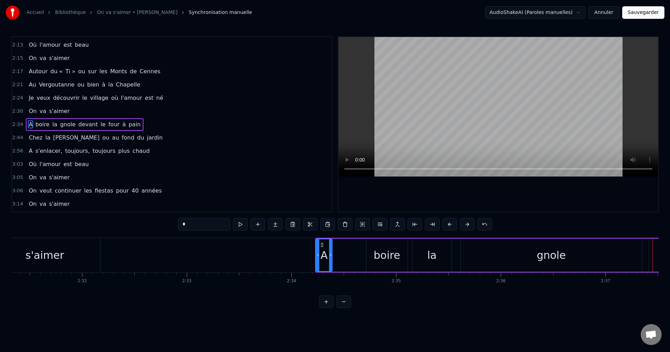
click at [452, 223] on button at bounding box center [450, 224] width 15 height 13
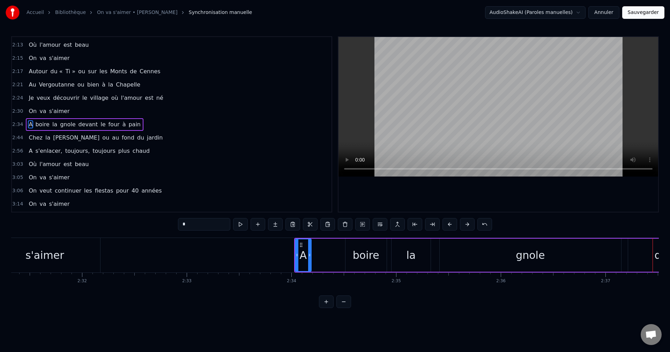
click at [452, 223] on button at bounding box center [450, 224] width 15 height 13
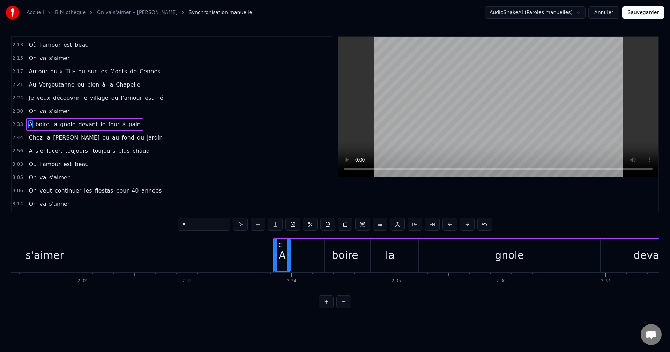
click at [452, 223] on button at bounding box center [450, 224] width 15 height 13
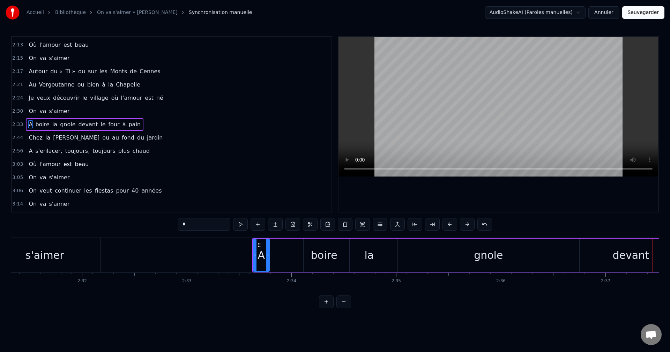
click at [452, 223] on button at bounding box center [450, 224] width 15 height 13
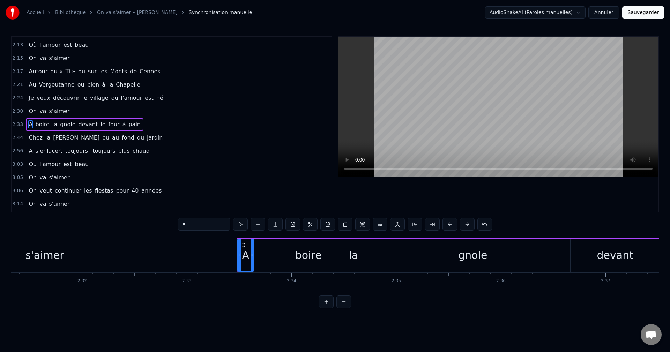
click at [452, 223] on button at bounding box center [450, 224] width 15 height 13
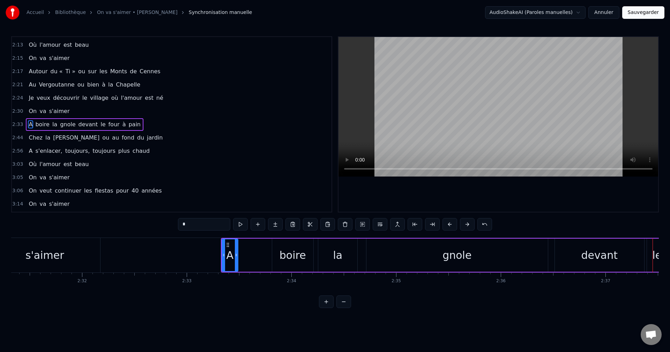
click at [452, 223] on button at bounding box center [450, 224] width 15 height 13
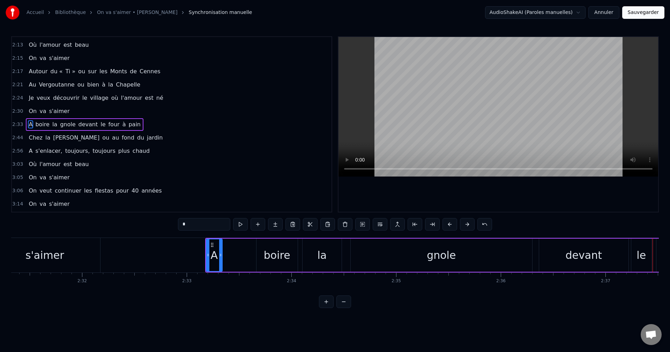
click at [452, 223] on button at bounding box center [450, 224] width 15 height 13
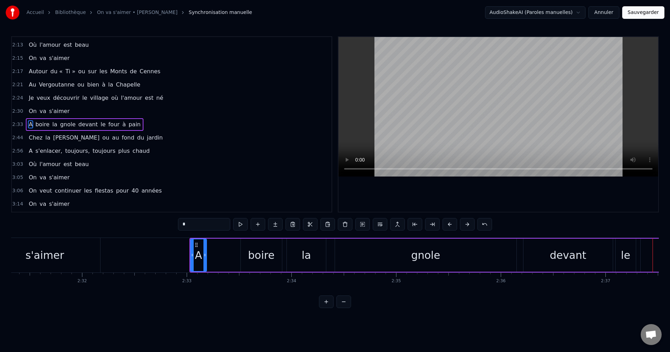
click at [452, 223] on button at bounding box center [450, 224] width 15 height 13
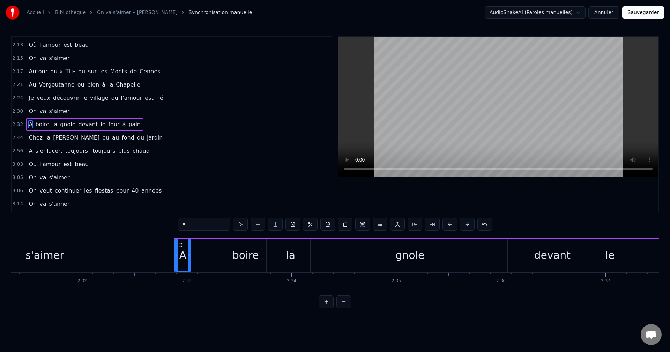
click at [452, 223] on button at bounding box center [450, 224] width 15 height 13
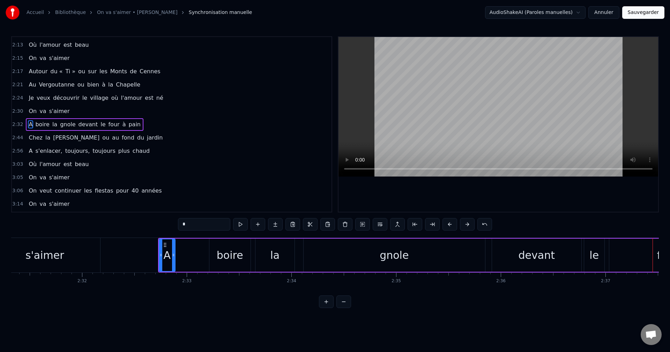
click at [452, 223] on button at bounding box center [450, 224] width 15 height 13
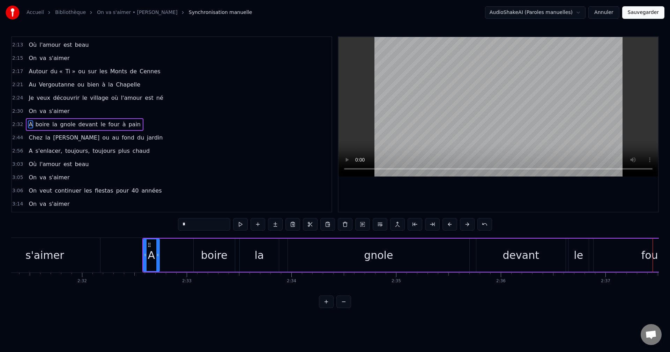
click at [452, 223] on button at bounding box center [450, 224] width 15 height 13
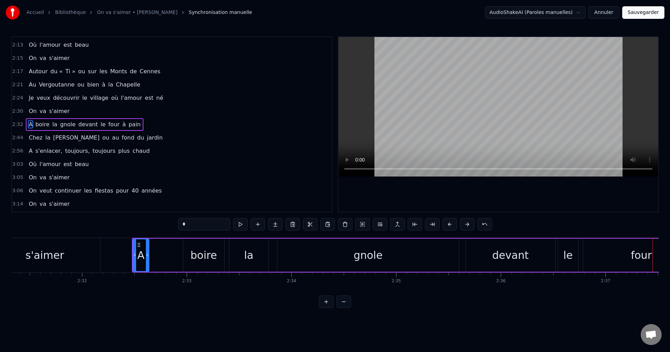
click at [452, 223] on button at bounding box center [450, 224] width 15 height 13
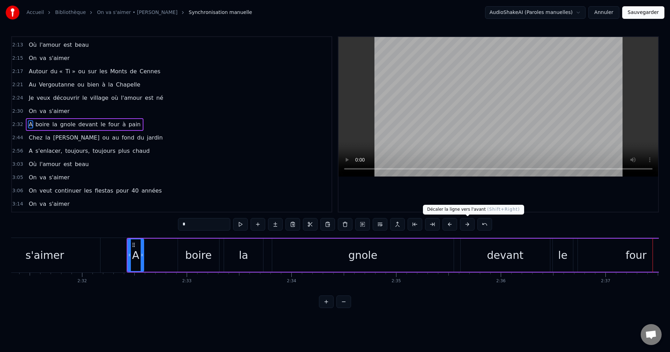
click at [471, 225] on button at bounding box center [467, 224] width 15 height 13
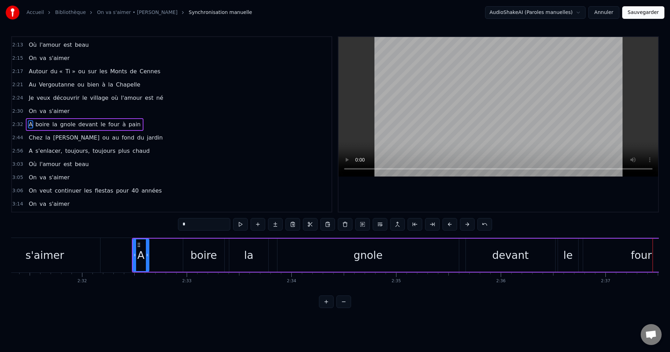
click at [200, 257] on div "boire" at bounding box center [204, 256] width 27 height 16
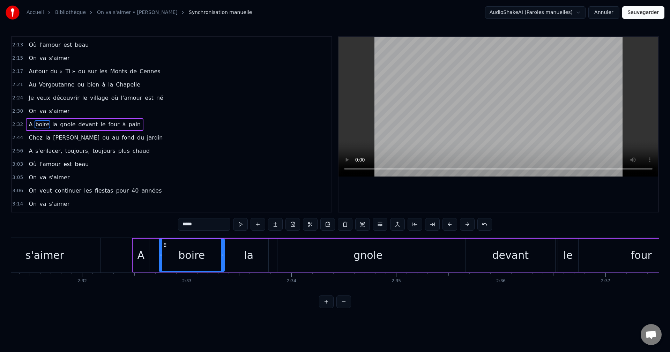
drag, startPoint x: 186, startPoint y: 257, endPoint x: 162, endPoint y: 257, distance: 24.1
click at [162, 257] on icon at bounding box center [161, 255] width 3 height 6
drag, startPoint x: 223, startPoint y: 257, endPoint x: 183, endPoint y: 258, distance: 40.5
click at [183, 258] on icon at bounding box center [182, 255] width 3 height 6
click at [252, 256] on div "la" at bounding box center [248, 256] width 9 height 16
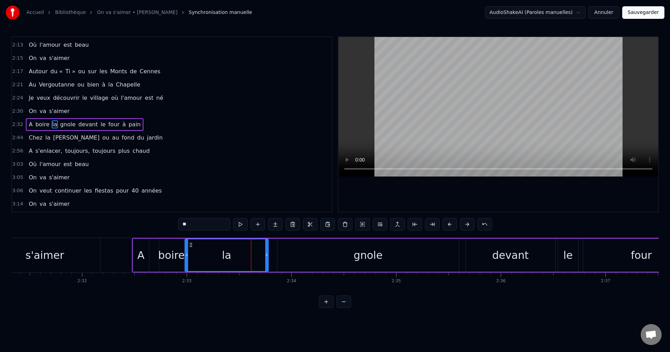
drag, startPoint x: 232, startPoint y: 255, endPoint x: 188, endPoint y: 255, distance: 44.3
click at [188, 255] on icon at bounding box center [186, 255] width 3 height 6
drag, startPoint x: 266, startPoint y: 257, endPoint x: 204, endPoint y: 253, distance: 62.3
click at [204, 253] on icon at bounding box center [204, 255] width 3 height 6
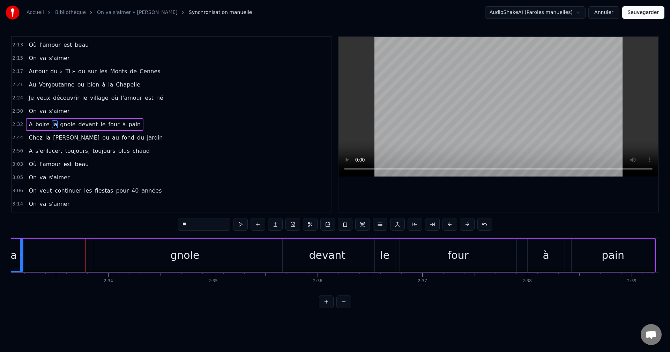
scroll to position [0, 16039]
click at [173, 256] on div "gnole" at bounding box center [180, 256] width 29 height 16
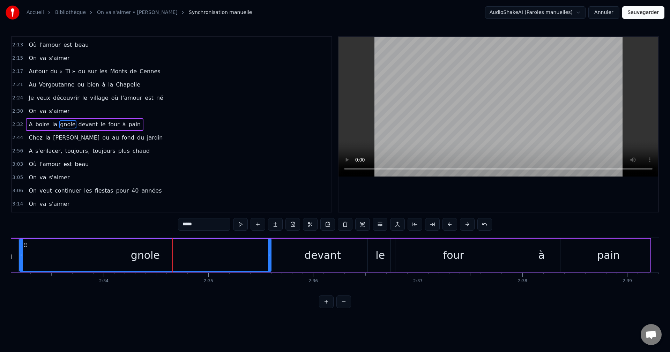
drag, startPoint x: 91, startPoint y: 259, endPoint x: 21, endPoint y: 257, distance: 70.2
click at [21, 257] on div at bounding box center [21, 256] width 3 height 32
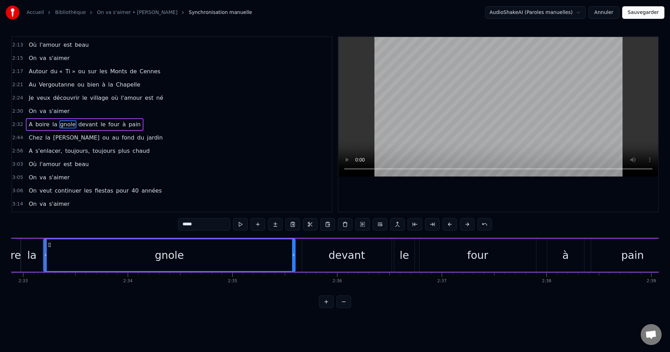
scroll to position [0, 16014]
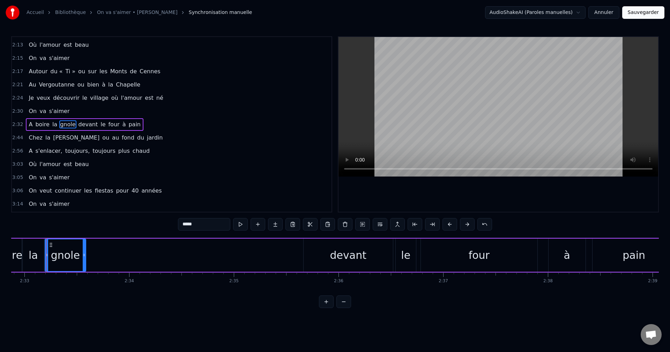
drag, startPoint x: 296, startPoint y: 252, endPoint x: 85, endPoint y: 260, distance: 211.0
click at [85, 260] on div at bounding box center [84, 256] width 3 height 32
click at [526, 168] on video at bounding box center [499, 107] width 320 height 140
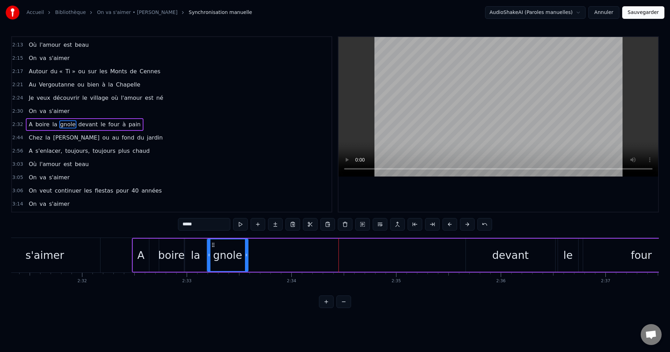
scroll to position [0, 15866]
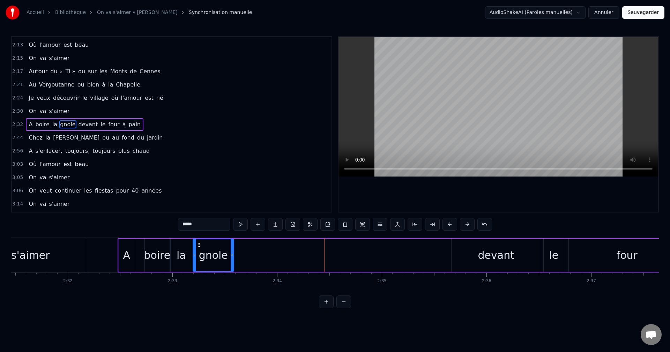
click at [55, 256] on div "s'aimer" at bounding box center [30, 255] width 111 height 35
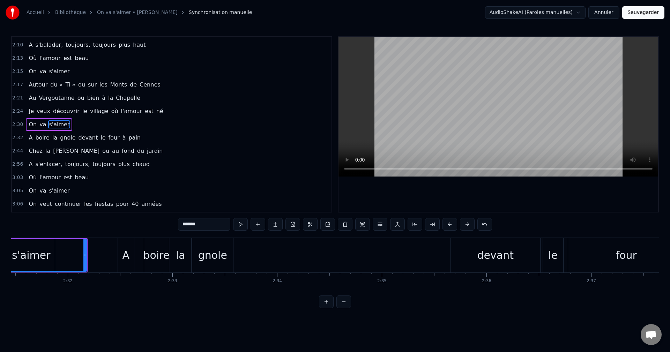
click at [226, 259] on div "gnole" at bounding box center [212, 256] width 29 height 16
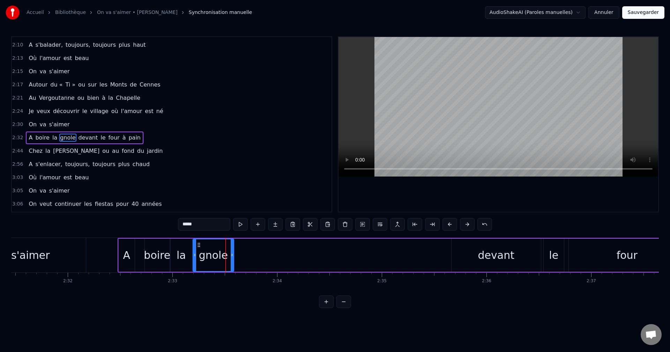
scroll to position [410, 0]
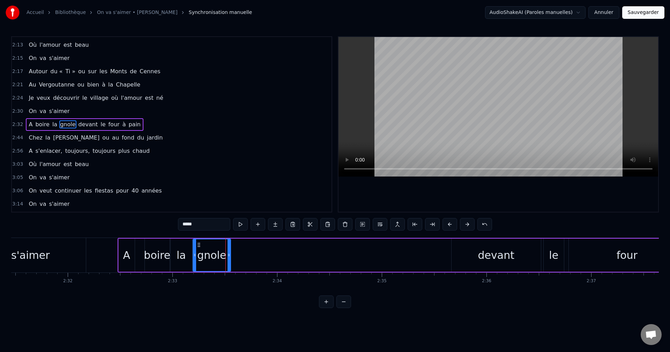
click at [229, 262] on div at bounding box center [229, 256] width 3 height 32
click at [501, 255] on div "devant" at bounding box center [496, 256] width 36 height 16
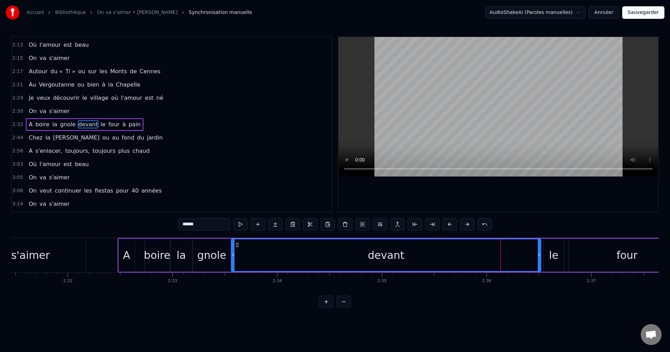
drag, startPoint x: 453, startPoint y: 256, endPoint x: 233, endPoint y: 248, distance: 220.5
click at [233, 248] on div at bounding box center [233, 256] width 3 height 32
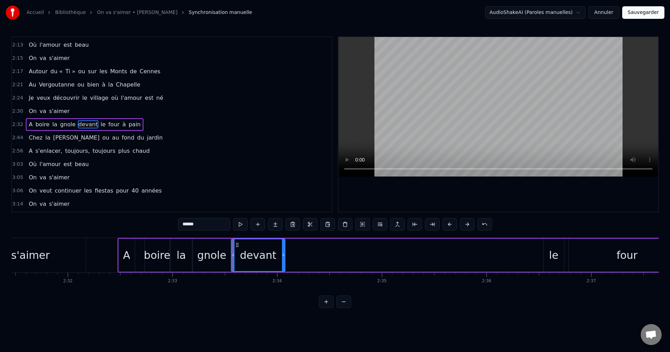
drag, startPoint x: 540, startPoint y: 257, endPoint x: 284, endPoint y: 254, distance: 256.0
click at [284, 254] on icon at bounding box center [283, 255] width 3 height 6
click at [548, 256] on div "le" at bounding box center [554, 255] width 20 height 33
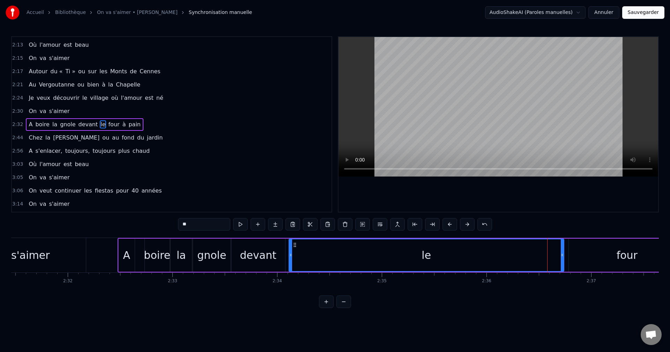
drag, startPoint x: 545, startPoint y: 257, endPoint x: 290, endPoint y: 253, distance: 254.9
click at [290, 253] on icon at bounding box center [290, 255] width 3 height 6
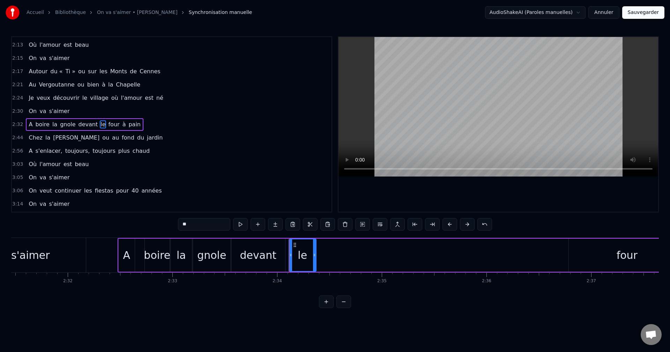
drag, startPoint x: 564, startPoint y: 258, endPoint x: 316, endPoint y: 257, distance: 247.9
click at [316, 257] on div at bounding box center [314, 256] width 3 height 32
click at [629, 256] on div "four" at bounding box center [627, 256] width 21 height 16
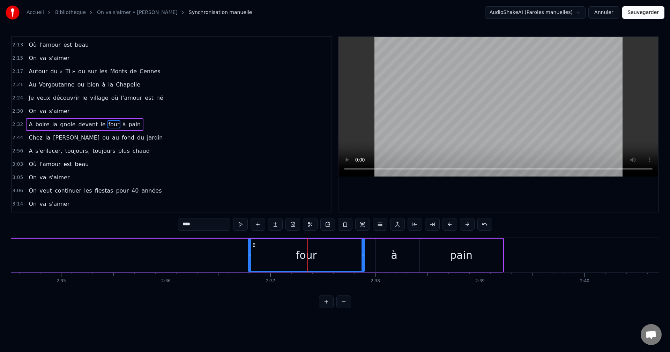
scroll to position [0, 16103]
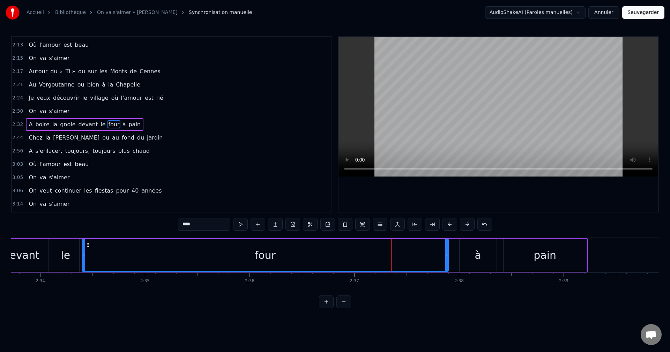
drag, startPoint x: 333, startPoint y: 259, endPoint x: 83, endPoint y: 248, distance: 250.3
click at [83, 248] on div at bounding box center [83, 256] width 3 height 32
click at [76, 257] on div "le" at bounding box center [65, 255] width 27 height 33
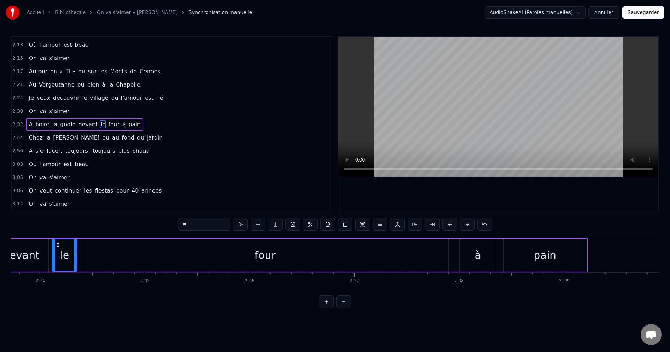
click at [75, 257] on icon at bounding box center [75, 255] width 3 height 6
click at [84, 255] on div "four" at bounding box center [265, 255] width 367 height 33
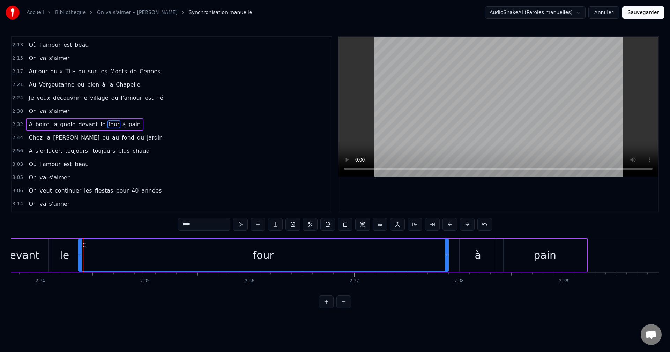
drag, startPoint x: 84, startPoint y: 256, endPoint x: 80, endPoint y: 256, distance: 3.5
click at [80, 256] on icon at bounding box center [80, 255] width 3 height 6
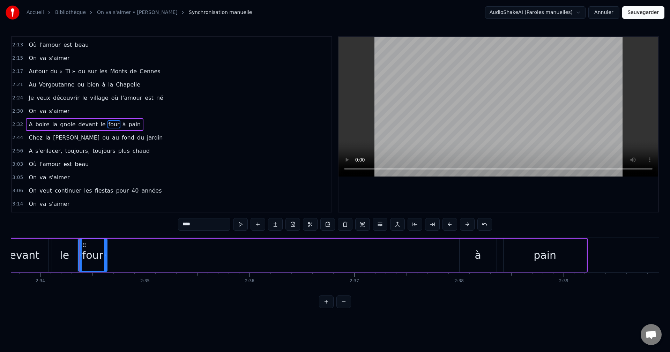
drag, startPoint x: 448, startPoint y: 256, endPoint x: 106, endPoint y: 242, distance: 341.8
click at [106, 242] on div at bounding box center [105, 256] width 3 height 32
click at [476, 254] on div "à" at bounding box center [478, 256] width 6 height 16
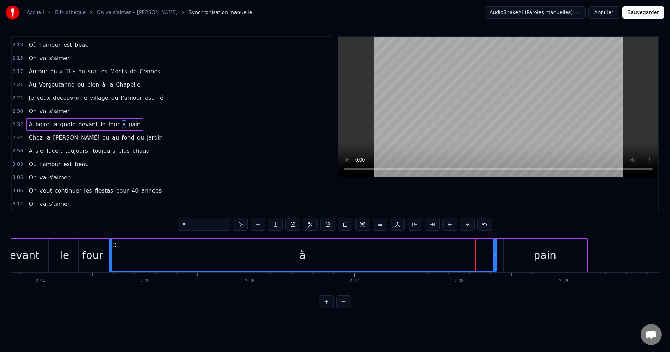
drag, startPoint x: 462, startPoint y: 258, endPoint x: 111, endPoint y: 244, distance: 351.2
click at [111, 244] on div at bounding box center [110, 256] width 3 height 32
click at [366, 262] on div "à" at bounding box center [302, 256] width 387 height 32
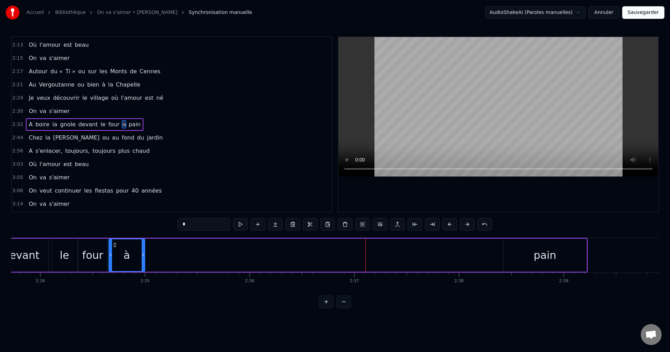
drag, startPoint x: 496, startPoint y: 257, endPoint x: 144, endPoint y: 248, distance: 352.1
click at [144, 248] on div at bounding box center [143, 256] width 3 height 32
click at [560, 259] on div "pain" at bounding box center [545, 255] width 83 height 33
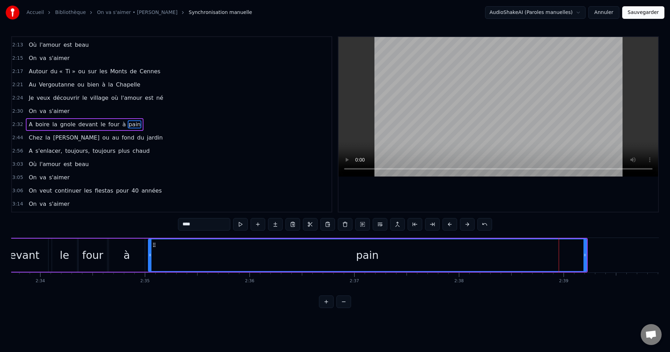
drag, startPoint x: 506, startPoint y: 256, endPoint x: 150, endPoint y: 259, distance: 355.5
click at [150, 259] on div at bounding box center [150, 256] width 3 height 32
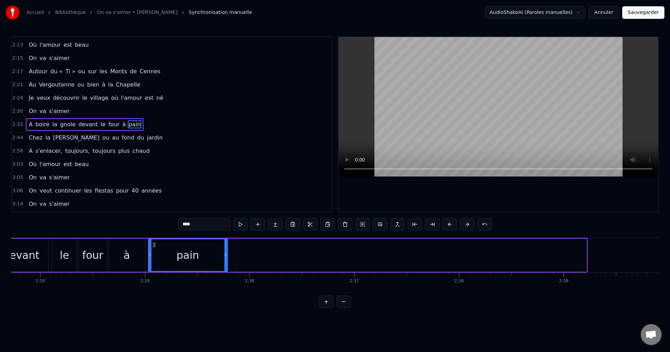
drag, startPoint x: 586, startPoint y: 257, endPoint x: 227, endPoint y: 261, distance: 359.3
click at [227, 261] on div at bounding box center [226, 256] width 3 height 32
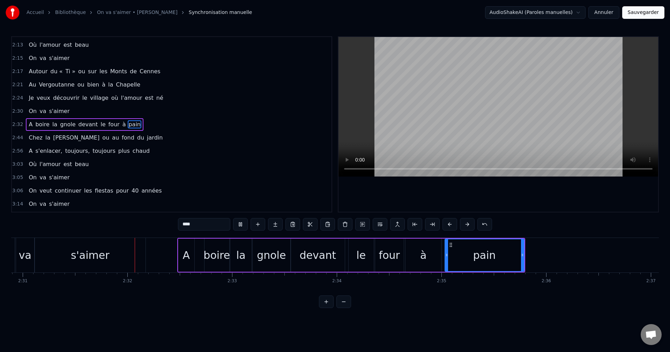
scroll to position [0, 15831]
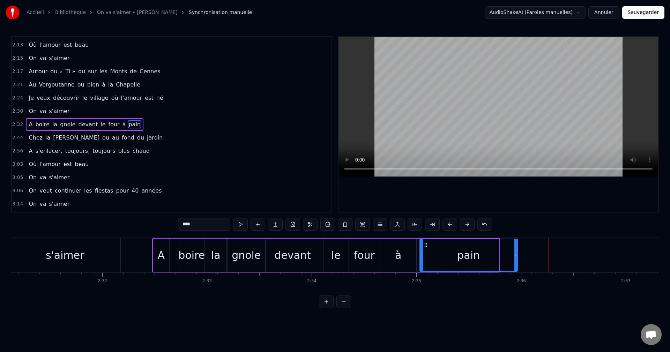
drag, startPoint x: 498, startPoint y: 257, endPoint x: 516, endPoint y: 254, distance: 18.7
click at [516, 254] on icon at bounding box center [516, 255] width 3 height 6
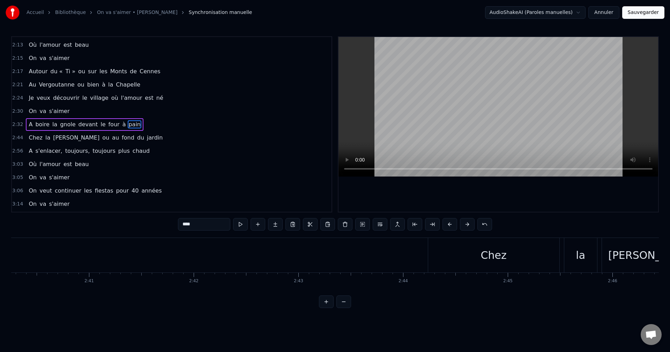
scroll to position [0, 16815]
click at [452, 258] on div "Chez" at bounding box center [466, 255] width 131 height 35
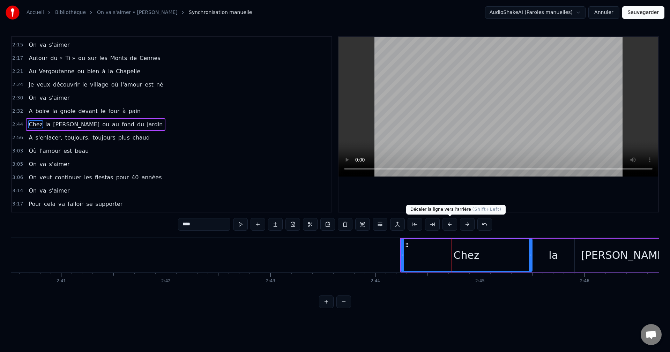
click at [451, 224] on button at bounding box center [450, 224] width 15 height 13
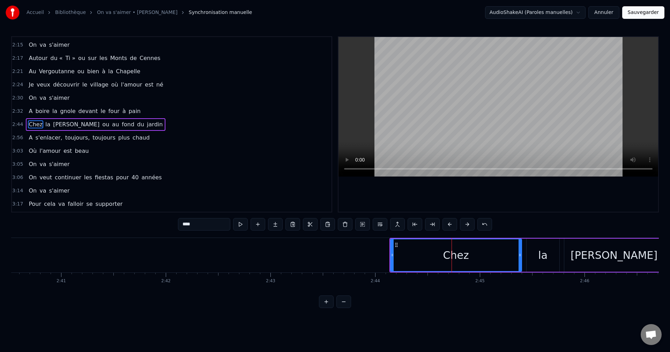
click at [451, 224] on button at bounding box center [450, 224] width 15 height 13
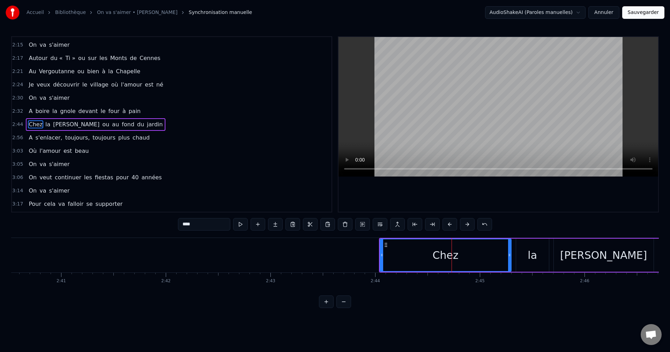
click at [451, 224] on button at bounding box center [450, 224] width 15 height 13
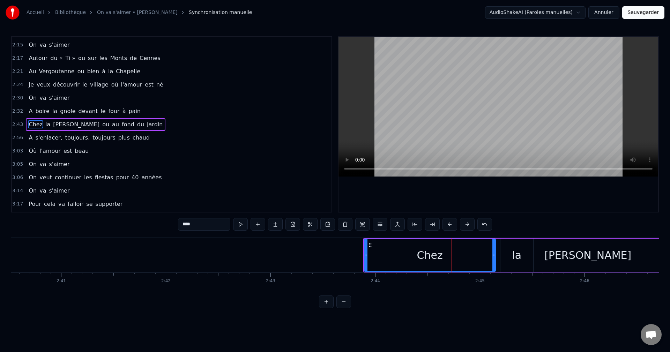
click at [451, 224] on button at bounding box center [450, 224] width 15 height 13
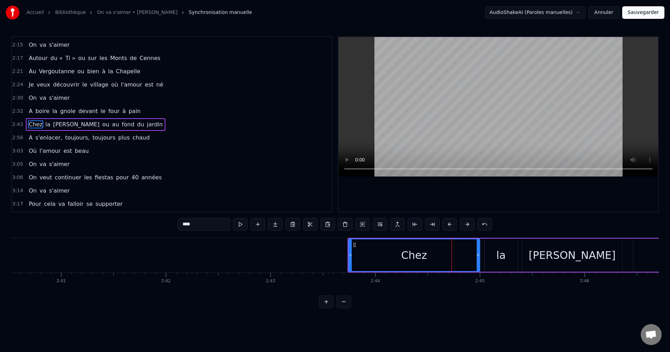
click at [451, 224] on button at bounding box center [450, 224] width 15 height 13
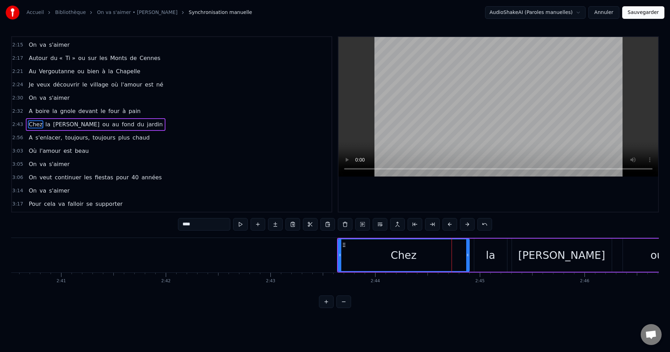
click at [451, 224] on button at bounding box center [450, 224] width 15 height 13
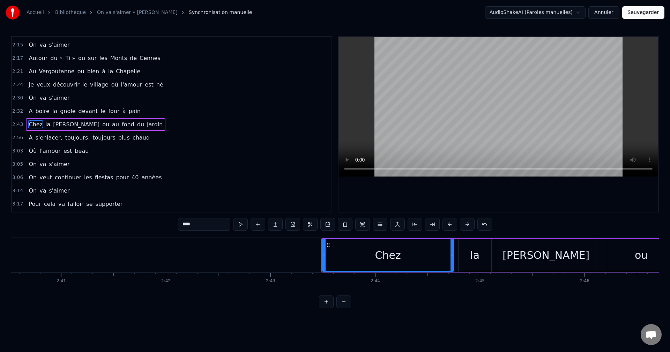
click at [451, 224] on button at bounding box center [450, 224] width 15 height 13
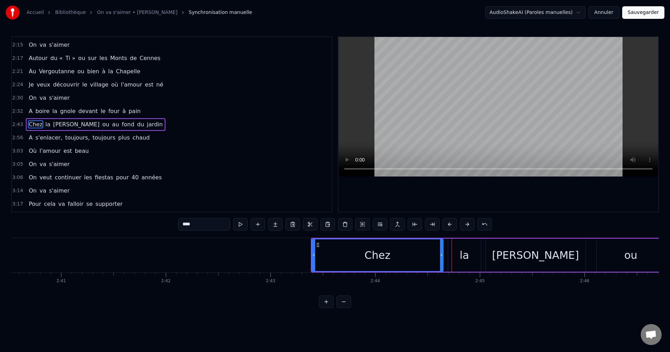
click at [451, 224] on button at bounding box center [450, 224] width 15 height 13
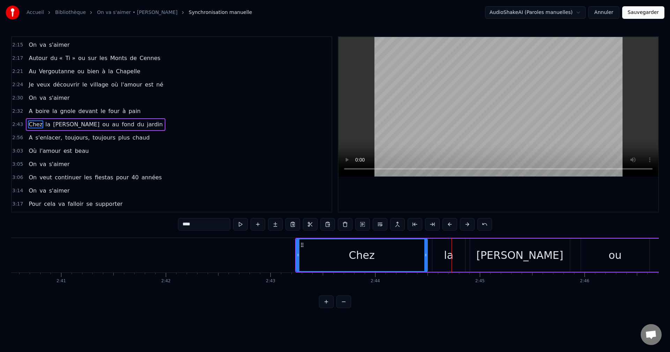
click at [451, 224] on button at bounding box center [450, 224] width 15 height 13
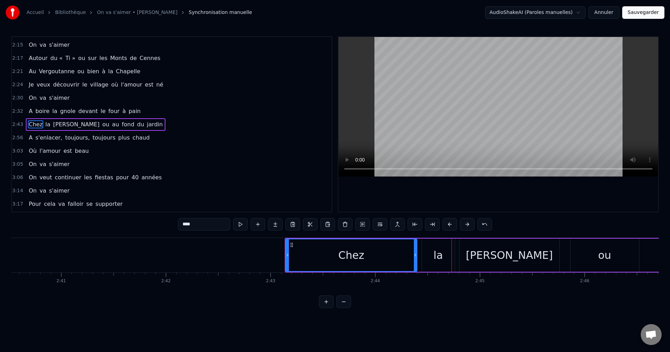
click at [451, 224] on button at bounding box center [450, 224] width 15 height 13
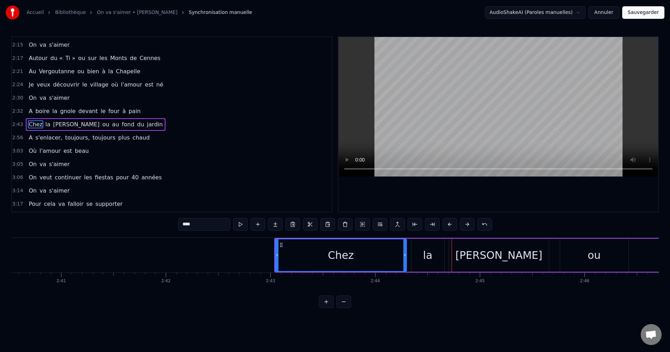
click at [451, 224] on button at bounding box center [450, 224] width 15 height 13
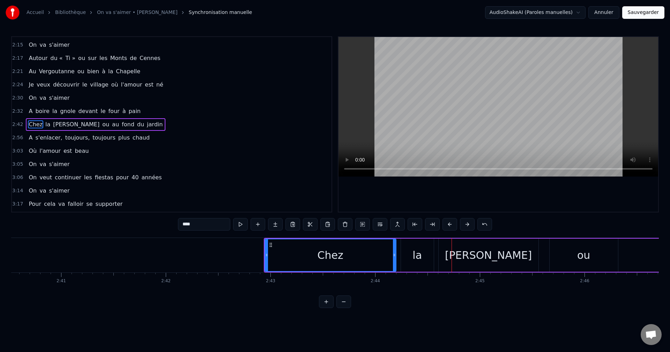
click at [451, 224] on button at bounding box center [450, 224] width 15 height 13
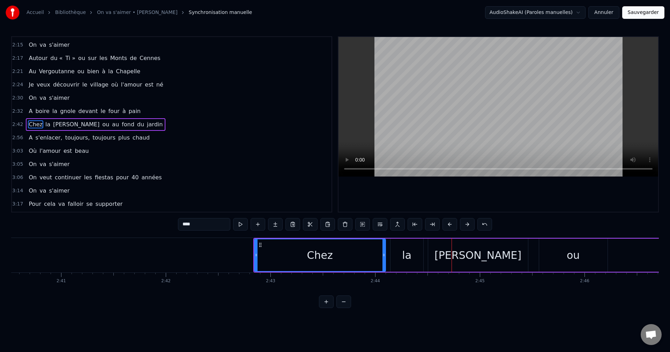
click at [451, 224] on button at bounding box center [450, 224] width 15 height 13
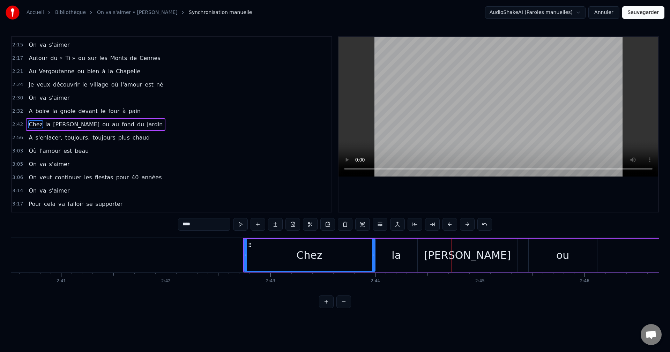
click at [451, 224] on button at bounding box center [450, 224] width 15 height 13
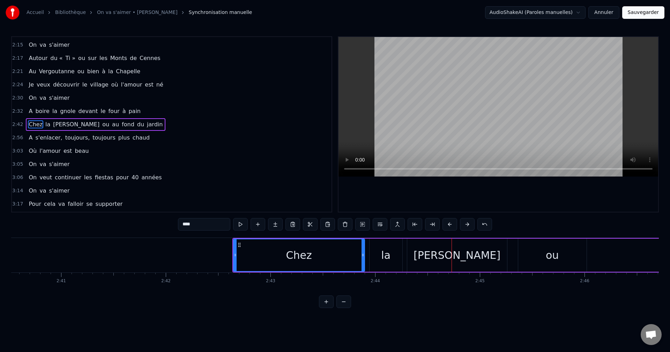
click at [451, 224] on button at bounding box center [450, 224] width 15 height 13
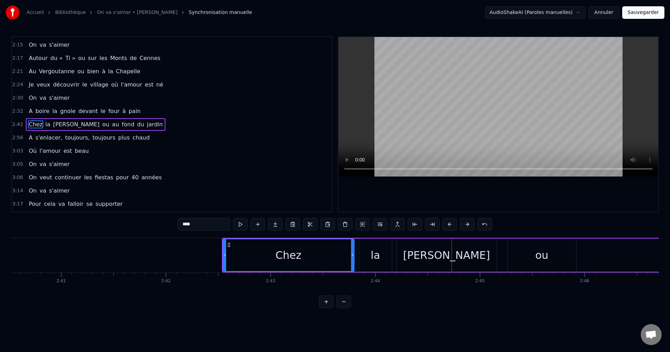
click at [451, 224] on button at bounding box center [450, 224] width 15 height 13
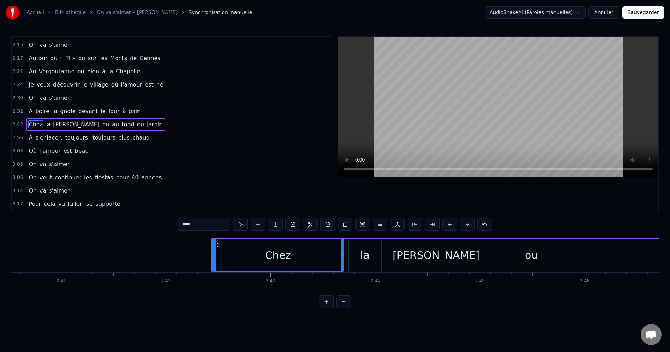
click at [451, 224] on button at bounding box center [450, 224] width 15 height 13
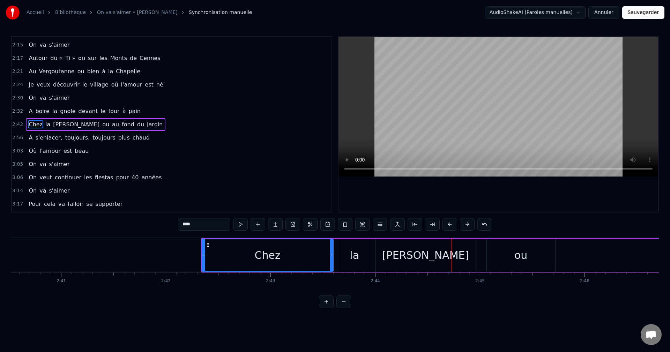
click at [451, 224] on button at bounding box center [450, 224] width 15 height 13
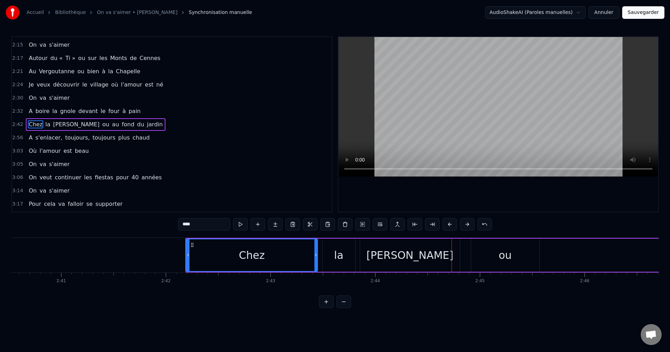
click at [451, 224] on button at bounding box center [450, 224] width 15 height 13
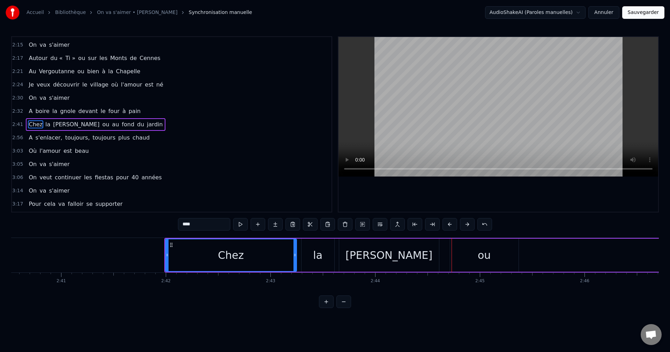
click at [451, 224] on button at bounding box center [450, 224] width 15 height 13
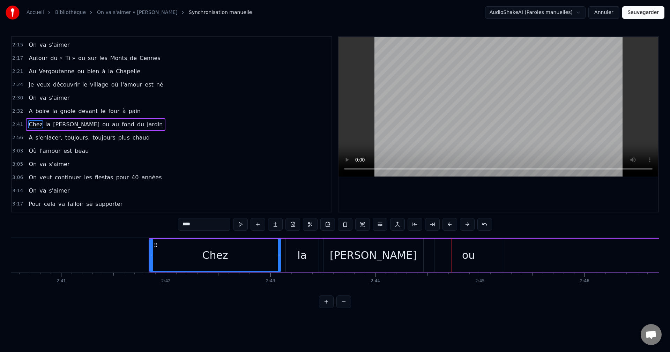
click at [451, 224] on button at bounding box center [450, 224] width 15 height 13
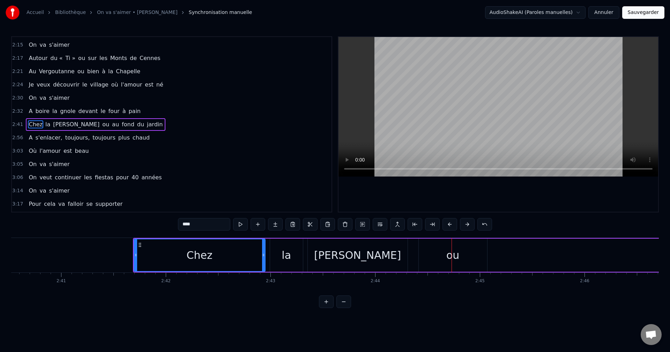
click at [451, 224] on button at bounding box center [450, 224] width 15 height 13
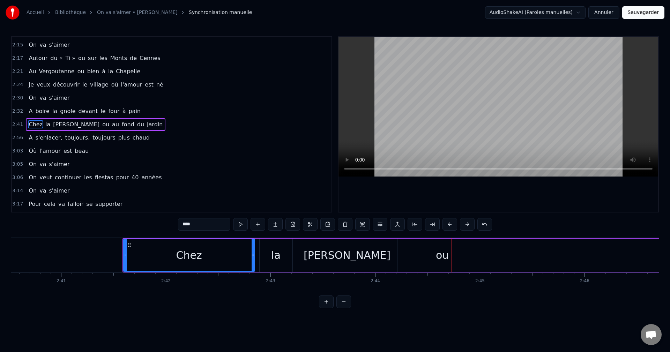
click at [451, 224] on button at bounding box center [450, 224] width 15 height 13
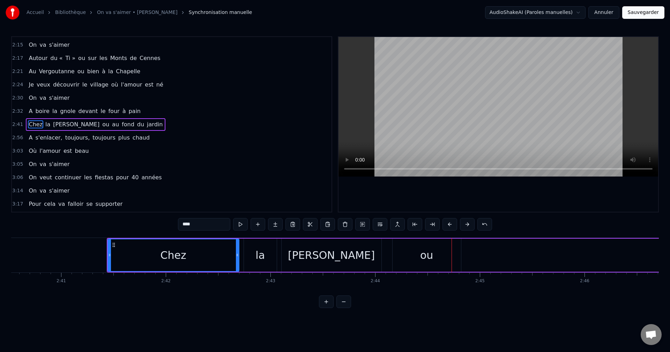
click at [451, 224] on button at bounding box center [450, 224] width 15 height 13
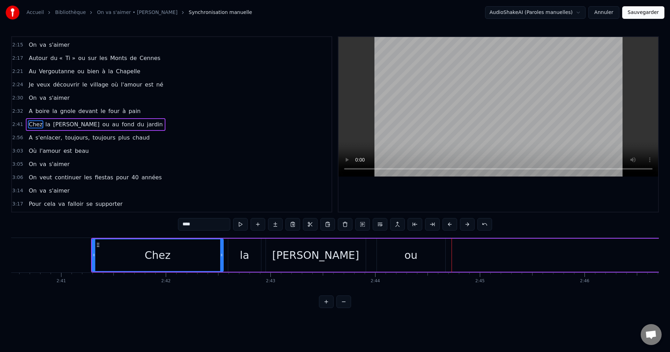
click at [451, 224] on button at bounding box center [450, 224] width 15 height 13
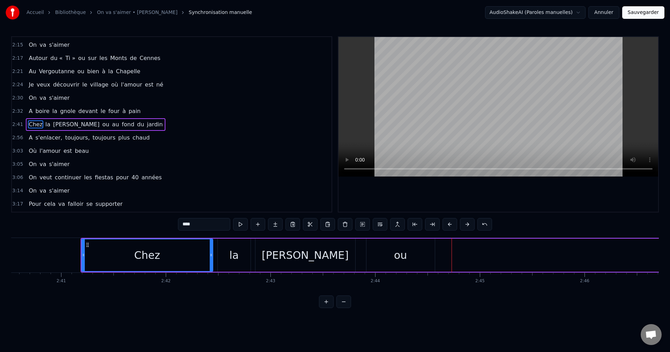
click at [451, 224] on button at bounding box center [450, 224] width 15 height 13
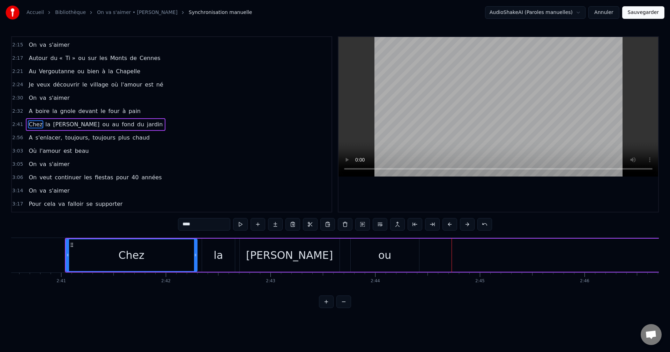
click at [451, 224] on button at bounding box center [450, 224] width 15 height 13
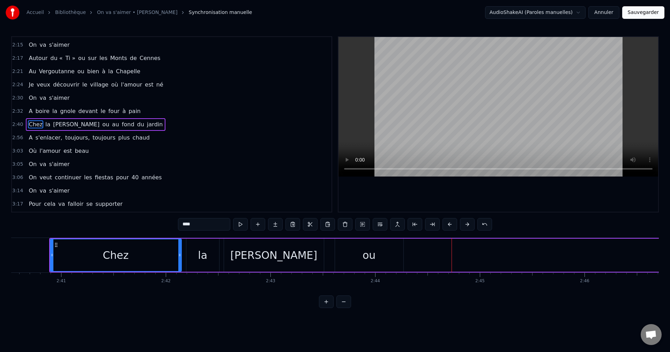
click at [451, 224] on button at bounding box center [450, 224] width 15 height 13
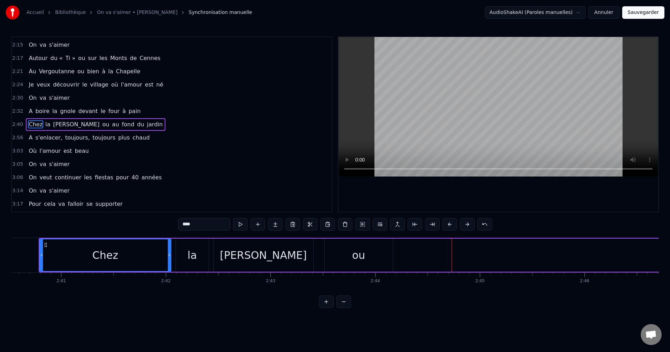
click at [451, 224] on button at bounding box center [450, 224] width 15 height 13
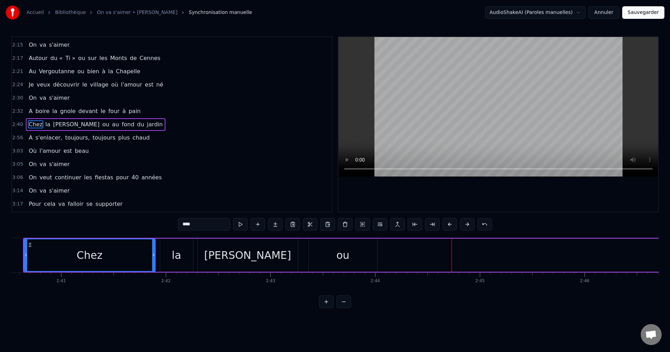
click at [451, 224] on button at bounding box center [450, 224] width 15 height 13
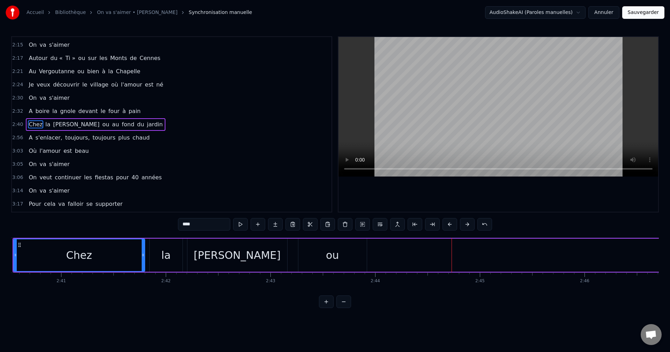
click at [451, 224] on button at bounding box center [450, 224] width 15 height 13
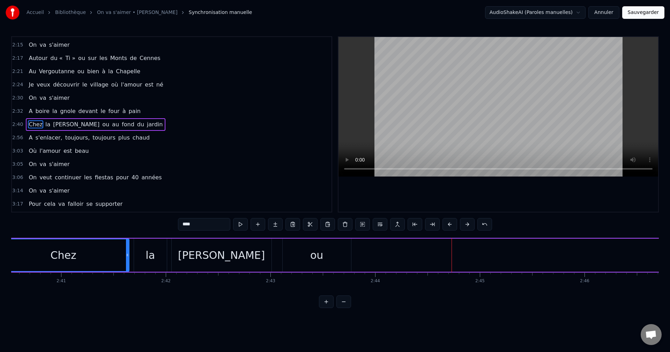
click at [451, 224] on button at bounding box center [450, 224] width 15 height 13
click
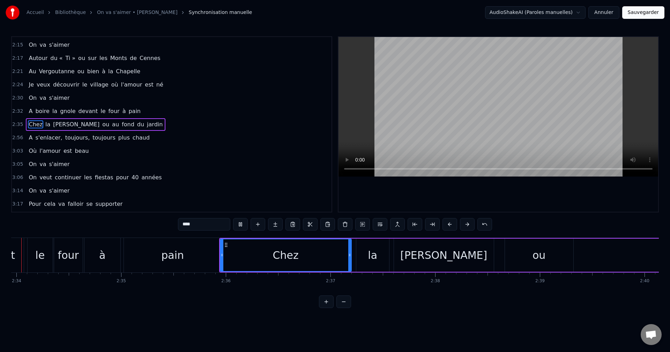
scroll to position [0, 16097]
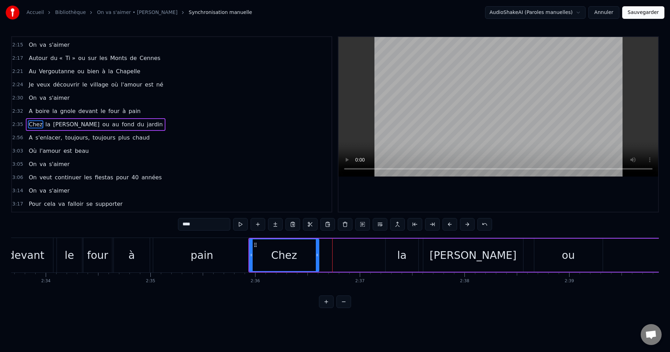
drag, startPoint x: 379, startPoint y: 257, endPoint x: 317, endPoint y: 257, distance: 61.8
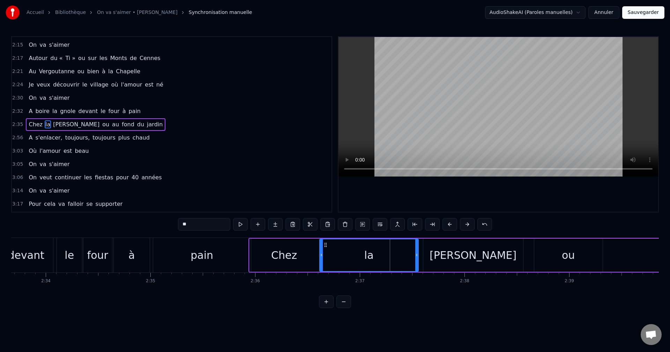
drag, startPoint x: 387, startPoint y: 257, endPoint x: 321, endPoint y: 257, distance: 66.0
drag, startPoint x: 417, startPoint y: 255, endPoint x: 344, endPoint y: 257, distance: 72.7
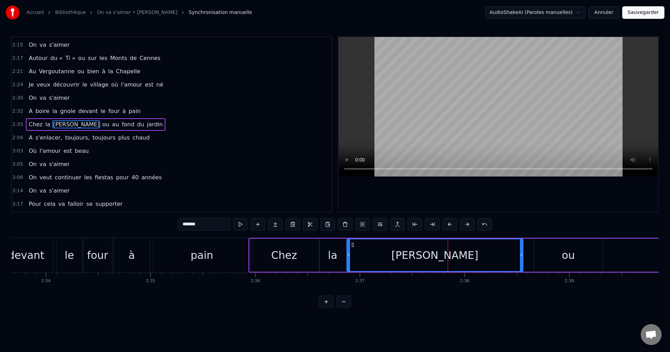
drag, startPoint x: 425, startPoint y: 257, endPoint x: 348, endPoint y: 255, distance: 76.5
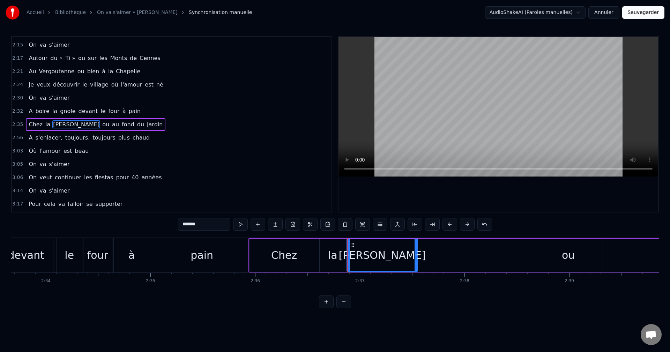
drag, startPoint x: 522, startPoint y: 254, endPoint x: 416, endPoint y: 255, distance: 105.5
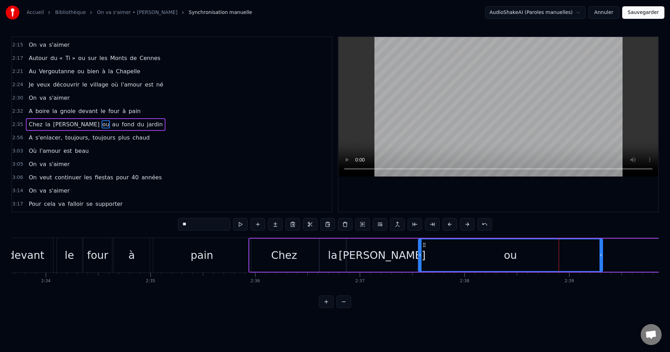
drag, startPoint x: 535, startPoint y: 256, endPoint x: 419, endPoint y: 255, distance: 115.9
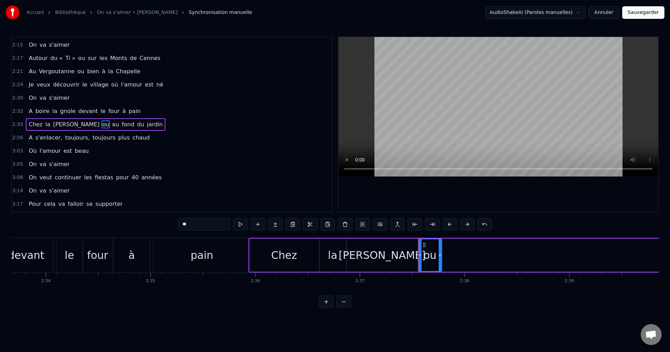
drag, startPoint x: 602, startPoint y: 255, endPoint x: 441, endPoint y: 255, distance: 161.0
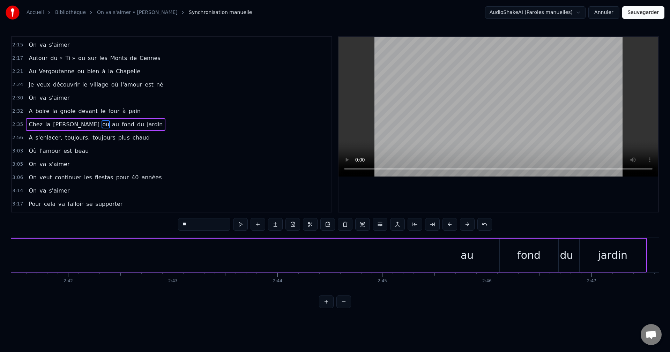
scroll to position [0, 16997]
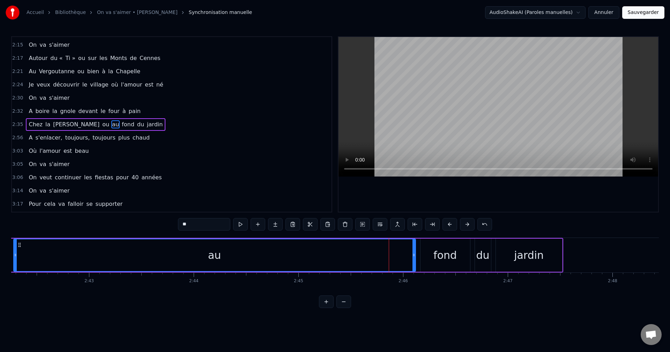
drag, startPoint x: 353, startPoint y: 257, endPoint x: 15, endPoint y: 257, distance: 338.0
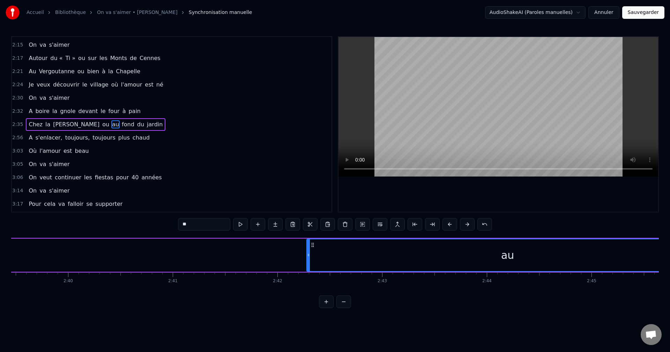
scroll to position [0, 16480]
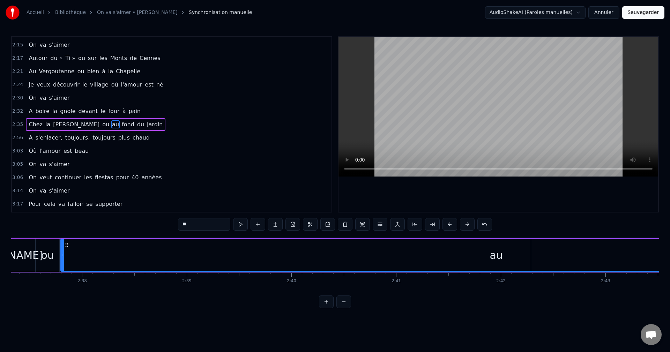
drag, startPoint x: 532, startPoint y: 255, endPoint x: 63, endPoint y: 248, distance: 469.7
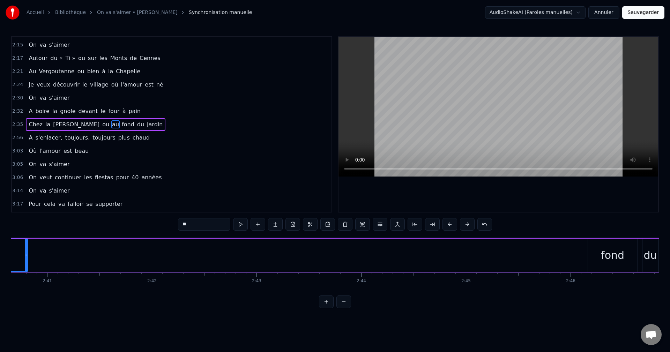
drag, startPoint x: 581, startPoint y: 254, endPoint x: 26, endPoint y: 267, distance: 555.7
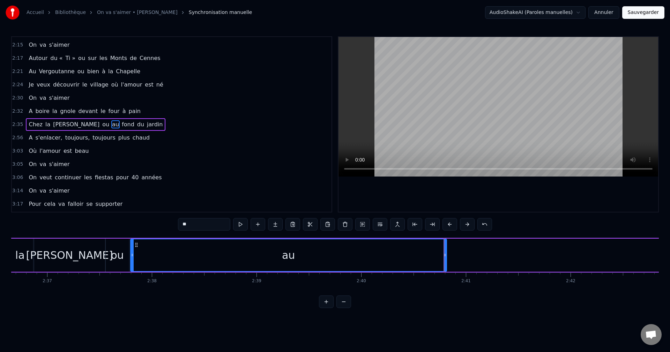
scroll to position [0, 16312]
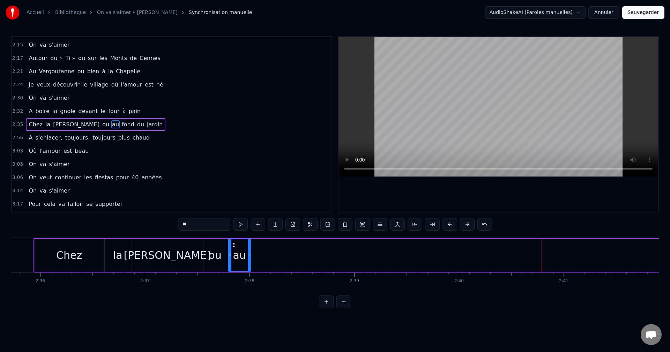
drag, startPoint x: 542, startPoint y: 258, endPoint x: 249, endPoint y: 260, distance: 293.7
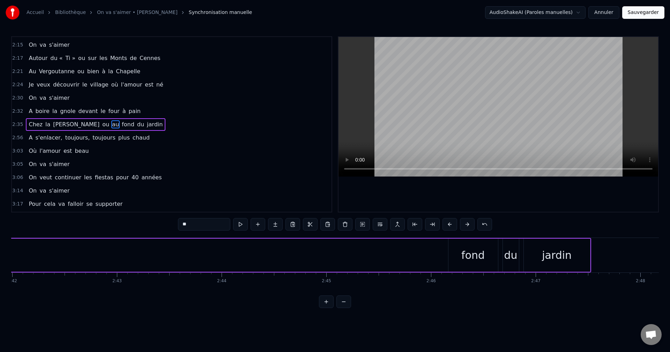
scroll to position [0, 16983]
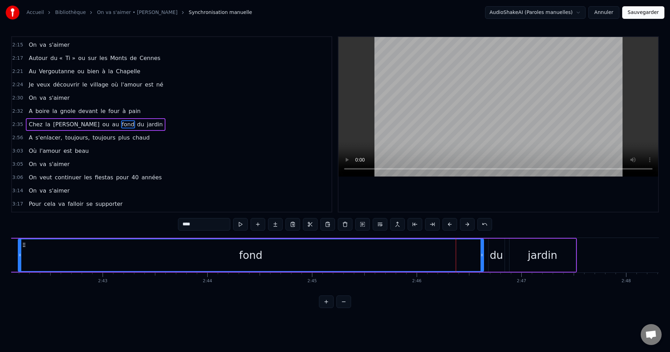
drag, startPoint x: 436, startPoint y: 257, endPoint x: 20, endPoint y: 259, distance: 416.2
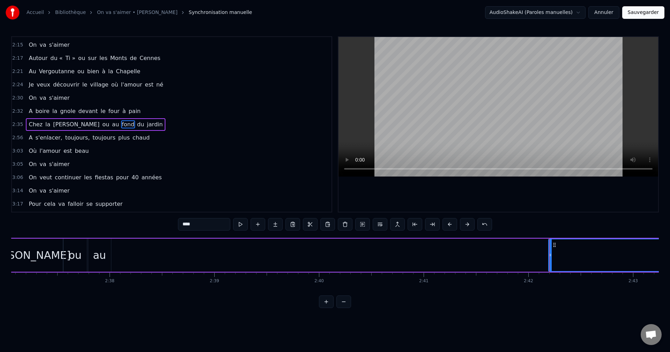
scroll to position [0, 16466]
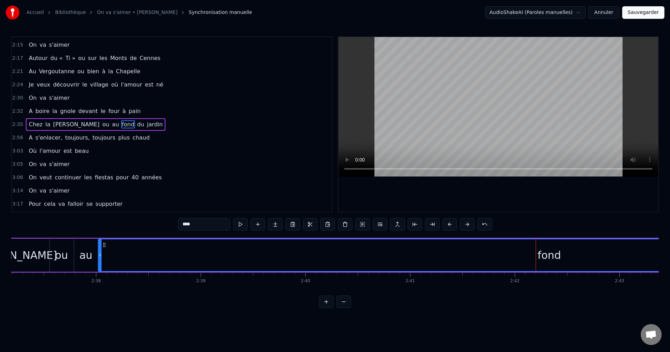
drag, startPoint x: 537, startPoint y: 257, endPoint x: 101, endPoint y: 270, distance: 437.0
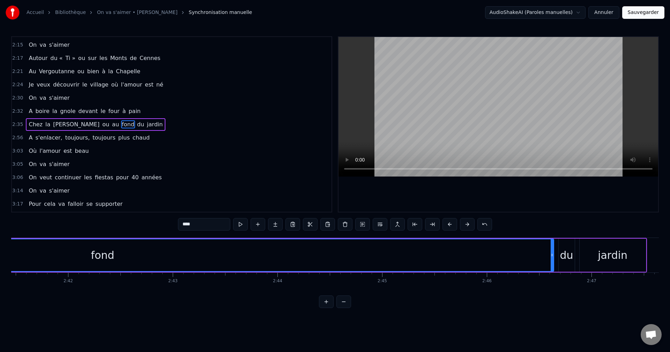
scroll to position [0, 16927]
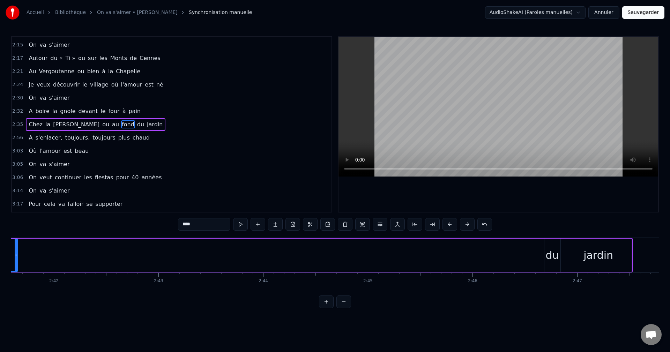
drag, startPoint x: 538, startPoint y: 256, endPoint x: 16, endPoint y: 252, distance: 522.0
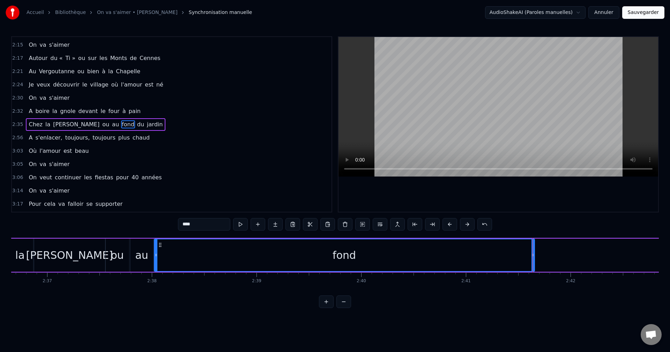
scroll to position [0, 16299]
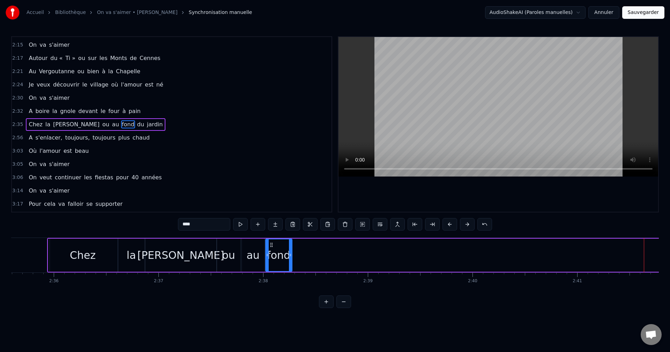
drag, startPoint x: 646, startPoint y: 260, endPoint x: 292, endPoint y: 265, distance: 354.1
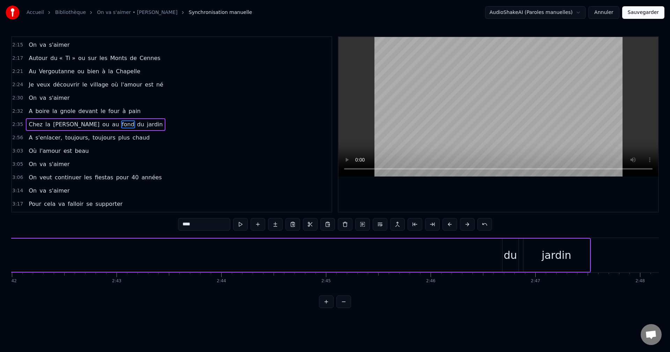
scroll to position [0, 17025]
type input "**"
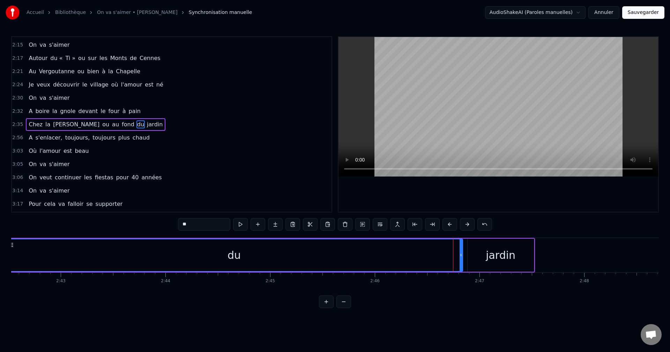
drag, startPoint x: 449, startPoint y: 257, endPoint x: 8, endPoint y: 262, distance: 441.0
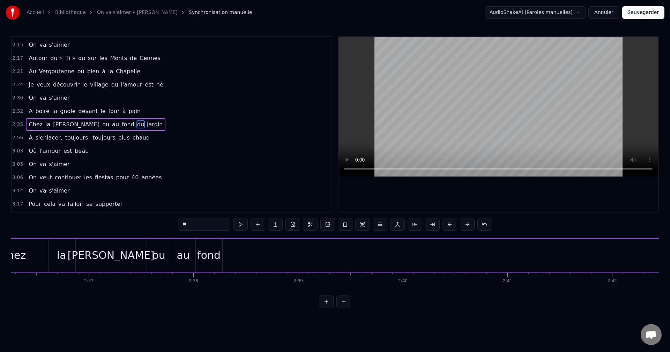
scroll to position [0, 16382]
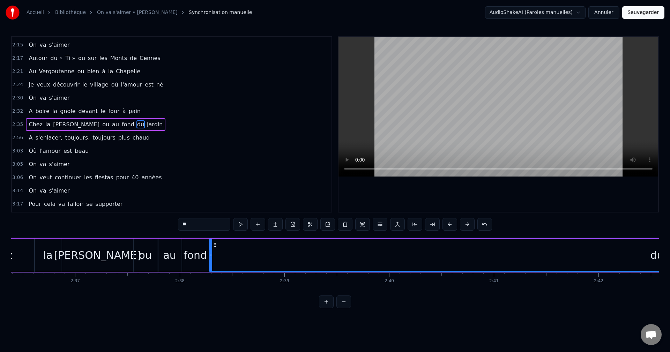
drag, startPoint x: 651, startPoint y: 261, endPoint x: 211, endPoint y: 250, distance: 439.8
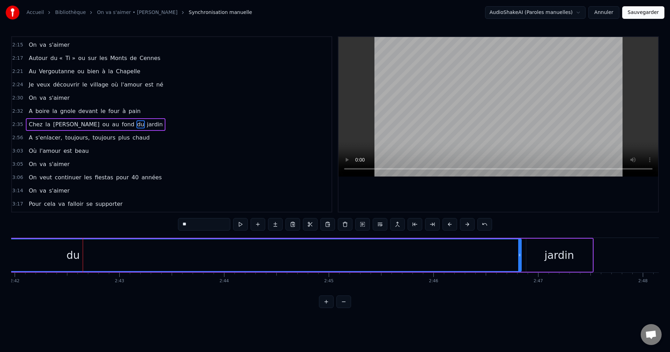
scroll to position [0, 17003]
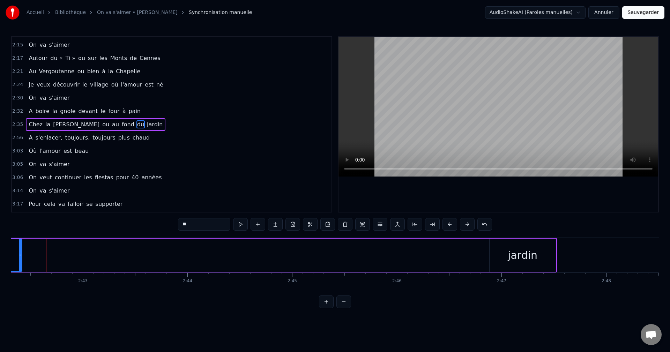
drag, startPoint x: 483, startPoint y: 256, endPoint x: 20, endPoint y: 270, distance: 463.2
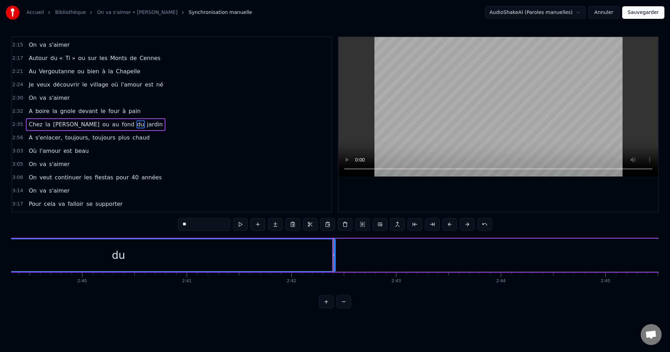
scroll to position [0, 16661]
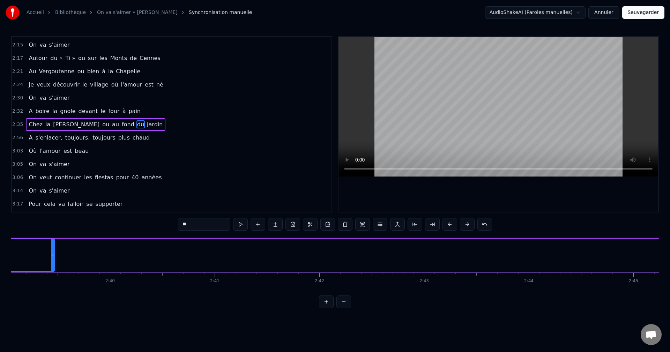
drag, startPoint x: 362, startPoint y: 256, endPoint x: 48, endPoint y: 263, distance: 314.3
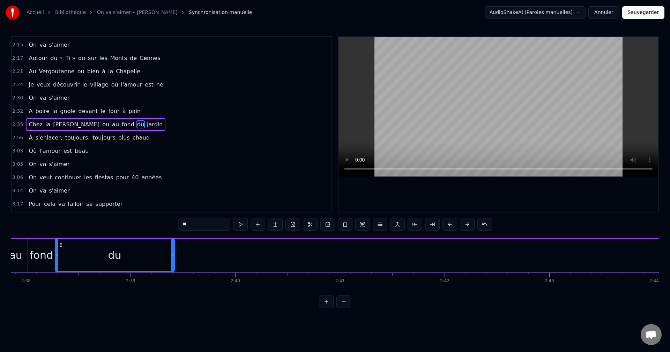
scroll to position [0, 16522]
drag, startPoint x: 187, startPoint y: 265, endPoint x: 148, endPoint y: 266, distance: 38.8
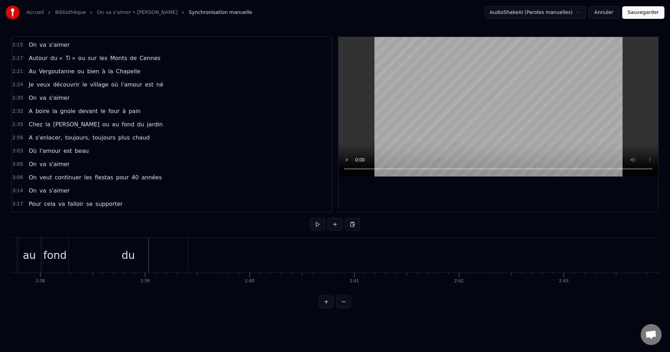
drag, startPoint x: 189, startPoint y: 257, endPoint x: 185, endPoint y: 257, distance: 4.2
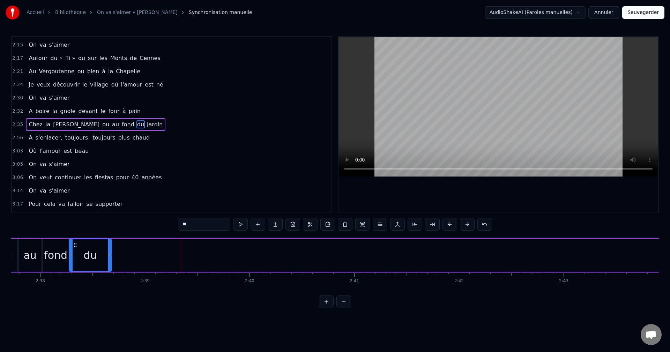
drag, startPoint x: 187, startPoint y: 257, endPoint x: 110, endPoint y: 256, distance: 77.5
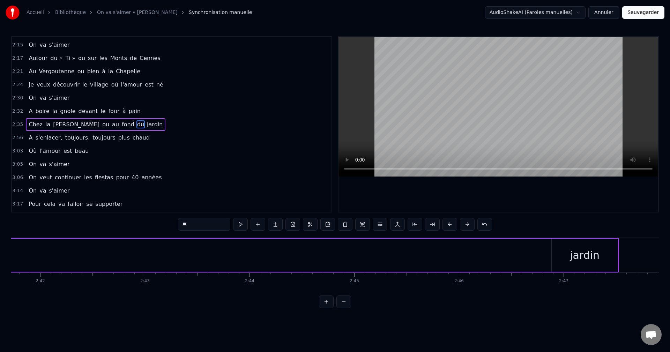
scroll to position [0, 16969]
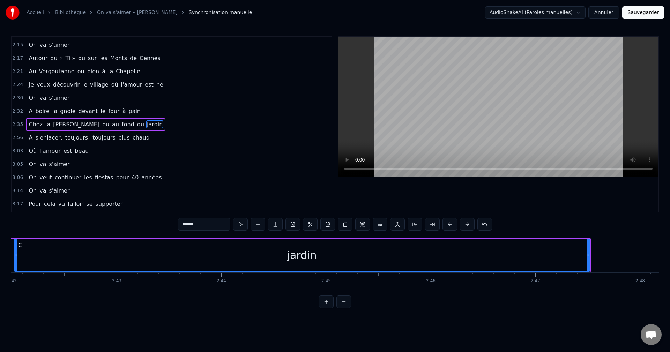
drag, startPoint x: 526, startPoint y: 256, endPoint x: 39, endPoint y: 260, distance: 487.5
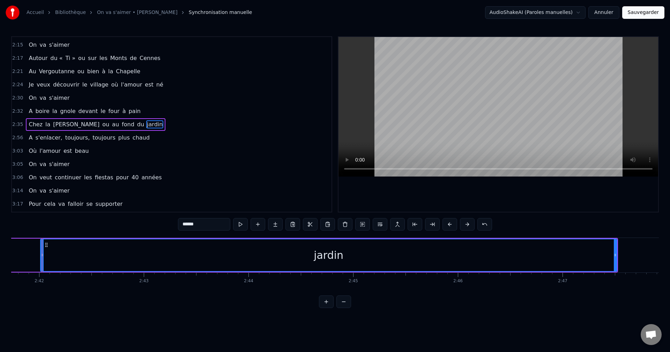
scroll to position [0, 16938]
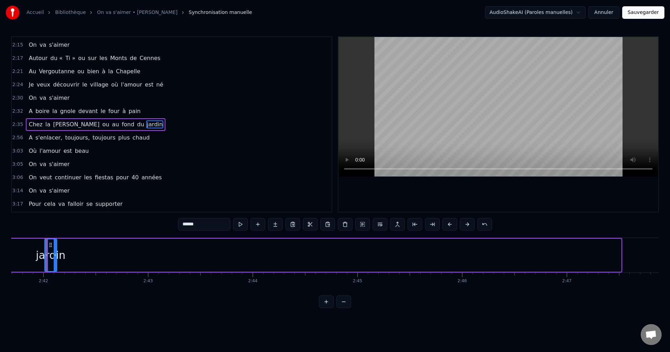
drag, startPoint x: 621, startPoint y: 253, endPoint x: 56, endPoint y: 275, distance: 565.1
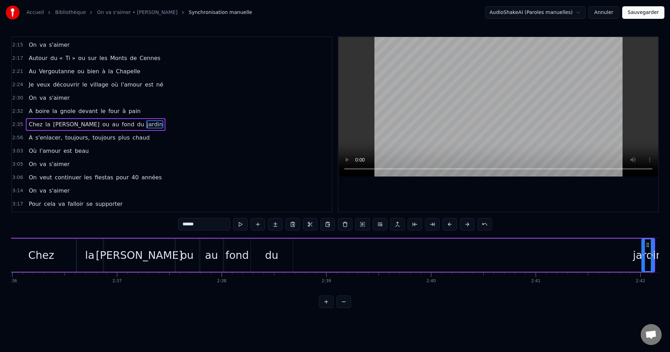
scroll to position [0, 16396]
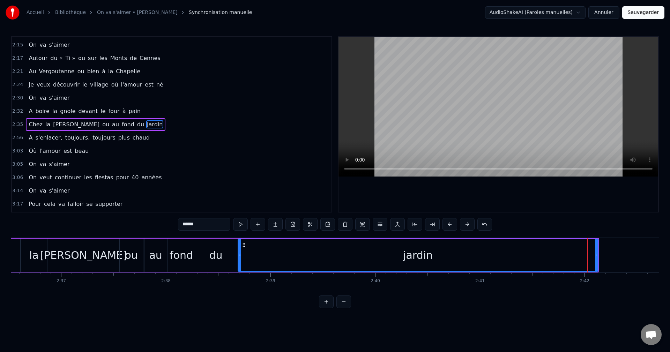
drag, startPoint x: 588, startPoint y: 259, endPoint x: 240, endPoint y: 269, distance: 348.2
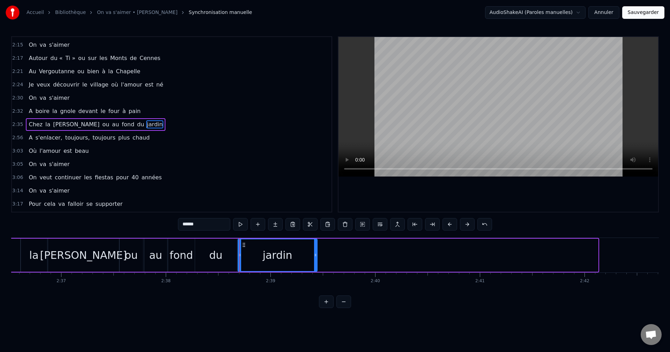
drag, startPoint x: 598, startPoint y: 255, endPoint x: 317, endPoint y: 273, distance: 281.7
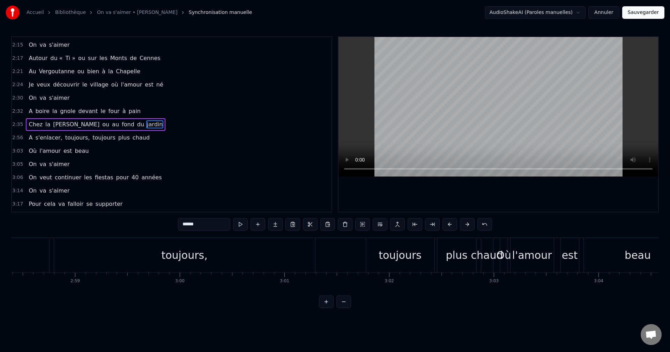
scroll to position [0, 18645]
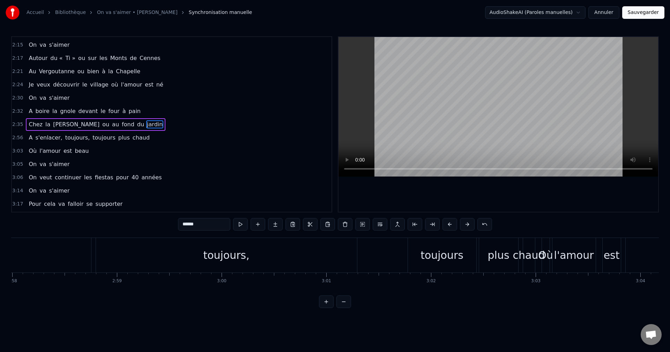
type input "*********"
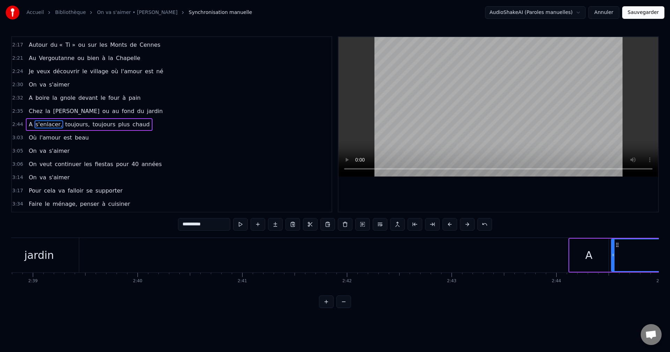
scroll to position [0, 16648]
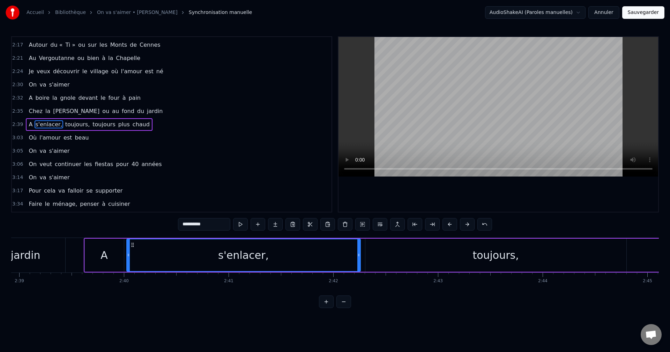
drag, startPoint x: 110, startPoint y: 257, endPoint x: 114, endPoint y: 256, distance: 4.4
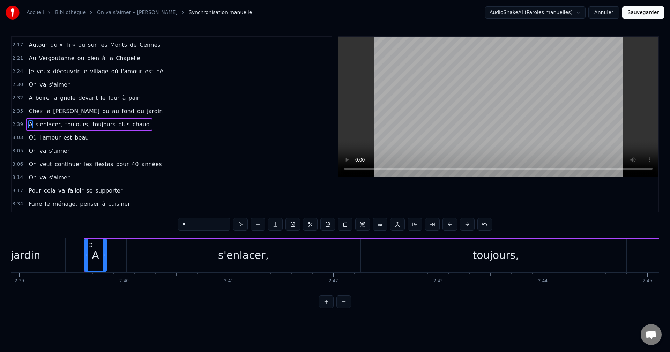
drag, startPoint x: 123, startPoint y: 256, endPoint x: 105, endPoint y: 258, distance: 17.5
drag, startPoint x: 105, startPoint y: 256, endPoint x: 99, endPoint y: 255, distance: 5.7
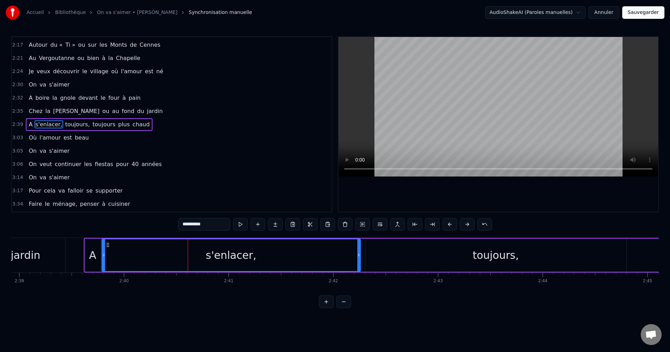
drag, startPoint x: 129, startPoint y: 255, endPoint x: 104, endPoint y: 254, distance: 24.8
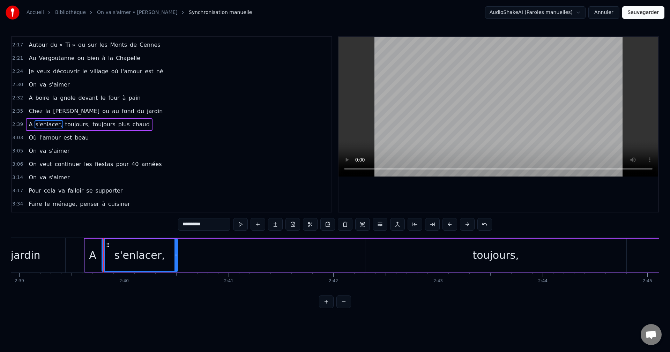
drag, startPoint x: 359, startPoint y: 257, endPoint x: 176, endPoint y: 259, distance: 183.0
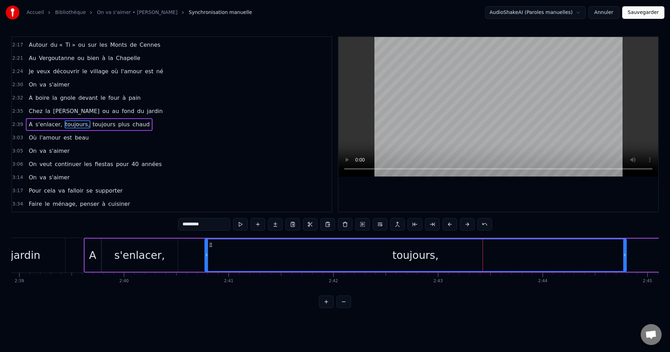
drag, startPoint x: 367, startPoint y: 255, endPoint x: 203, endPoint y: 259, distance: 164.2
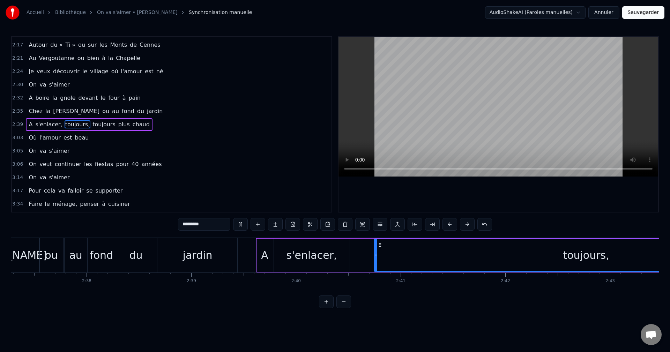
scroll to position [0, 16506]
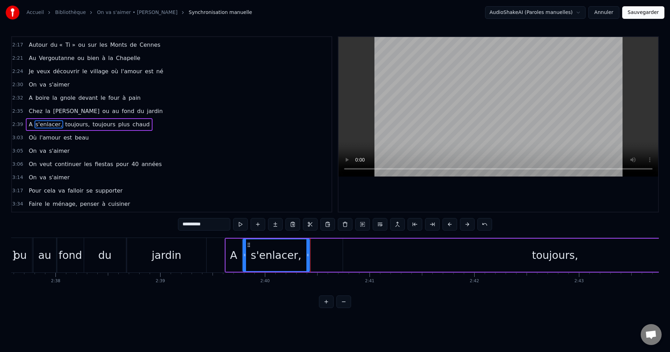
drag, startPoint x: 317, startPoint y: 257, endPoint x: 308, endPoint y: 258, distance: 9.1
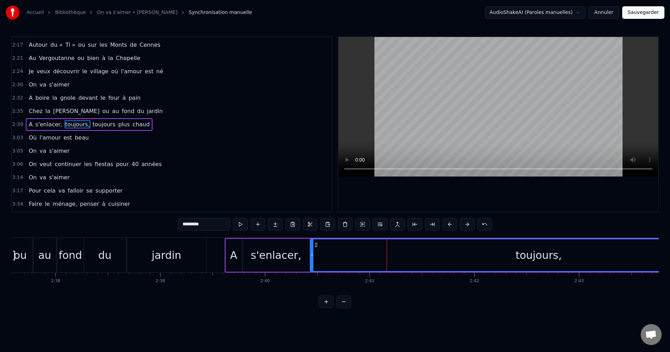
drag, startPoint x: 345, startPoint y: 255, endPoint x: 313, endPoint y: 255, distance: 32.8
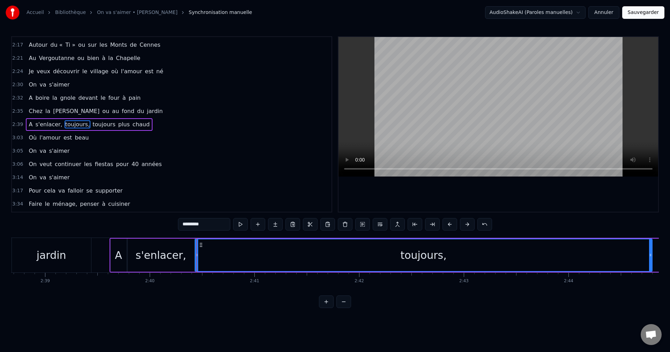
scroll to position [0, 16634]
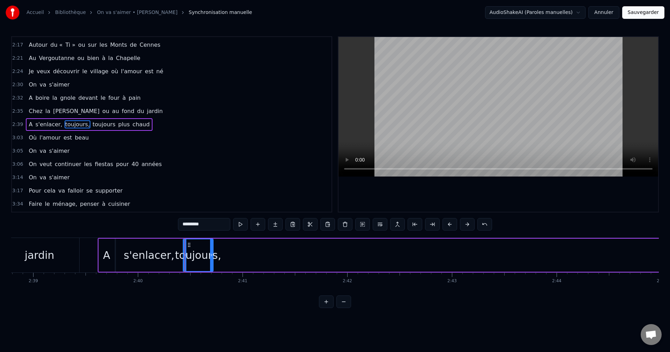
drag, startPoint x: 638, startPoint y: 259, endPoint x: 211, endPoint y: 266, distance: 427.5
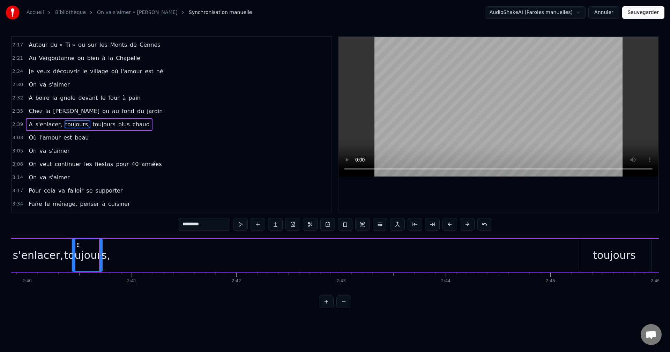
scroll to position [0, 16745]
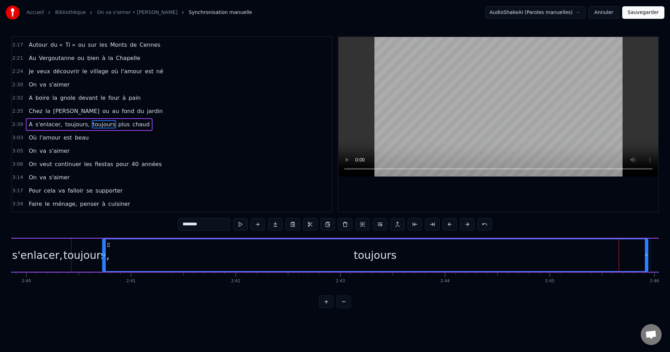
drag, startPoint x: 581, startPoint y: 255, endPoint x: 103, endPoint y: 268, distance: 477.5
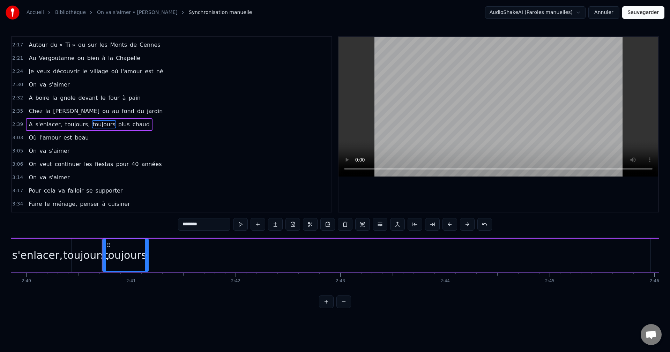
drag, startPoint x: 646, startPoint y: 256, endPoint x: 144, endPoint y: 257, distance: 502.5
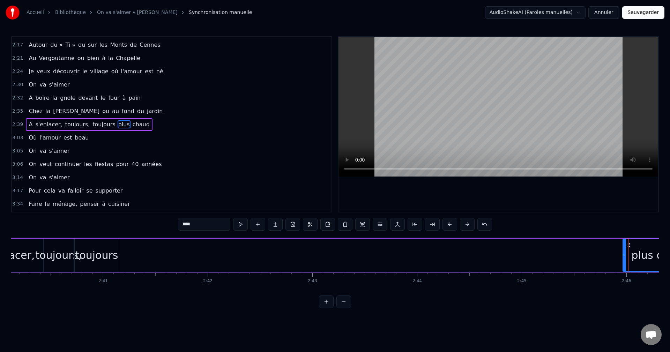
scroll to position [0, 16774]
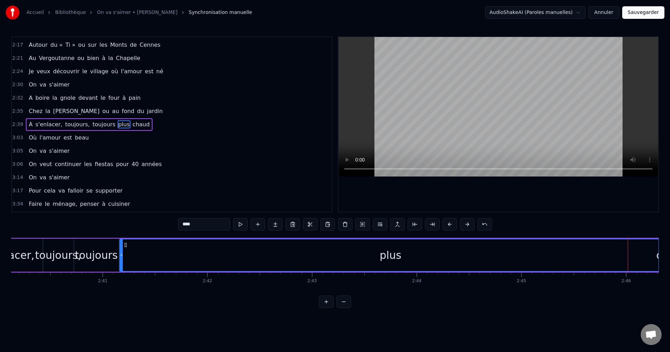
drag, startPoint x: 625, startPoint y: 256, endPoint x: 122, endPoint y: 273, distance: 503.4
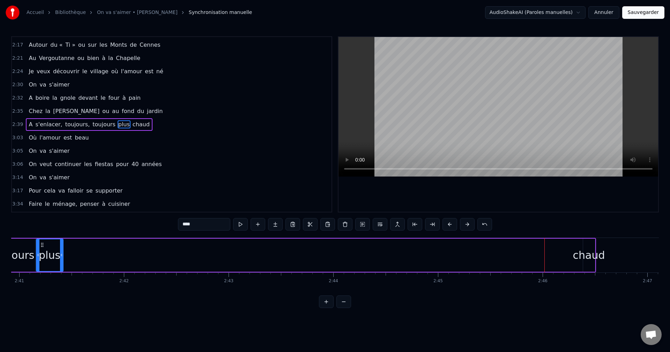
drag, startPoint x: 577, startPoint y: 256, endPoint x: 61, endPoint y: 237, distance: 515.7
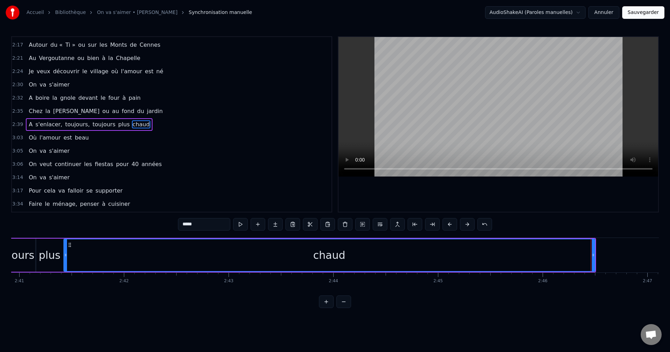
drag, startPoint x: 586, startPoint y: 256, endPoint x: 66, endPoint y: 234, distance: 520.0
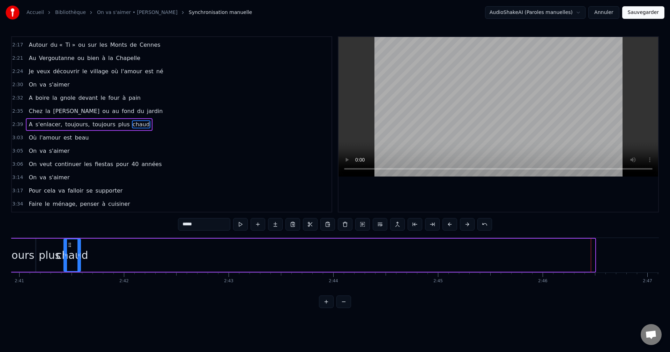
drag, startPoint x: 594, startPoint y: 257, endPoint x: 79, endPoint y: 245, distance: 514.8
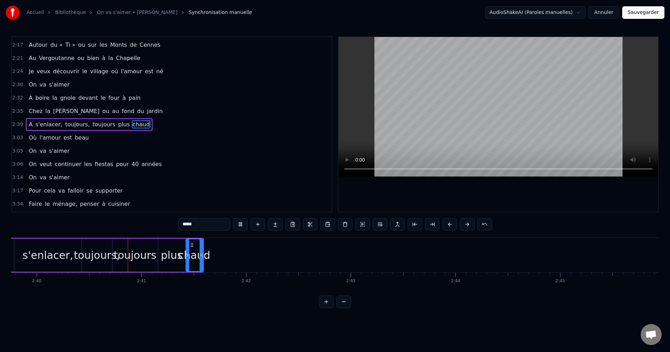
scroll to position [0, 16735]
drag, startPoint x: 201, startPoint y: 258, endPoint x: 277, endPoint y: 259, distance: 75.8
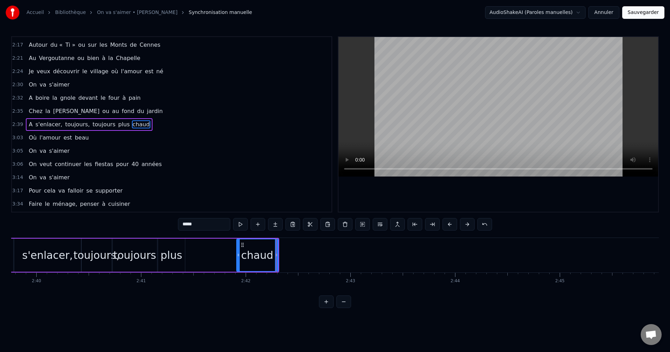
drag, startPoint x: 186, startPoint y: 253, endPoint x: 237, endPoint y: 255, distance: 51.0
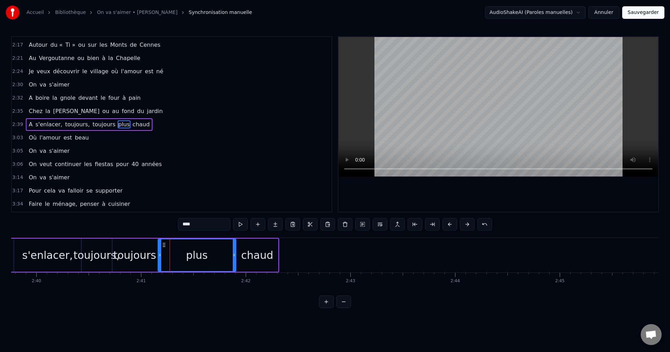
drag, startPoint x: 184, startPoint y: 259, endPoint x: 235, endPoint y: 266, distance: 51.5
drag, startPoint x: 159, startPoint y: 255, endPoint x: 213, endPoint y: 264, distance: 54.9
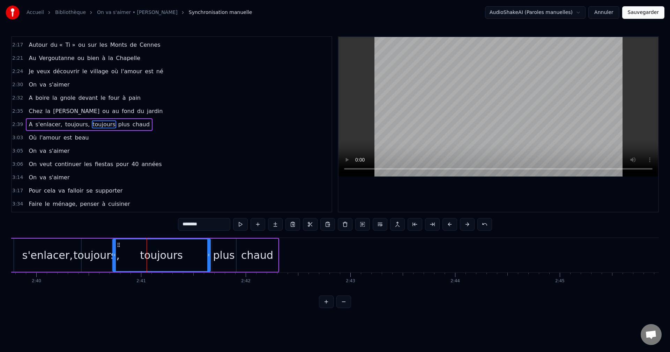
drag, startPoint x: 156, startPoint y: 258, endPoint x: 209, endPoint y: 264, distance: 53.7
drag, startPoint x: 115, startPoint y: 256, endPoint x: 166, endPoint y: 267, distance: 52.6
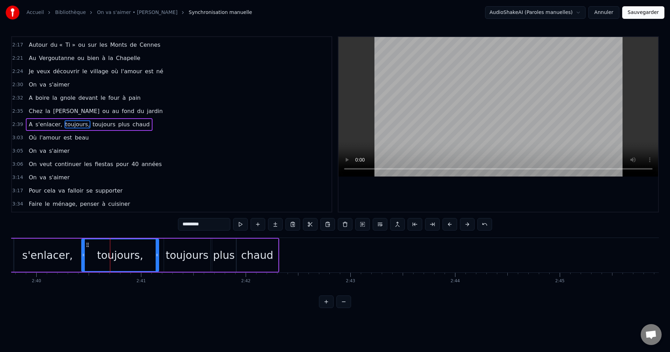
drag, startPoint x: 111, startPoint y: 257, endPoint x: 158, endPoint y: 263, distance: 47.6
drag, startPoint x: 83, startPoint y: 257, endPoint x: 97, endPoint y: 263, distance: 15.2
type input "**********"
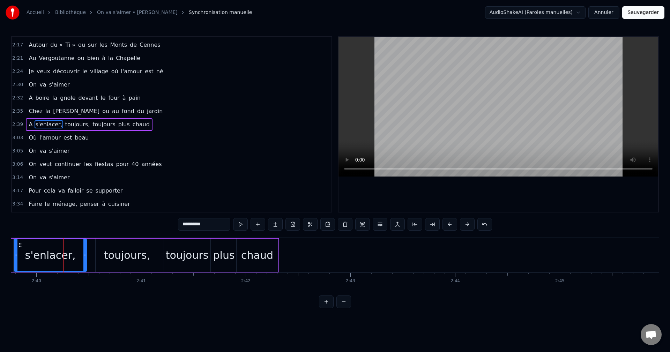
drag, startPoint x: 79, startPoint y: 256, endPoint x: 85, endPoint y: 256, distance: 5.6
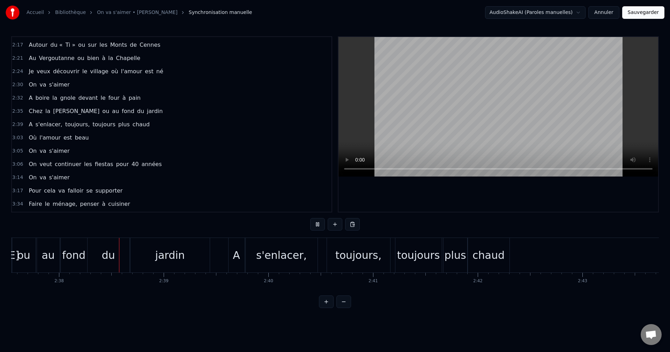
scroll to position [0, 16504]
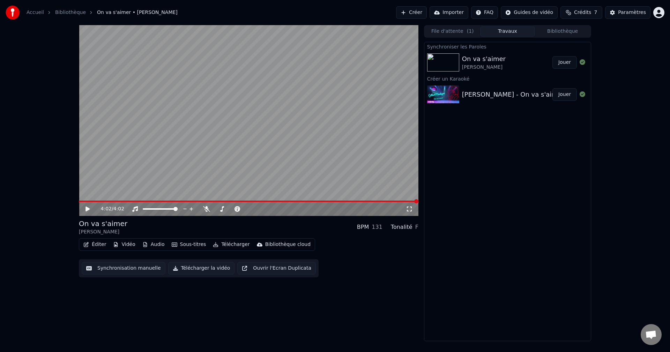
click at [502, 65] on div "On va s'aimer [PERSON_NAME]" at bounding box center [507, 62] width 90 height 17
